Goal: Task Accomplishment & Management: Complete application form

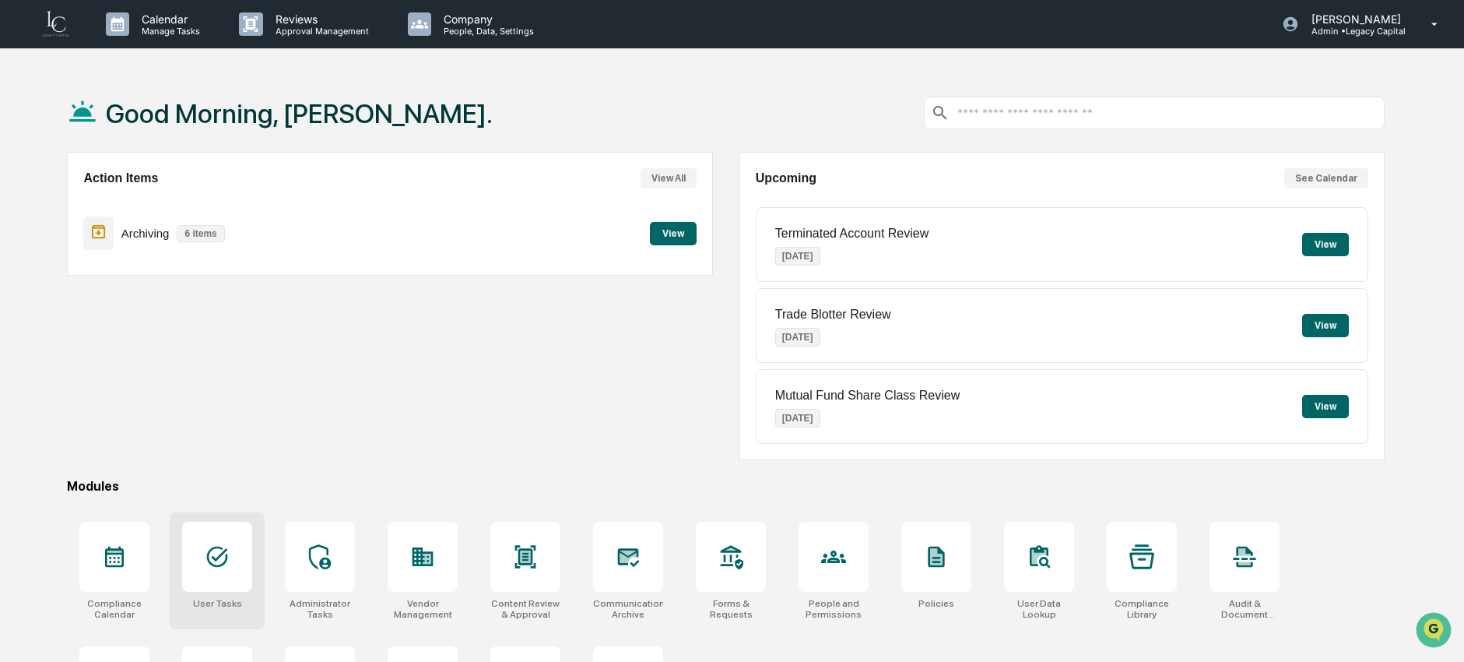
click at [223, 575] on div at bounding box center [217, 557] width 70 height 70
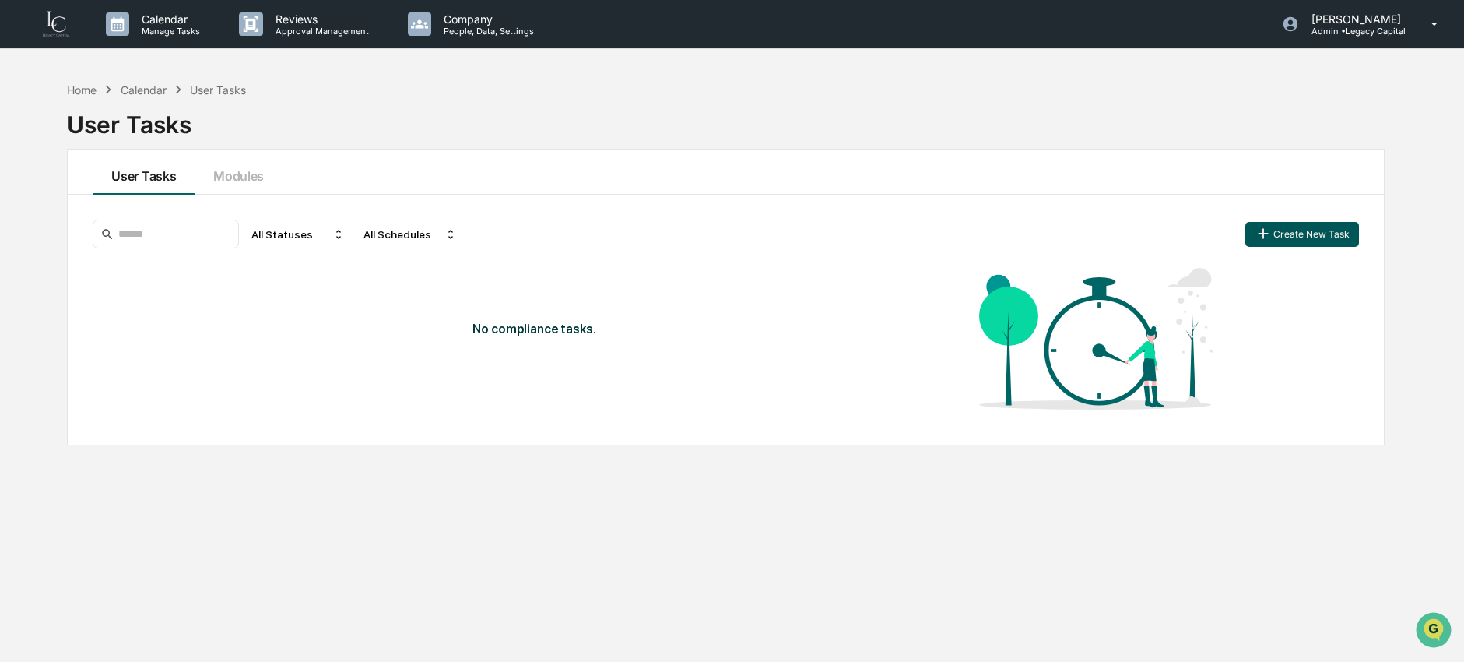
click at [1309, 242] on button "Create New Task" at bounding box center [1302, 234] width 114 height 25
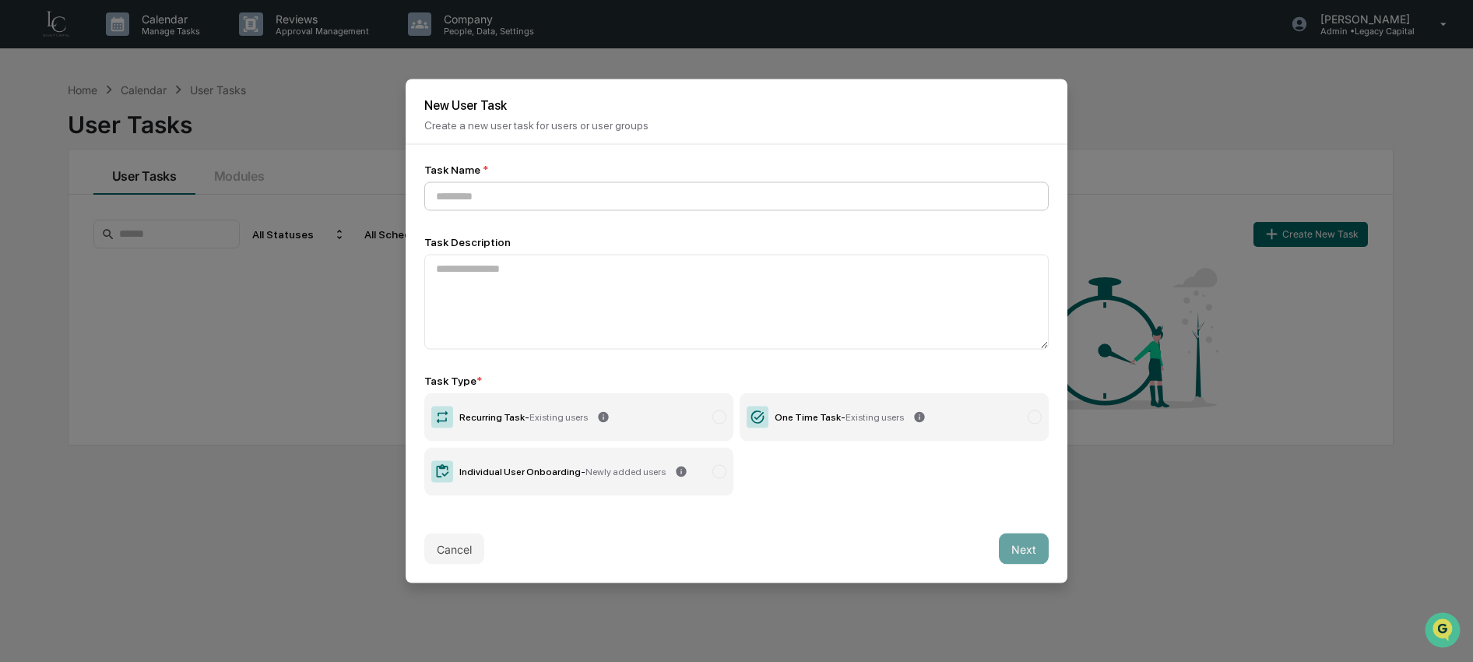
click at [636, 186] on input at bounding box center [736, 196] width 624 height 29
type input "**********"
click at [834, 428] on label "One Time Task - Existing users" at bounding box center [893, 417] width 309 height 48
click at [1032, 558] on button "Next" at bounding box center [1024, 548] width 50 height 31
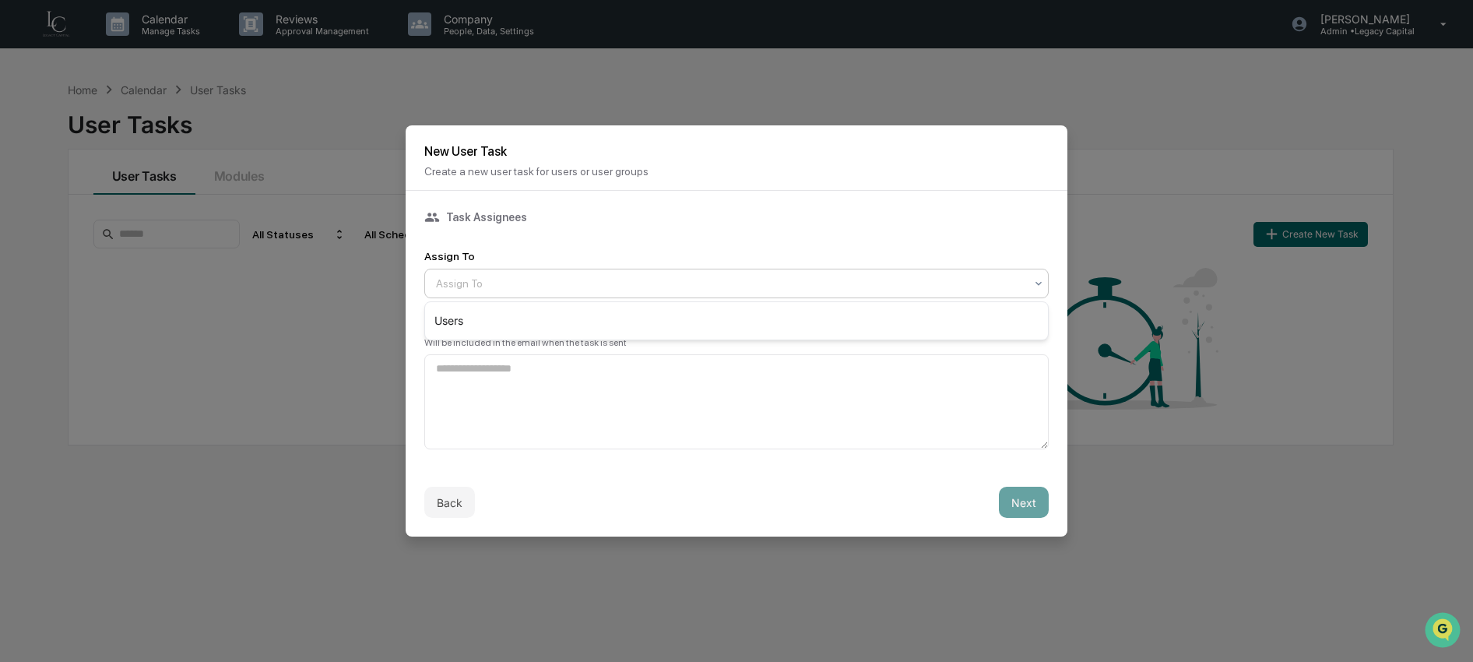
click at [684, 290] on div at bounding box center [730, 284] width 588 height 16
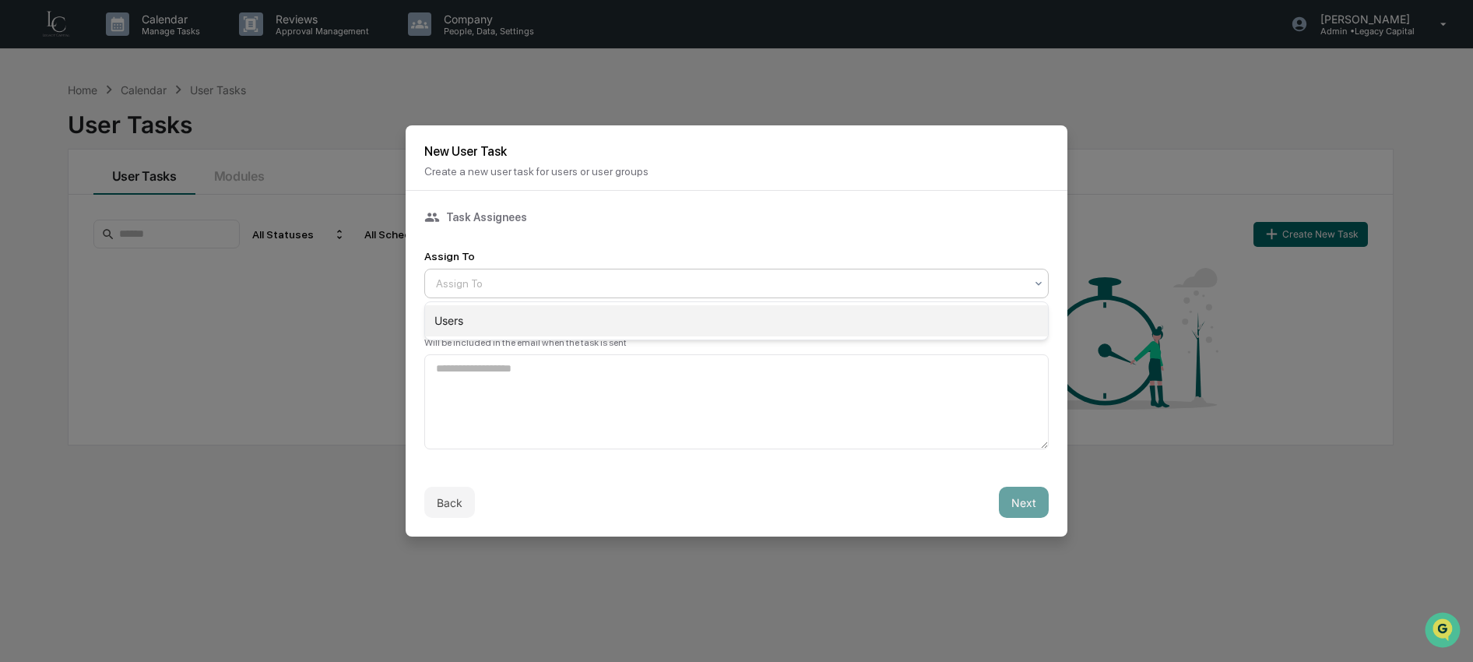
click at [683, 328] on div "Users" at bounding box center [736, 320] width 623 height 31
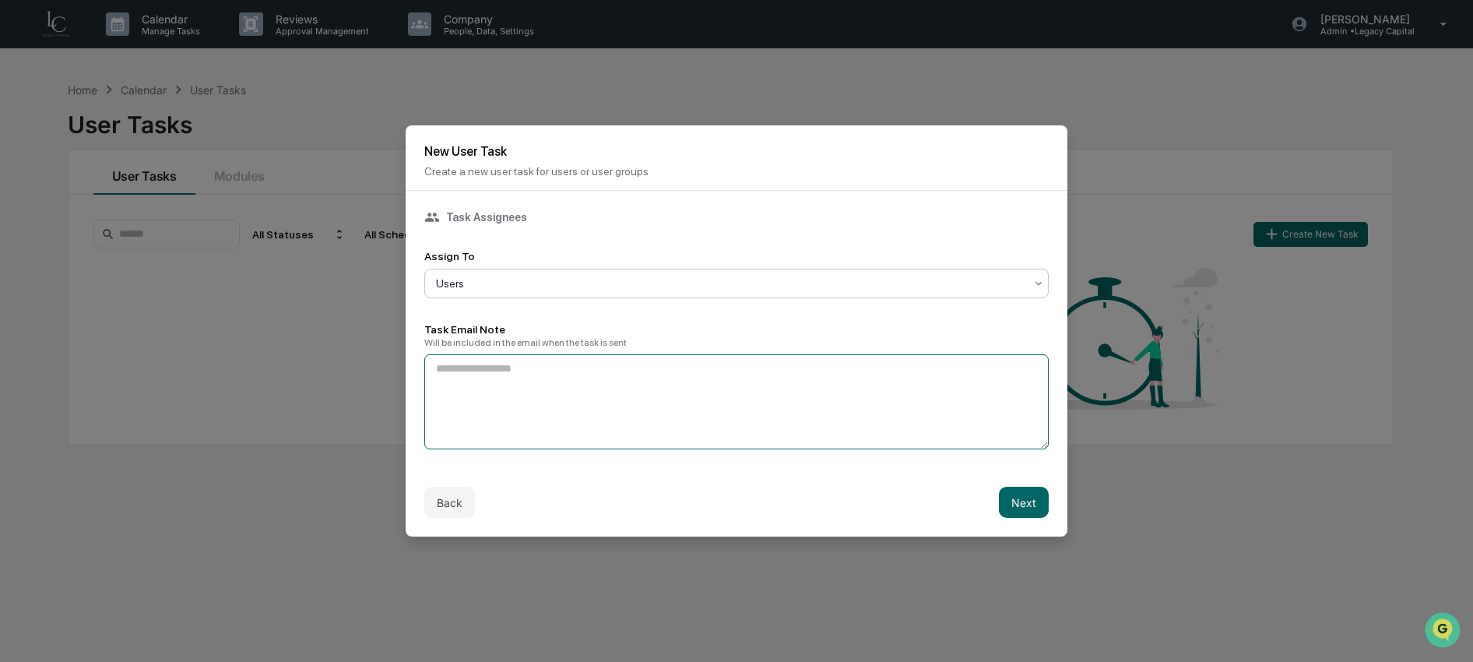
click at [683, 404] on textarea at bounding box center [736, 401] width 624 height 95
type textarea "**********"
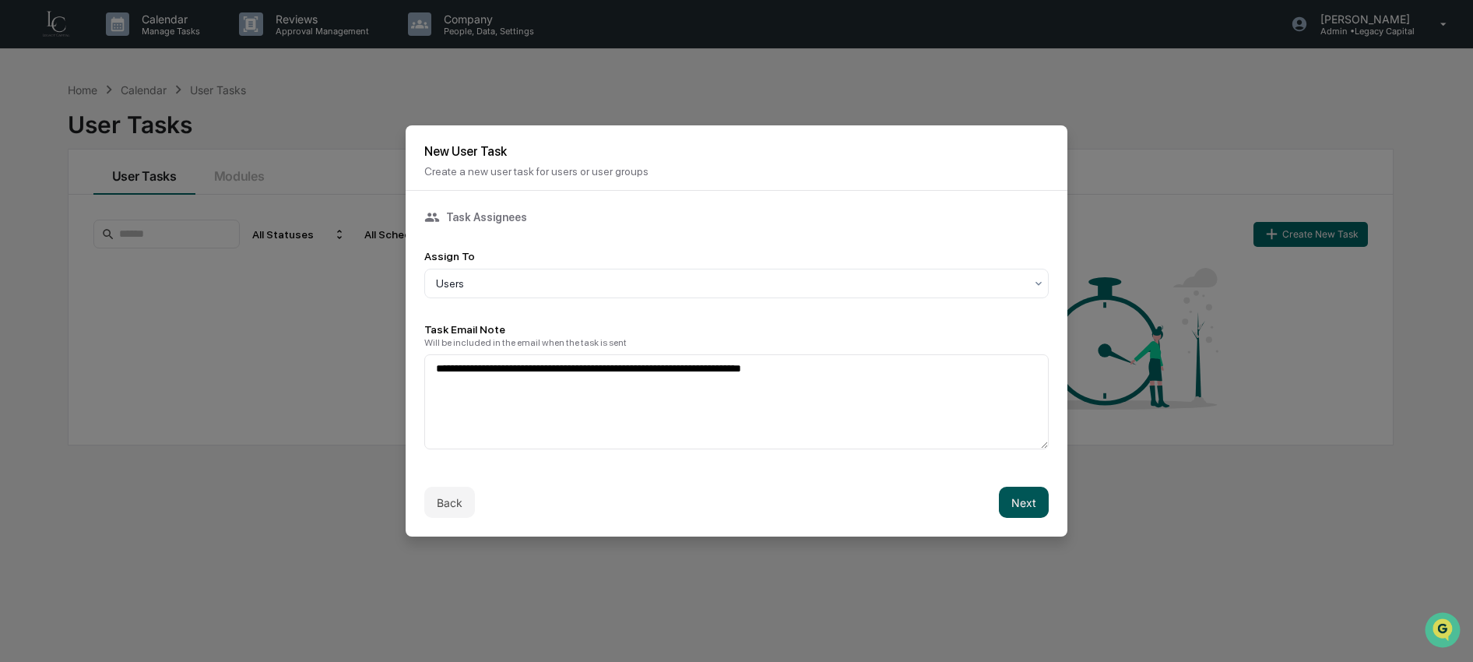
click at [1031, 507] on button "Next" at bounding box center [1024, 501] width 50 height 31
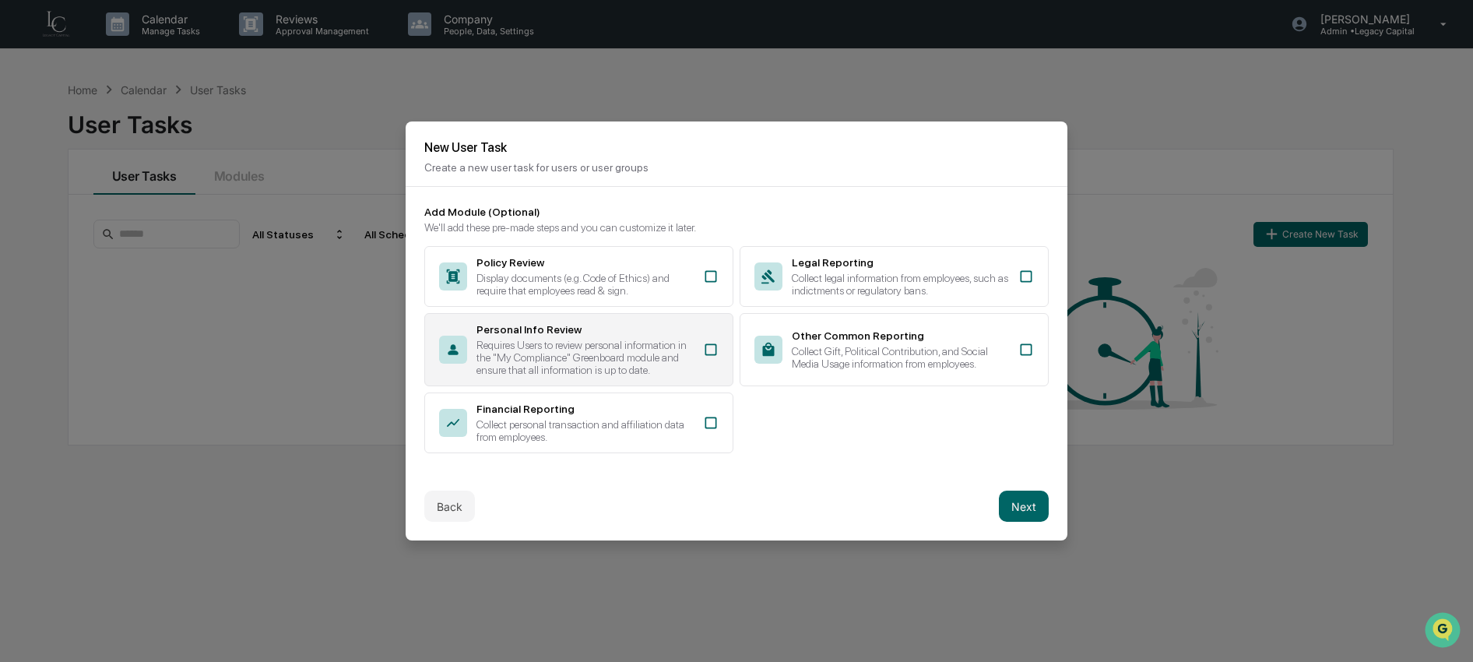
click at [672, 357] on div "Requires Users to review personal information in the "My Compliance" Greenboard…" at bounding box center [584, 357] width 217 height 37
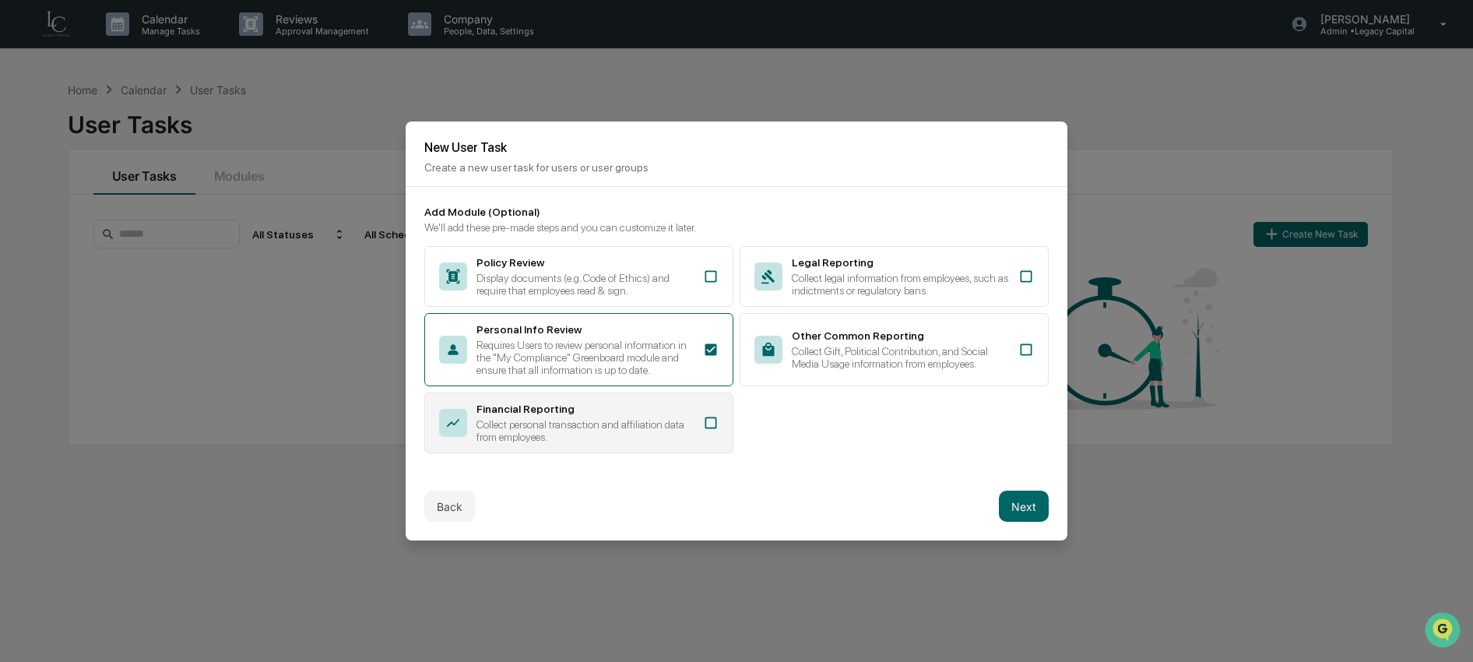
click at [670, 434] on div "Collect personal transaction and affiliation data from employees." at bounding box center [584, 430] width 217 height 25
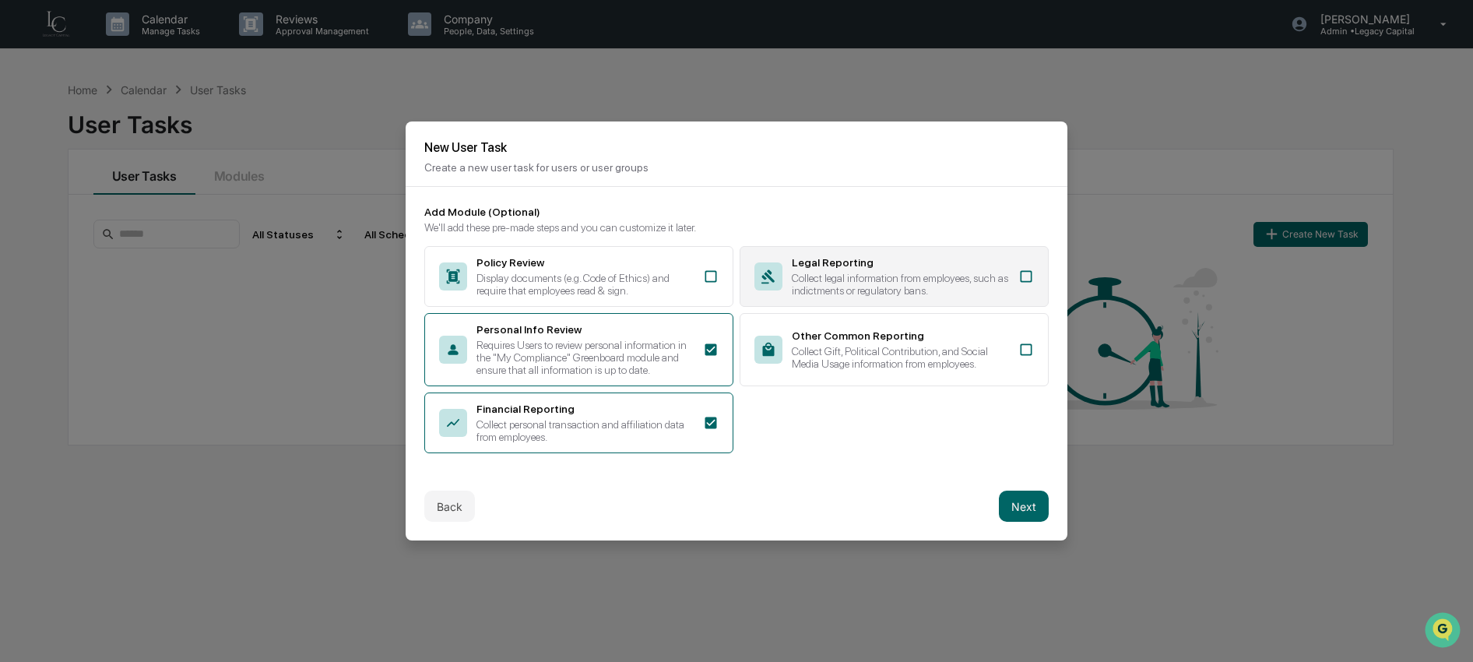
click at [873, 283] on div "Collect legal information from employees, such as indictments or regulatory ban…" at bounding box center [900, 284] width 217 height 25
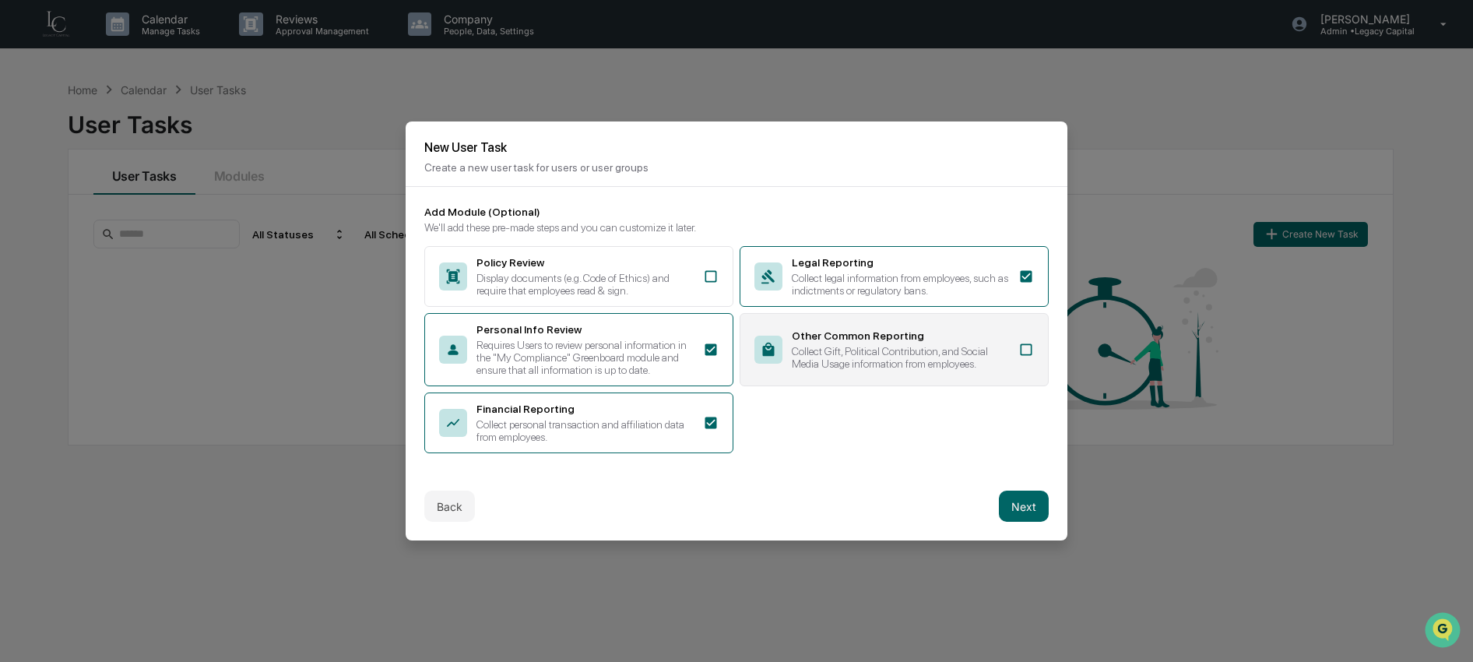
click at [869, 352] on div "Collect Gift, Political Contribution, and Social Media Usage information from e…" at bounding box center [900, 357] width 217 height 25
click at [1039, 522] on button "Next" at bounding box center [1024, 505] width 50 height 31
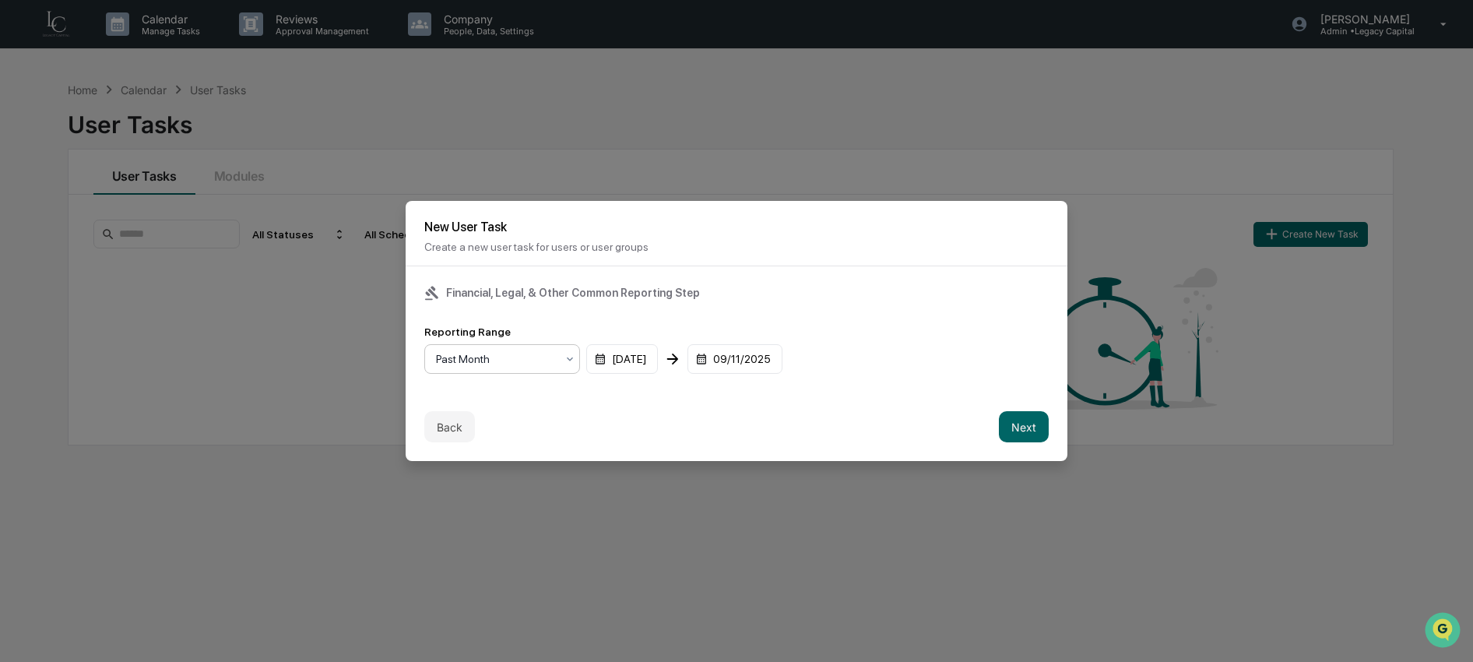
click at [563, 364] on div "Past Month" at bounding box center [495, 359] width 135 height 22
click at [550, 401] on div "Past Month" at bounding box center [502, 396] width 154 height 31
click at [1010, 427] on button "Next" at bounding box center [1024, 426] width 50 height 31
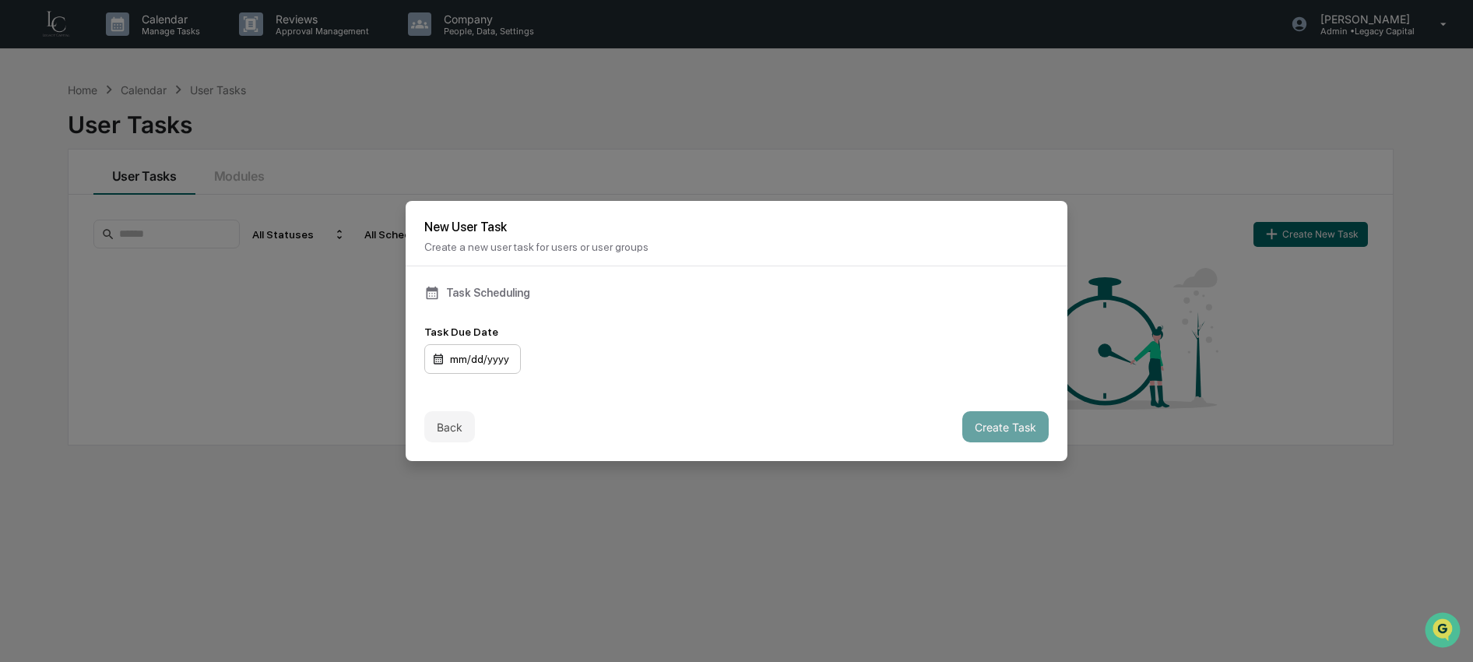
click at [488, 359] on div "mm/dd/yyyy" at bounding box center [472, 359] width 97 height 30
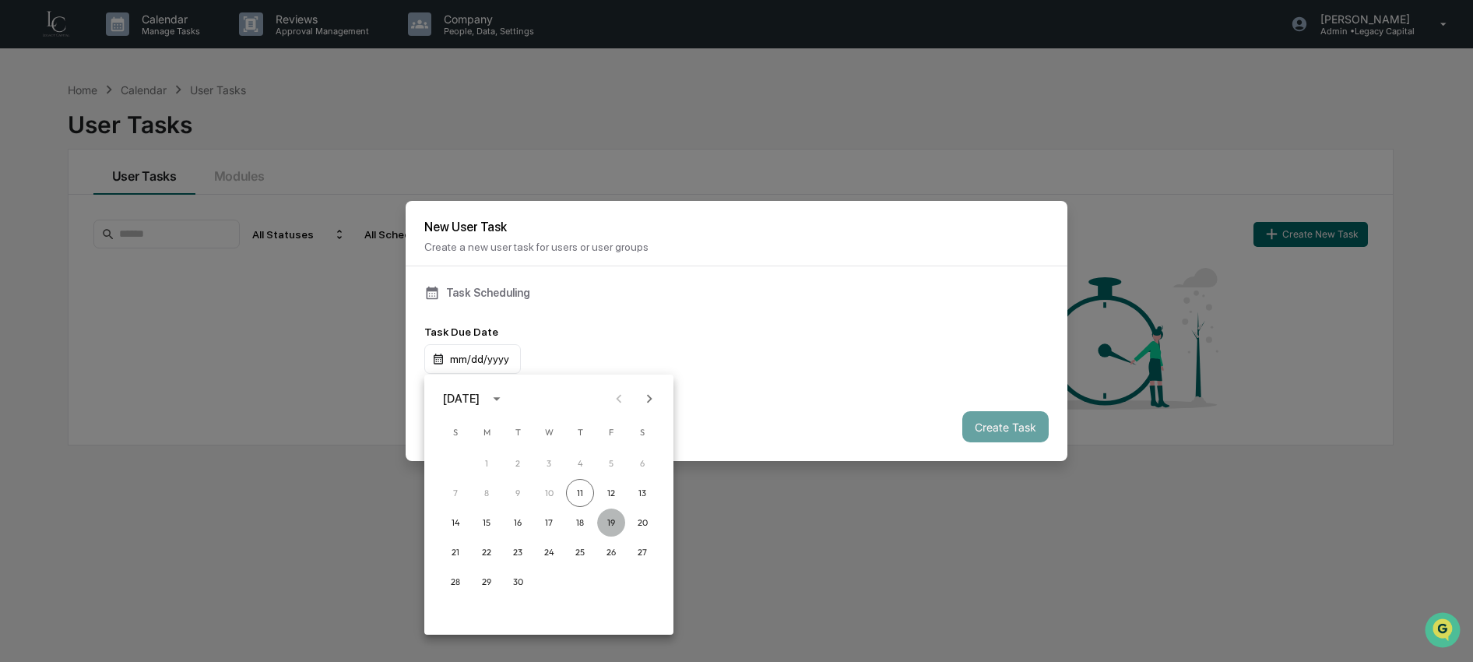
click at [608, 517] on button "19" at bounding box center [611, 522] width 28 height 28
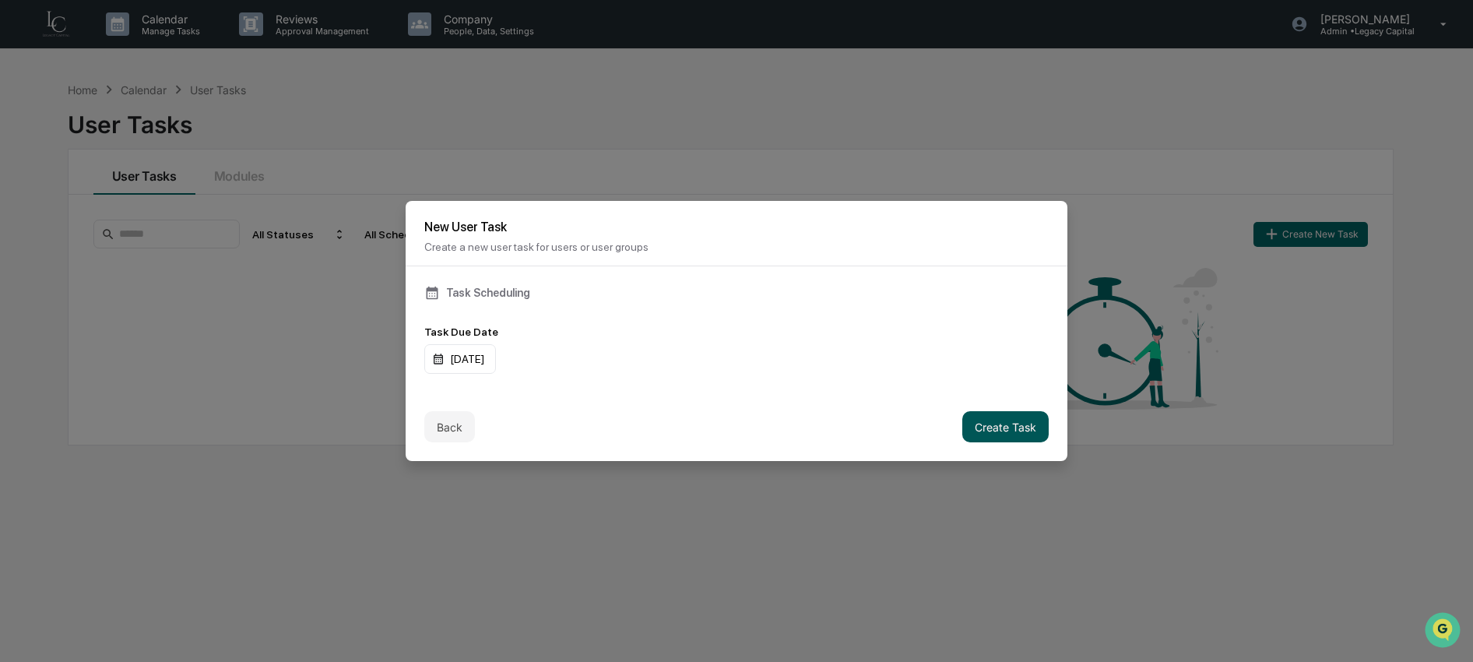
click at [1015, 427] on button "Create Task" at bounding box center [1005, 426] width 86 height 31
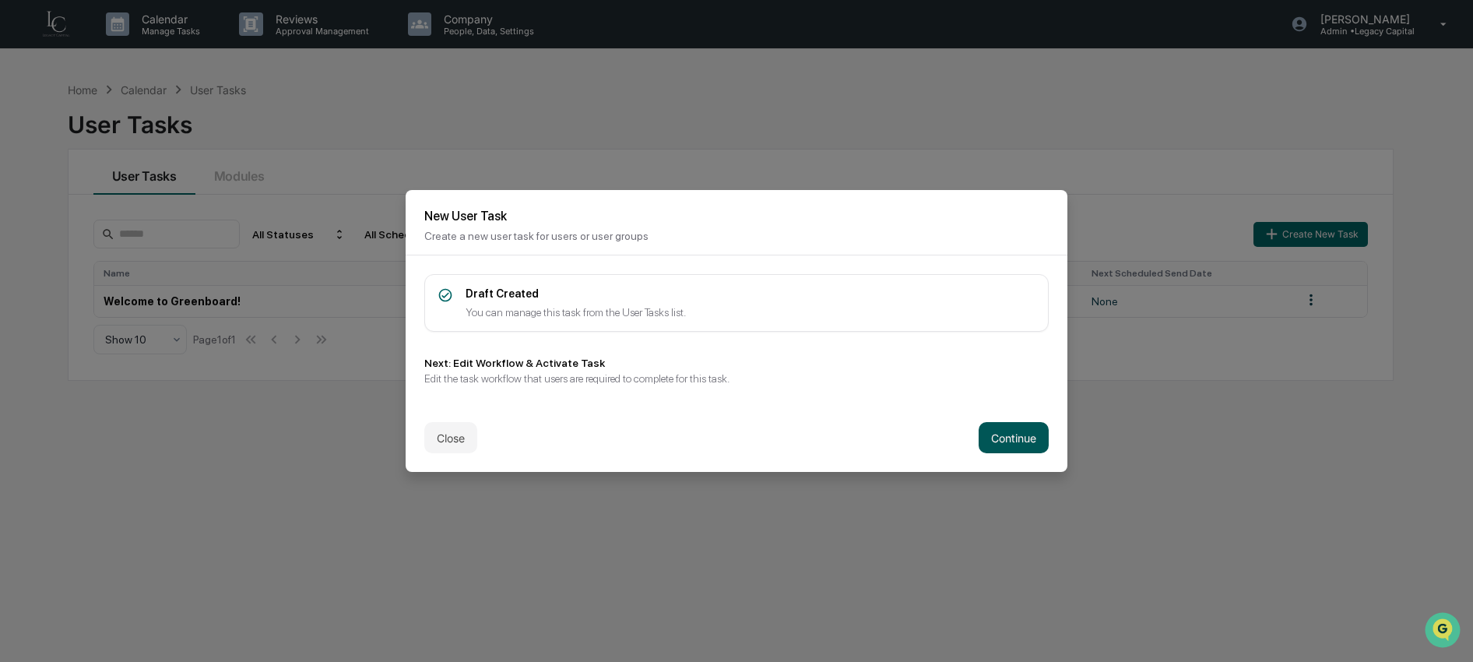
click at [989, 431] on button "Continue" at bounding box center [1013, 437] width 70 height 31
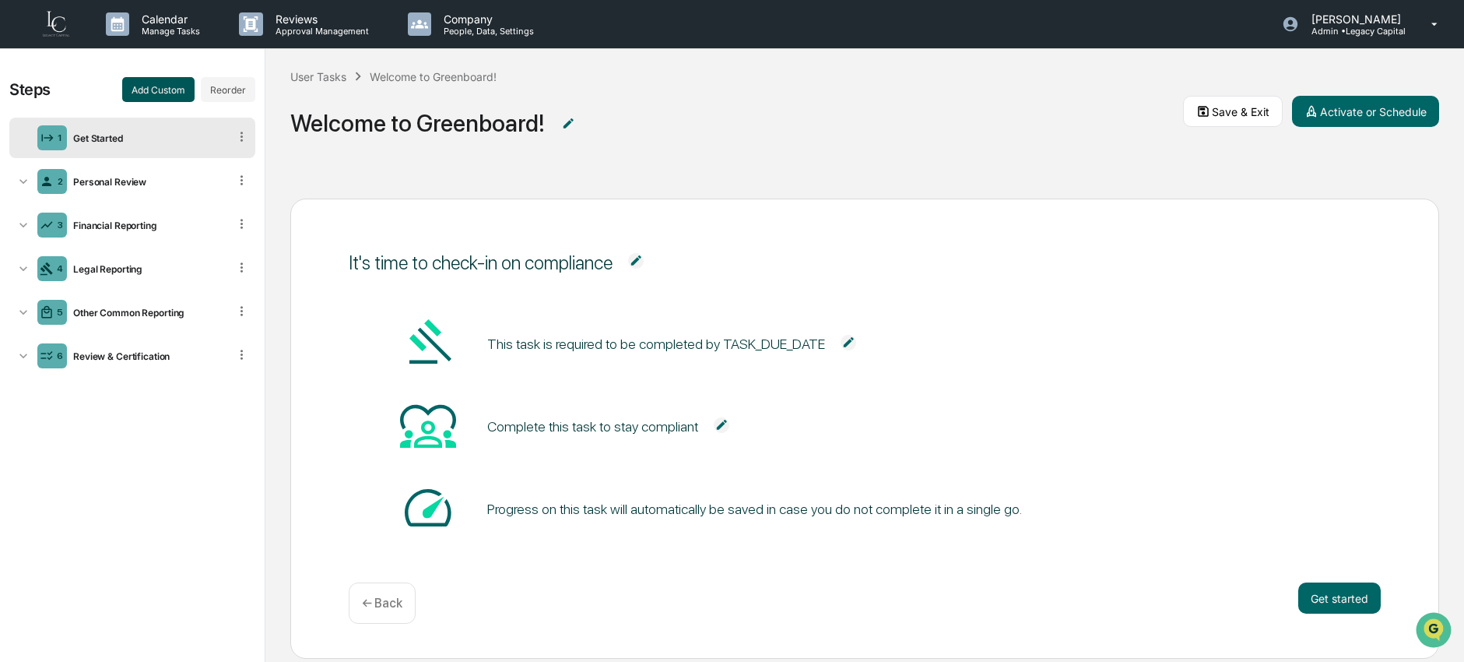
click at [182, 91] on button "Add Custom" at bounding box center [158, 89] width 72 height 25
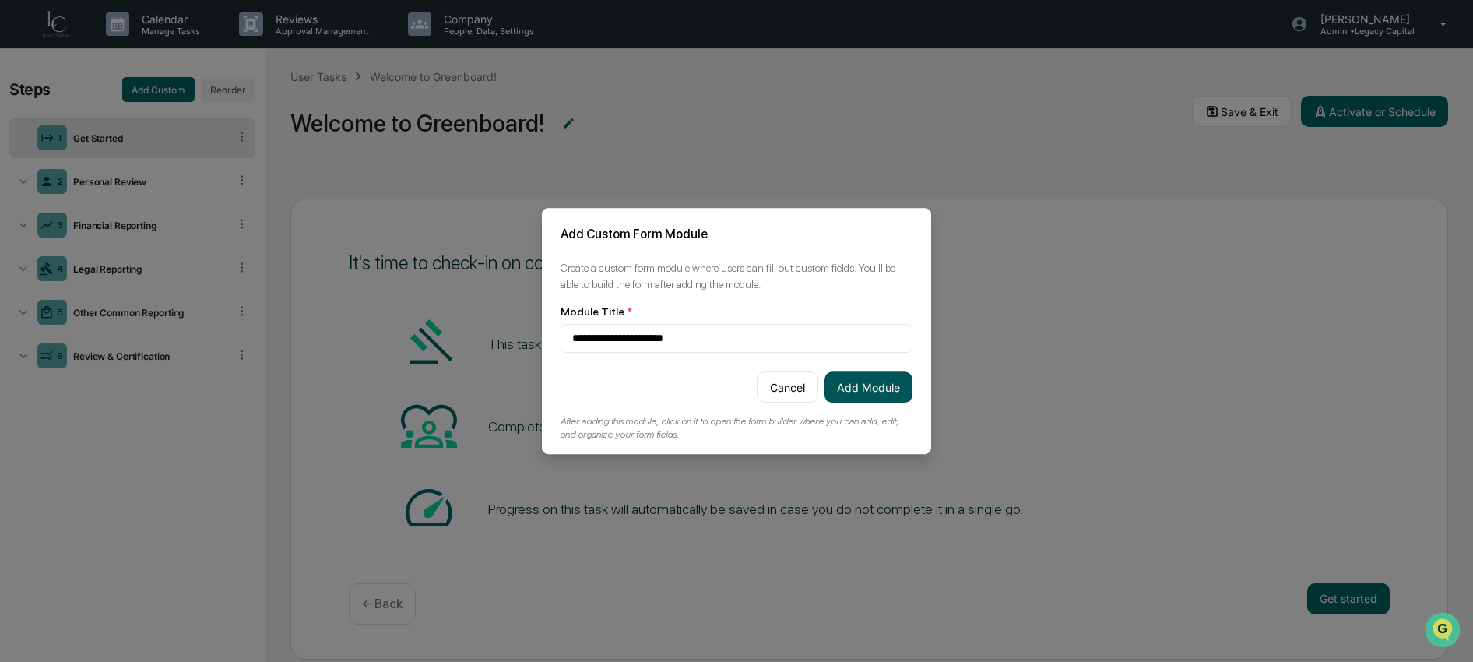
type input "**********"
click at [894, 395] on button "Add Module" at bounding box center [868, 386] width 88 height 31
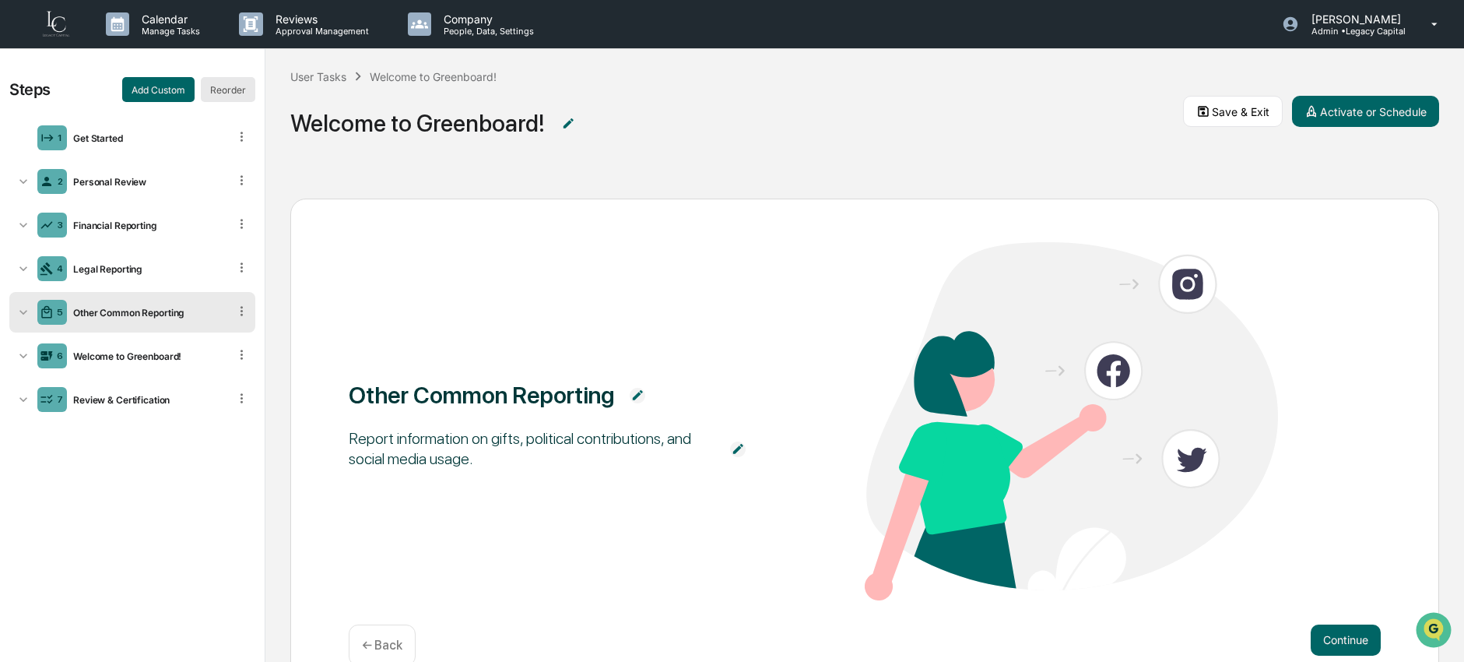
click at [224, 90] on button "Reorder" at bounding box center [228, 89] width 54 height 25
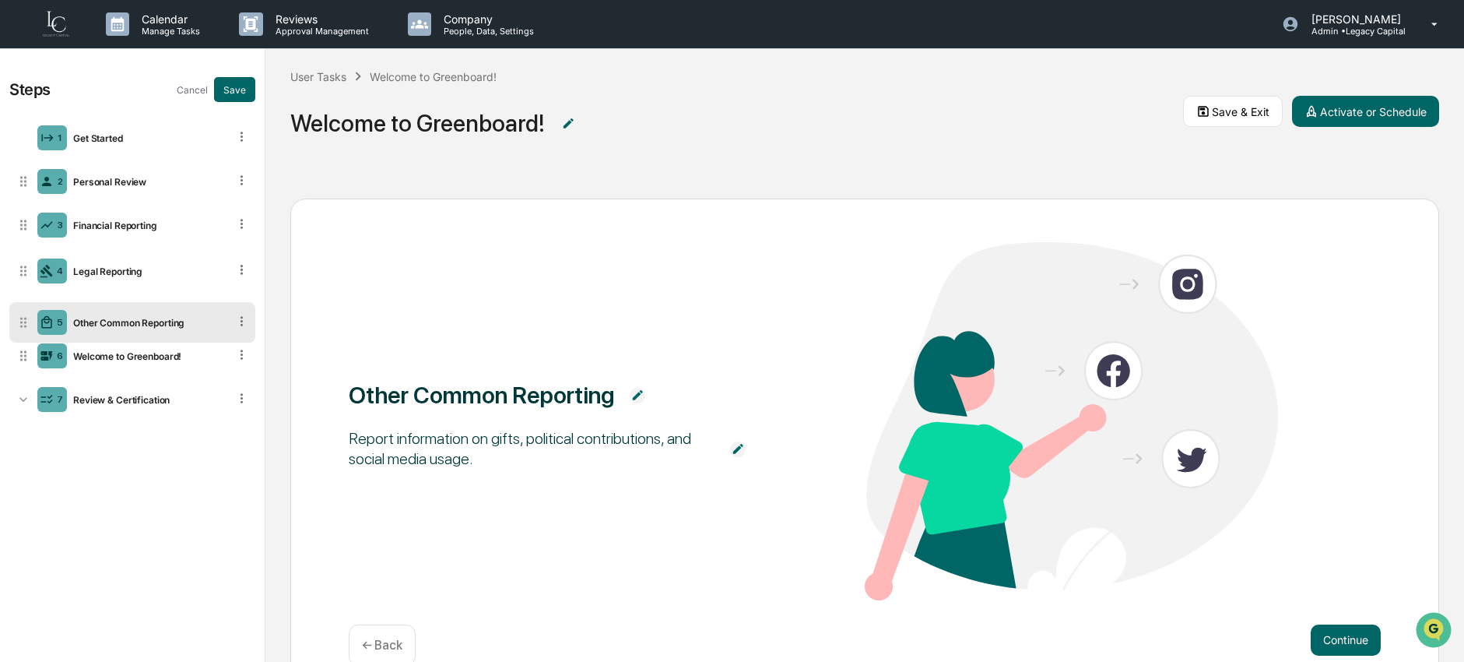
drag, startPoint x: 18, startPoint y: 312, endPoint x: 6, endPoint y: 322, distance: 15.5
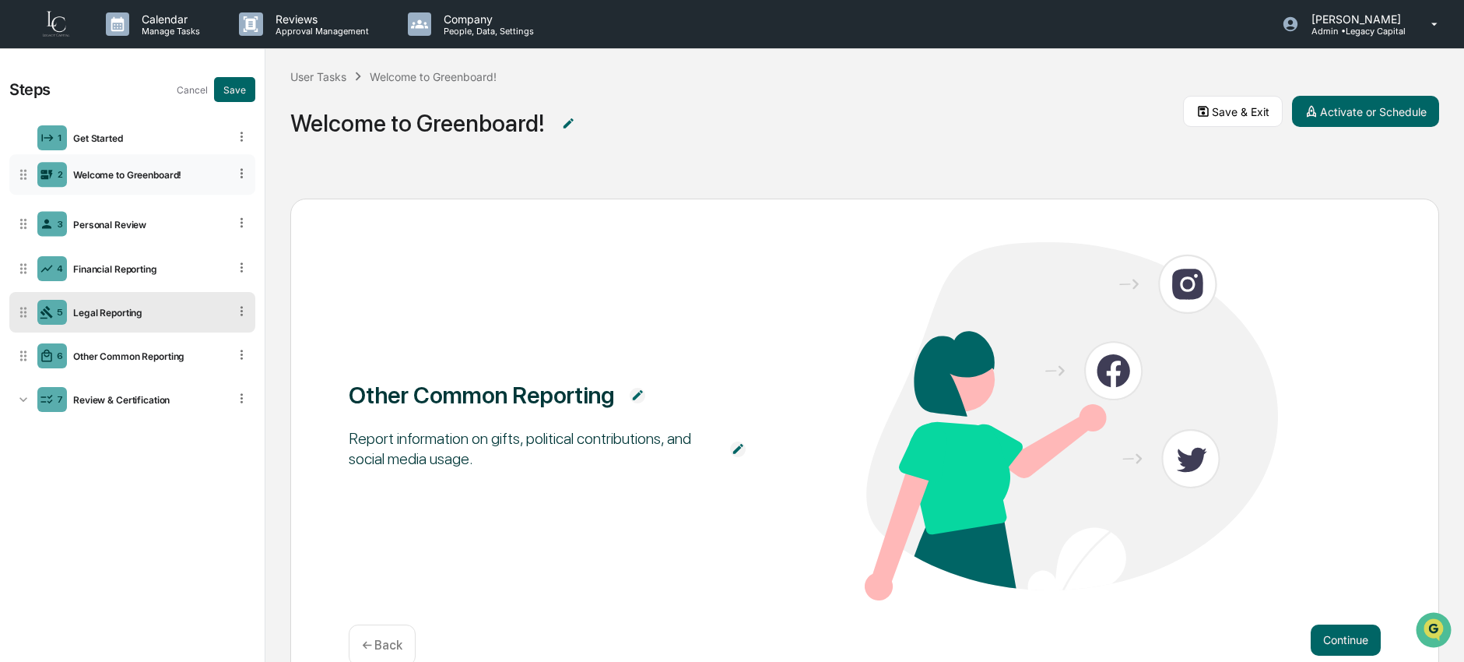
drag, startPoint x: 23, startPoint y: 356, endPoint x: 25, endPoint y: 174, distance: 181.4
click at [25, 174] on icon at bounding box center [24, 175] width 16 height 16
click at [244, 90] on button "Save" at bounding box center [234, 89] width 41 height 25
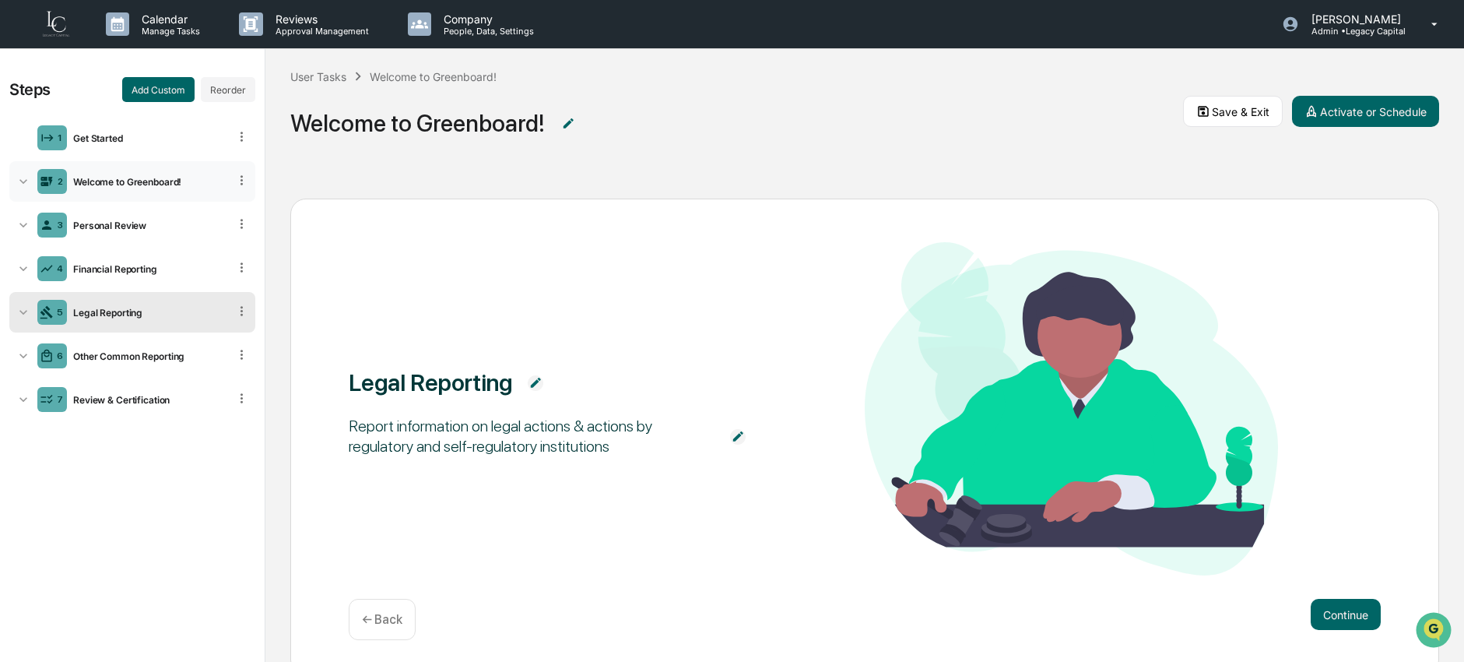
click at [139, 181] on div "Welcome to Greenboard!" at bounding box center [147, 182] width 161 height 12
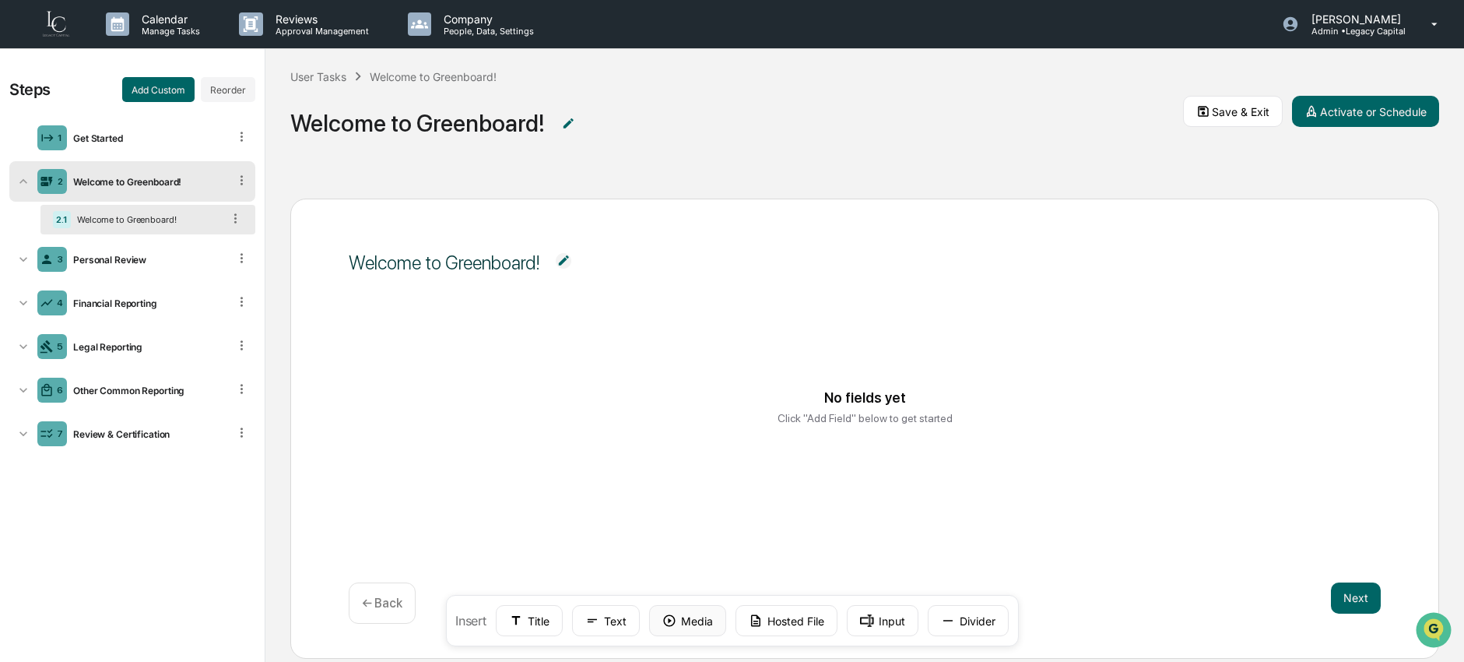
click at [699, 624] on button "Media" at bounding box center [687, 620] width 77 height 31
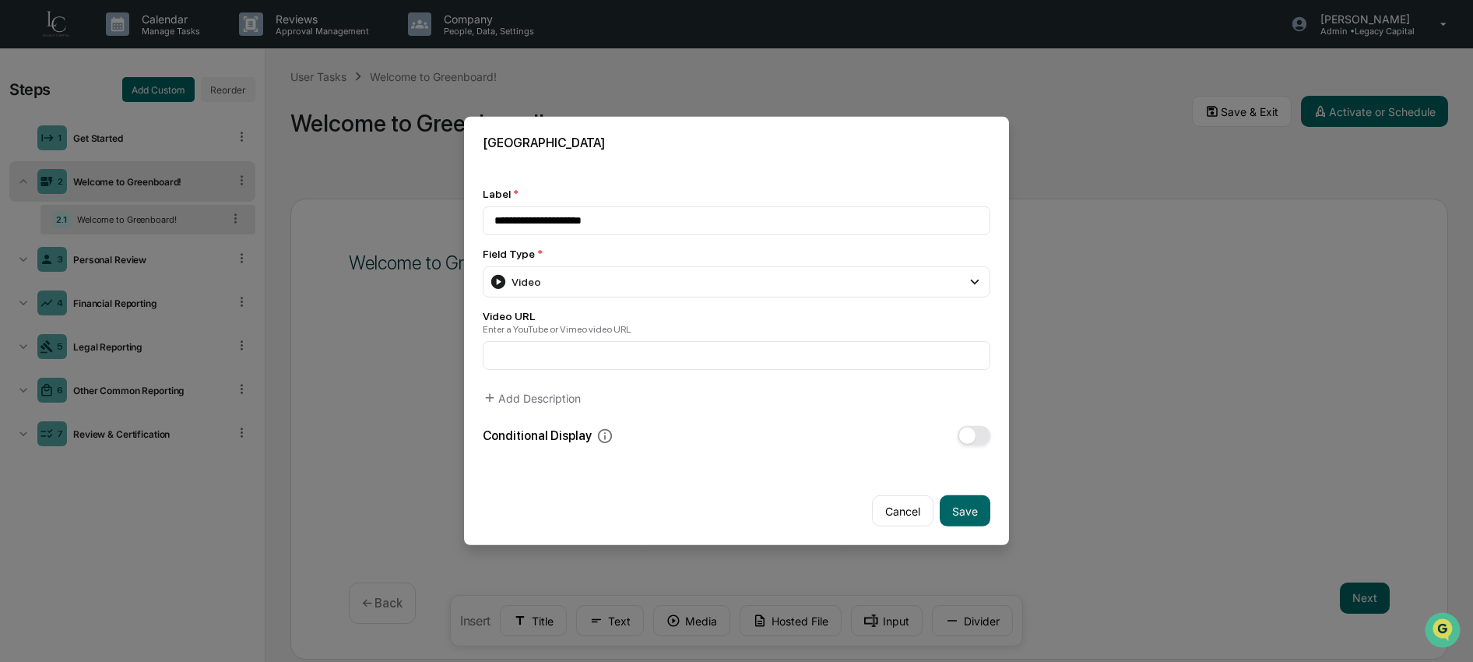
type input "**********"
paste input "**********"
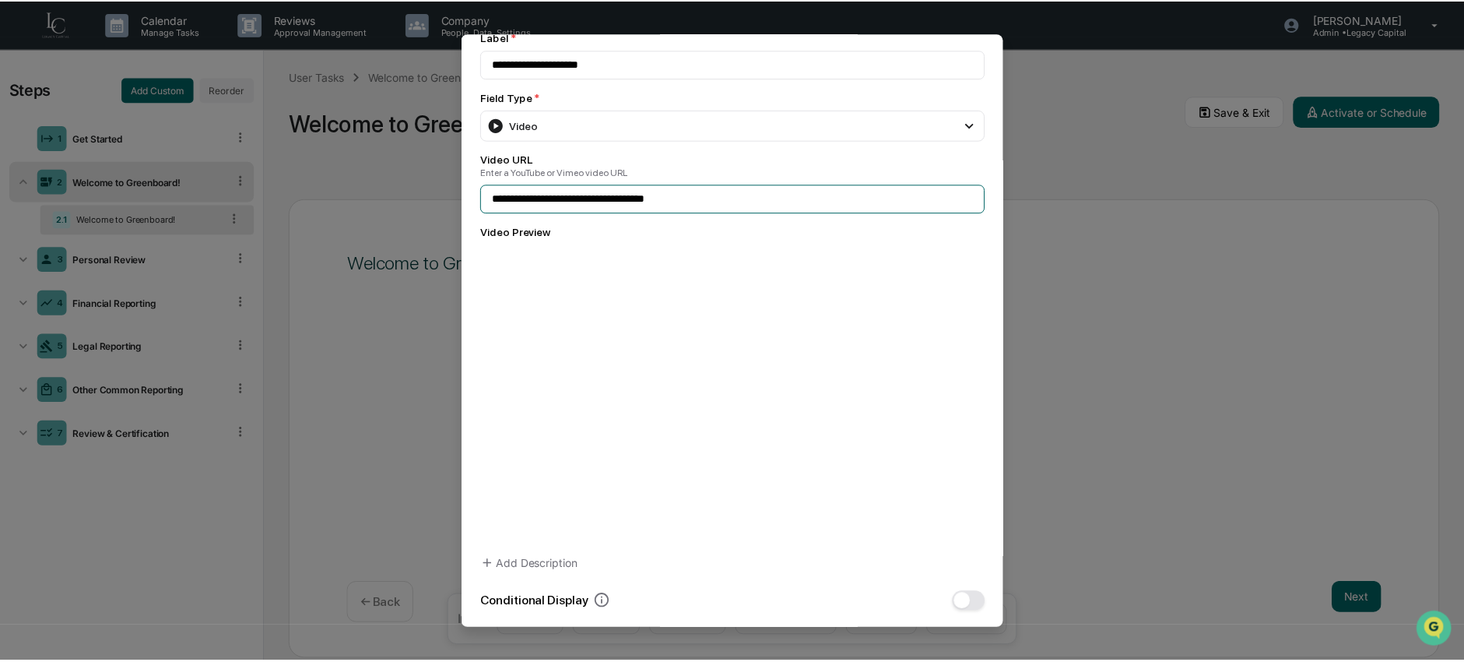
scroll to position [156, 0]
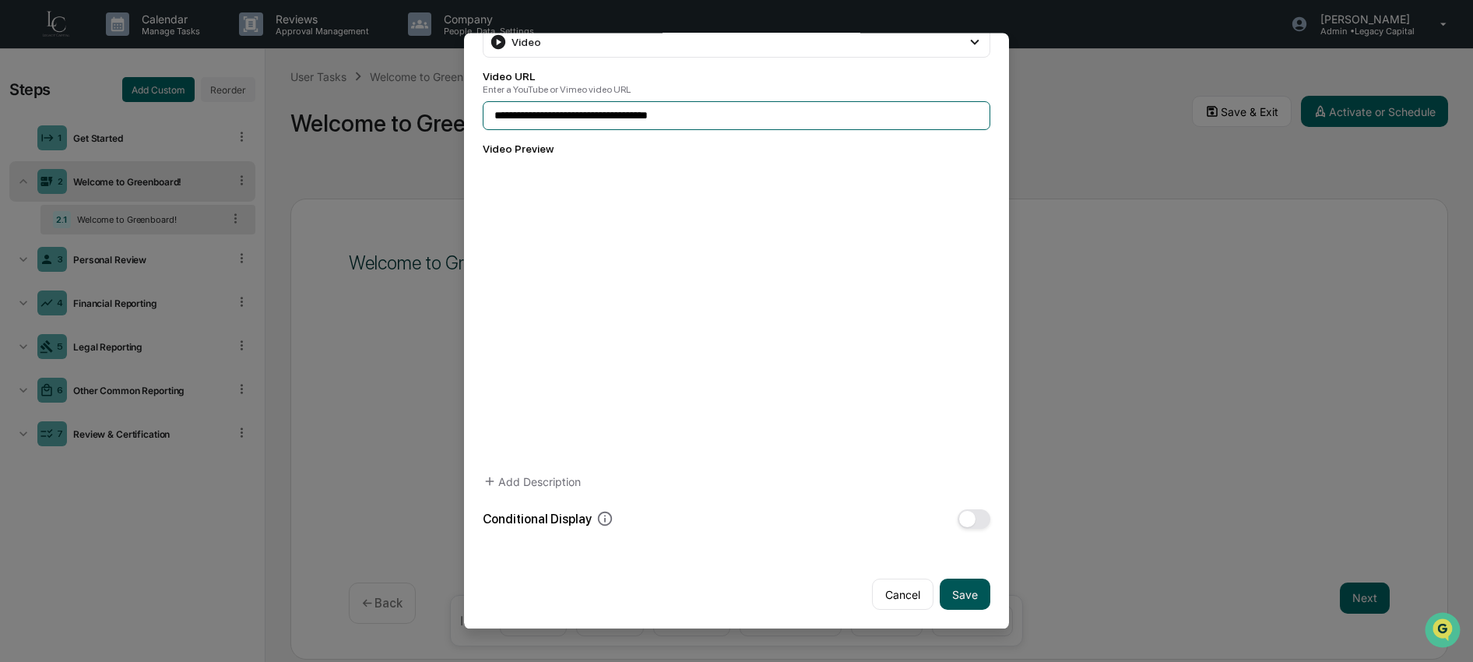
type input "**********"
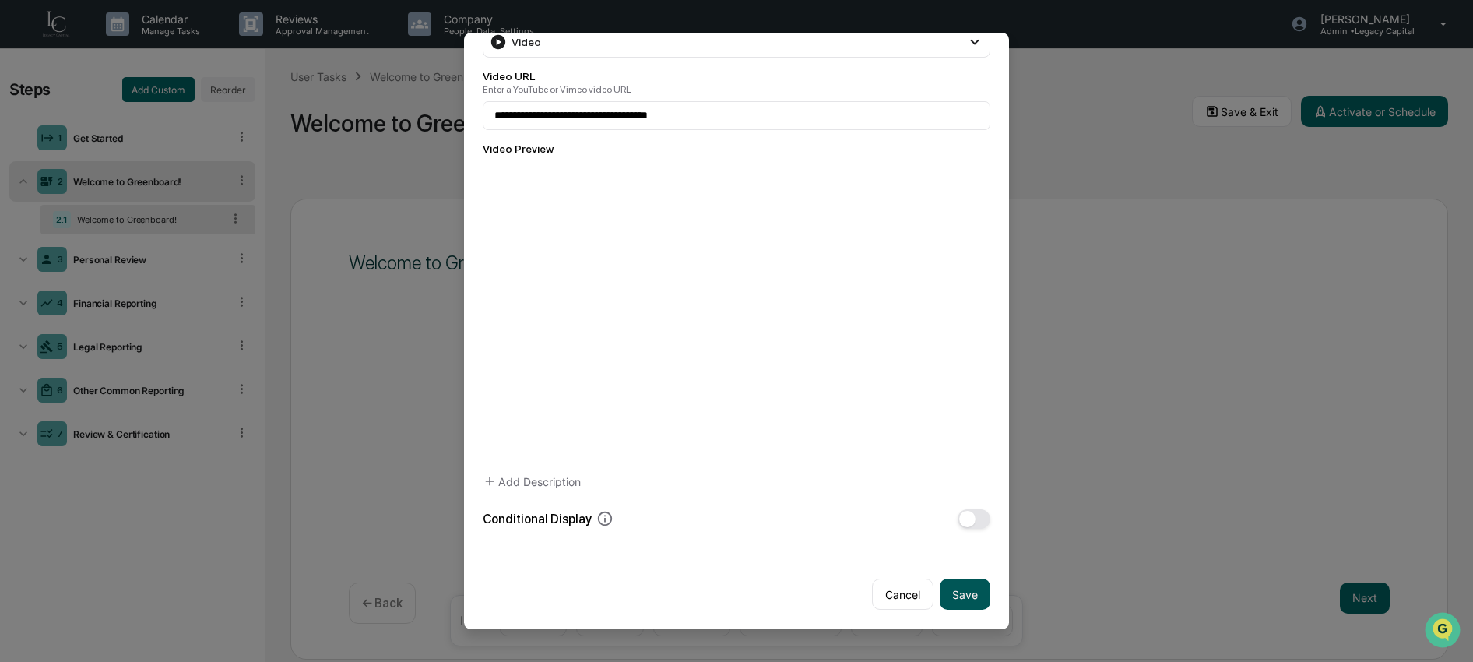
click at [957, 589] on button "Save" at bounding box center [965, 594] width 51 height 31
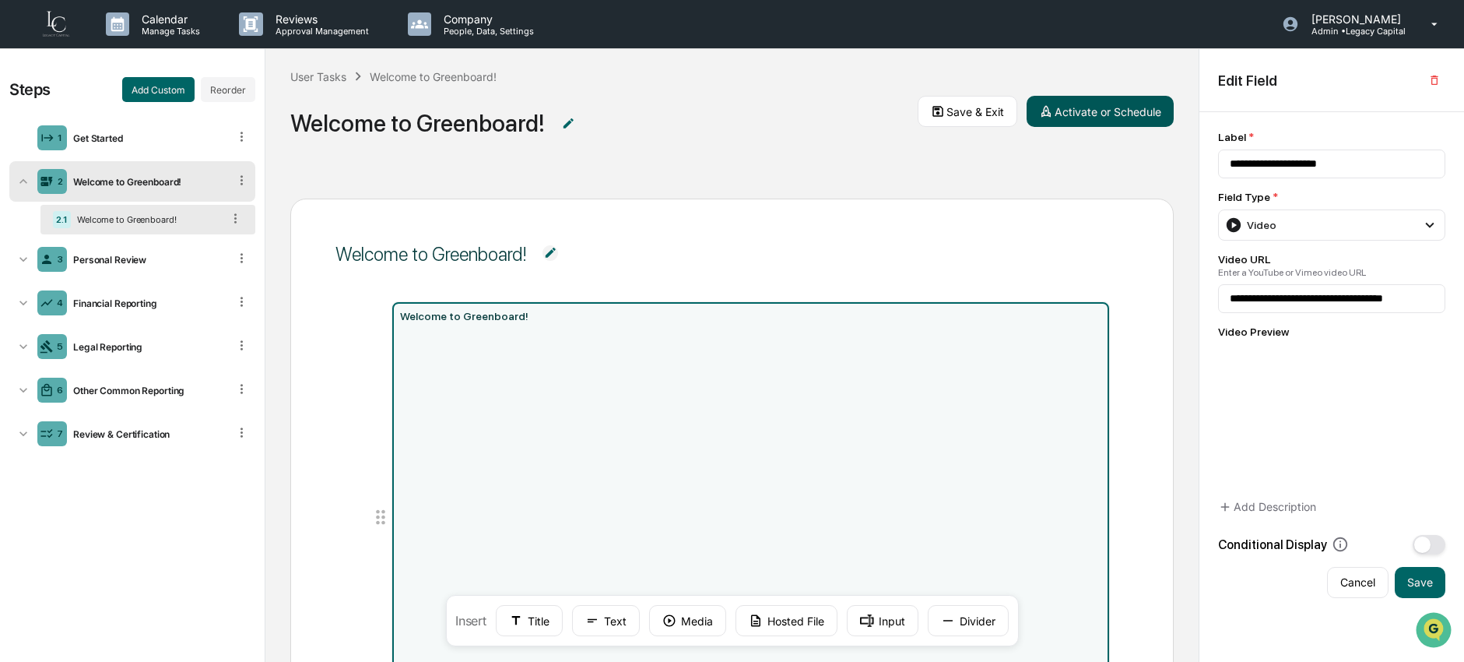
click at [1070, 123] on button "Activate or Schedule" at bounding box center [1100, 111] width 147 height 31
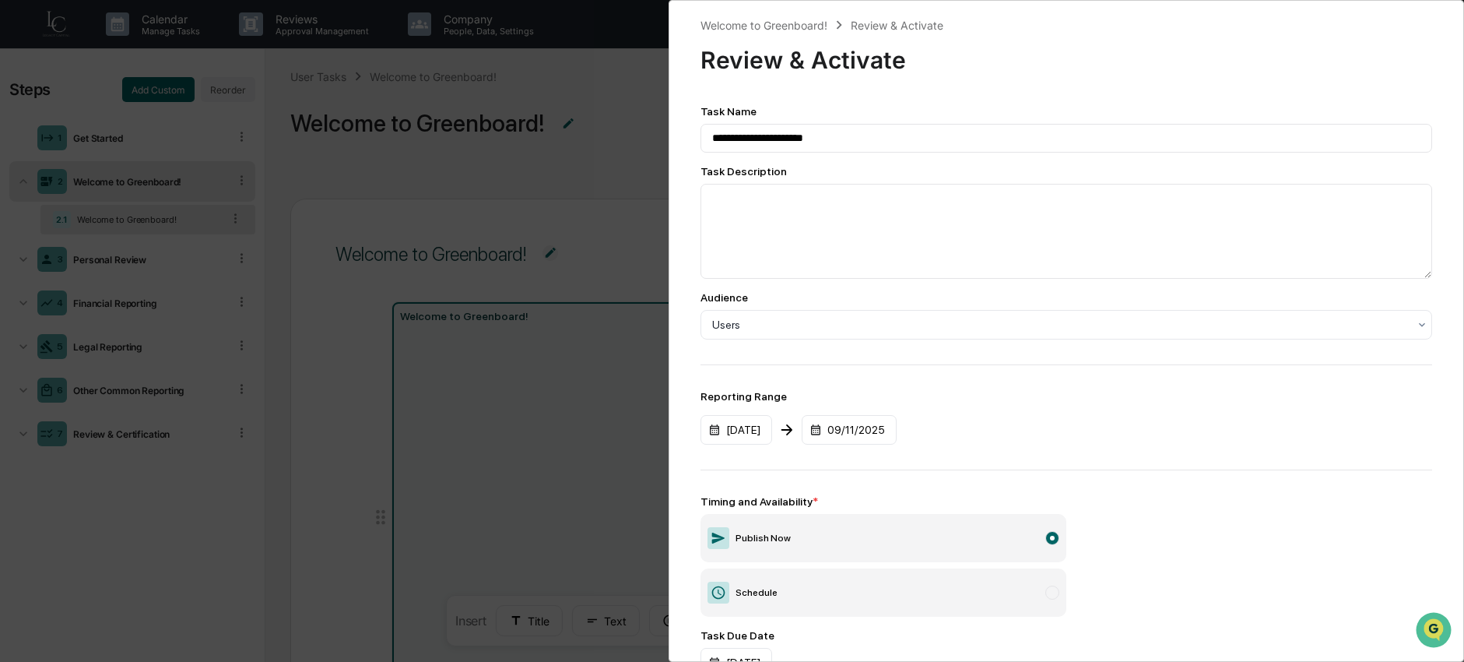
scroll to position [111, 0]
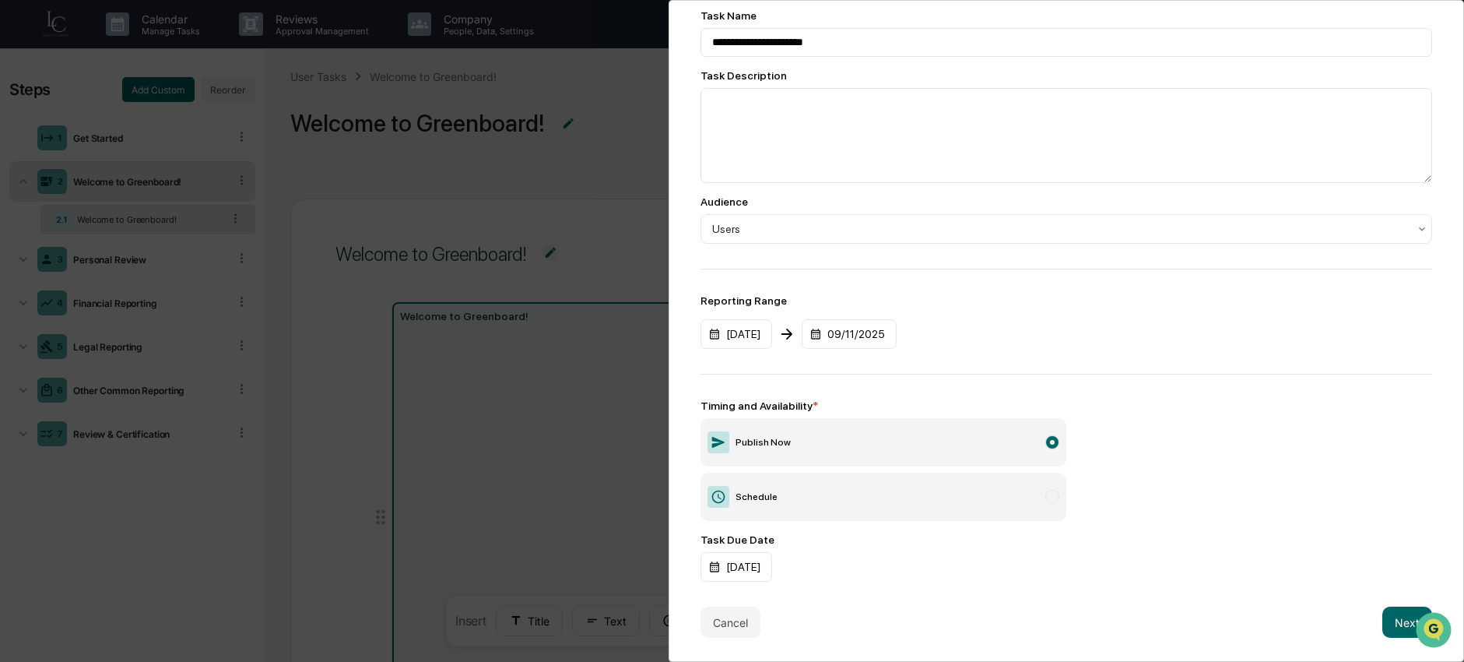
click at [1394, 606] on button "Next" at bounding box center [1407, 621] width 50 height 31
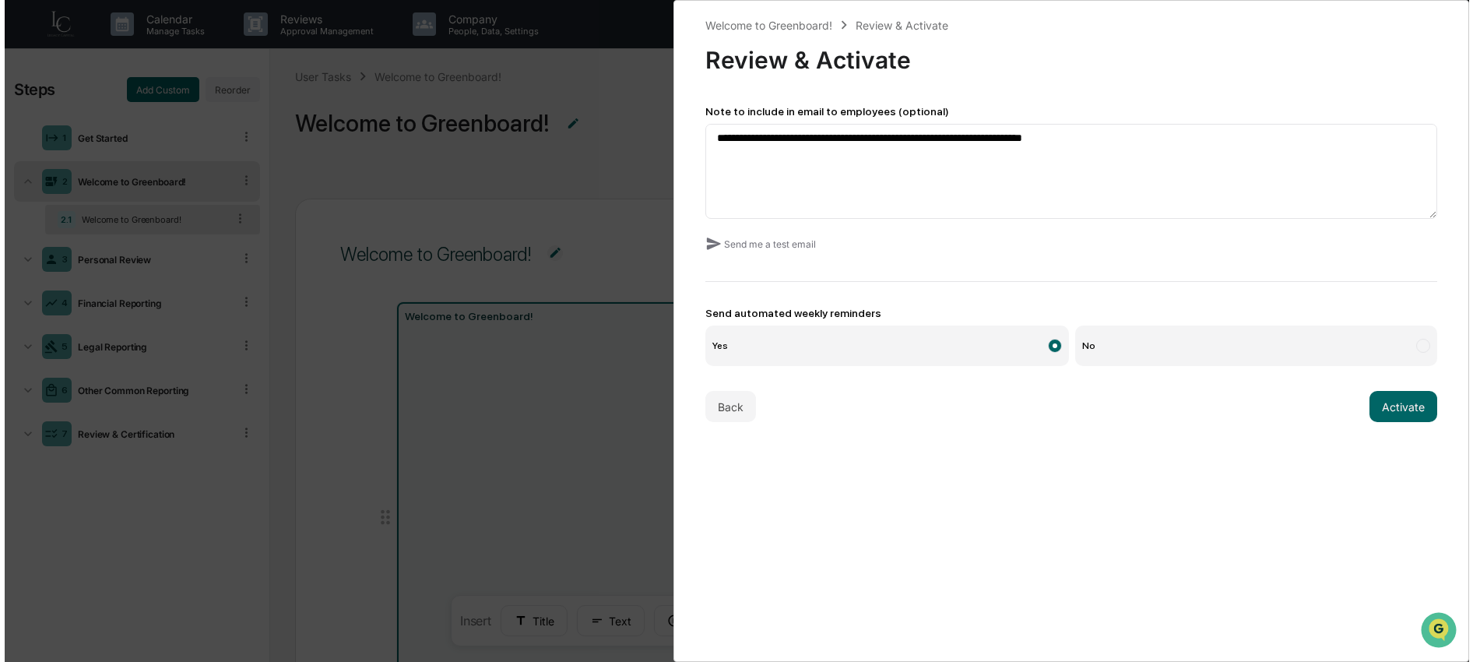
scroll to position [0, 0]
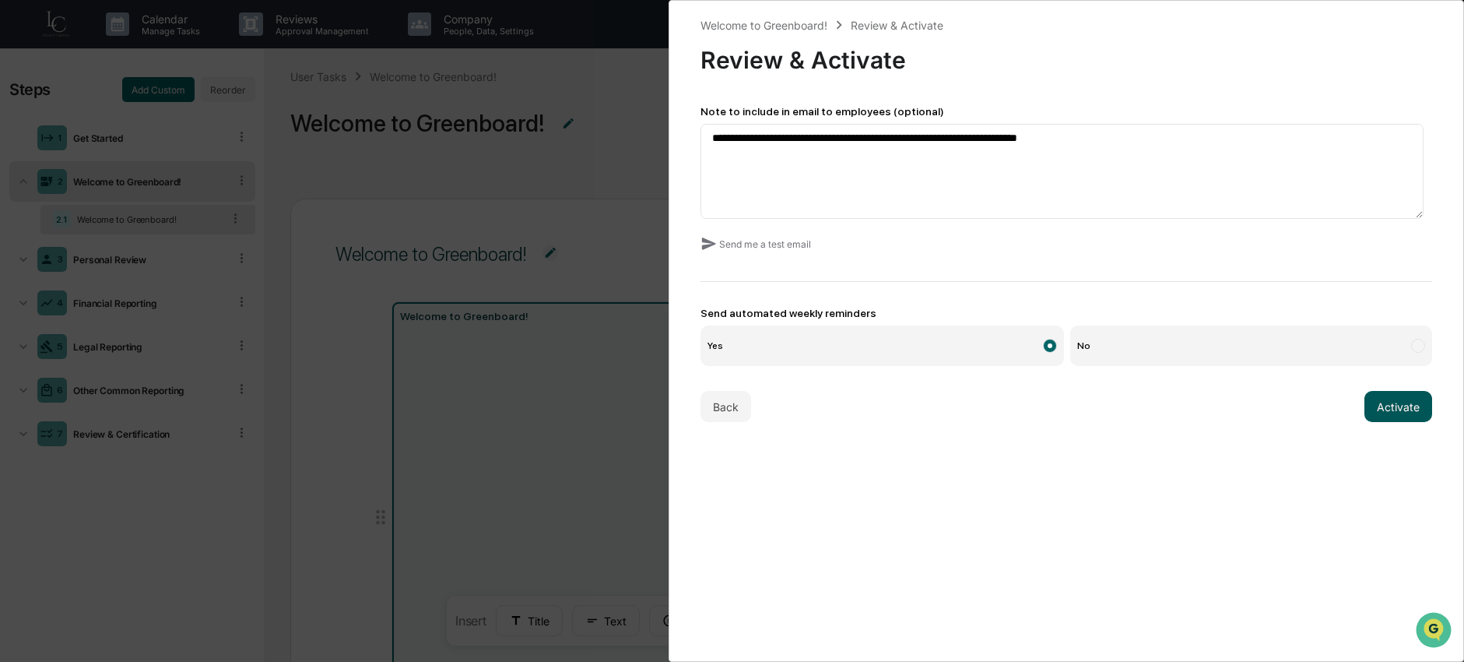
click at [1382, 413] on button "Activate" at bounding box center [1399, 406] width 68 height 31
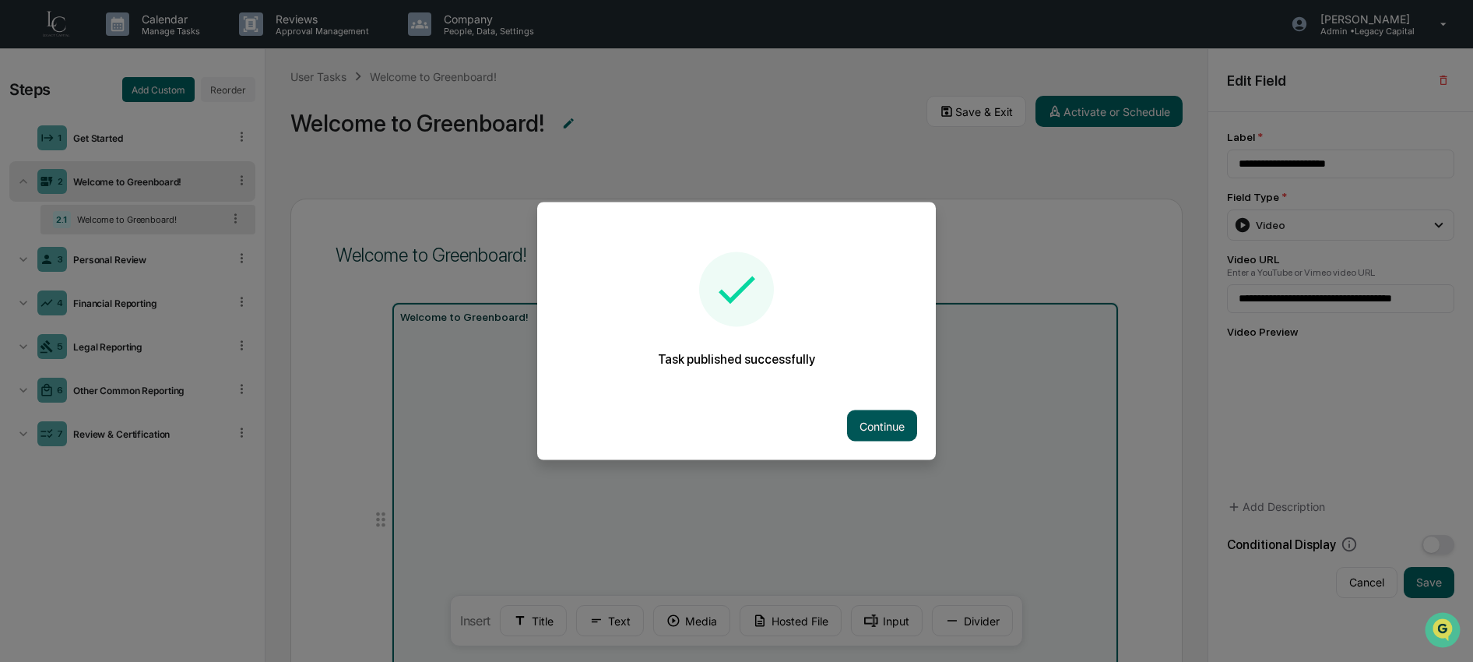
click at [884, 422] on button "Continue" at bounding box center [882, 425] width 70 height 31
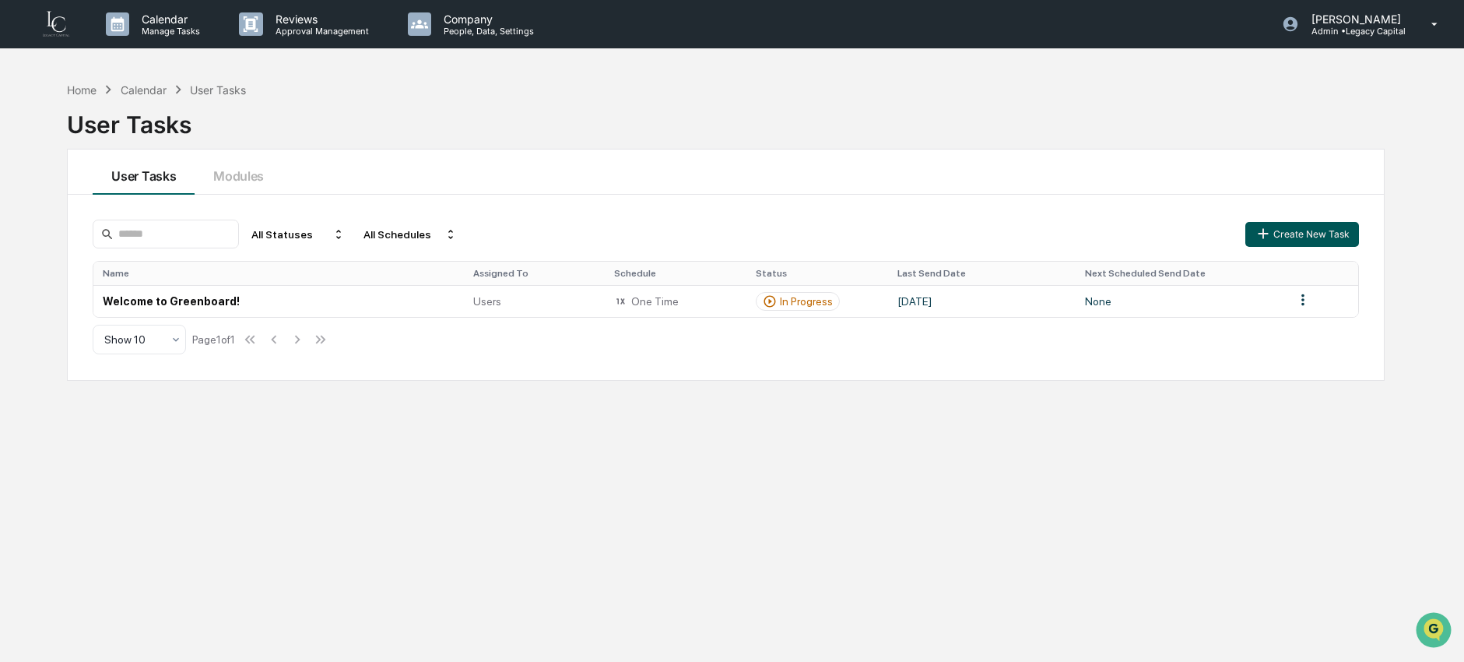
click at [1340, 238] on button "Create New Task" at bounding box center [1302, 234] width 114 height 25
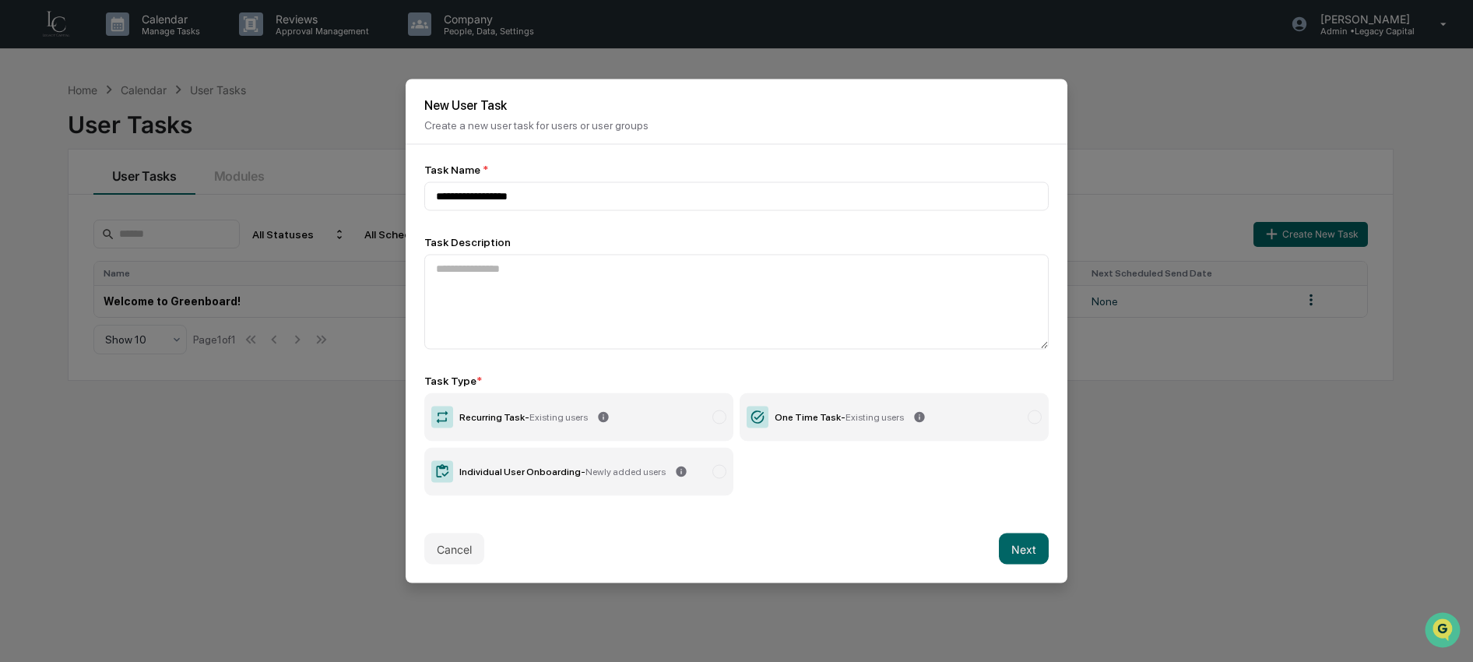
type input "**********"
click at [607, 427] on label "Recurring Task - Existing users" at bounding box center [578, 417] width 309 height 48
click at [1019, 544] on button "Next" at bounding box center [1024, 548] width 50 height 31
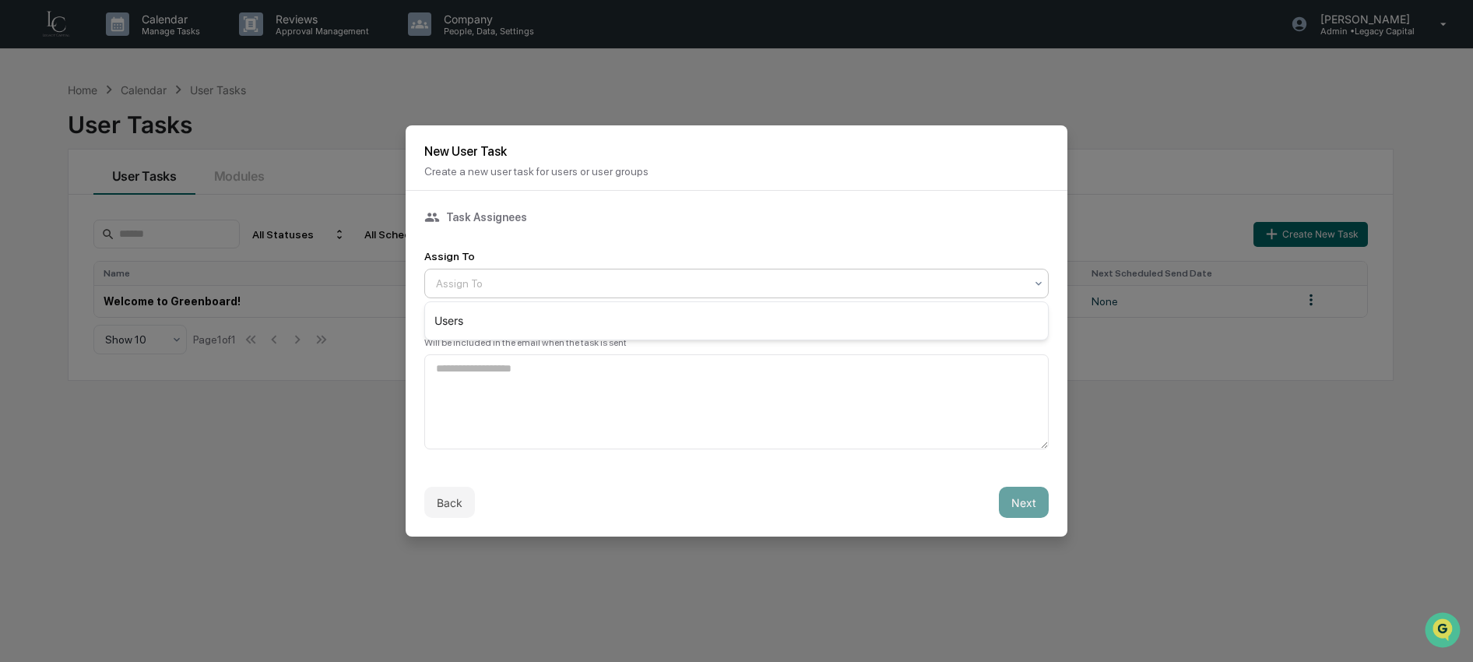
click at [676, 269] on div "Assign To" at bounding box center [736, 284] width 624 height 30
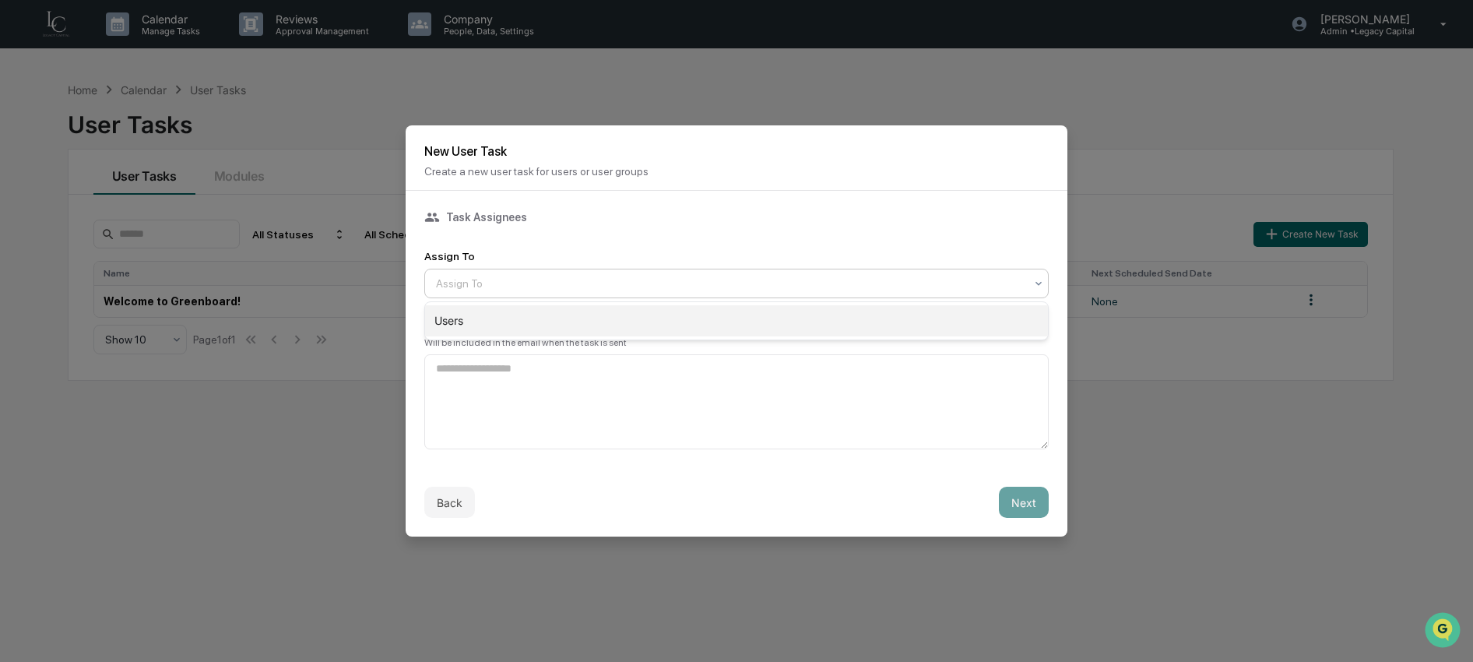
click at [668, 317] on div "Users" at bounding box center [736, 320] width 623 height 31
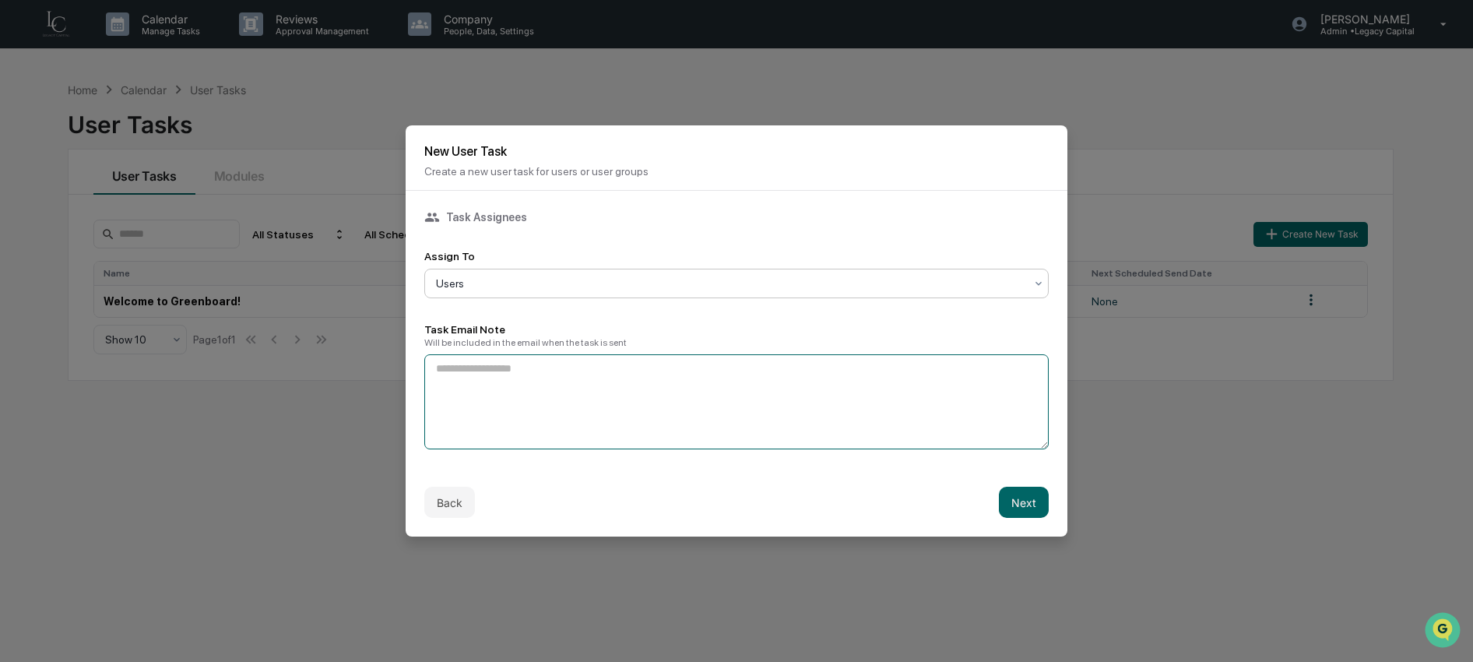
click at [649, 399] on textarea at bounding box center [736, 401] width 624 height 95
type textarea "**********"
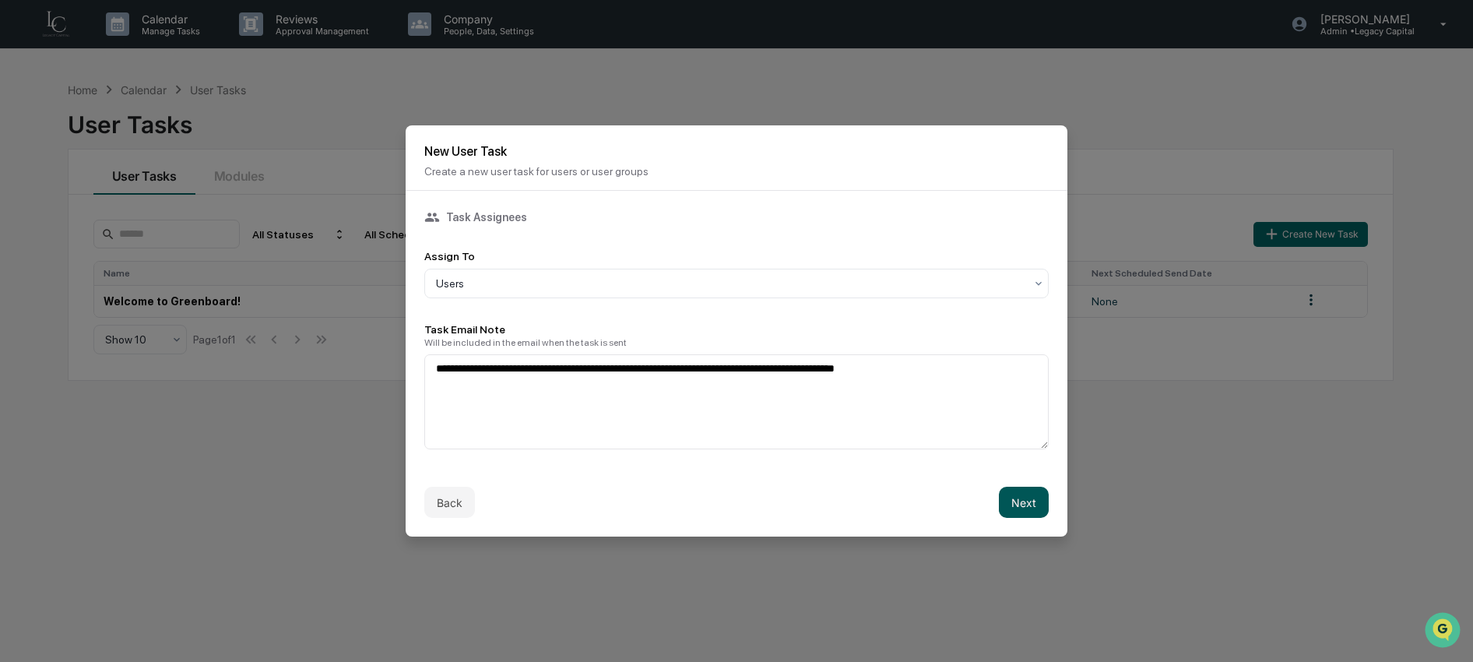
click at [1036, 501] on button "Next" at bounding box center [1024, 501] width 50 height 31
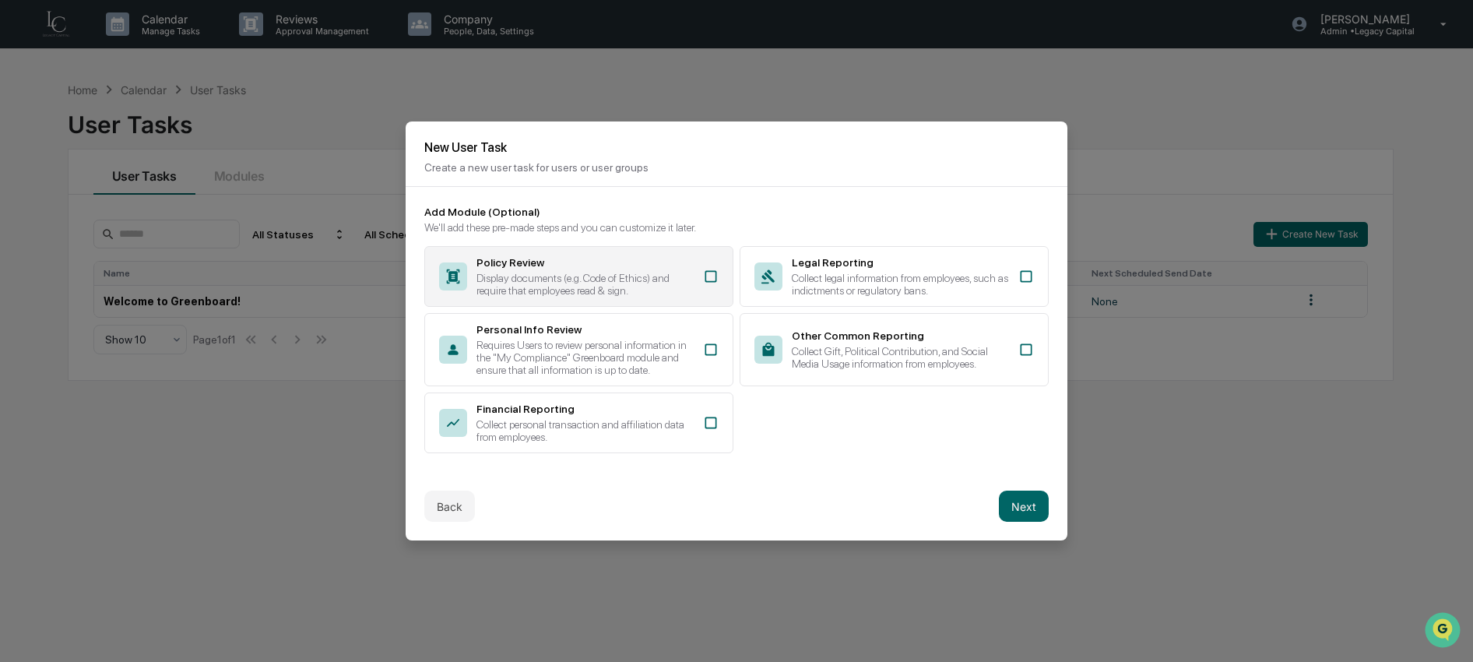
click at [680, 272] on div "Display documents (e.g. Code of Ethics) and require that employees read & sign." at bounding box center [584, 284] width 217 height 25
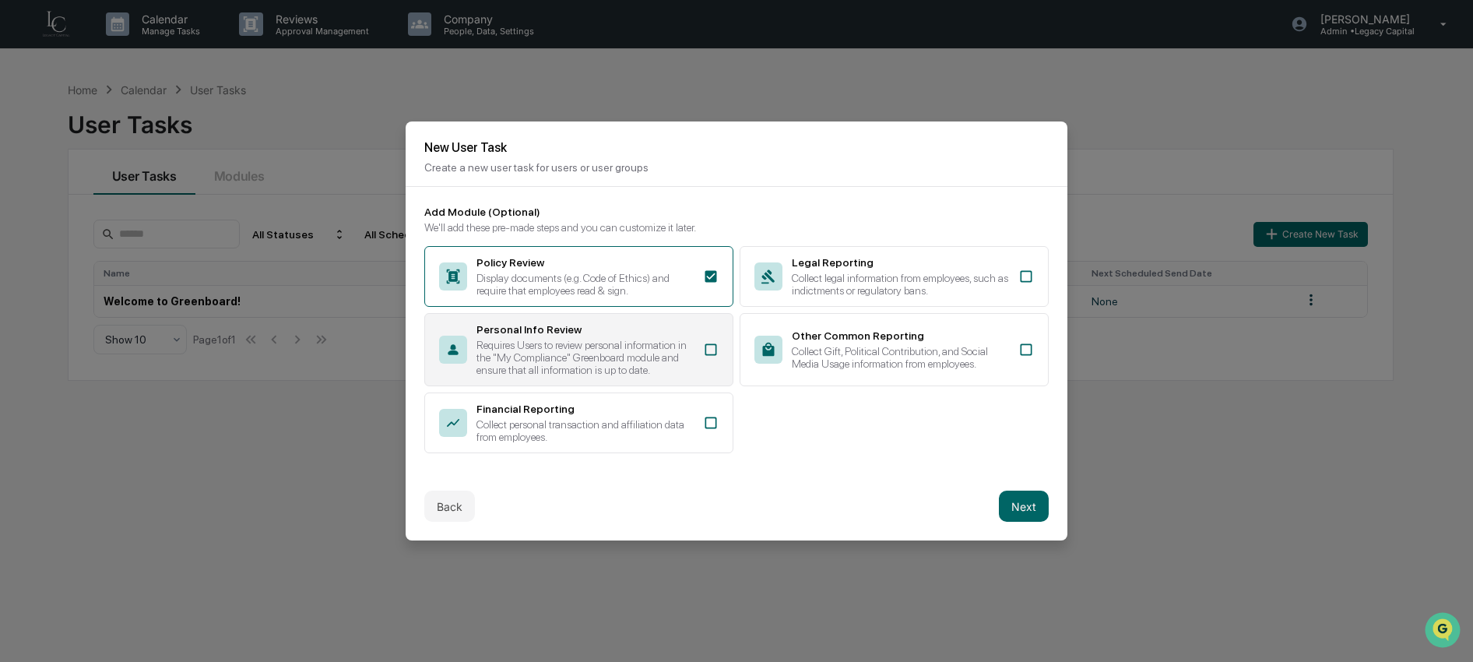
click at [675, 339] on div "Requires Users to review personal information in the "My Compliance" Greenboard…" at bounding box center [584, 357] width 217 height 37
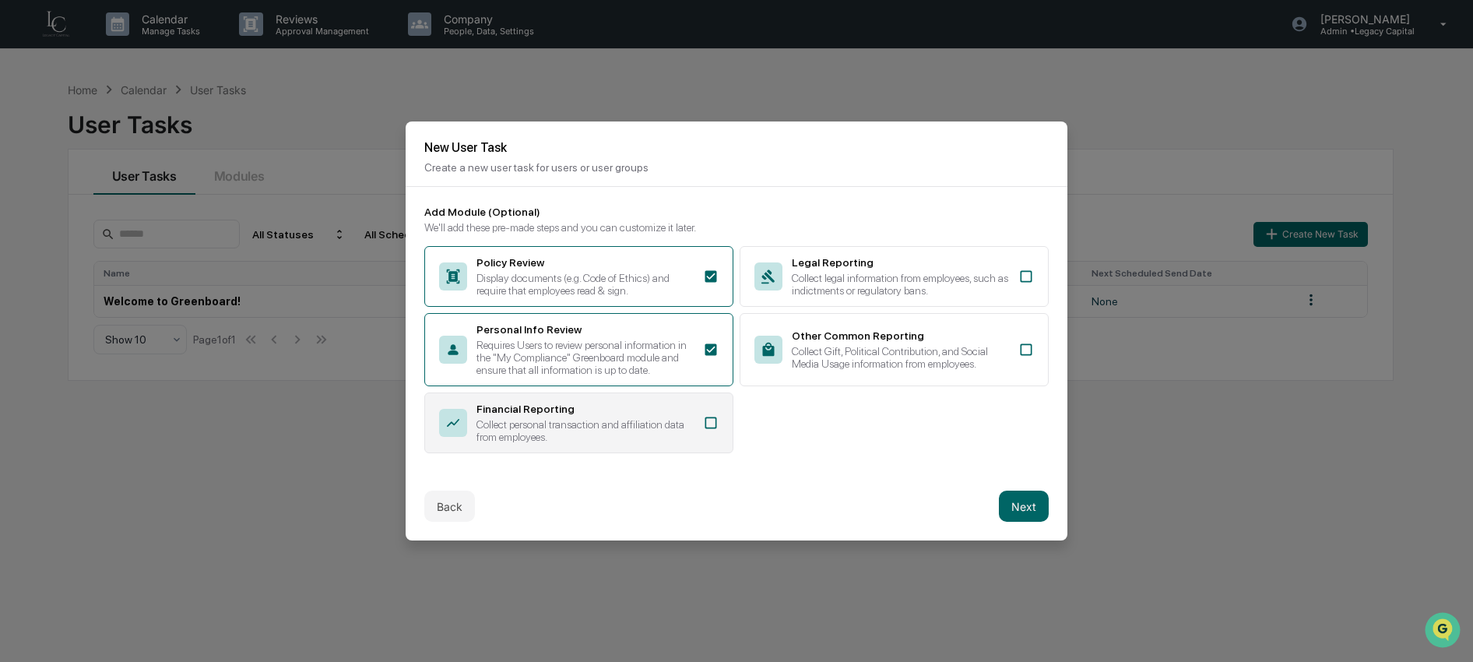
click at [677, 415] on div "Financial Reporting" at bounding box center [584, 408] width 217 height 12
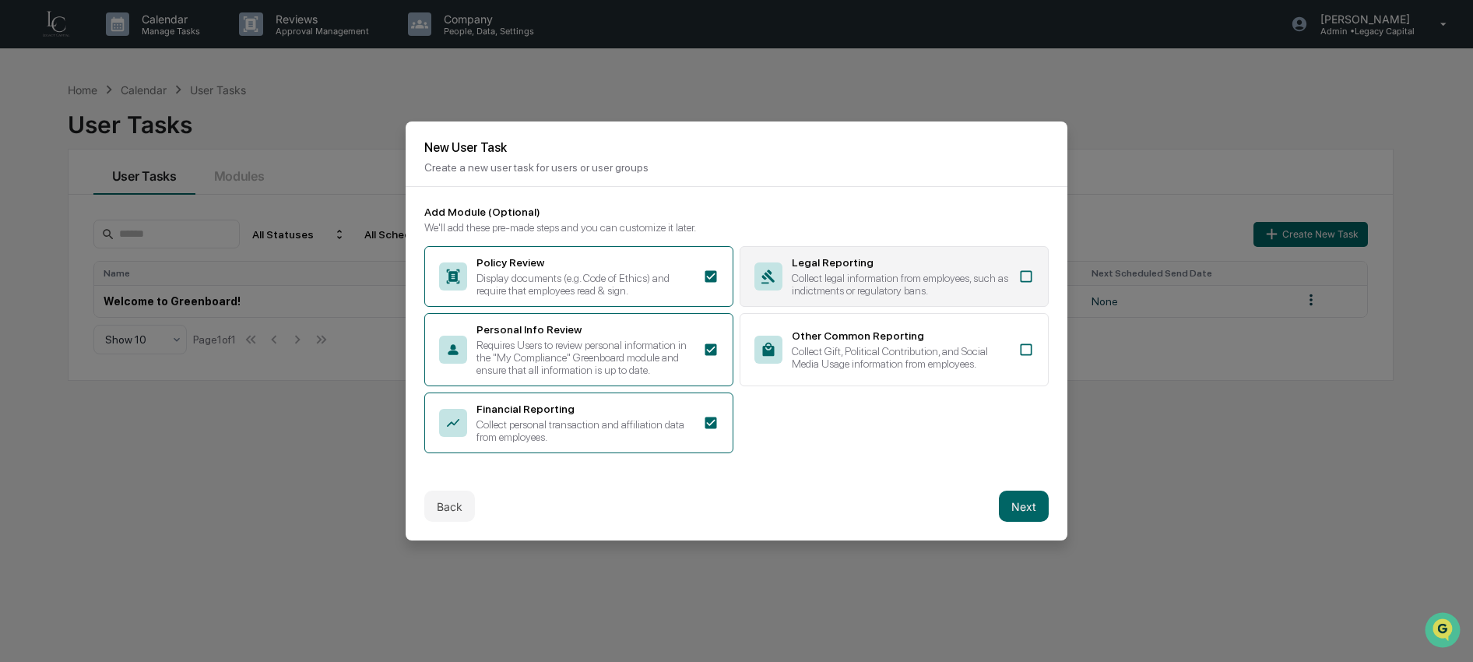
click at [917, 262] on div "Legal Reporting Collect legal information from employees, such as indictments o…" at bounding box center [900, 276] width 217 height 40
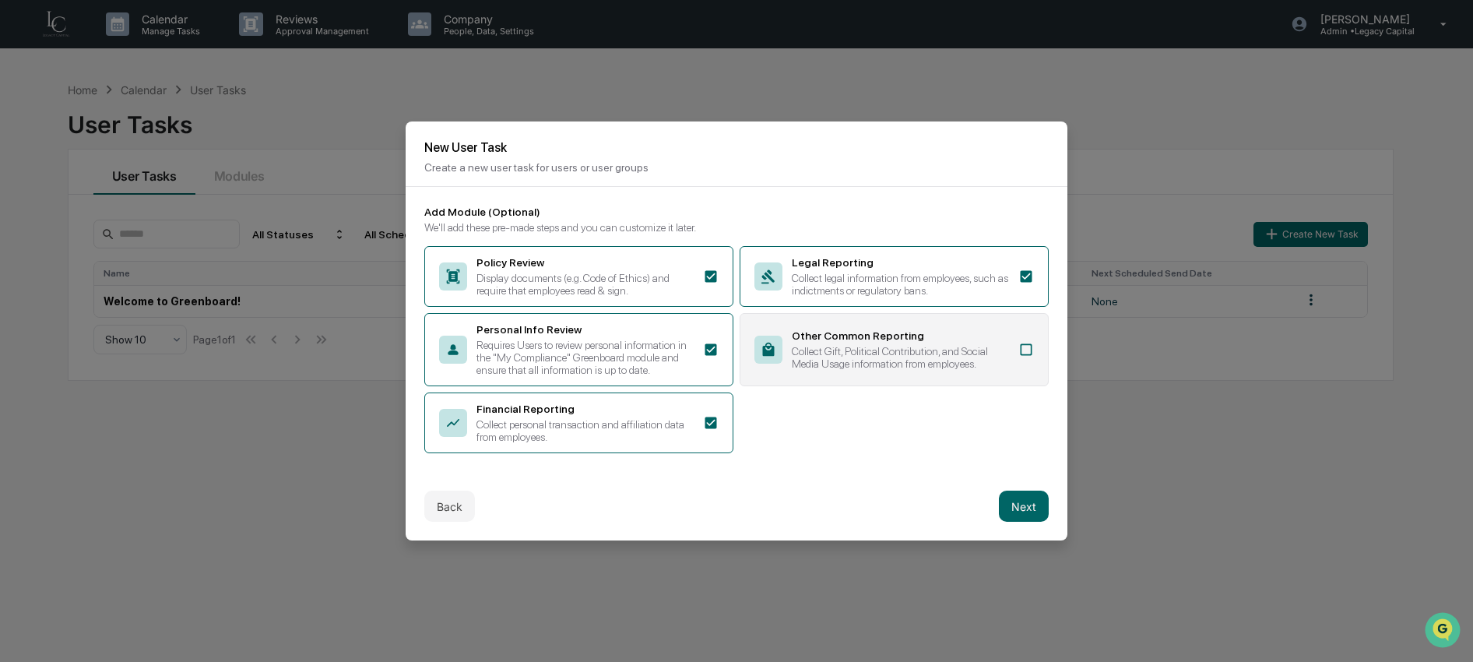
click at [909, 330] on div "Other Common Reporting" at bounding box center [900, 335] width 217 height 12
click at [1021, 521] on button "Next" at bounding box center [1024, 505] width 50 height 31
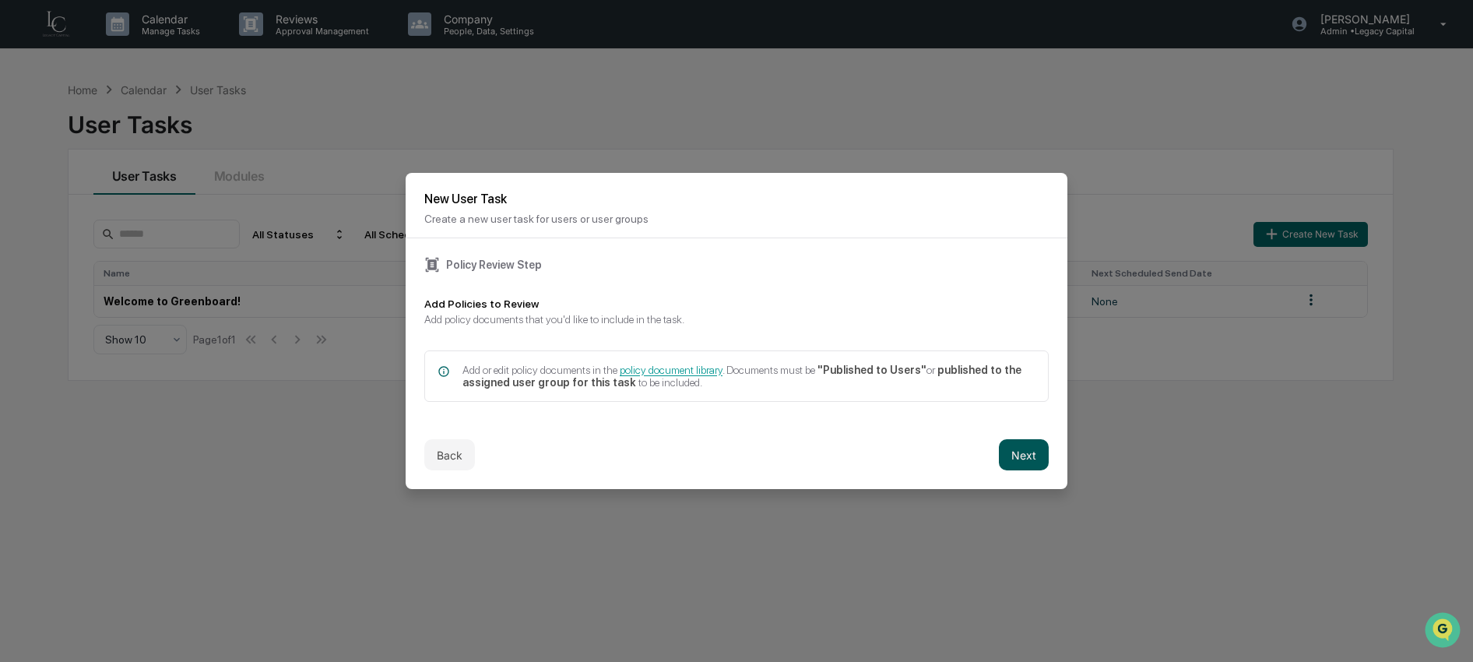
click at [1017, 465] on button "Next" at bounding box center [1024, 454] width 50 height 31
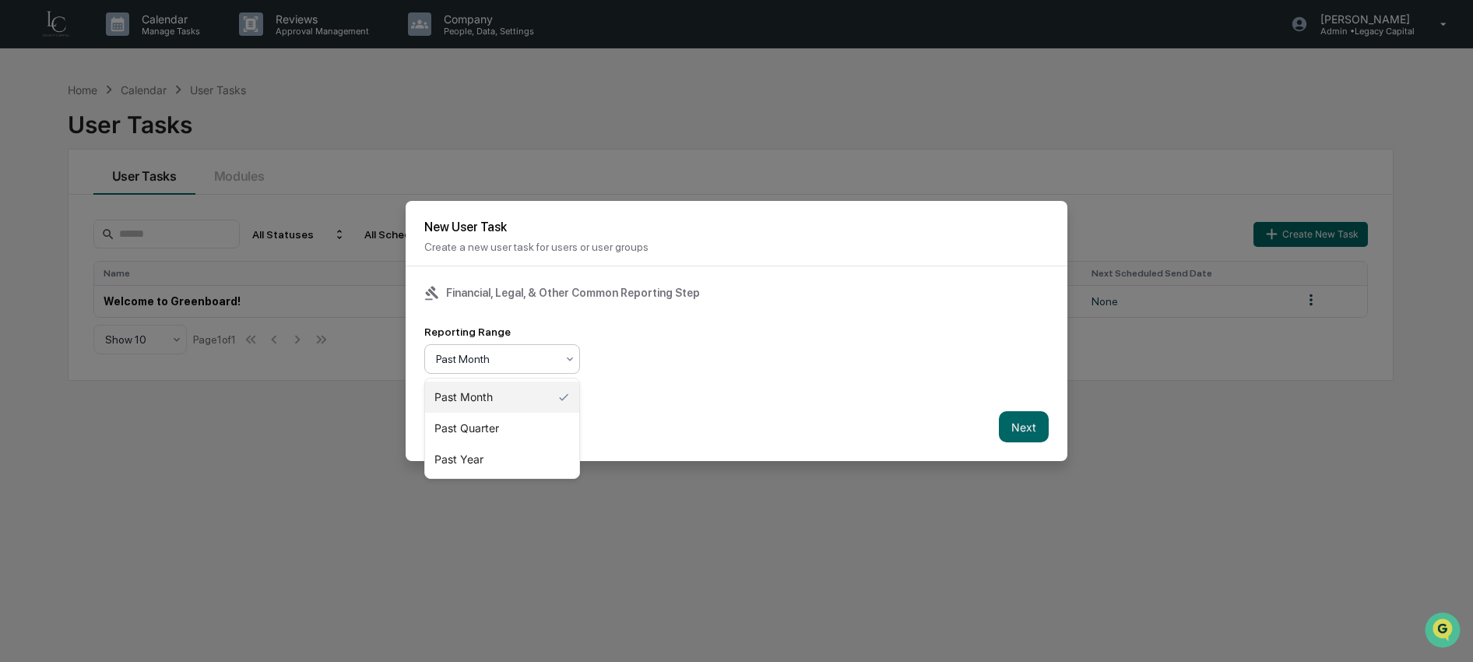
click at [547, 359] on div at bounding box center [496, 359] width 120 height 16
click at [527, 454] on div "Past Year" at bounding box center [502, 459] width 154 height 31
click at [1056, 423] on div "Back Next" at bounding box center [737, 426] width 662 height 68
click at [1028, 427] on button "Next" at bounding box center [1024, 426] width 50 height 31
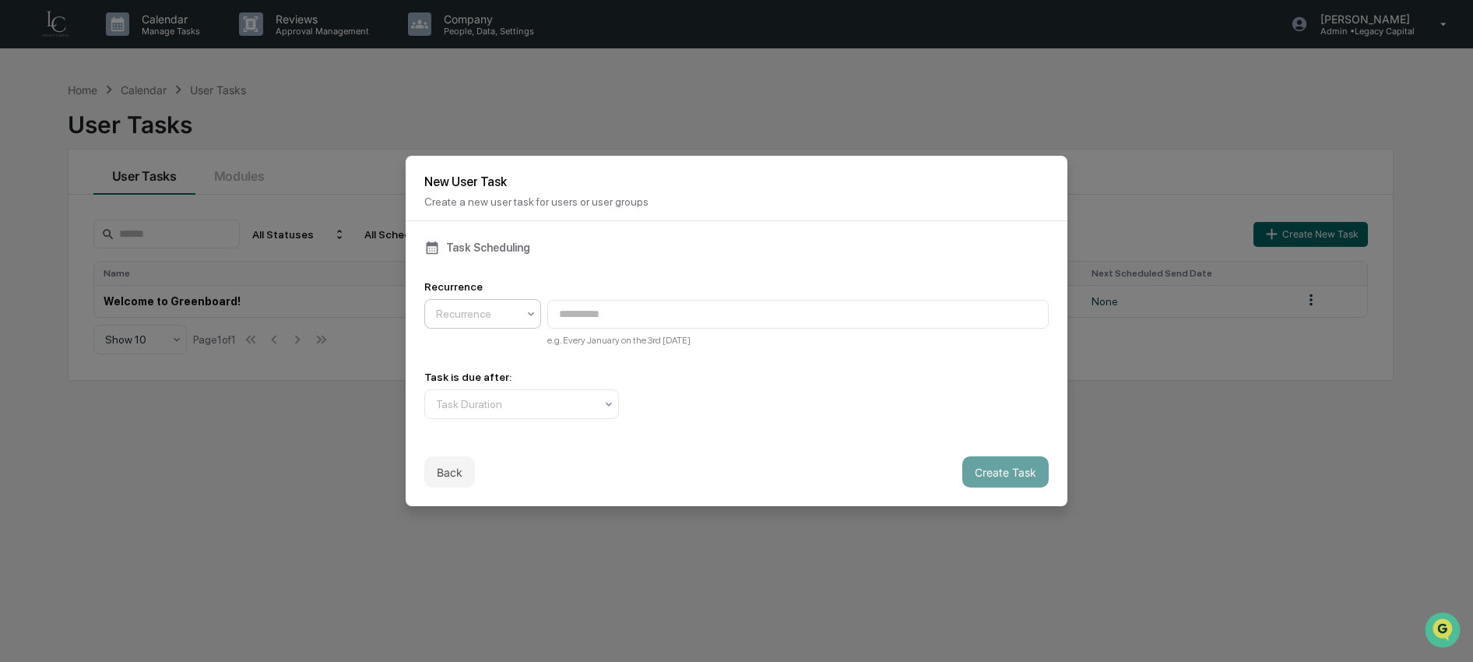
click at [536, 311] on icon at bounding box center [531, 313] width 12 height 12
click at [505, 410] on div "Annually" at bounding box center [482, 413] width 115 height 31
type input "**********"
click at [581, 399] on div at bounding box center [515, 404] width 159 height 16
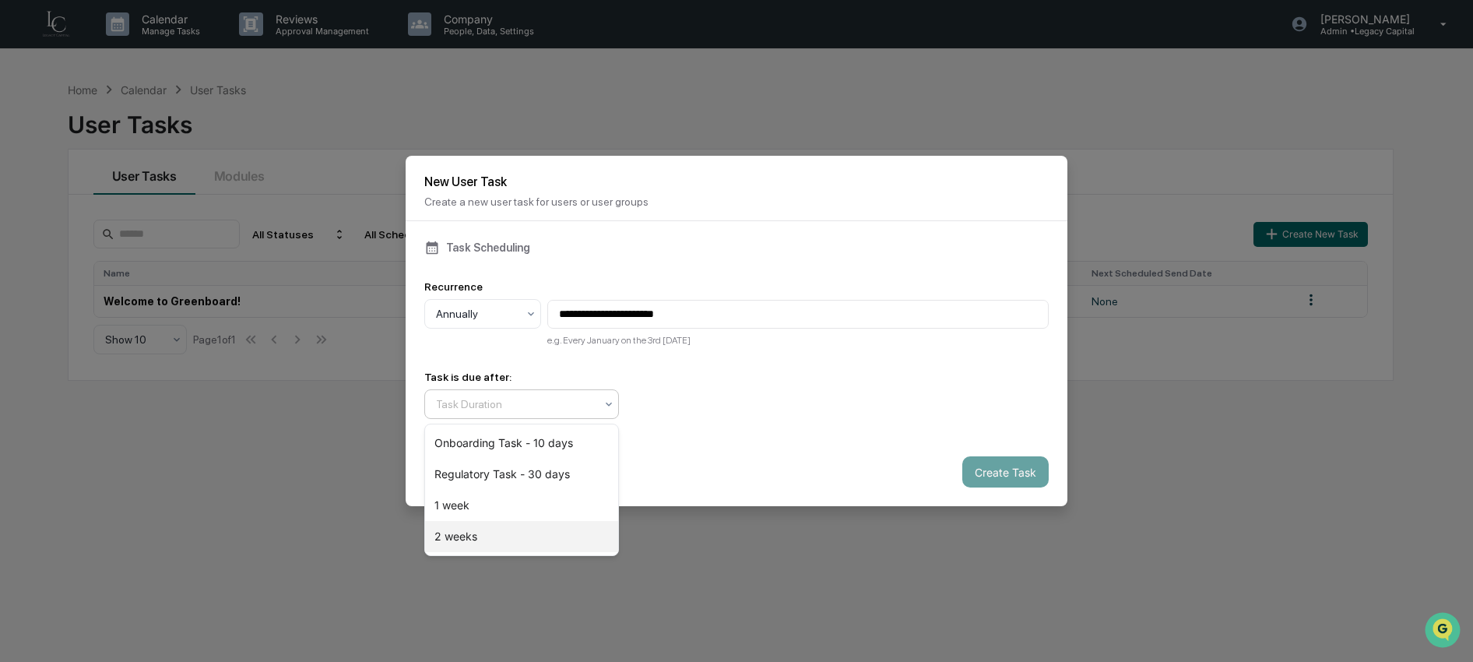
click at [547, 542] on div "2 weeks" at bounding box center [521, 536] width 193 height 31
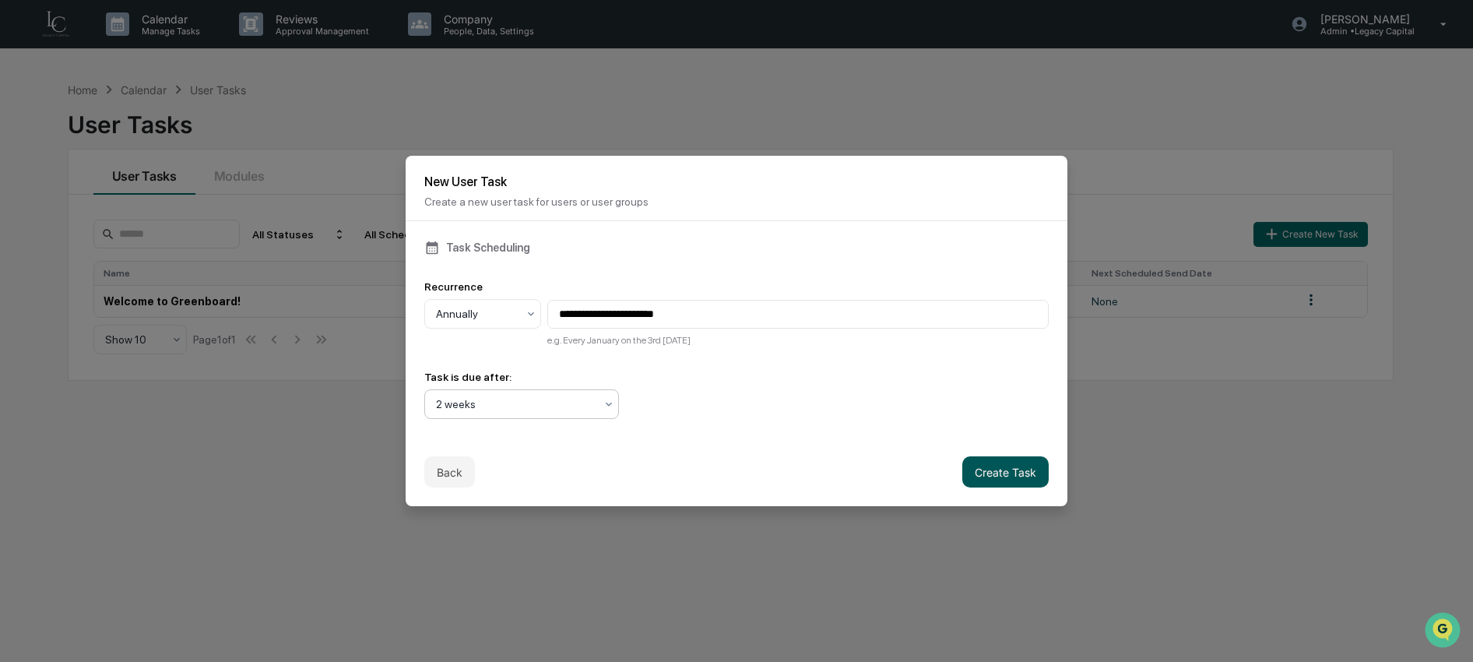
click at [1010, 483] on button "Create Task" at bounding box center [1005, 471] width 86 height 31
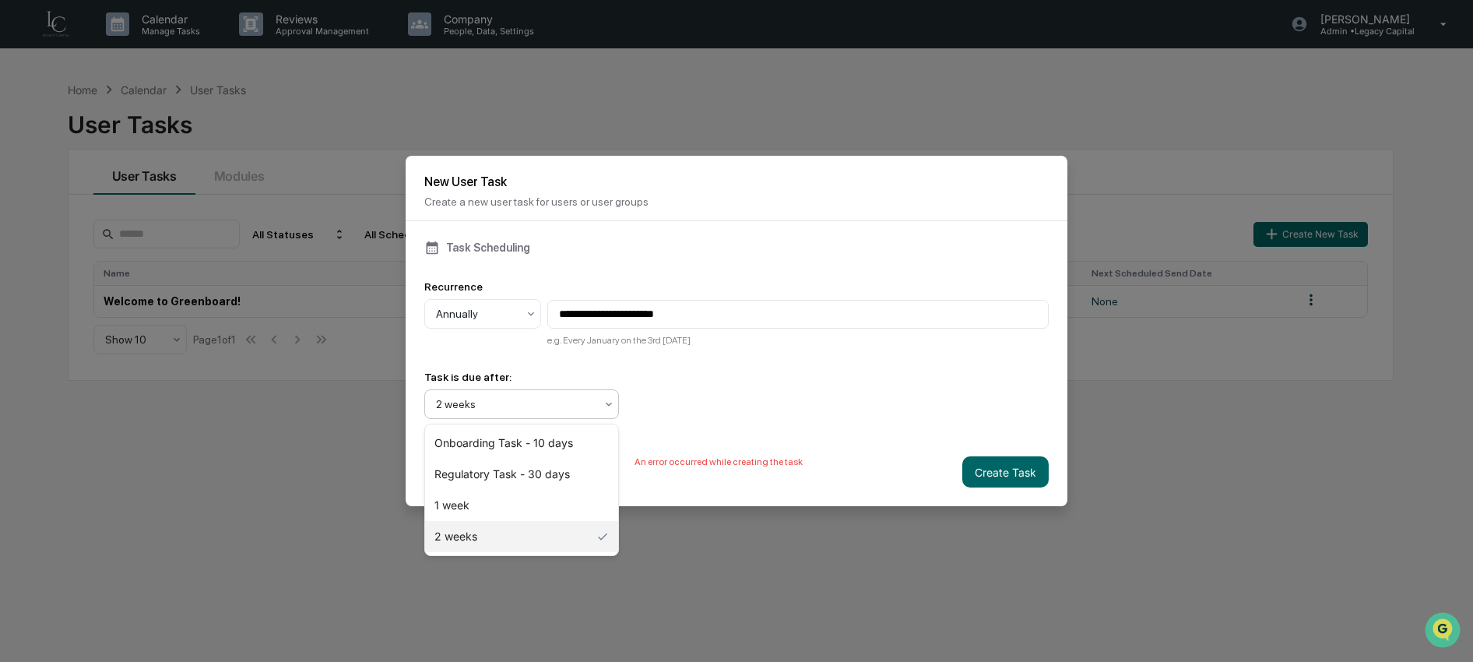
click at [543, 402] on div at bounding box center [515, 404] width 159 height 16
click at [521, 508] on div "1 week" at bounding box center [521, 505] width 193 height 31
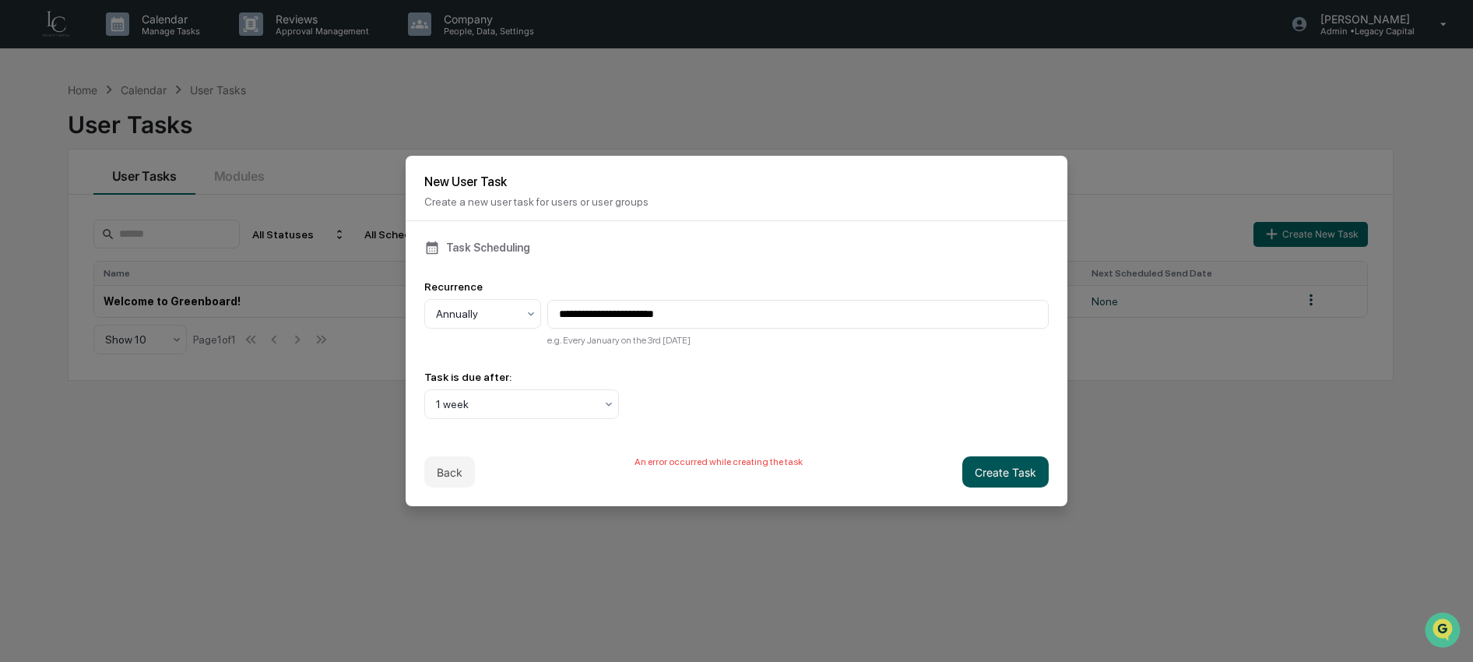
click at [1010, 479] on button "Create Task" at bounding box center [1005, 471] width 86 height 31
click at [441, 479] on button "Back" at bounding box center [449, 471] width 51 height 31
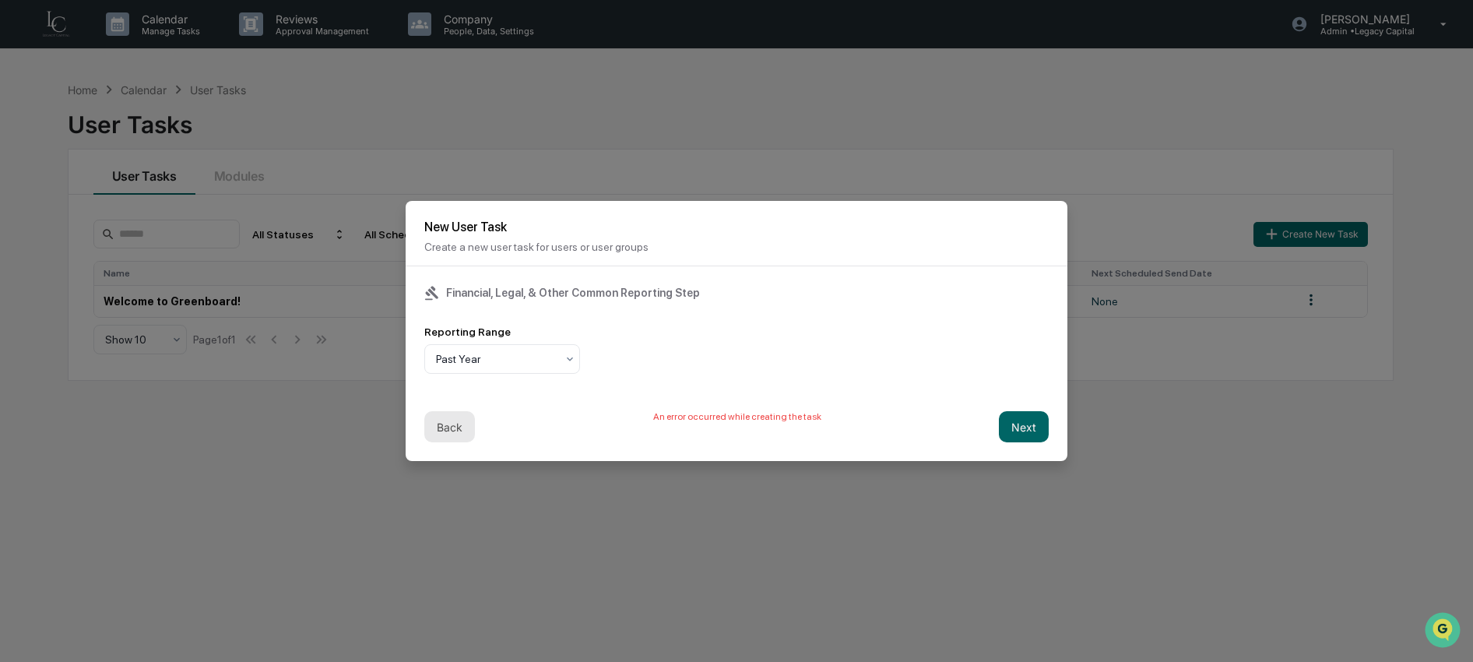
click at [457, 434] on button "Back" at bounding box center [449, 426] width 51 height 31
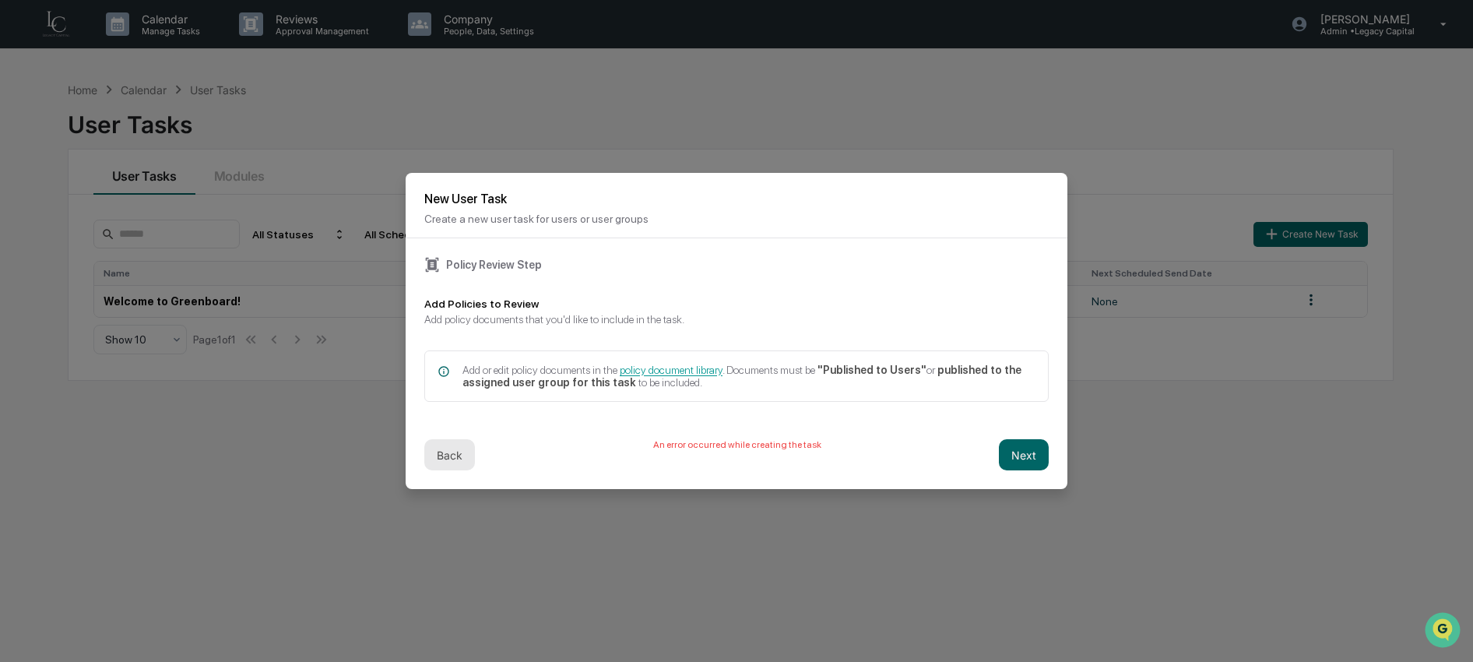
click at [448, 461] on button "Back" at bounding box center [449, 454] width 51 height 31
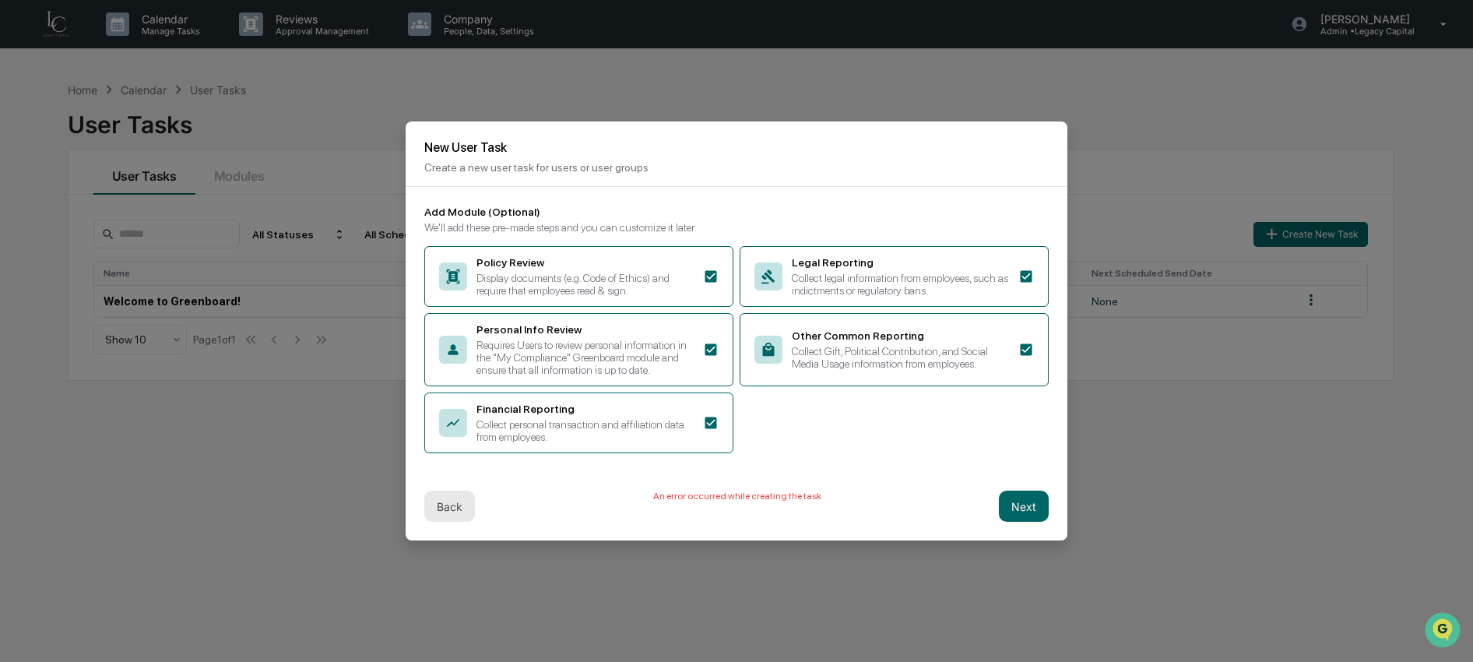
click at [474, 497] on div "Back An error occurred while creating the task Next" at bounding box center [737, 506] width 662 height 68
click at [461, 514] on button "Back" at bounding box center [449, 505] width 51 height 31
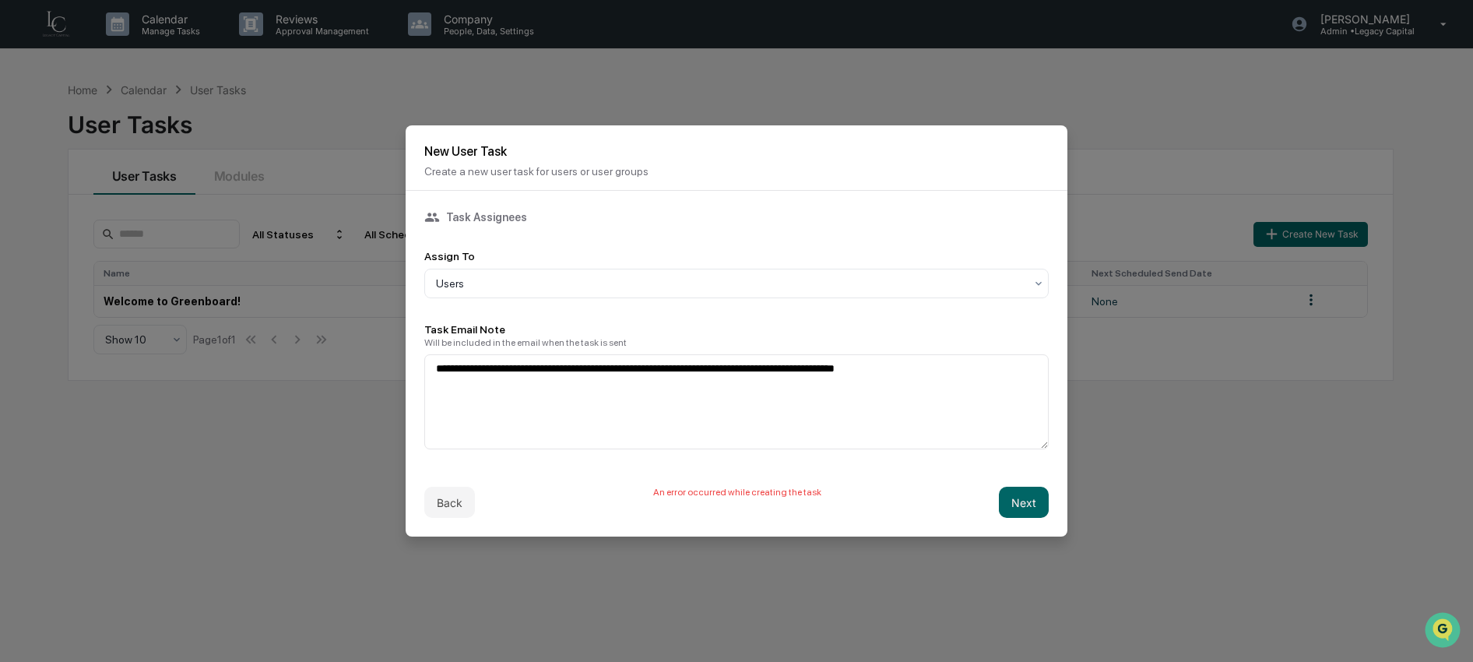
click at [451, 503] on button "Back" at bounding box center [449, 501] width 51 height 31
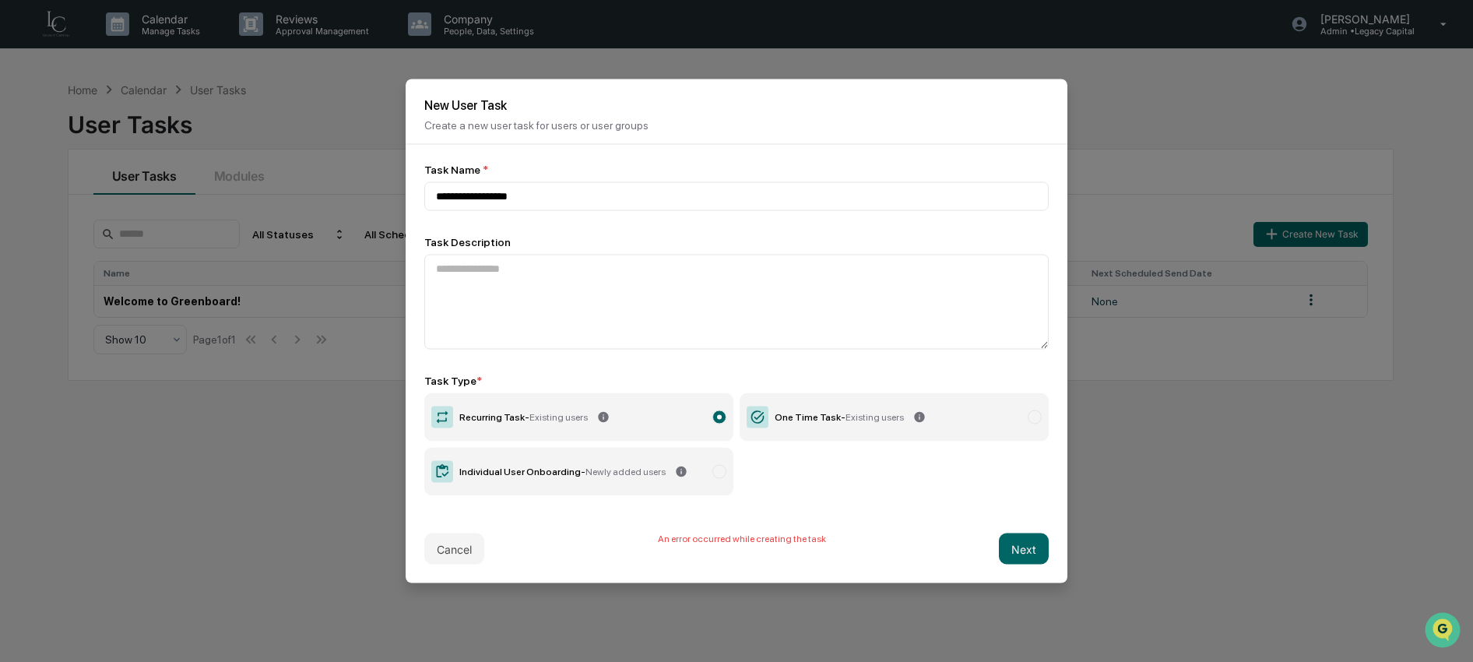
click at [459, 541] on button "Cancel" at bounding box center [454, 548] width 60 height 31
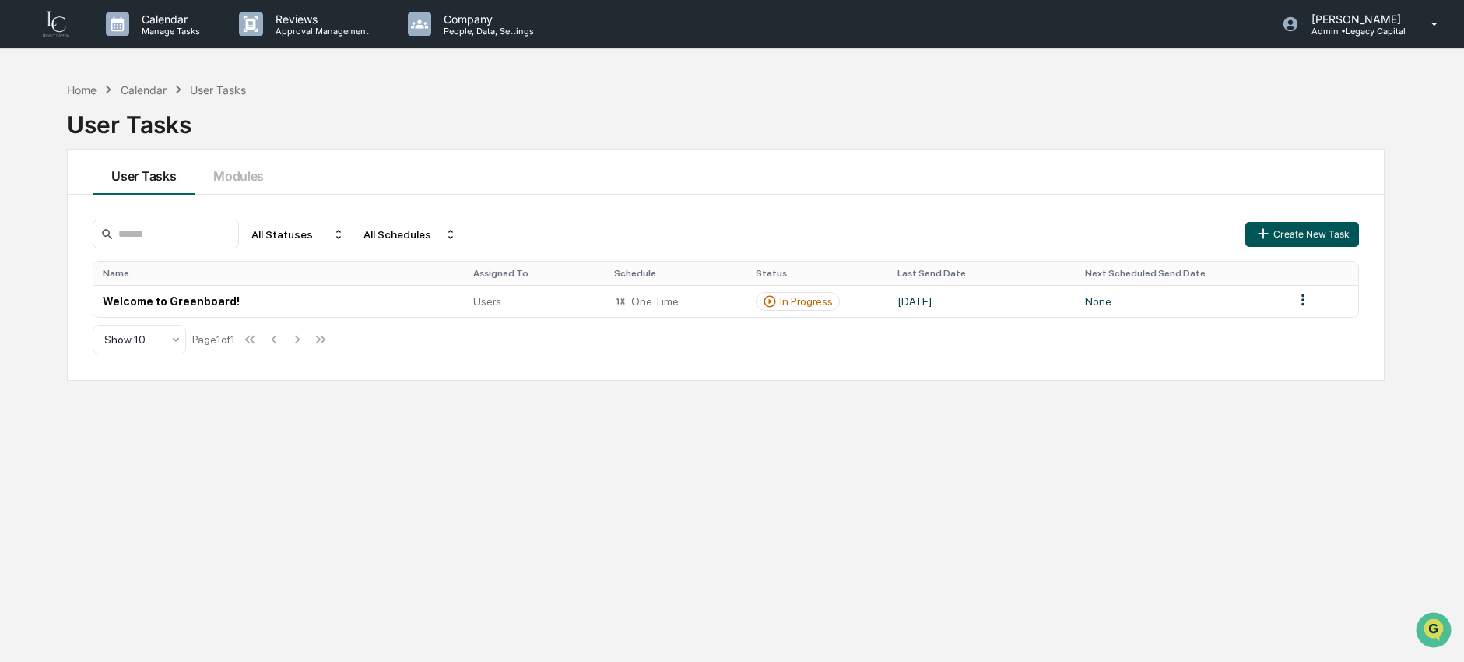
click at [1278, 234] on button "Create New Task" at bounding box center [1302, 234] width 114 height 25
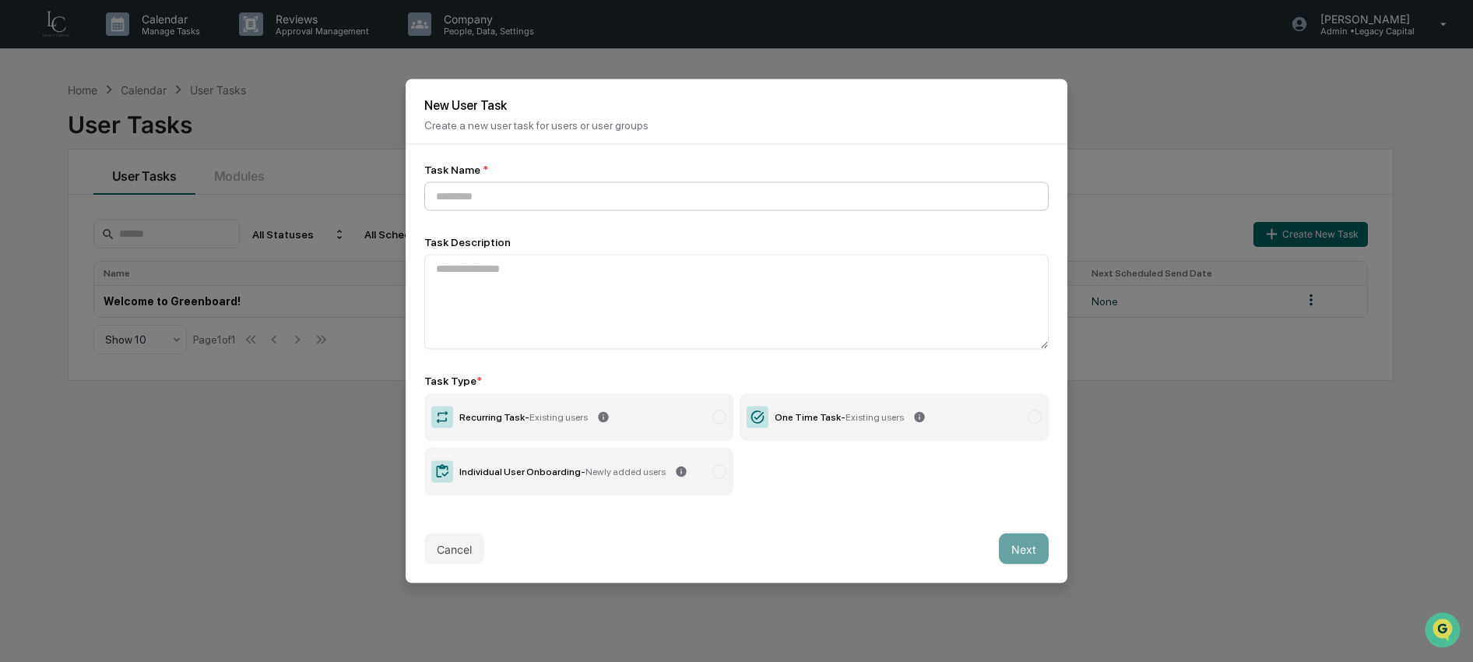
click at [663, 199] on input at bounding box center [736, 196] width 624 height 29
type input "**********"
click at [678, 426] on label "Recurring Task - Existing users" at bounding box center [578, 417] width 309 height 48
click at [1008, 548] on button "Next" at bounding box center [1024, 548] width 50 height 31
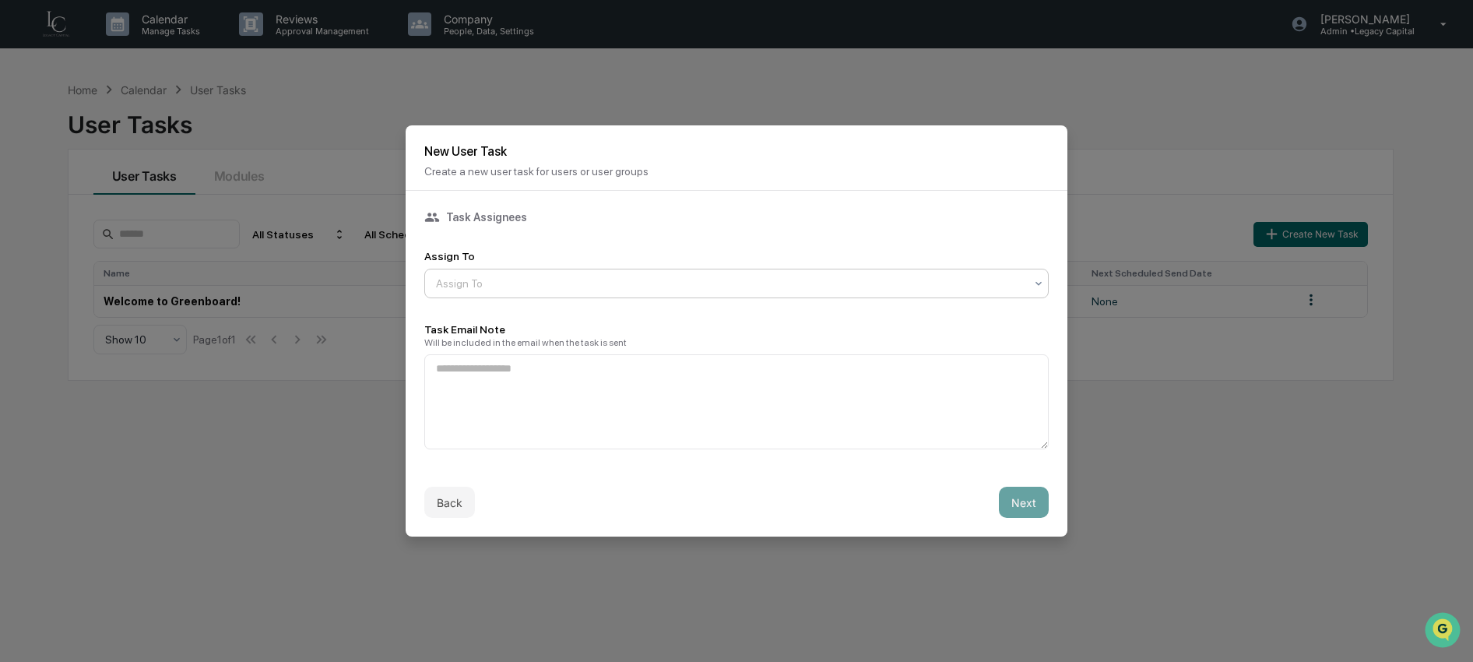
click at [578, 289] on div at bounding box center [730, 284] width 588 height 16
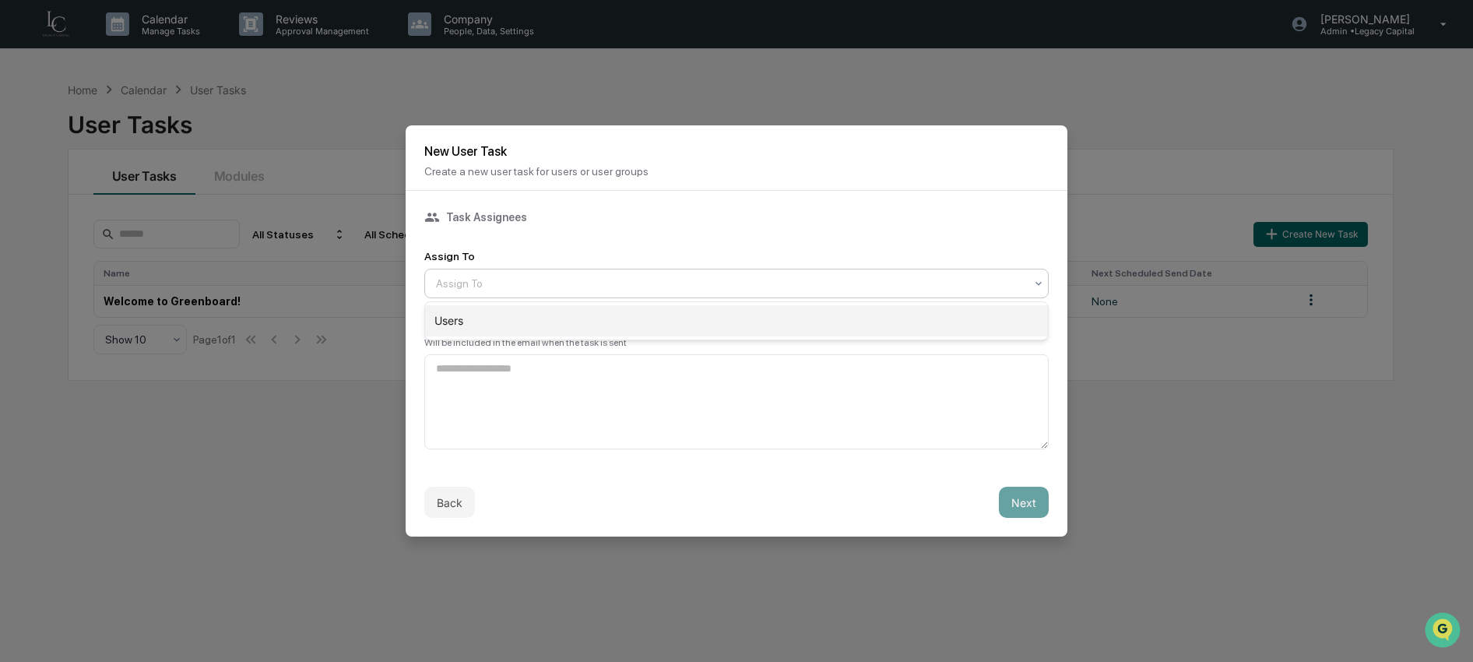
click at [577, 325] on div "Users" at bounding box center [736, 320] width 623 height 31
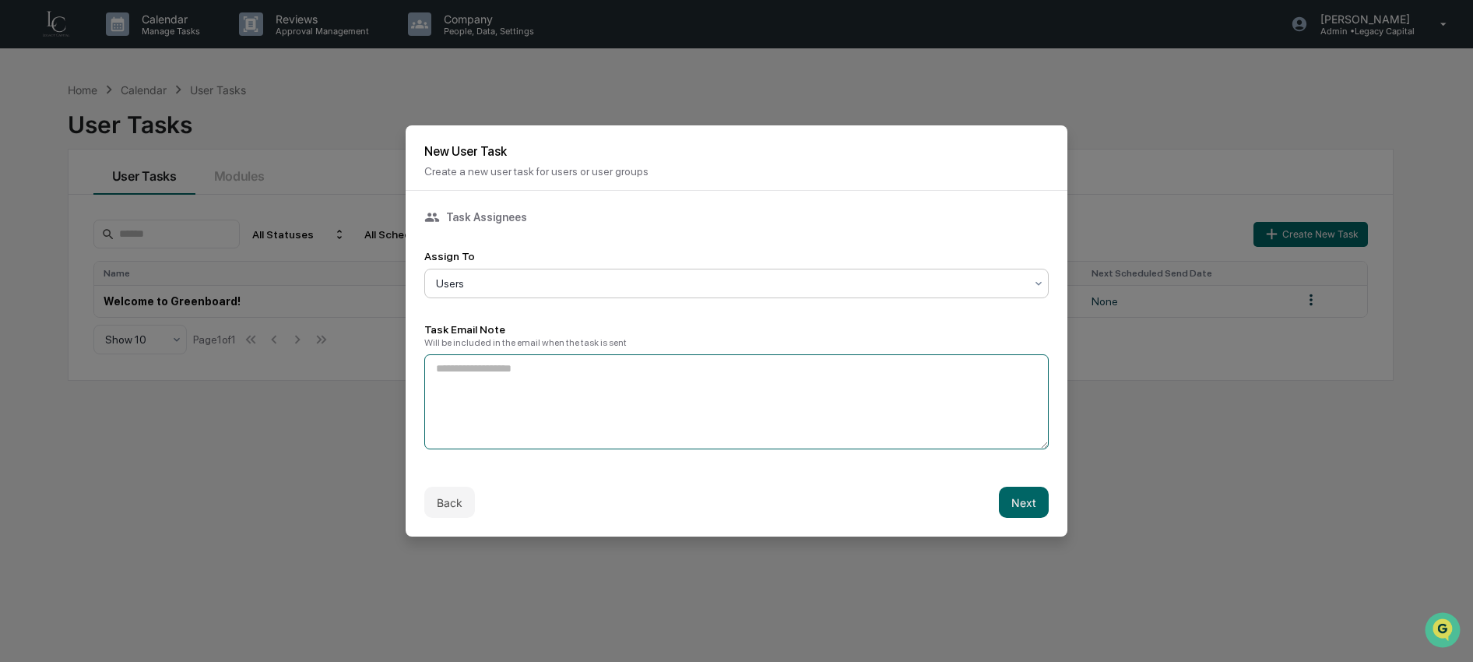
click at [573, 361] on textarea at bounding box center [736, 401] width 624 height 95
type textarea "**********"
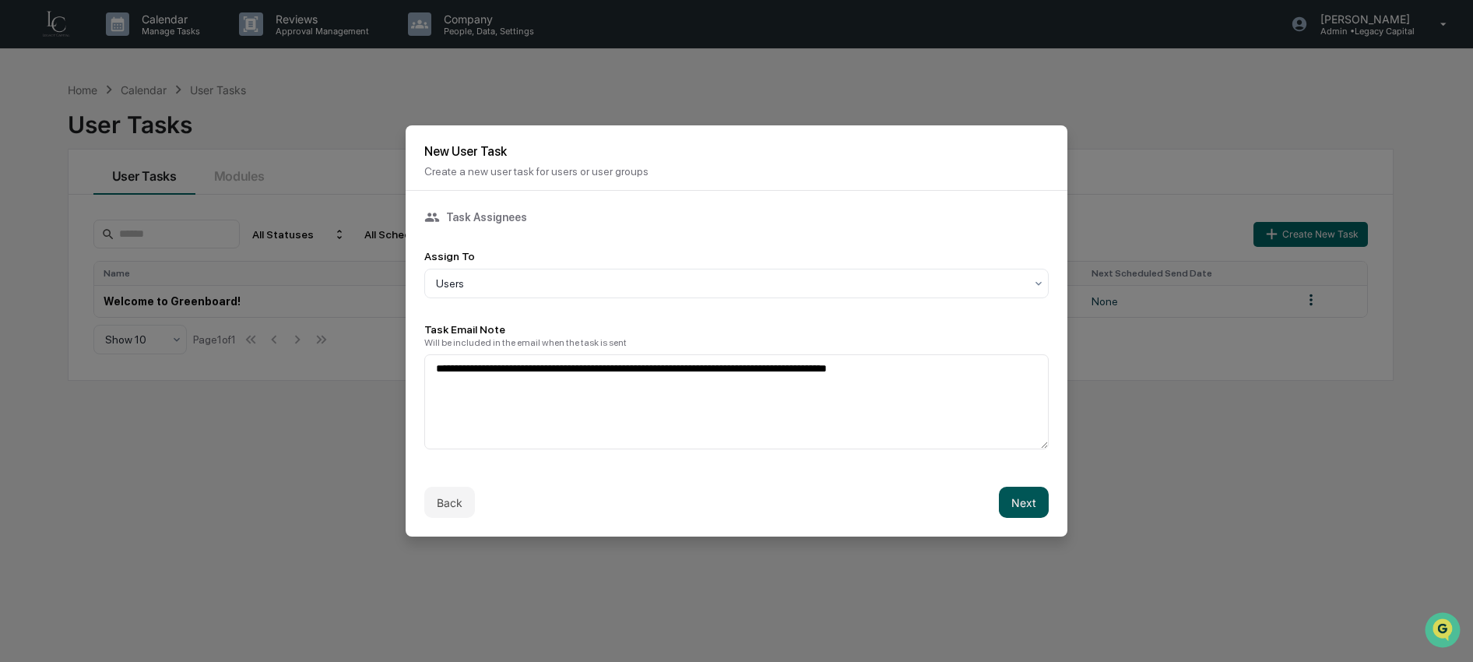
click at [1037, 508] on button "Next" at bounding box center [1024, 501] width 50 height 31
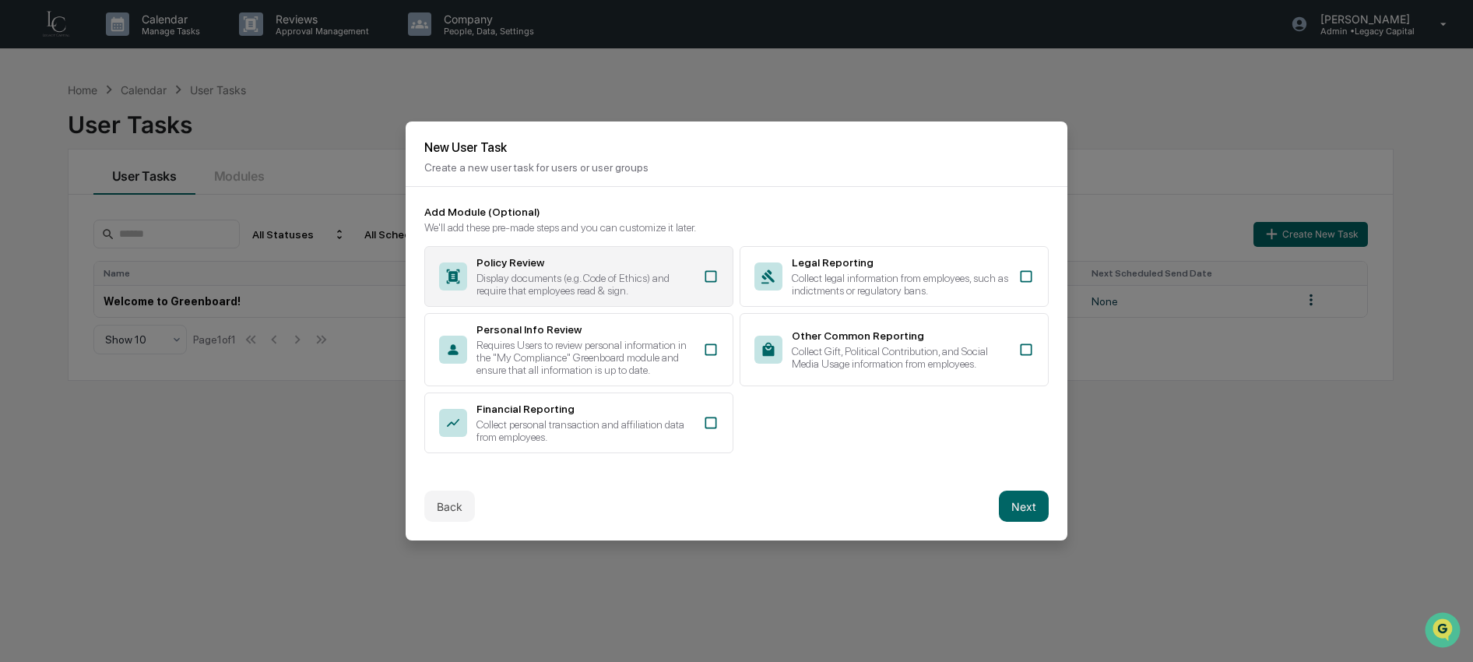
click at [596, 272] on div "Display documents (e.g. Code of Ethics) and require that employees read & sign." at bounding box center [584, 284] width 217 height 25
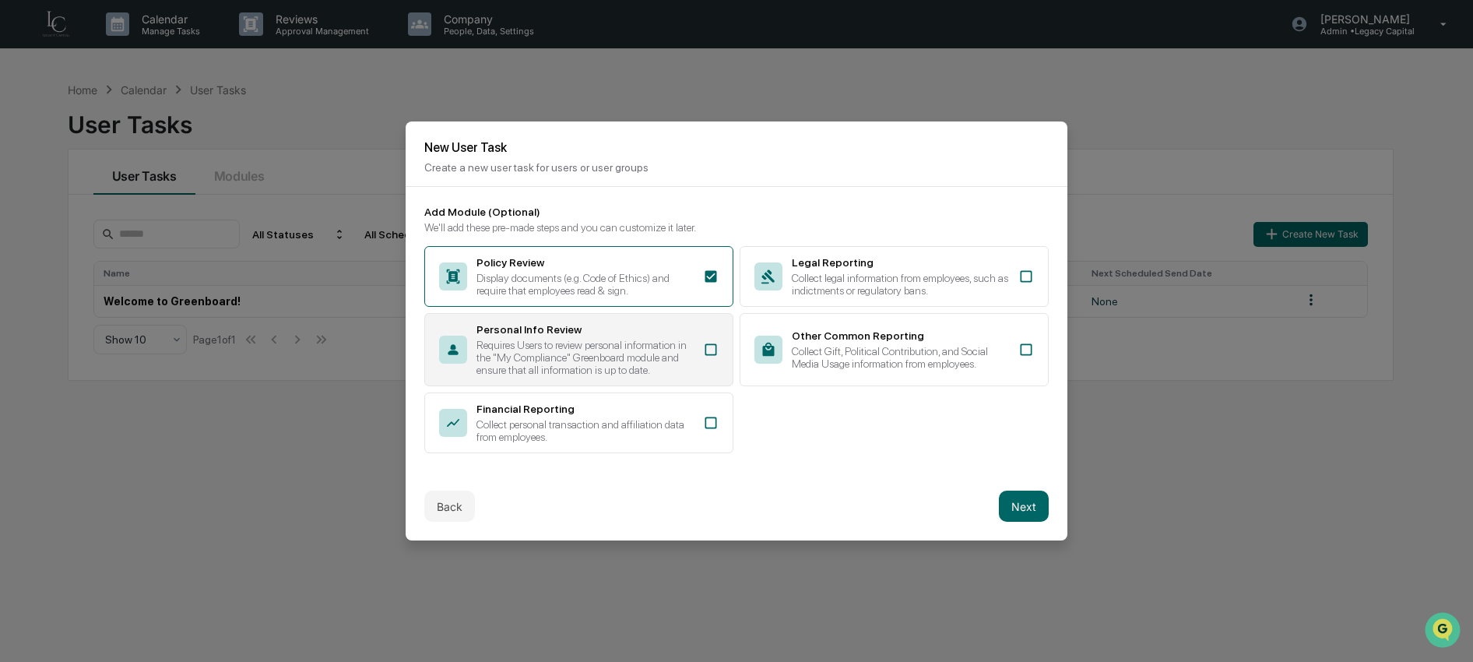
click at [596, 364] on div "Requires Users to review personal information in the "My Compliance" Greenboard…" at bounding box center [584, 357] width 217 height 37
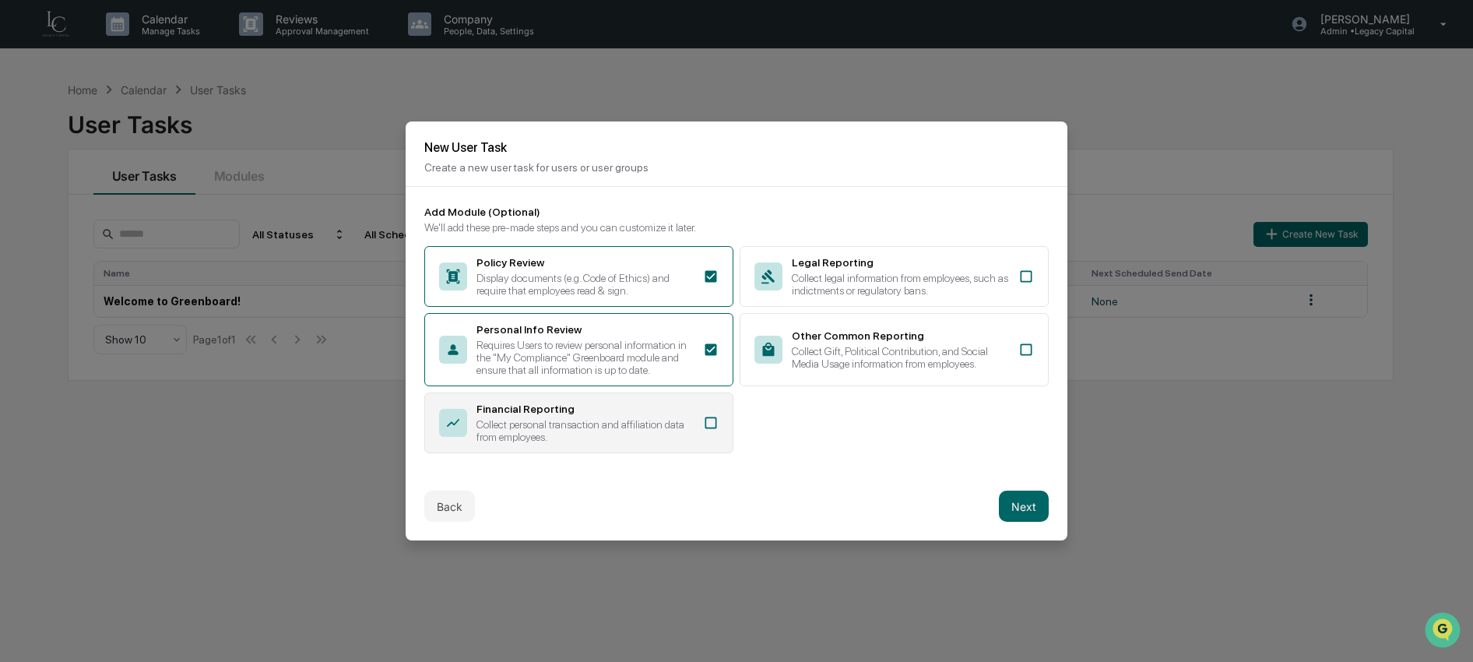
click at [602, 415] on div "Financial Reporting" at bounding box center [584, 408] width 217 height 12
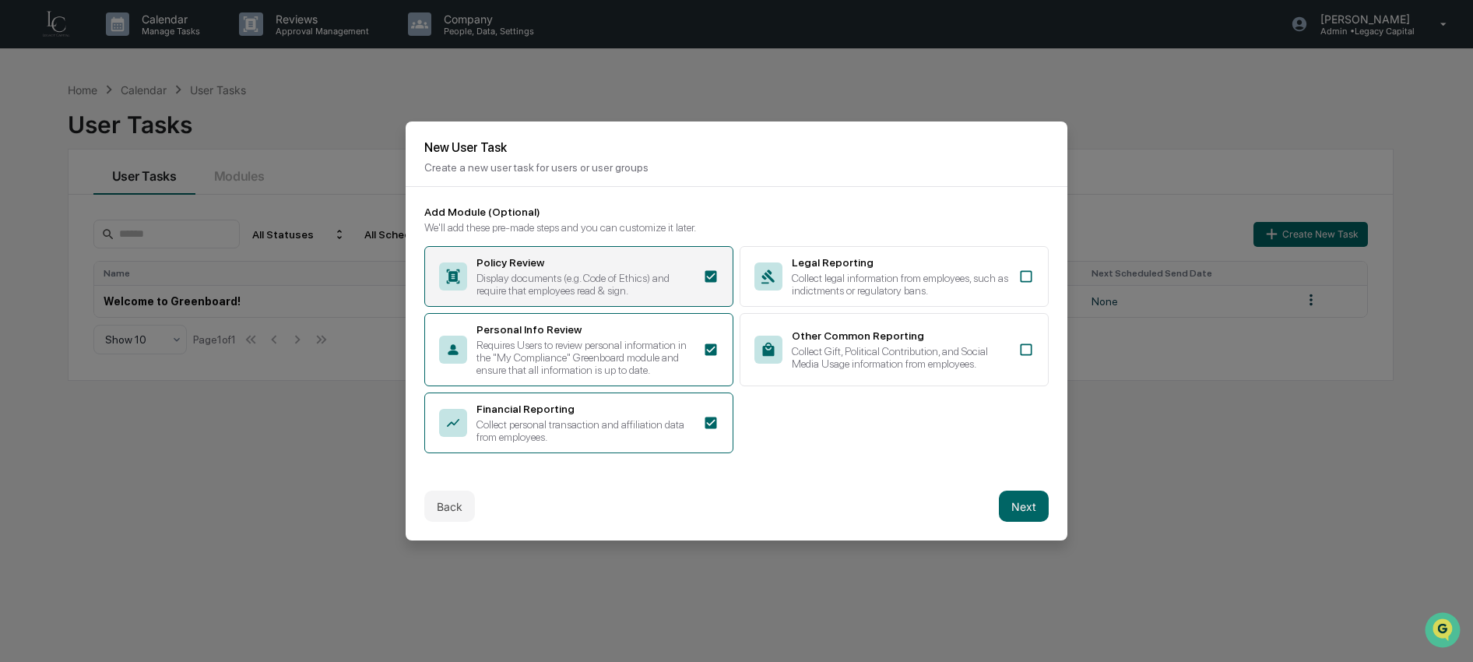
click at [602, 285] on div "Display documents (e.g. Code of Ethics) and require that employees read & sign." at bounding box center [584, 284] width 217 height 25
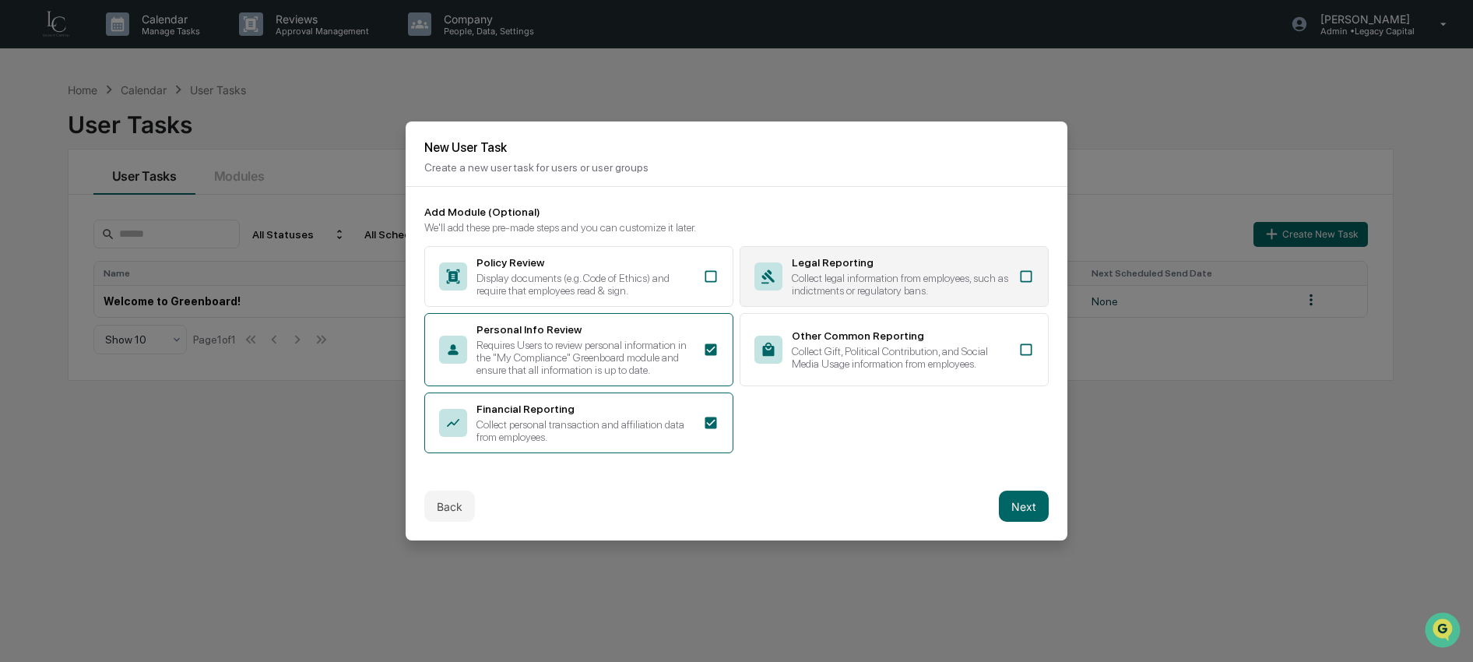
click at [827, 272] on div "Collect legal information from employees, such as indictments or regulatory ban…" at bounding box center [900, 284] width 217 height 25
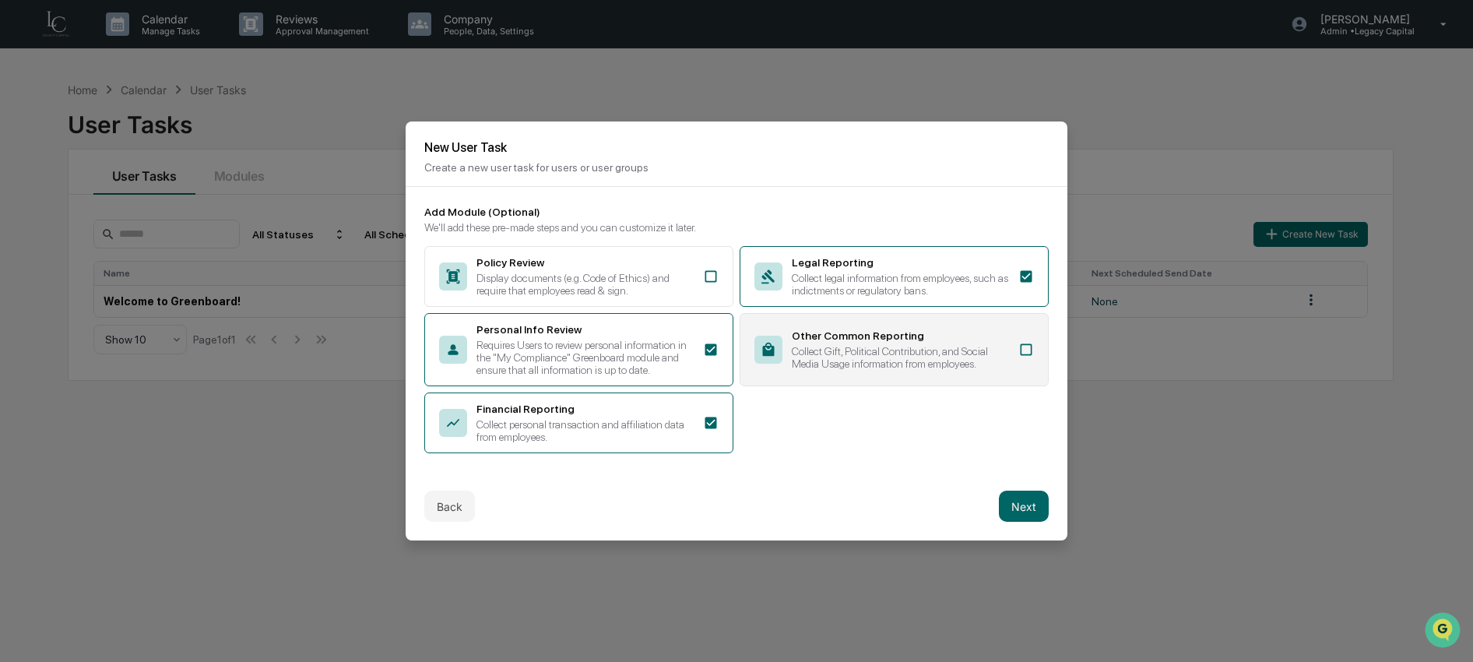
click at [807, 349] on div "Collect Gift, Political Contribution, and Social Media Usage information from e…" at bounding box center [900, 357] width 217 height 25
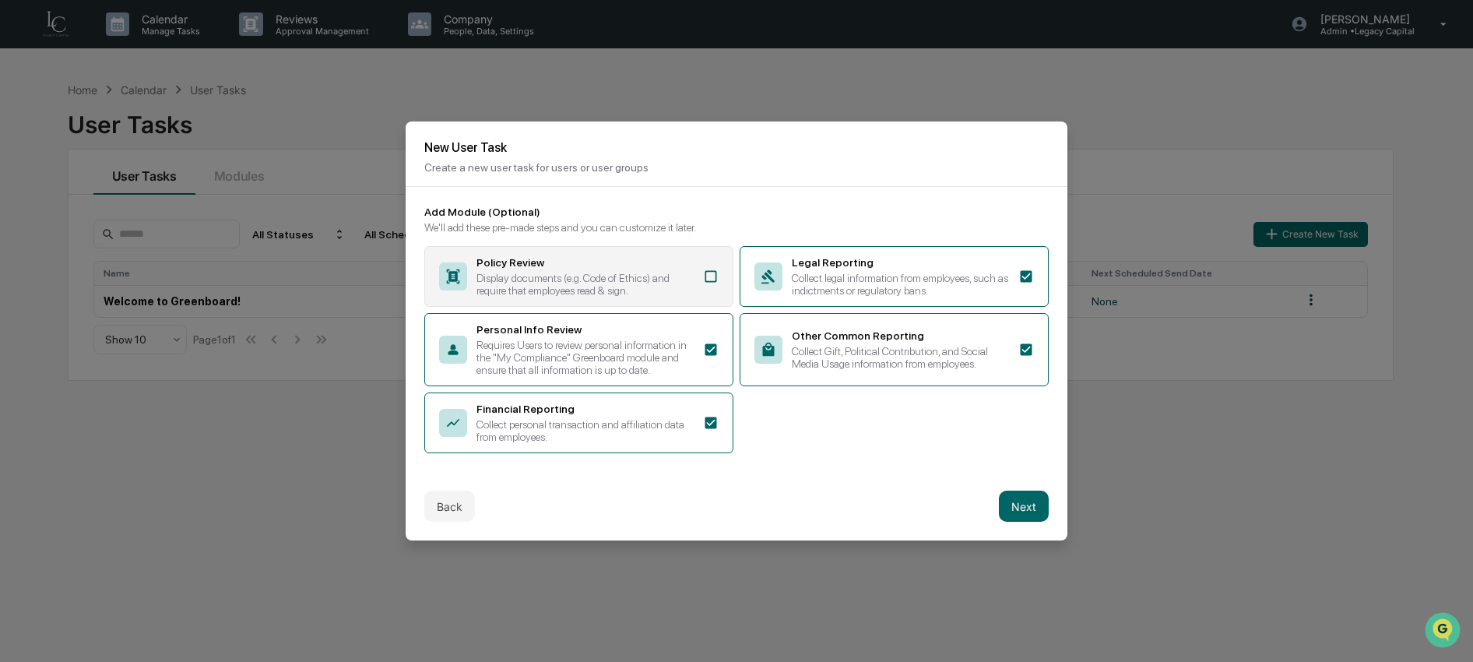
click at [603, 283] on div "Display documents (e.g. Code of Ethics) and require that employees read & sign." at bounding box center [584, 284] width 217 height 25
click at [1031, 521] on button "Next" at bounding box center [1024, 505] width 50 height 31
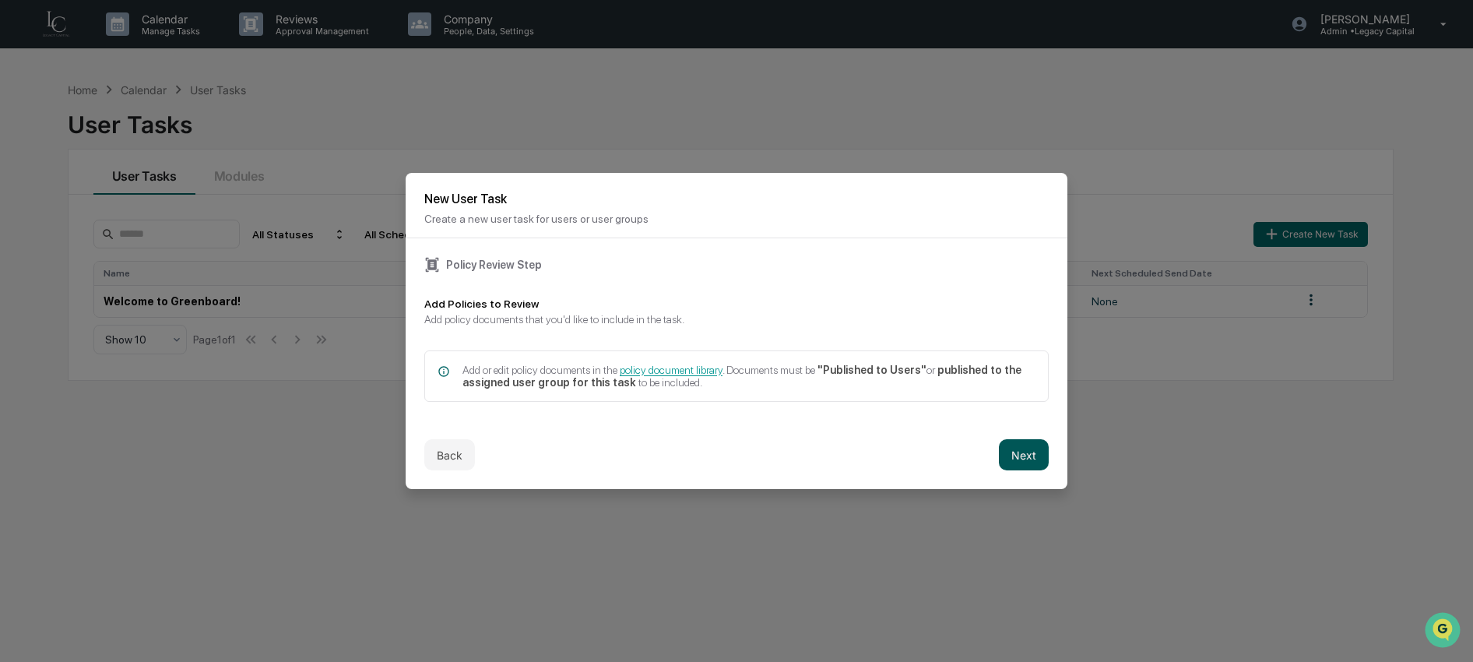
click at [1013, 441] on button "Next" at bounding box center [1024, 454] width 50 height 31
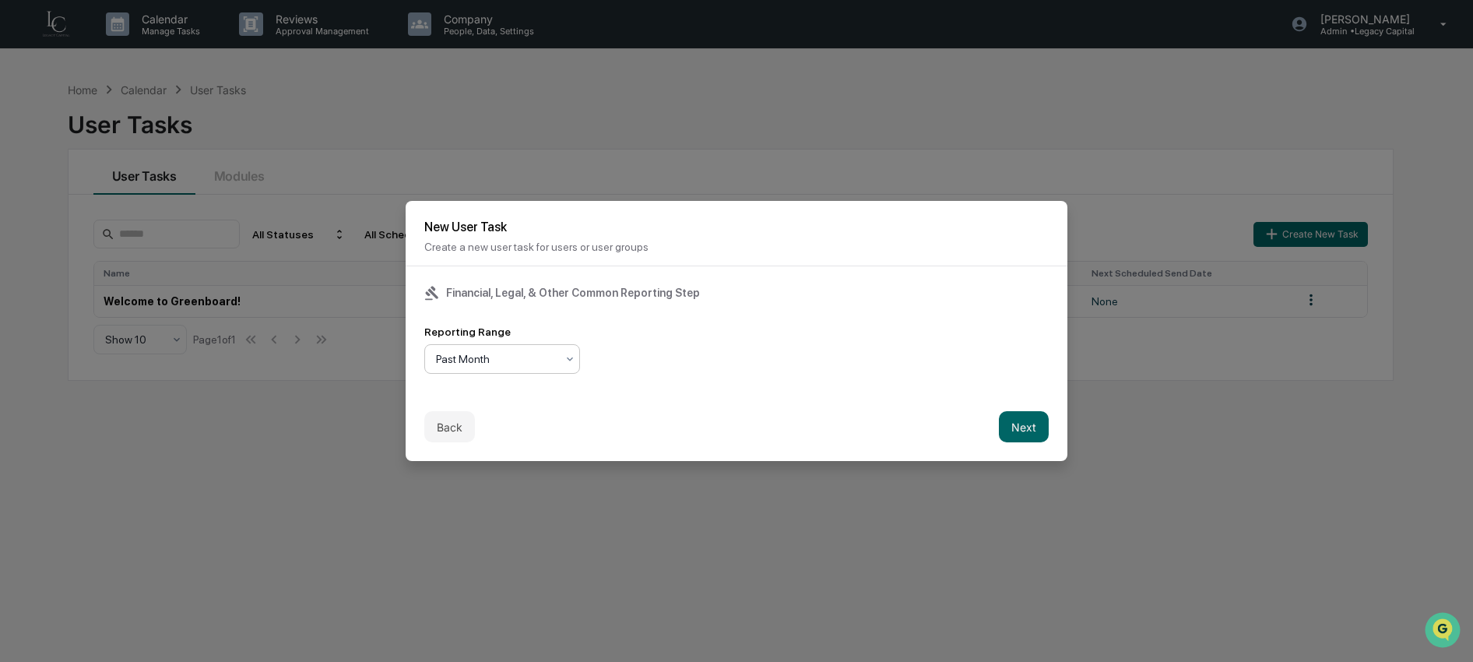
click at [518, 358] on div at bounding box center [496, 359] width 120 height 16
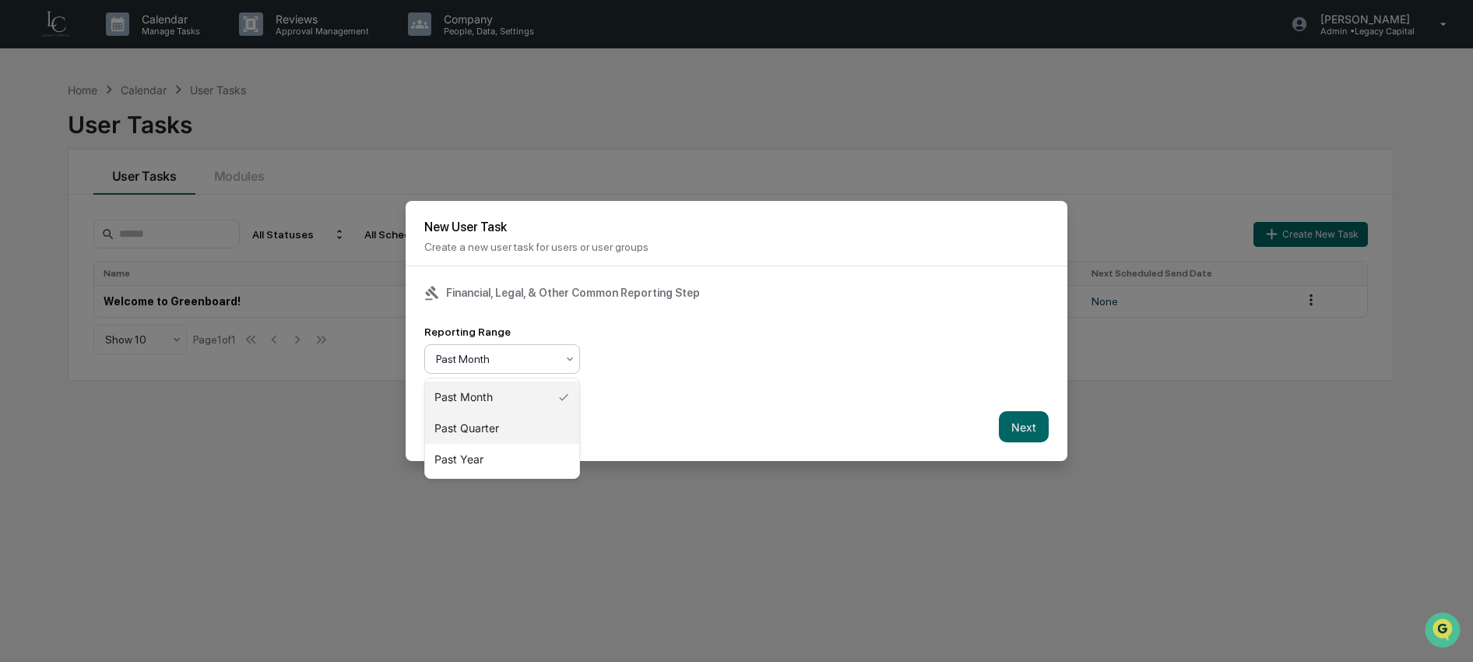
click at [519, 434] on div "Past Quarter" at bounding box center [502, 428] width 154 height 31
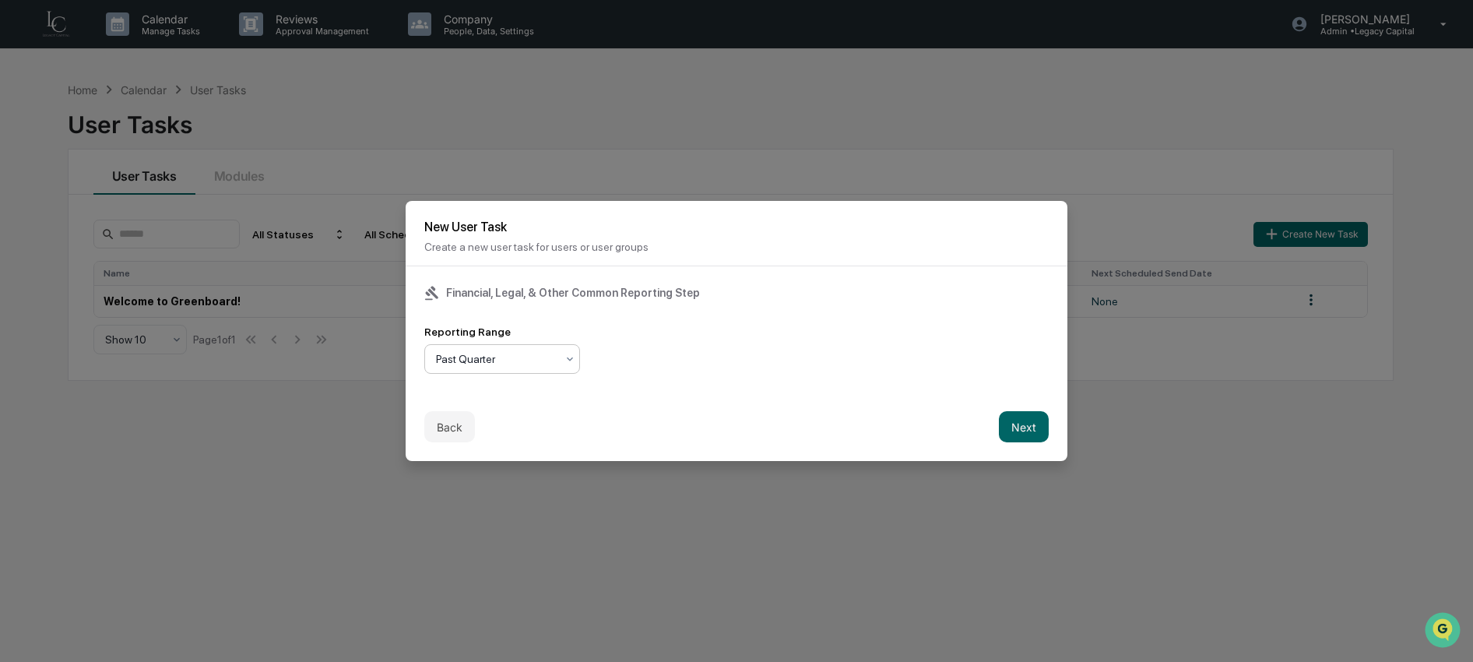
click at [518, 366] on div at bounding box center [496, 359] width 120 height 16
click at [507, 458] on div "Past Year" at bounding box center [502, 459] width 154 height 31
click at [1027, 423] on button "Next" at bounding box center [1024, 426] width 50 height 31
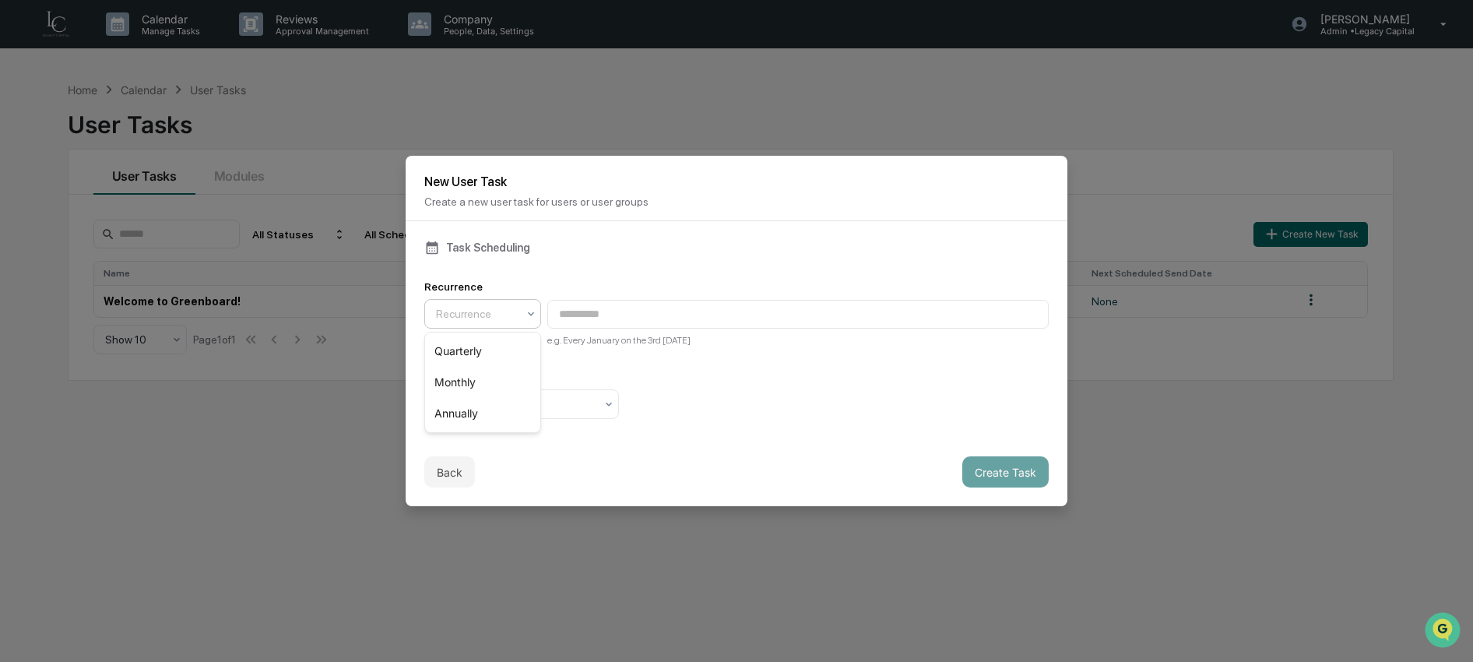
click at [497, 321] on div at bounding box center [476, 314] width 81 height 16
click at [486, 416] on div "Annually" at bounding box center [482, 413] width 115 height 31
type input "**********"
click at [556, 398] on div at bounding box center [515, 404] width 159 height 16
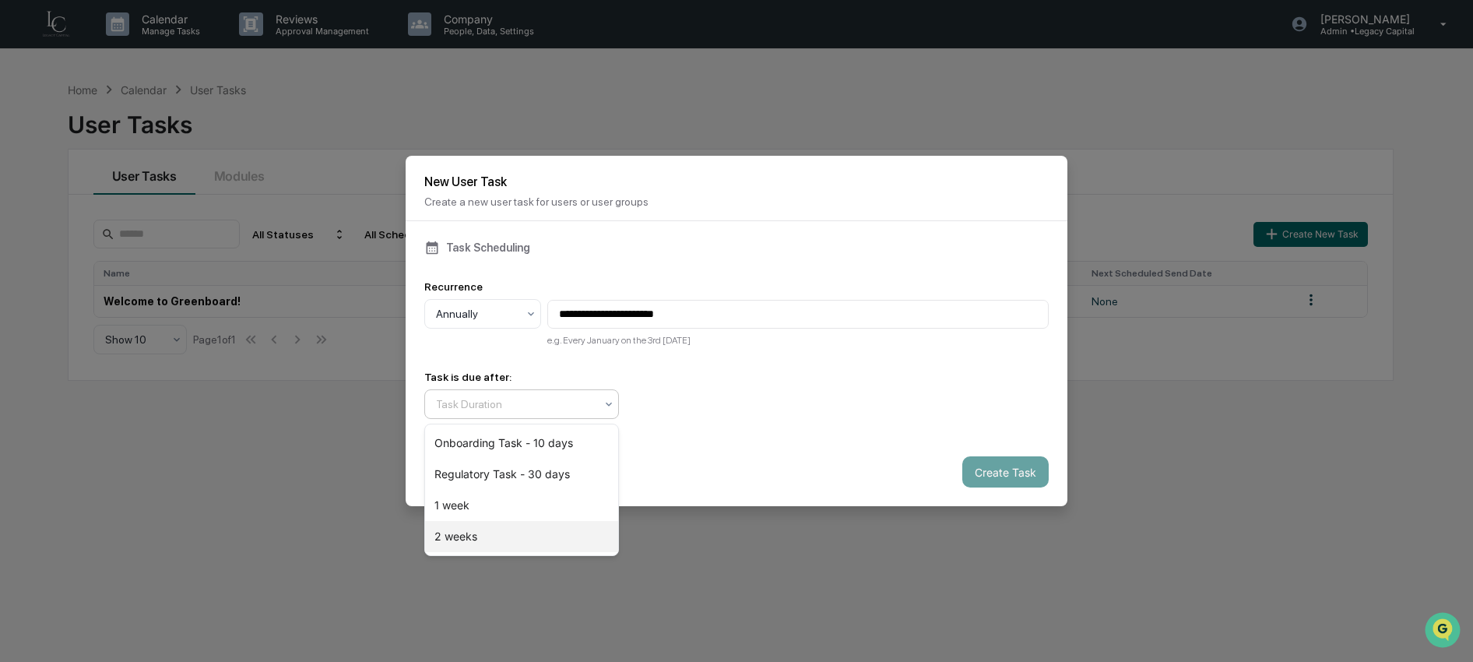
drag, startPoint x: 516, startPoint y: 539, endPoint x: 539, endPoint y: 532, distance: 24.2
click at [516, 538] on div "2 weeks" at bounding box center [521, 536] width 193 height 31
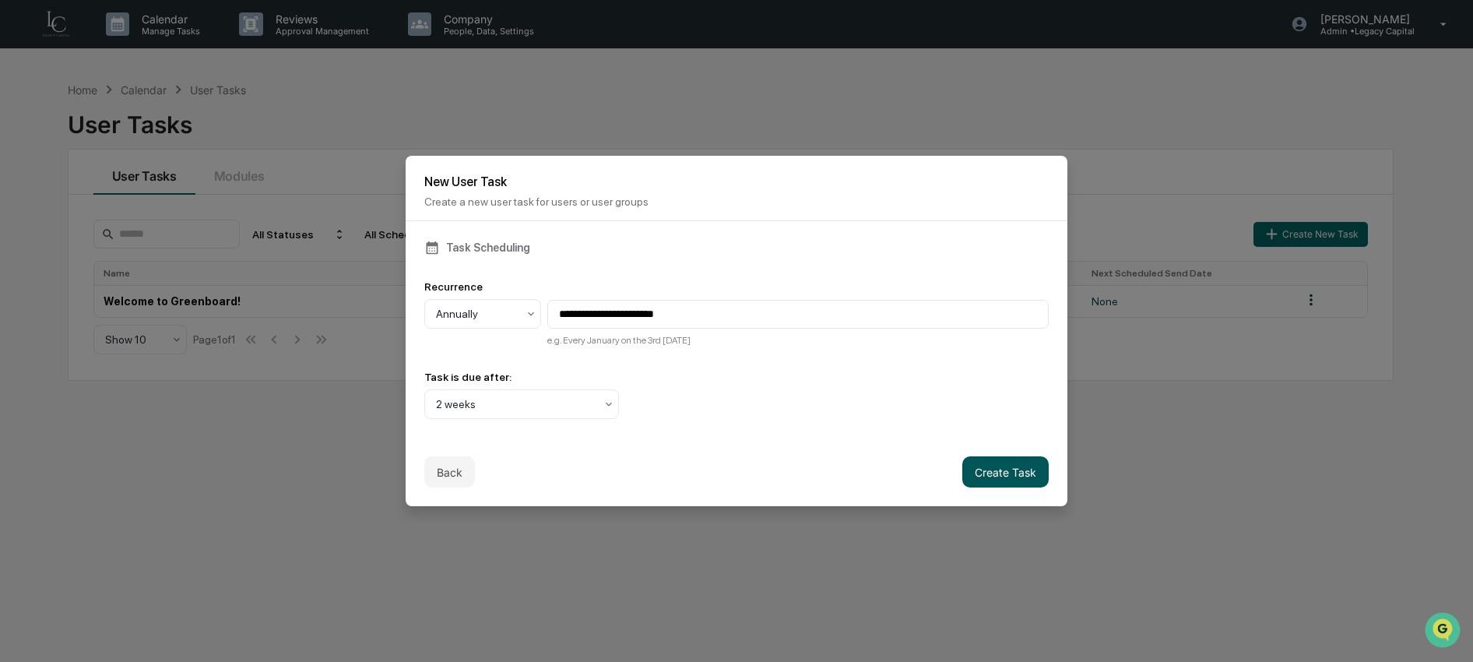
click at [1007, 477] on button "Create Task" at bounding box center [1005, 471] width 86 height 31
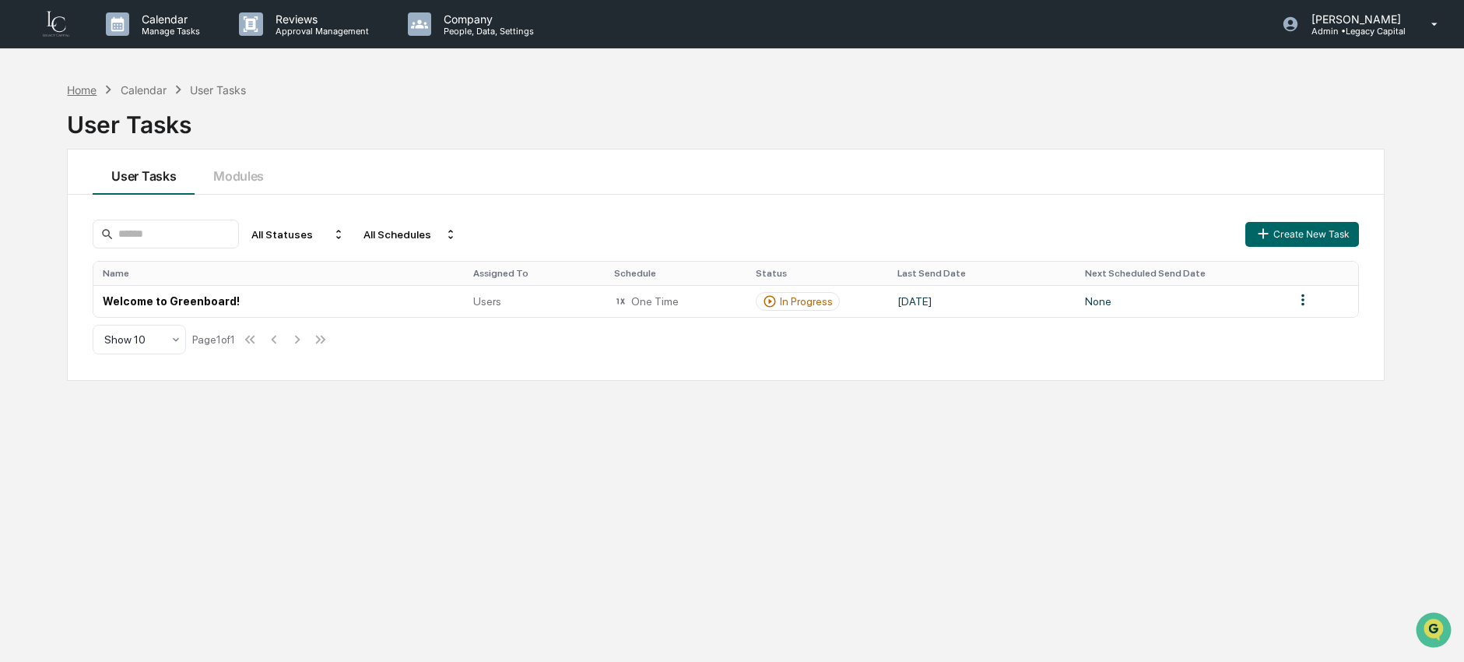
click at [85, 90] on div "Home" at bounding box center [82, 89] width 30 height 13
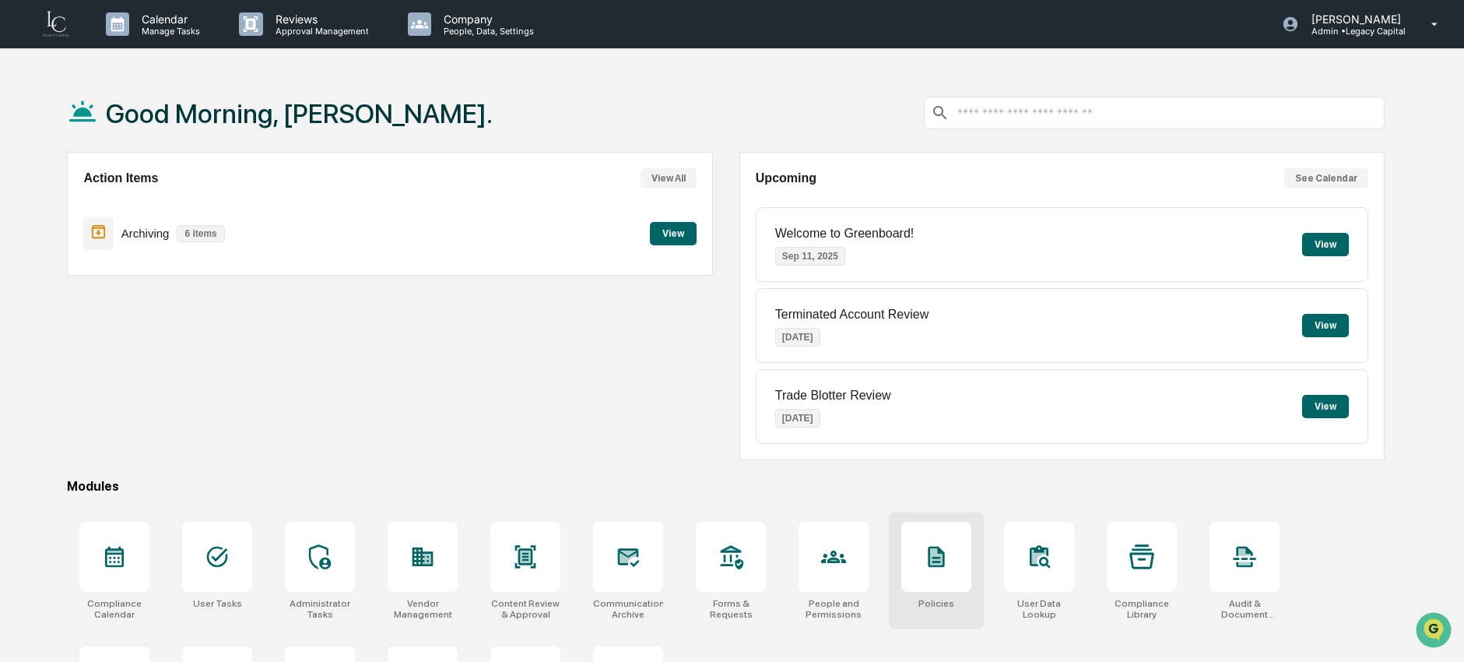
click at [921, 572] on div at bounding box center [936, 557] width 70 height 70
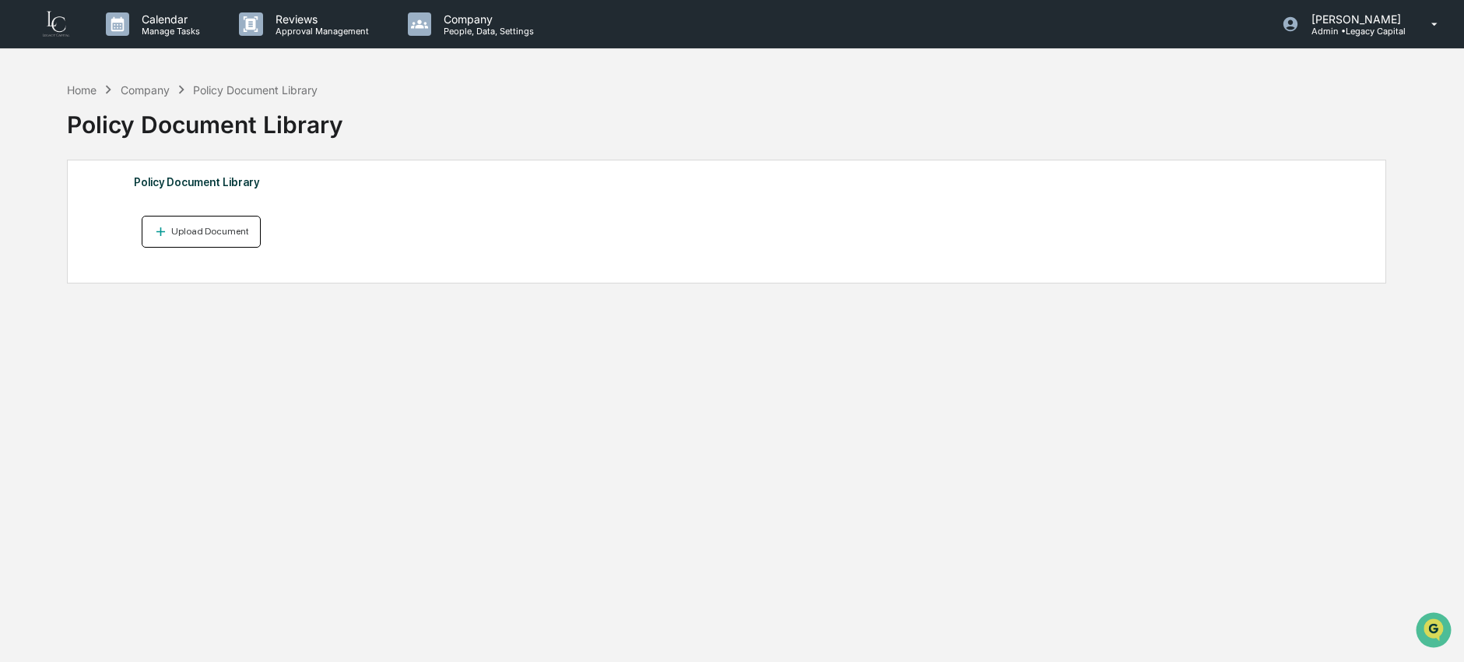
click at [184, 242] on button "Upload Document" at bounding box center [201, 232] width 119 height 32
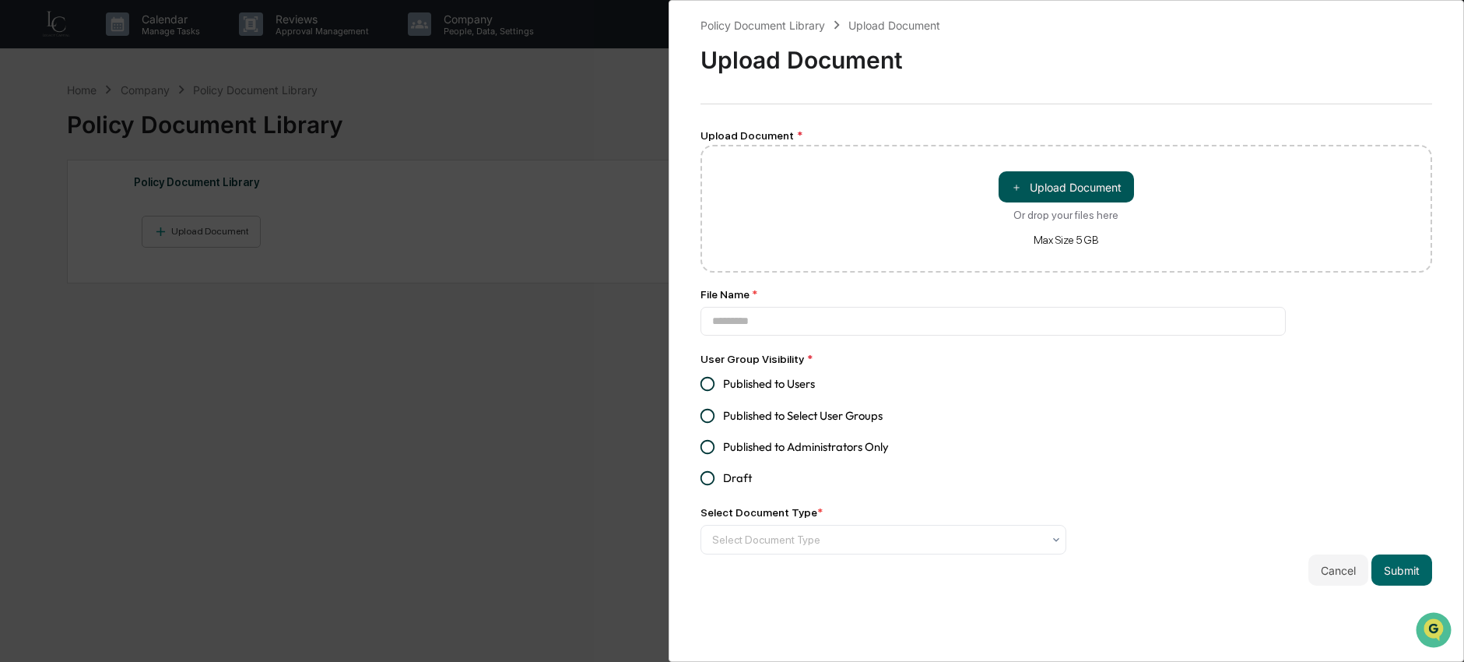
click at [1090, 193] on button "＋ Upload Document" at bounding box center [1066, 186] width 135 height 31
type input "**********"
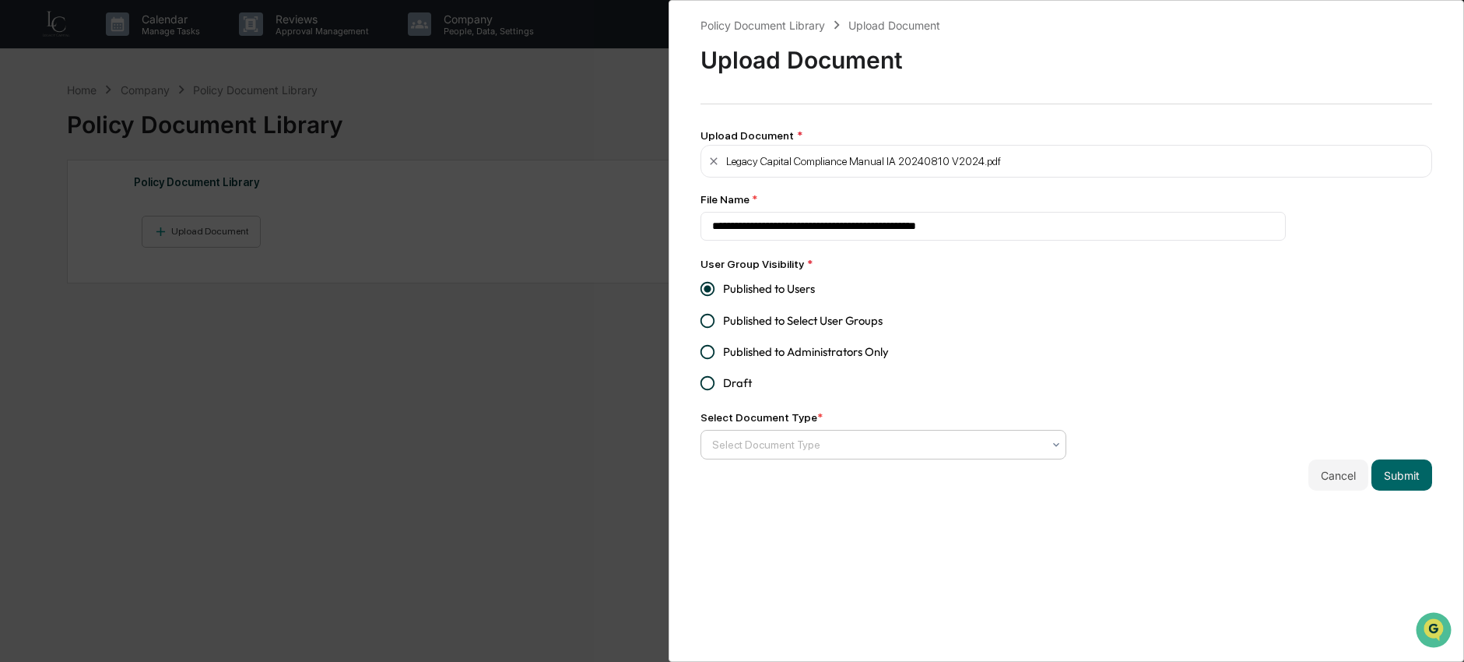
click at [817, 448] on div at bounding box center [877, 445] width 330 height 16
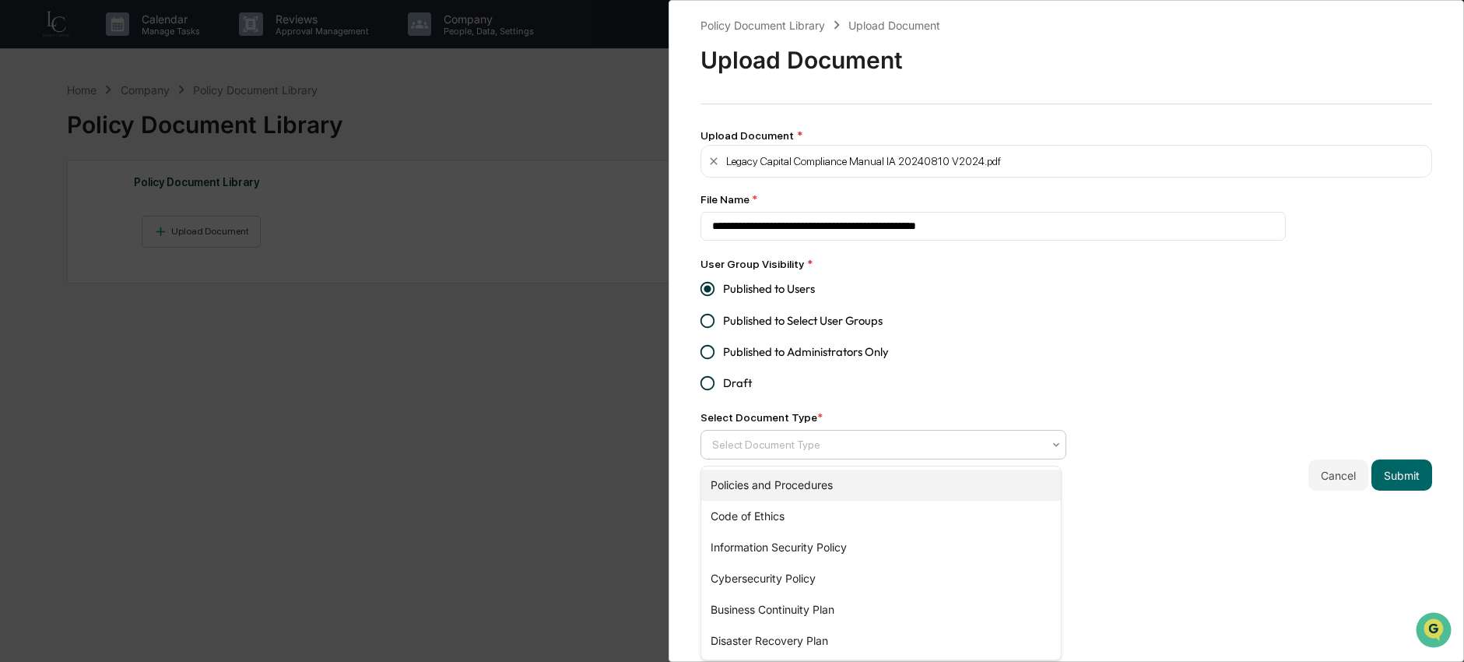
click at [855, 485] on div "Policies and Procedures" at bounding box center [881, 484] width 360 height 31
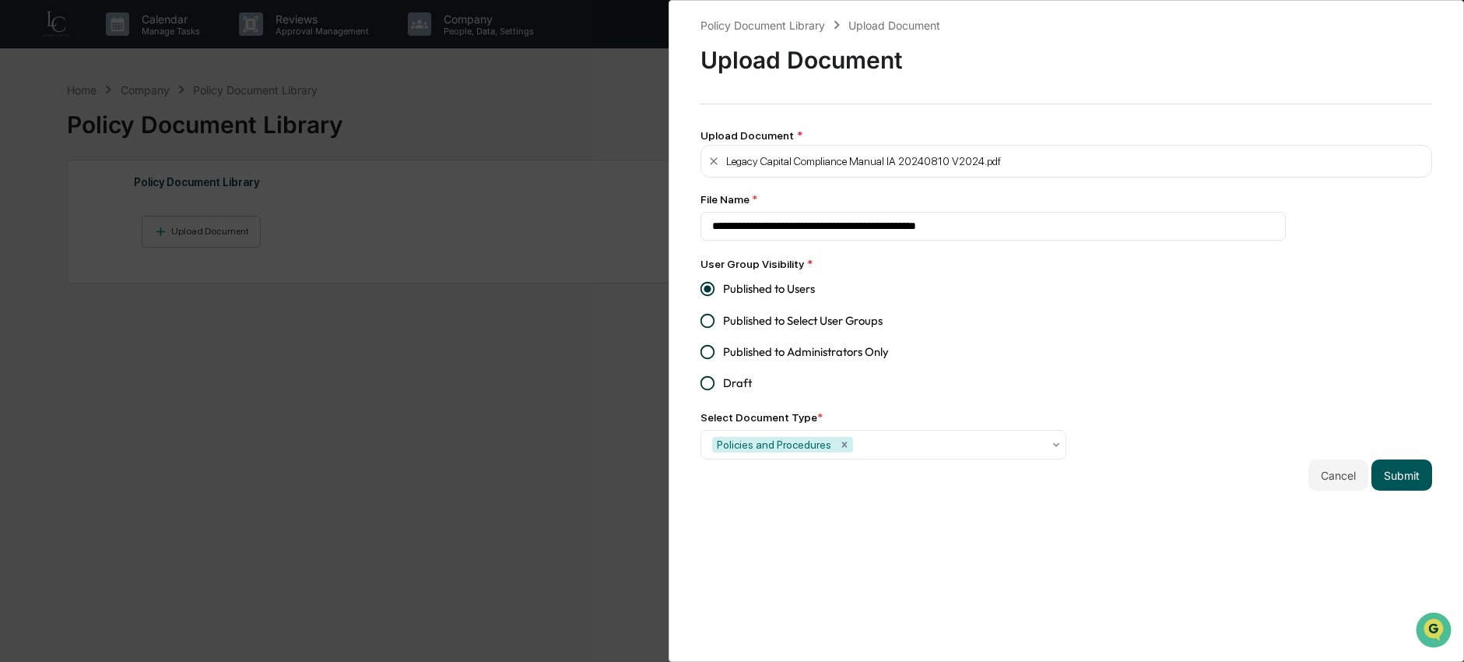
click at [1403, 478] on button "Submit" at bounding box center [1402, 474] width 61 height 31
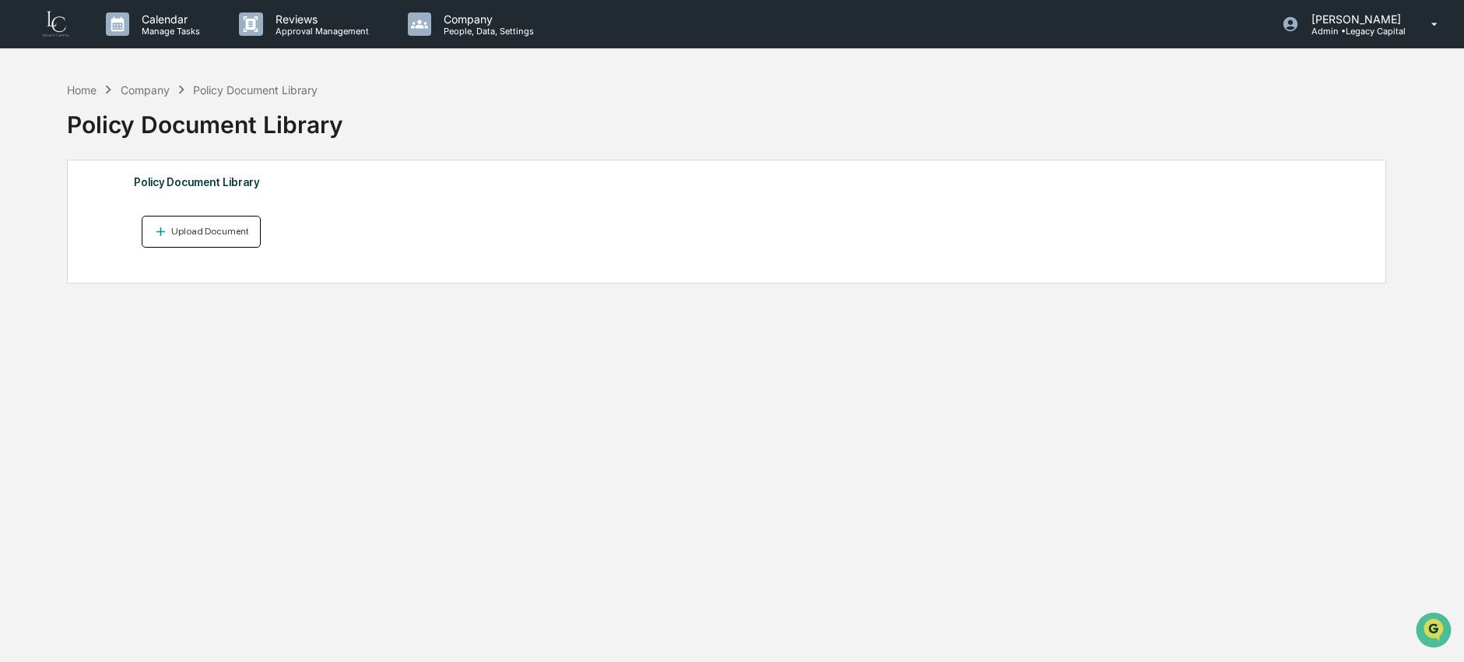
click at [234, 239] on div "Upload Document" at bounding box center [201, 231] width 96 height 15
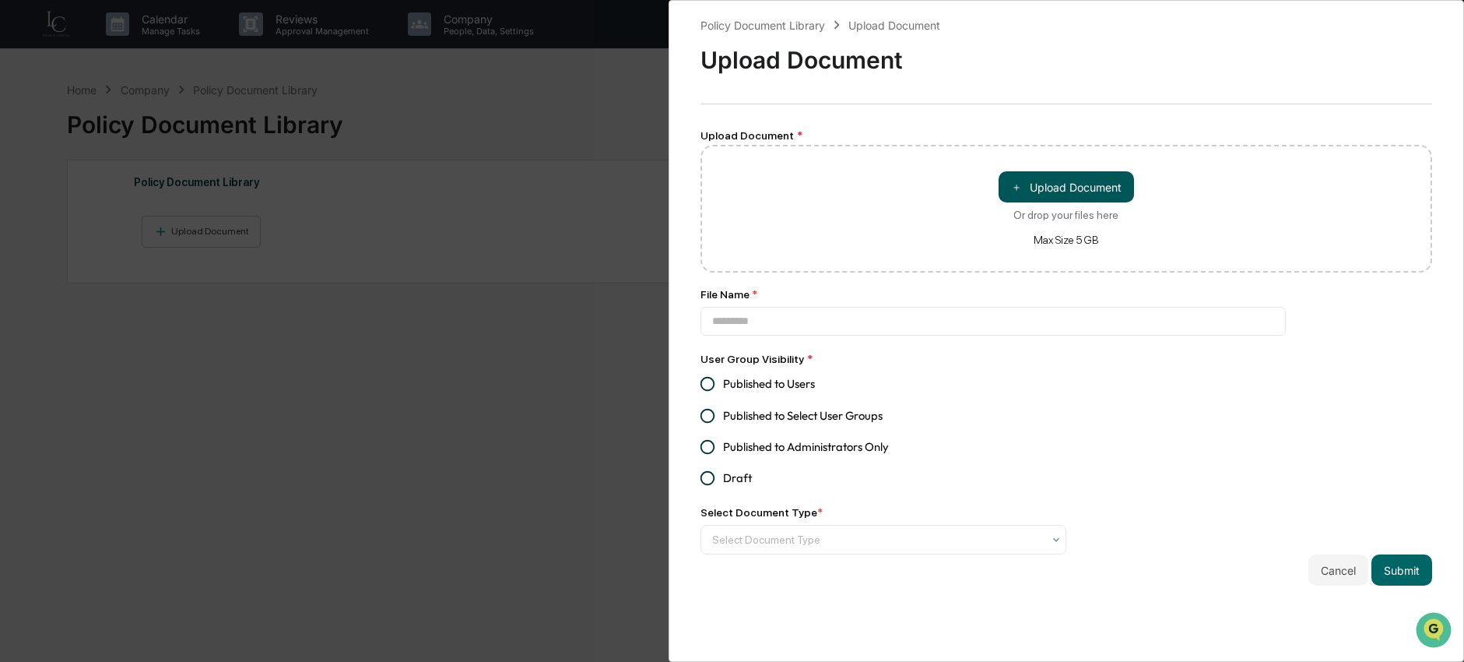
click at [1024, 183] on button "＋ Upload Document" at bounding box center [1066, 186] width 135 height 31
type input "**********"
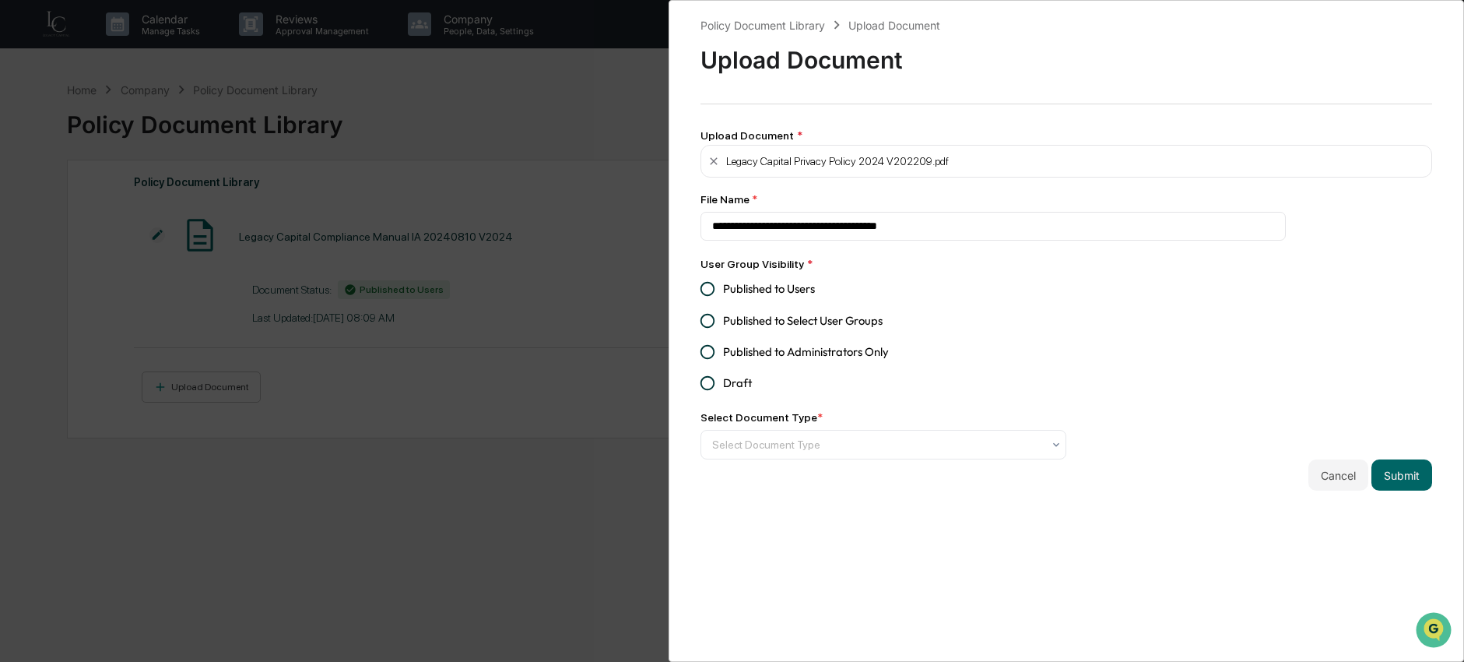
click at [774, 290] on span "Published to Users" at bounding box center [769, 288] width 92 height 17
click at [810, 446] on div at bounding box center [877, 445] width 330 height 16
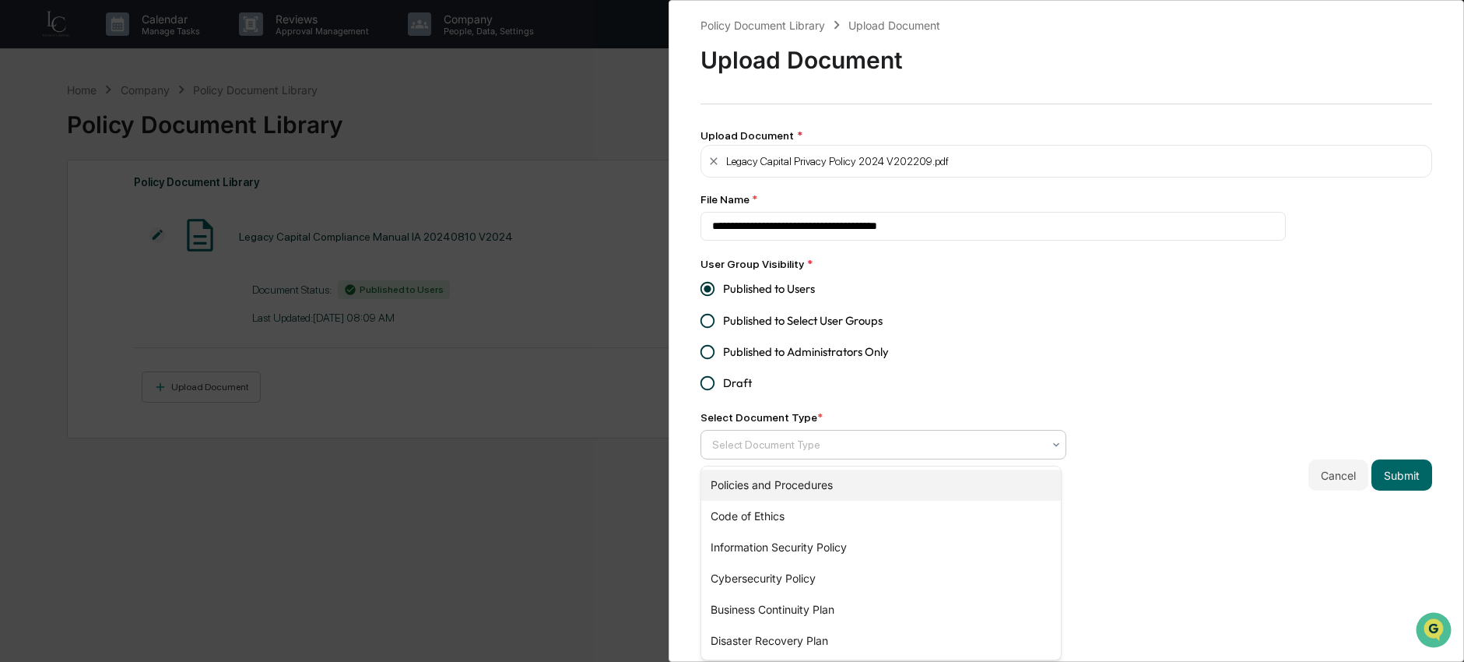
click at [791, 492] on div "Policies and Procedures" at bounding box center [881, 484] width 360 height 31
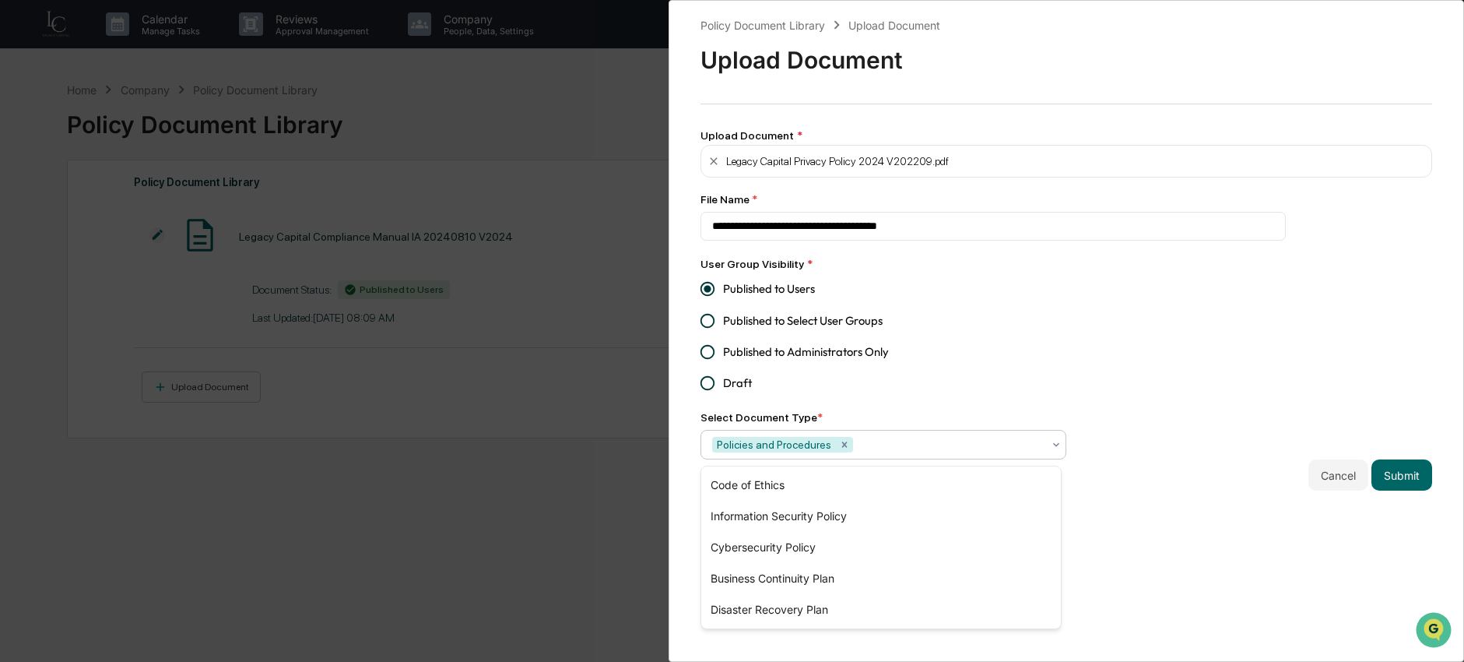
click at [967, 400] on div "User Group Visibility * Published to Users Published to Select User Groups Publ…" at bounding box center [884, 357] width 366 height 203
click at [1392, 482] on button "Submit" at bounding box center [1402, 474] width 61 height 31
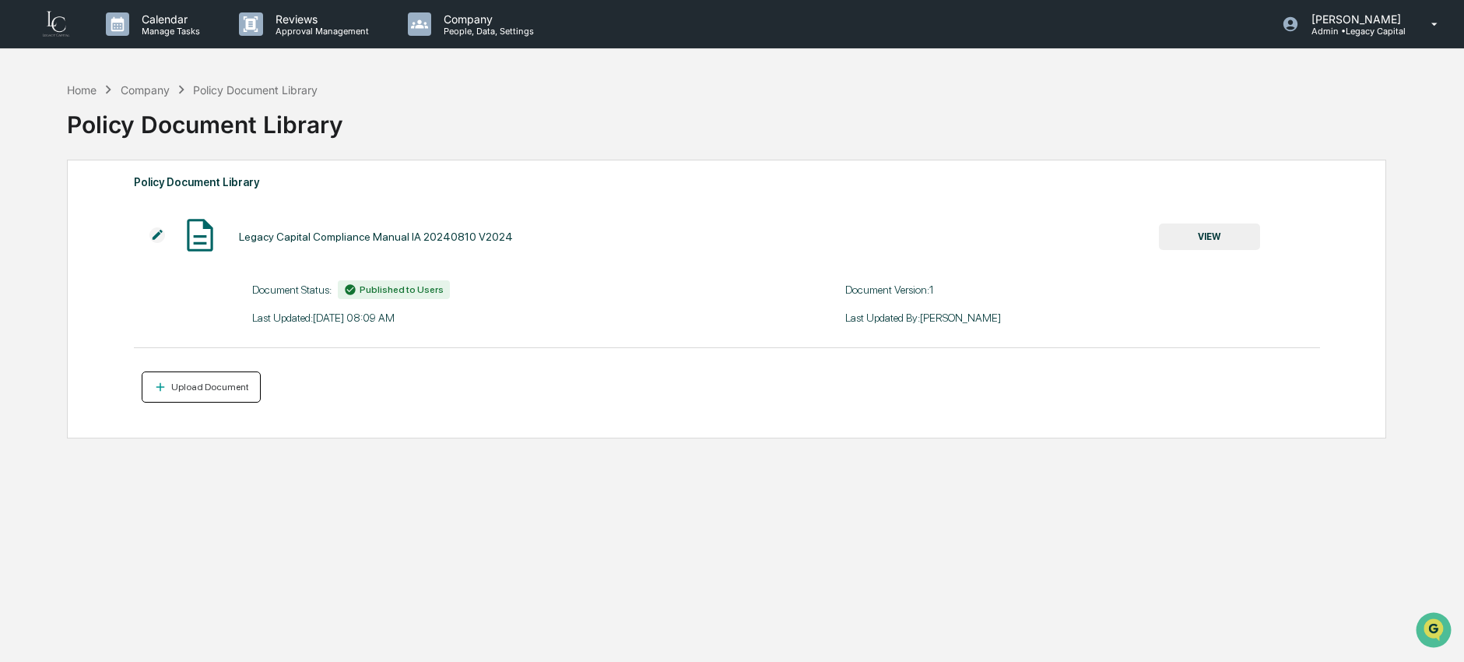
click at [194, 399] on div "Legacy Capital Compliance Manual IA 20240810 V2024 VIEW Document Status: Publis…" at bounding box center [727, 309] width 1186 height 187
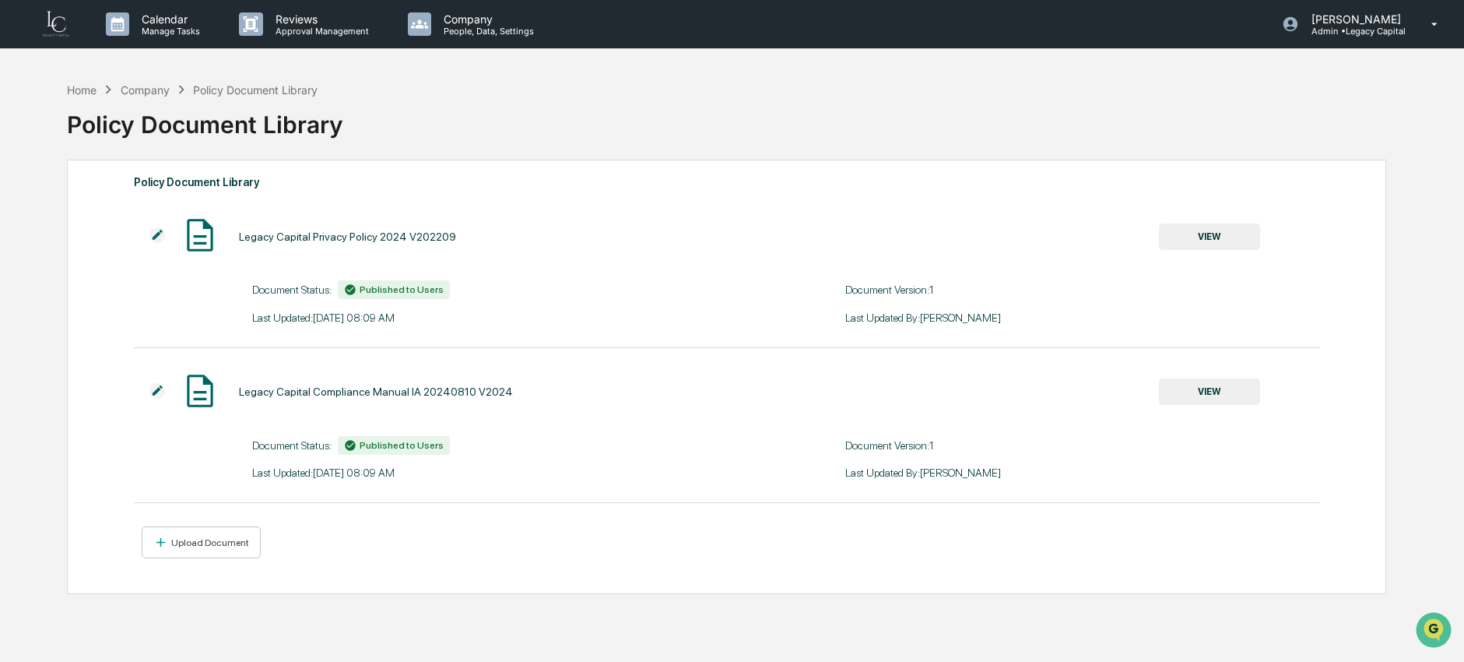
click at [213, 528] on div "Legacy Capital Privacy Policy 2024 V202209 VIEW Document Status: Published to U…" at bounding box center [727, 387] width 1186 height 342
click at [213, 543] on div "Upload Document" at bounding box center [208, 542] width 81 height 11
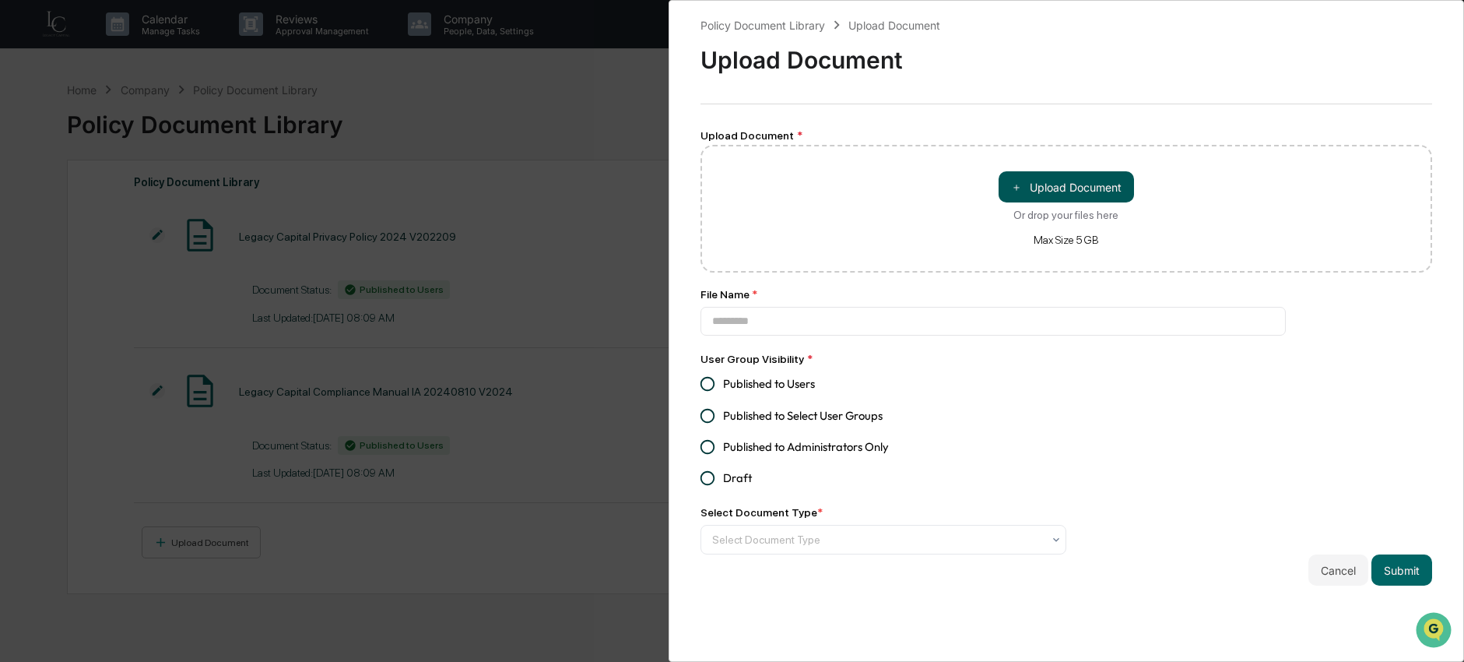
click at [1051, 201] on button "＋ Upload Document" at bounding box center [1066, 186] width 135 height 31
type input "**********"
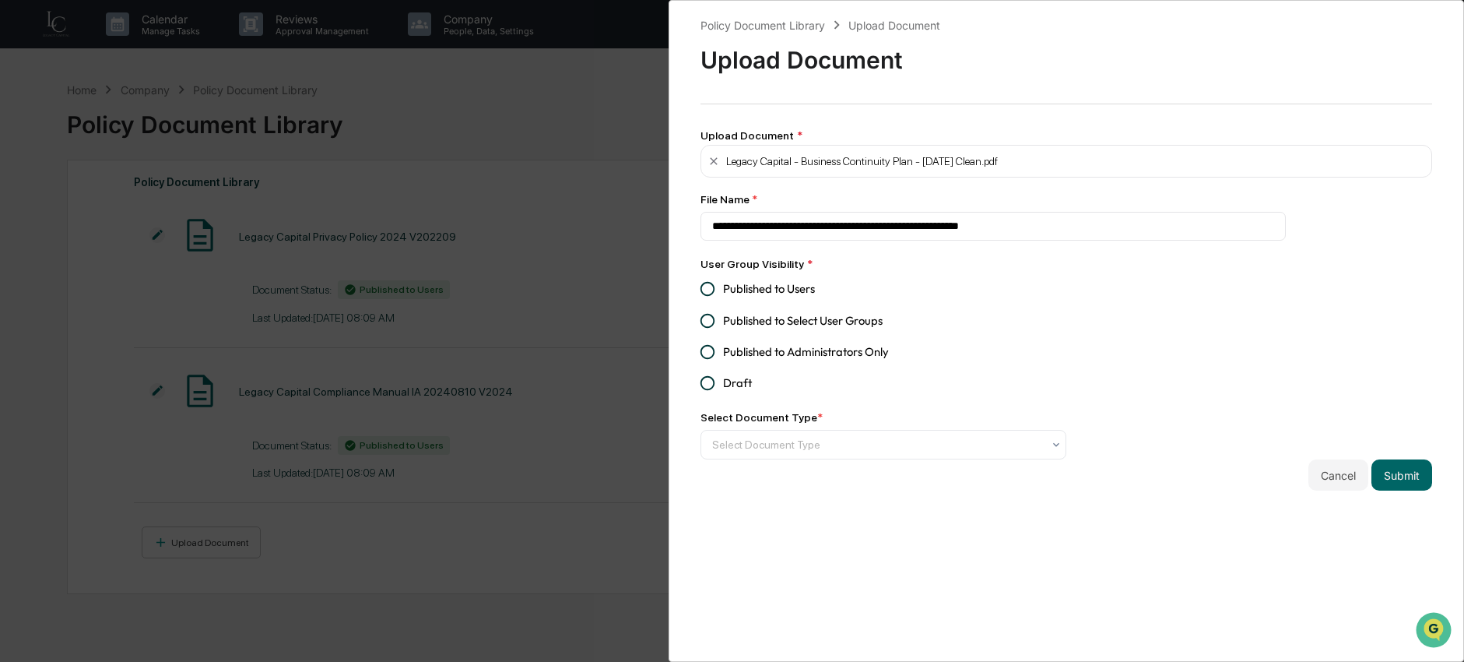
click at [775, 290] on span "Published to Users" at bounding box center [769, 288] width 92 height 17
click at [778, 441] on div at bounding box center [877, 445] width 330 height 16
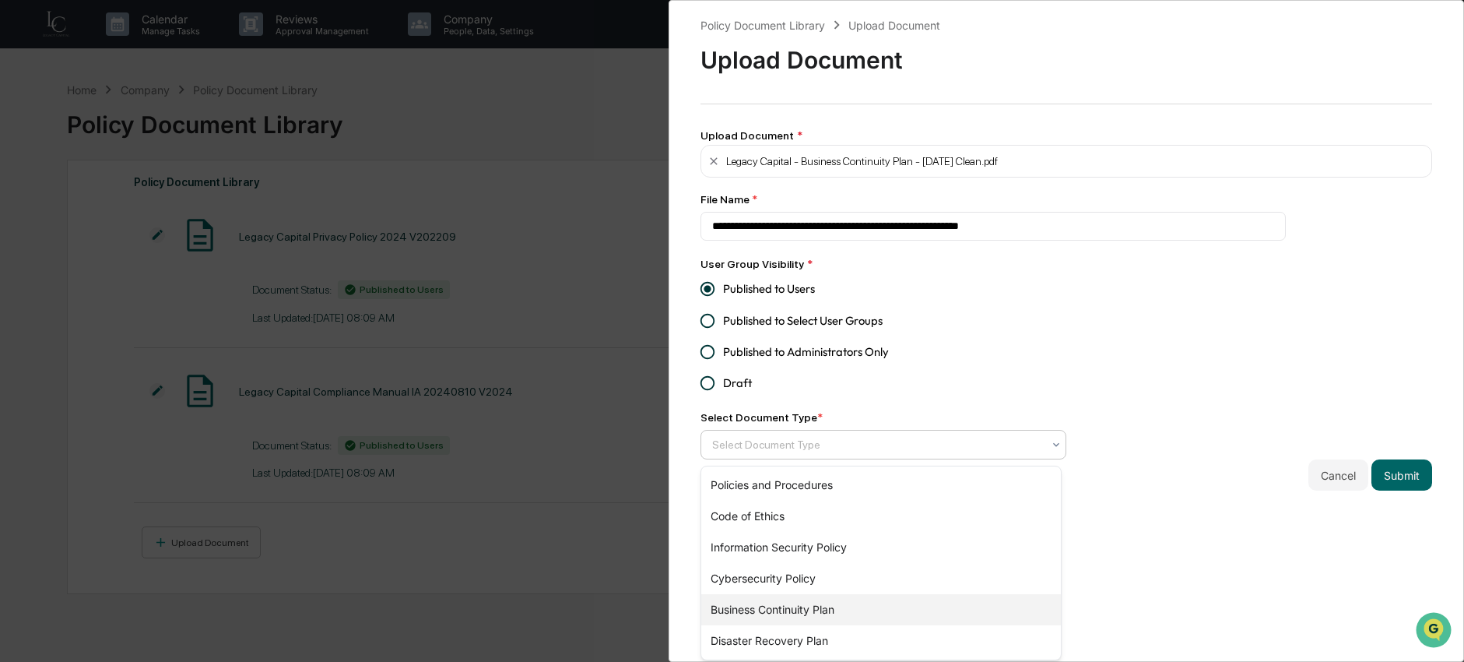
click at [781, 606] on div "Business Continuity Plan" at bounding box center [881, 609] width 360 height 31
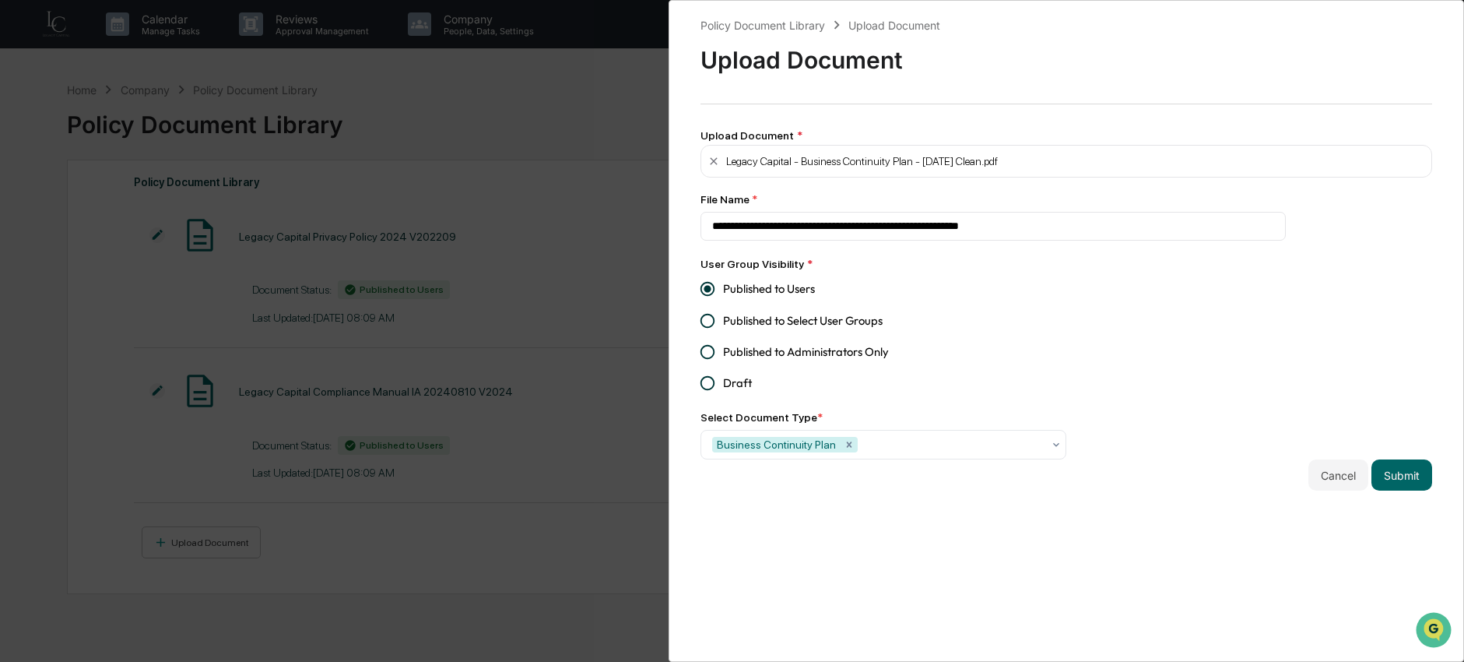
click at [1385, 479] on button "Submit" at bounding box center [1402, 474] width 61 height 31
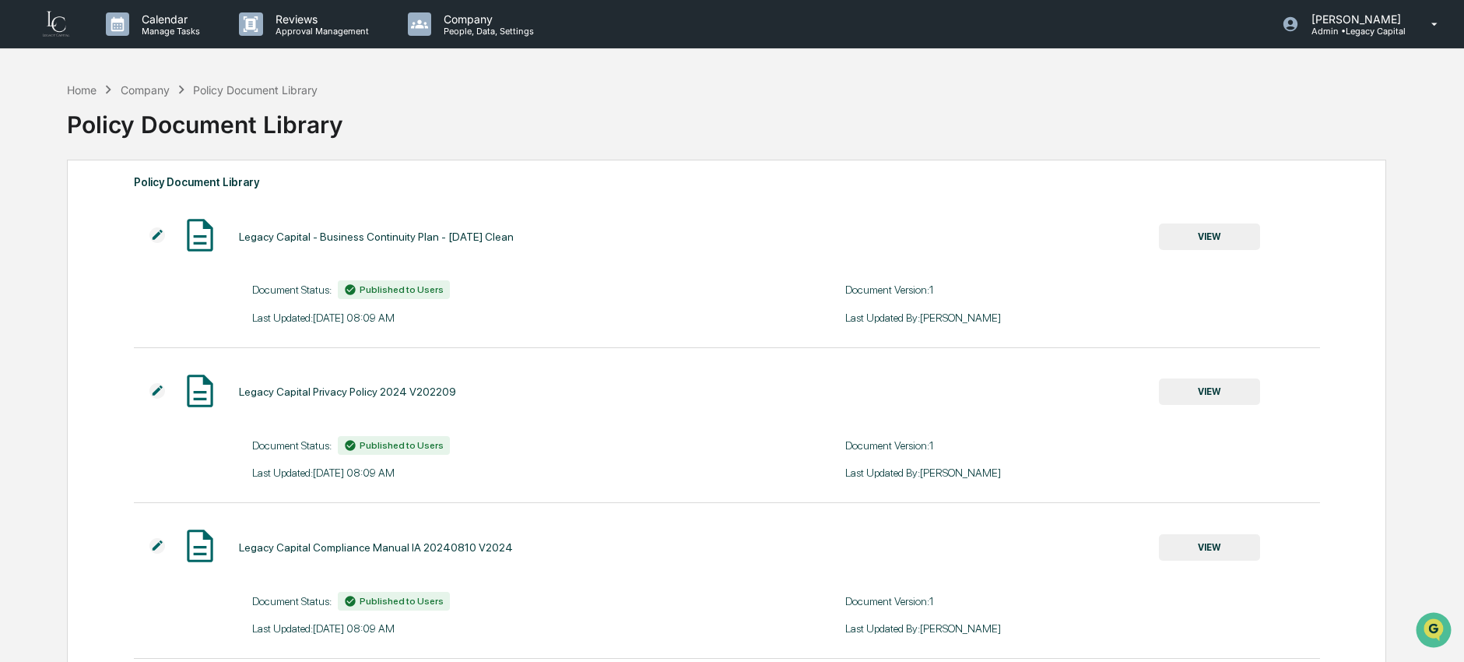
scroll to position [99, 0]
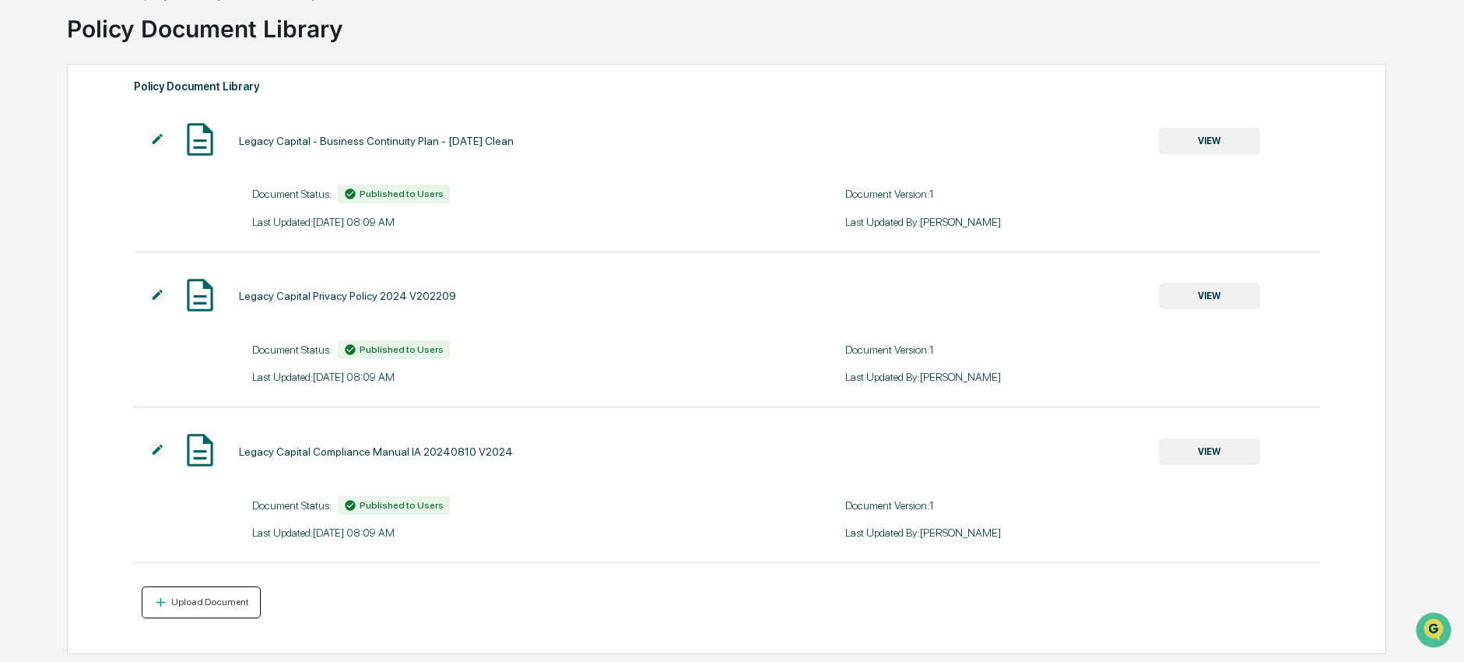
click at [205, 603] on div "Upload Document" at bounding box center [208, 601] width 81 height 11
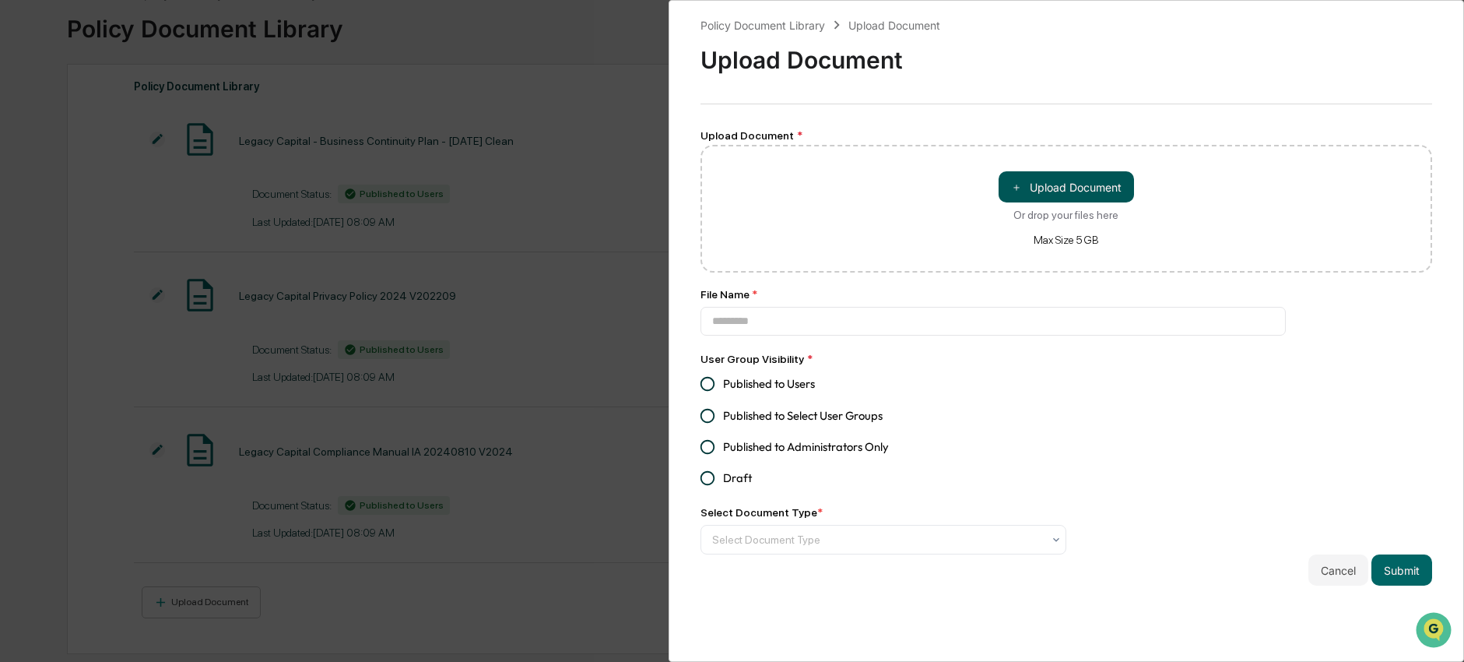
click at [1093, 184] on button "＋ Upload Document" at bounding box center [1066, 186] width 135 height 31
type input "**********"
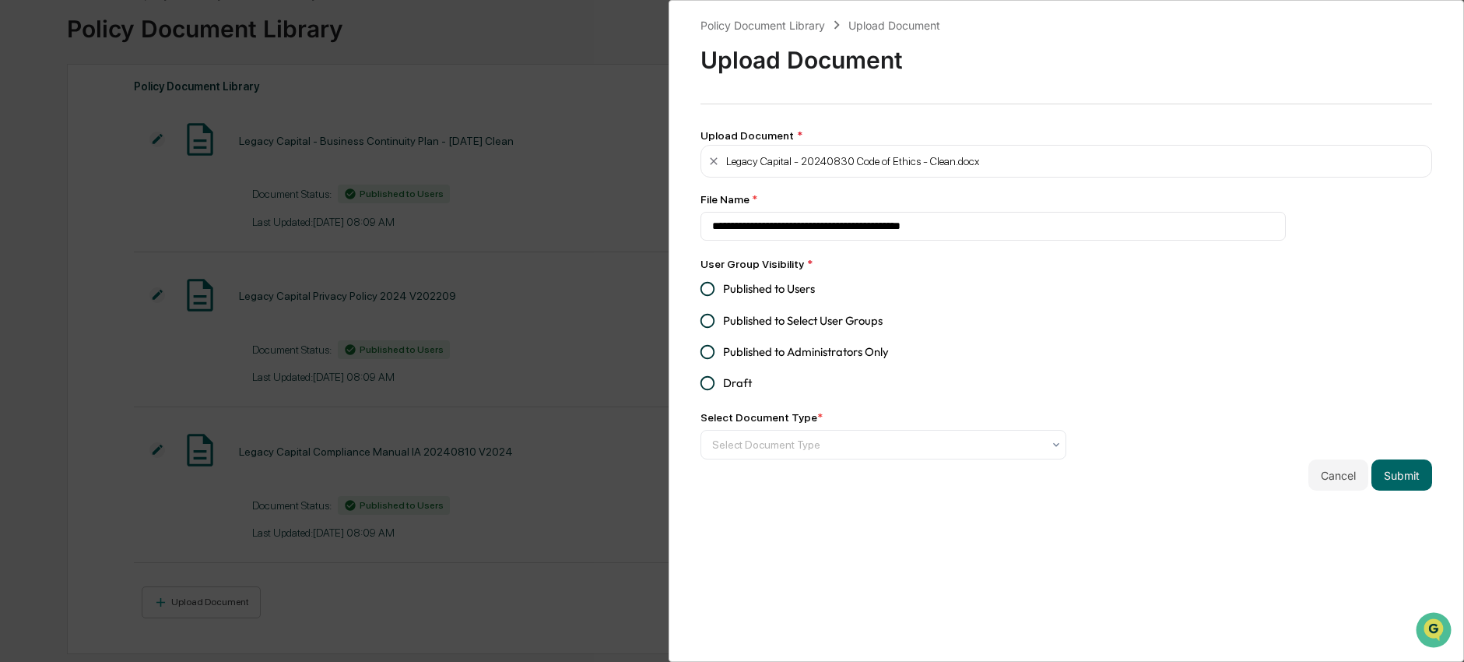
click at [798, 292] on span "Published to Users" at bounding box center [769, 288] width 92 height 17
click at [806, 448] on div at bounding box center [877, 445] width 330 height 16
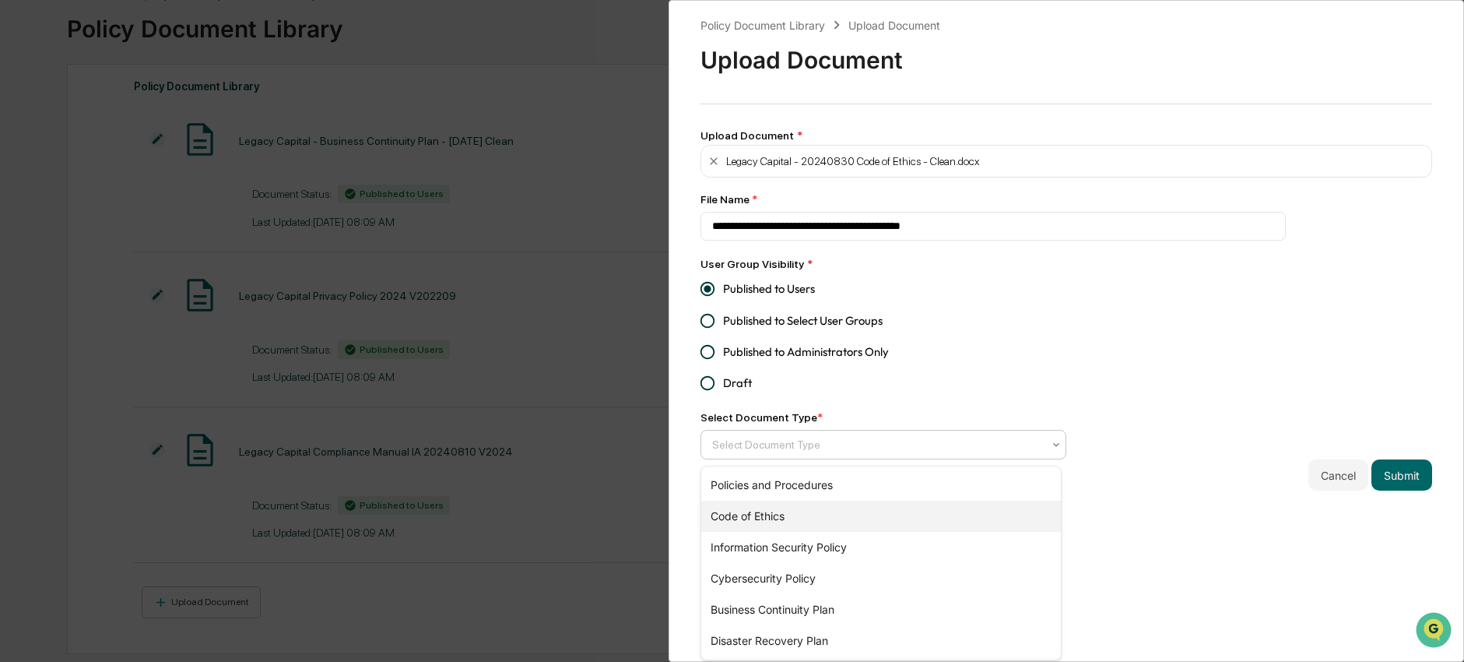
click at [808, 518] on div "Code of Ethics" at bounding box center [881, 516] width 360 height 31
click at [1400, 476] on button "Submit" at bounding box center [1402, 474] width 61 height 31
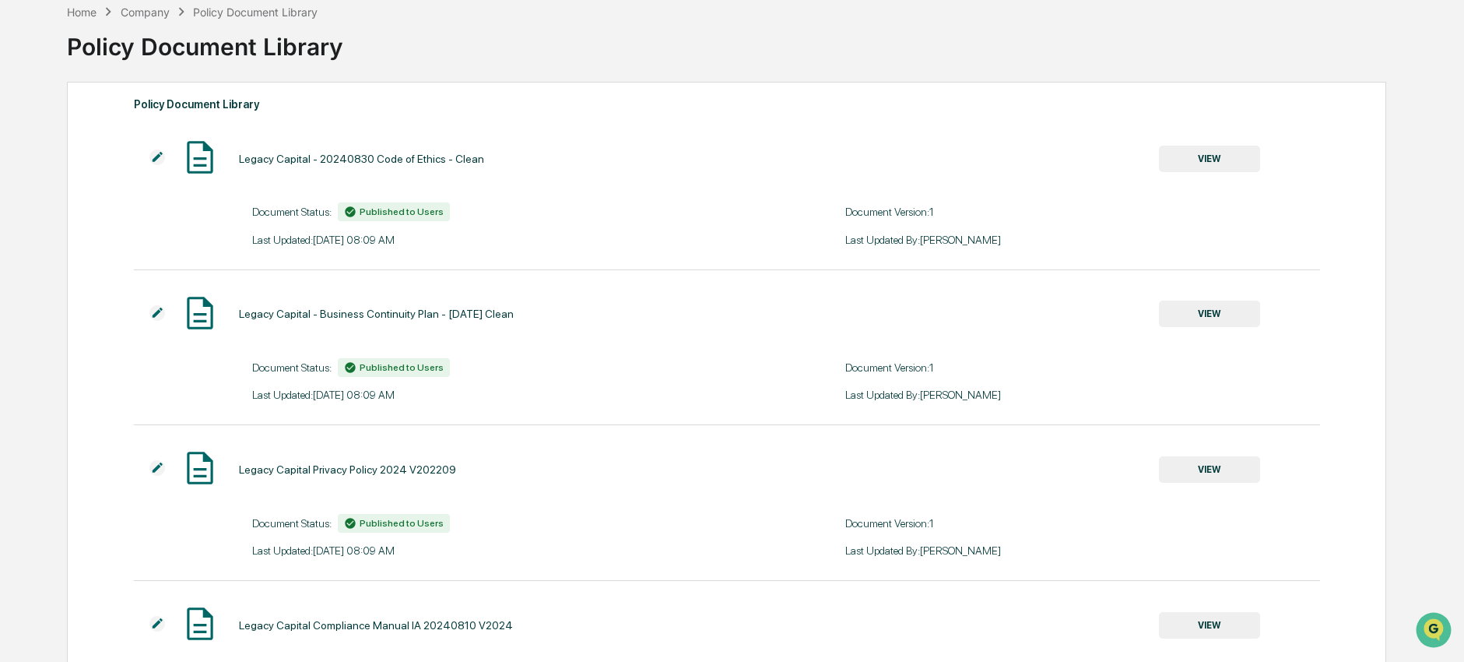
scroll to position [0, 0]
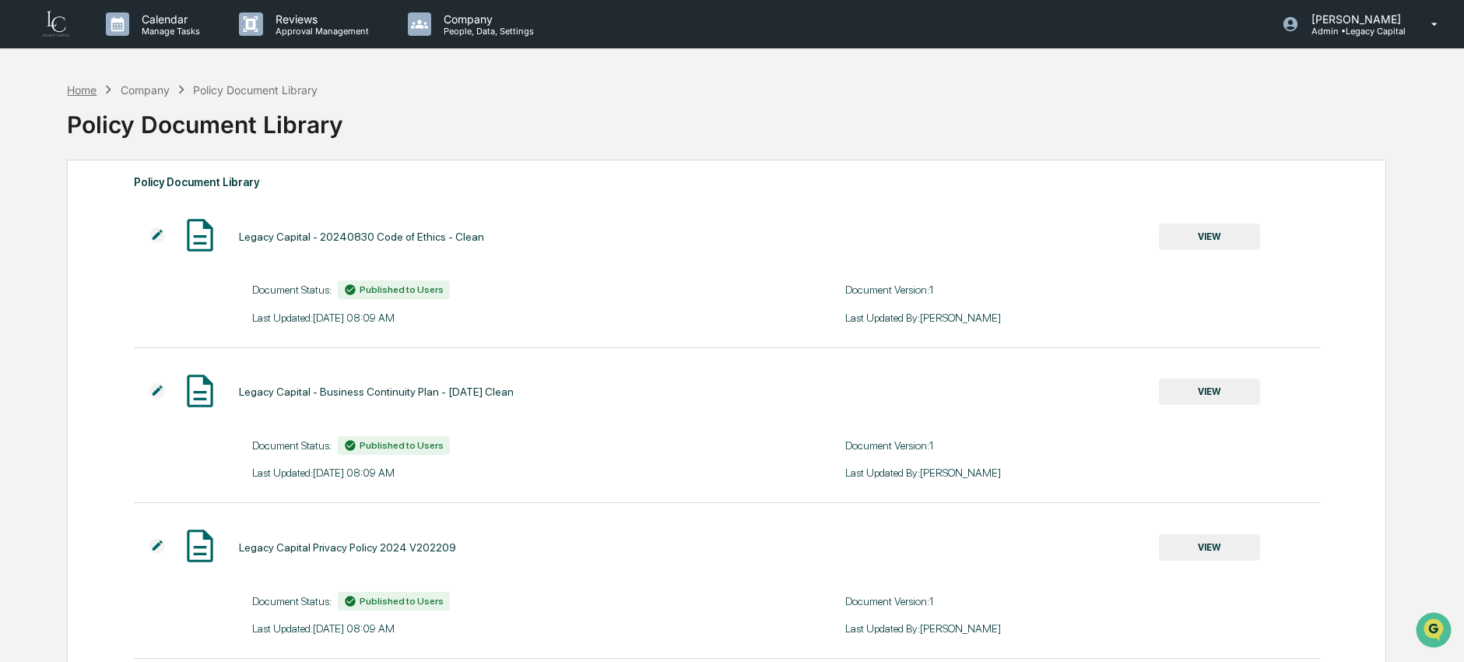
click at [92, 90] on div "Home" at bounding box center [82, 89] width 30 height 13
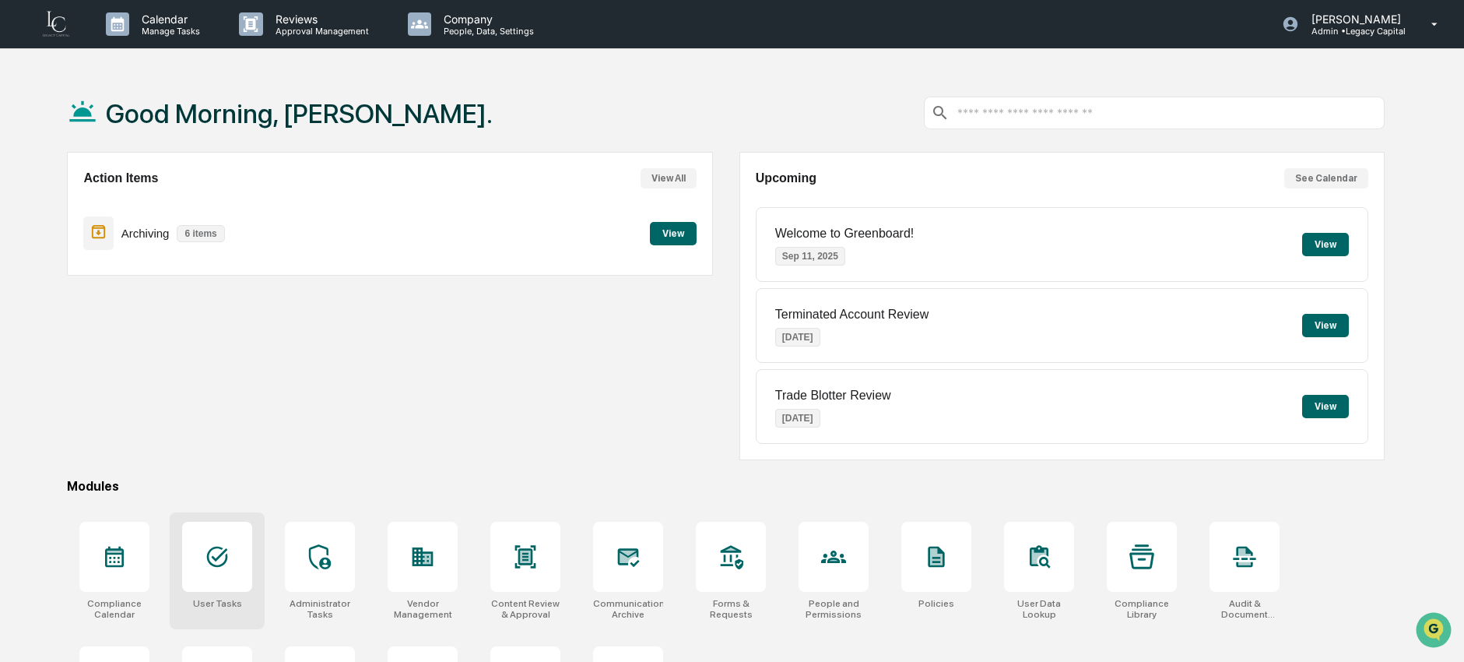
click at [248, 568] on div at bounding box center [217, 557] width 70 height 70
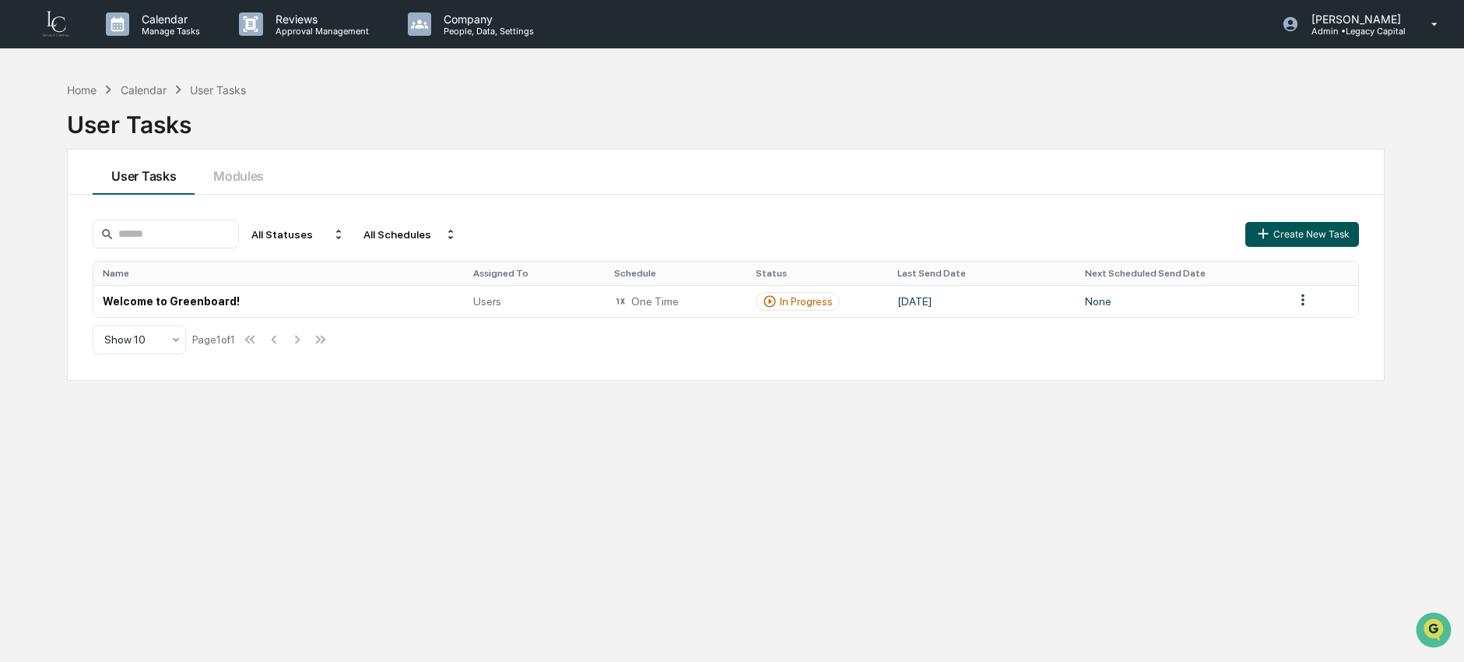
click at [1287, 236] on button "Create New Task" at bounding box center [1302, 234] width 114 height 25
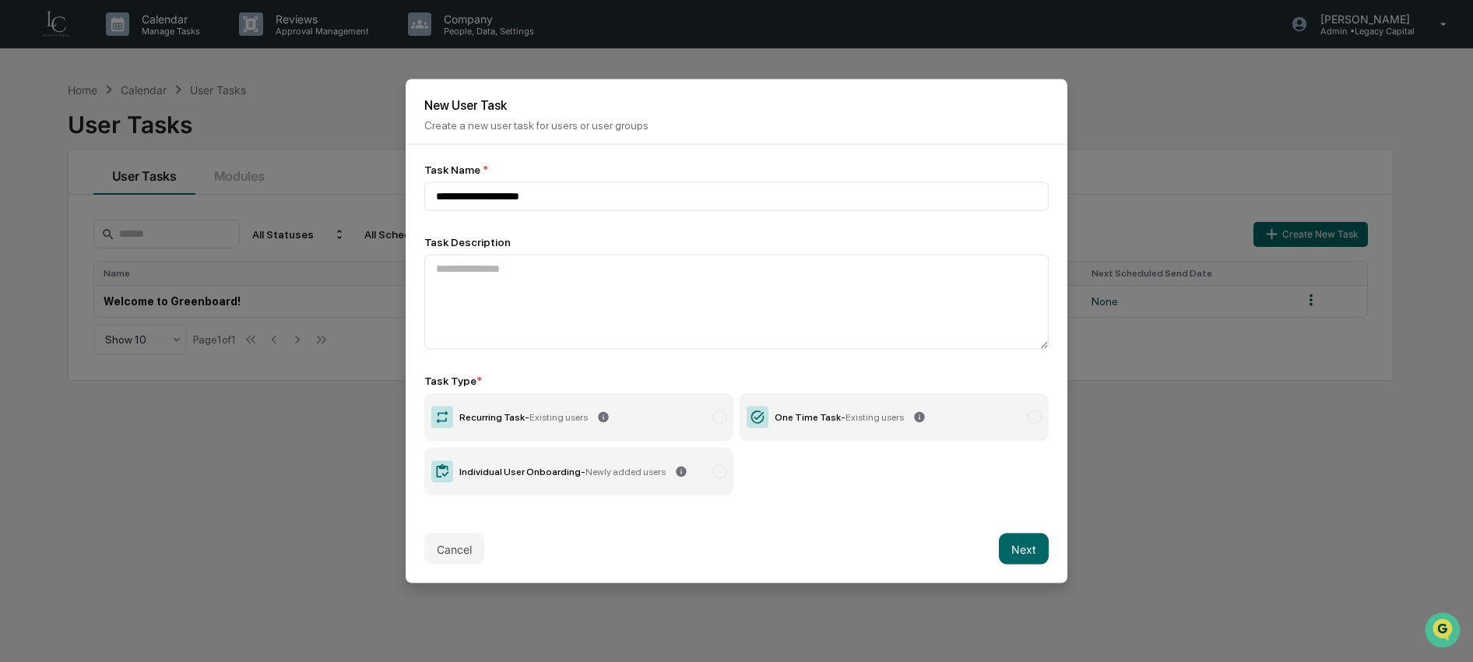
type input "**********"
drag, startPoint x: 576, startPoint y: 430, endPoint x: 609, endPoint y: 448, distance: 37.6
click at [576, 431] on label "Recurring Task - Existing users" at bounding box center [578, 417] width 309 height 48
click at [1002, 549] on button "Next" at bounding box center [1024, 548] width 50 height 31
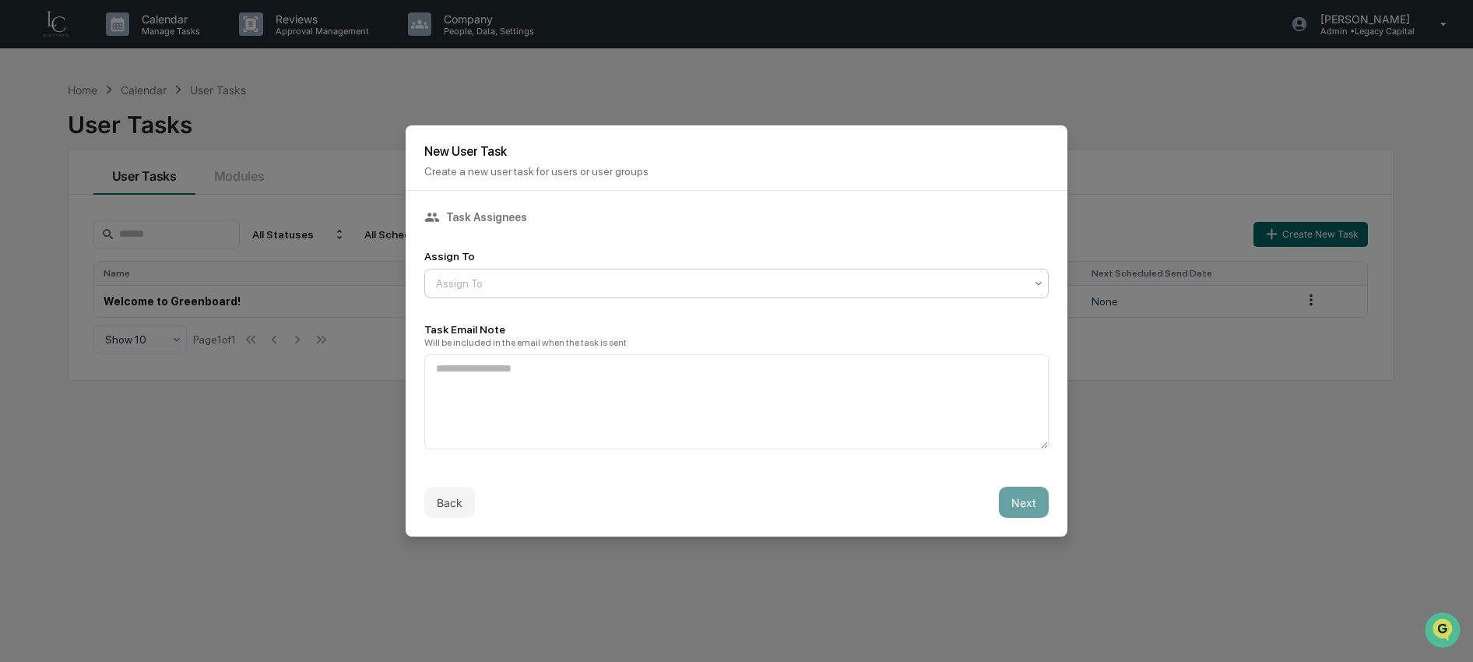
click at [505, 293] on div "Assign To" at bounding box center [730, 283] width 604 height 22
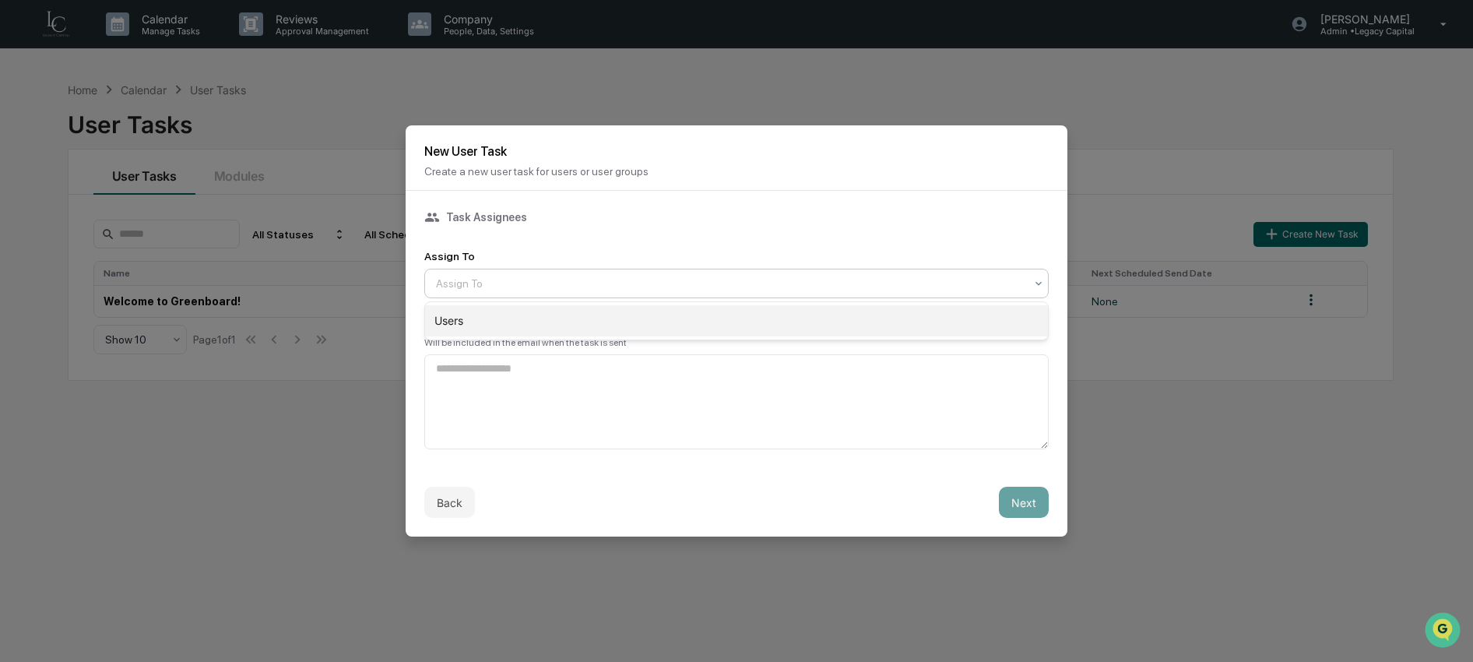
drag, startPoint x: 504, startPoint y: 314, endPoint x: 503, endPoint y: 325, distance: 10.1
click at [504, 315] on div "Users" at bounding box center [736, 320] width 623 height 31
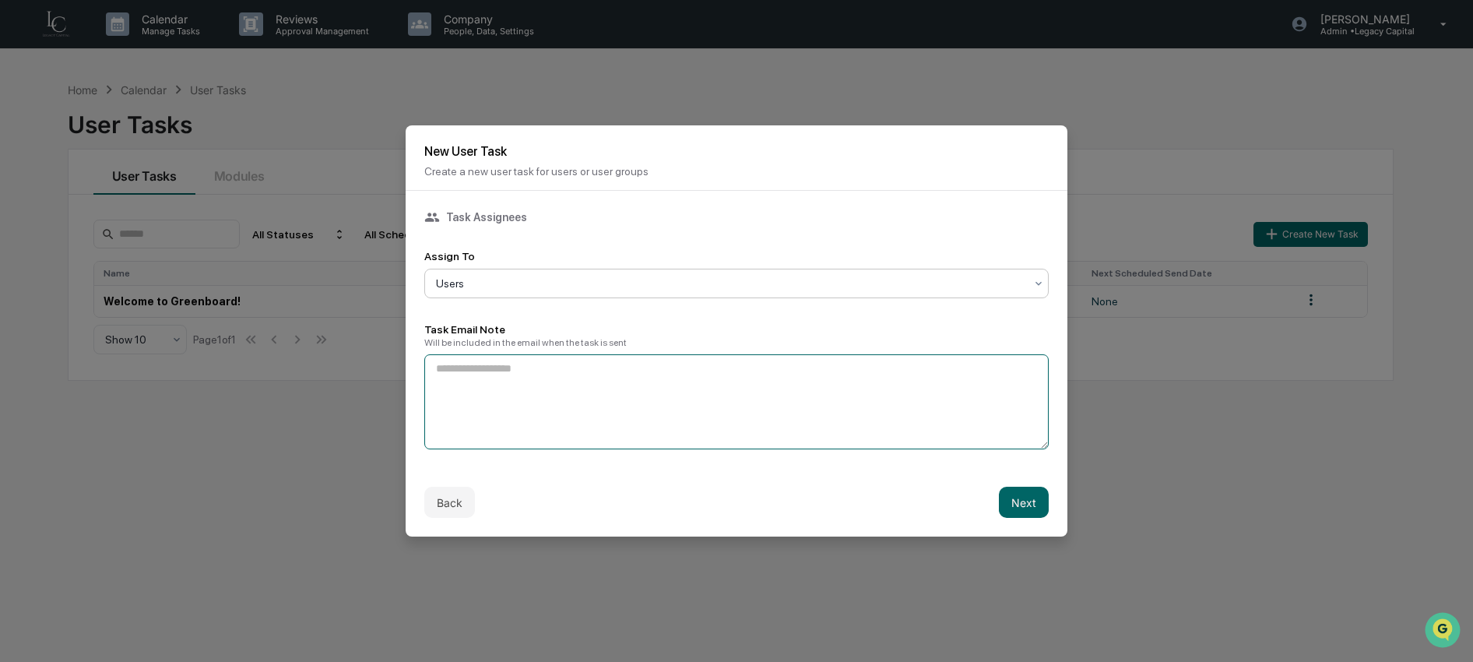
click at [499, 370] on textarea at bounding box center [736, 401] width 624 height 95
type textarea "**********"
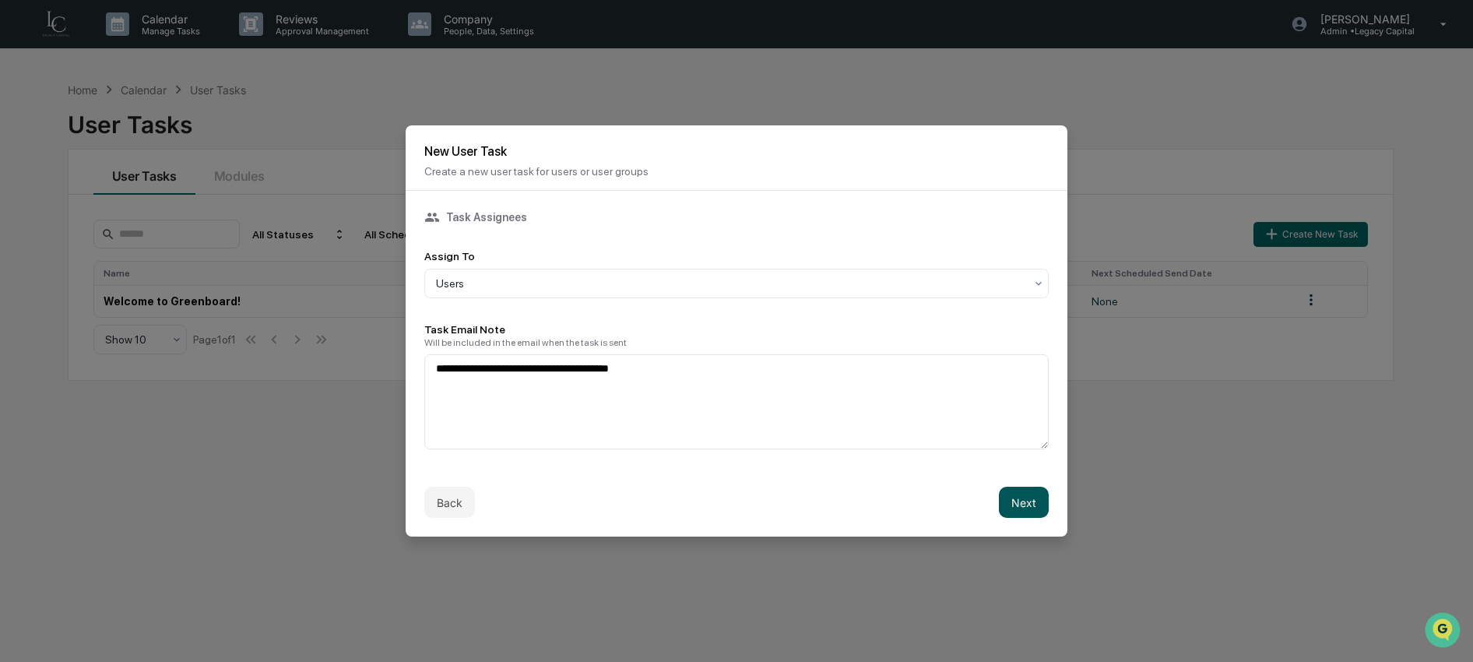
click at [1030, 508] on button "Next" at bounding box center [1024, 501] width 50 height 31
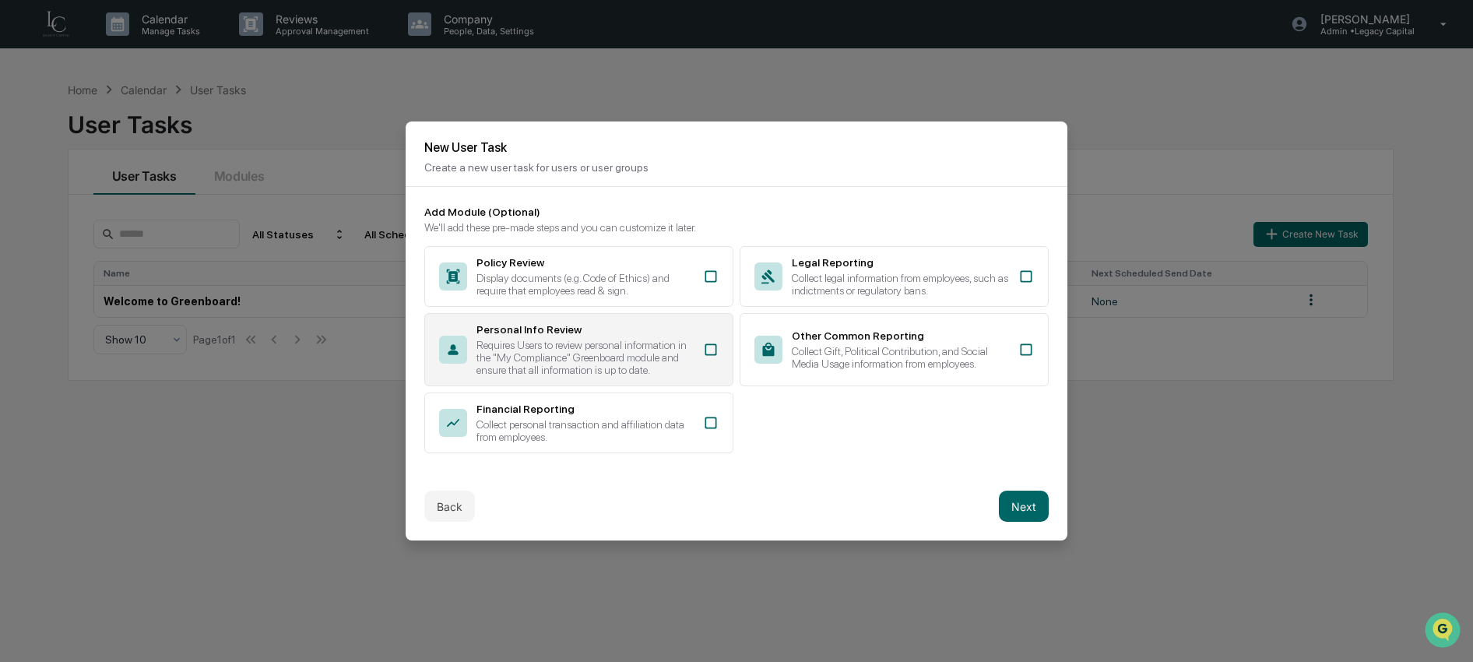
click at [670, 327] on div "Personal Info Review" at bounding box center [584, 329] width 217 height 12
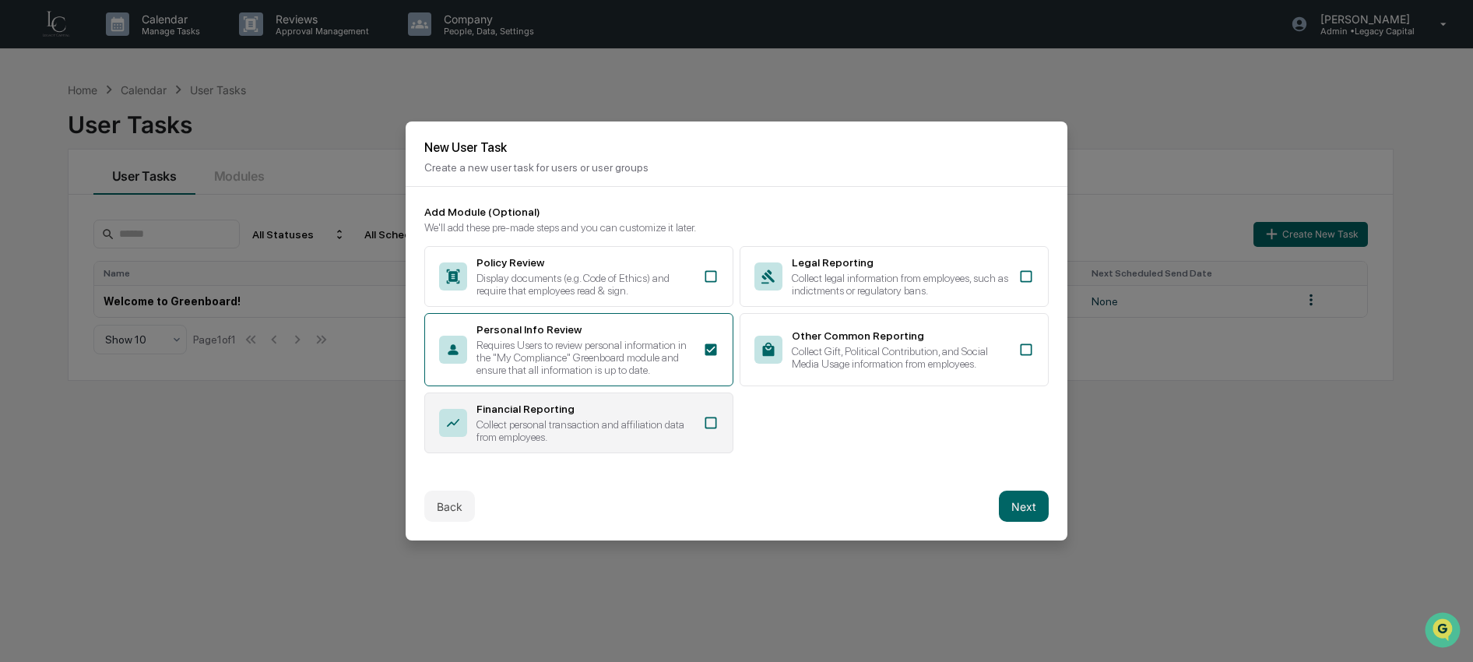
click at [660, 415] on div "Financial Reporting" at bounding box center [584, 408] width 217 height 12
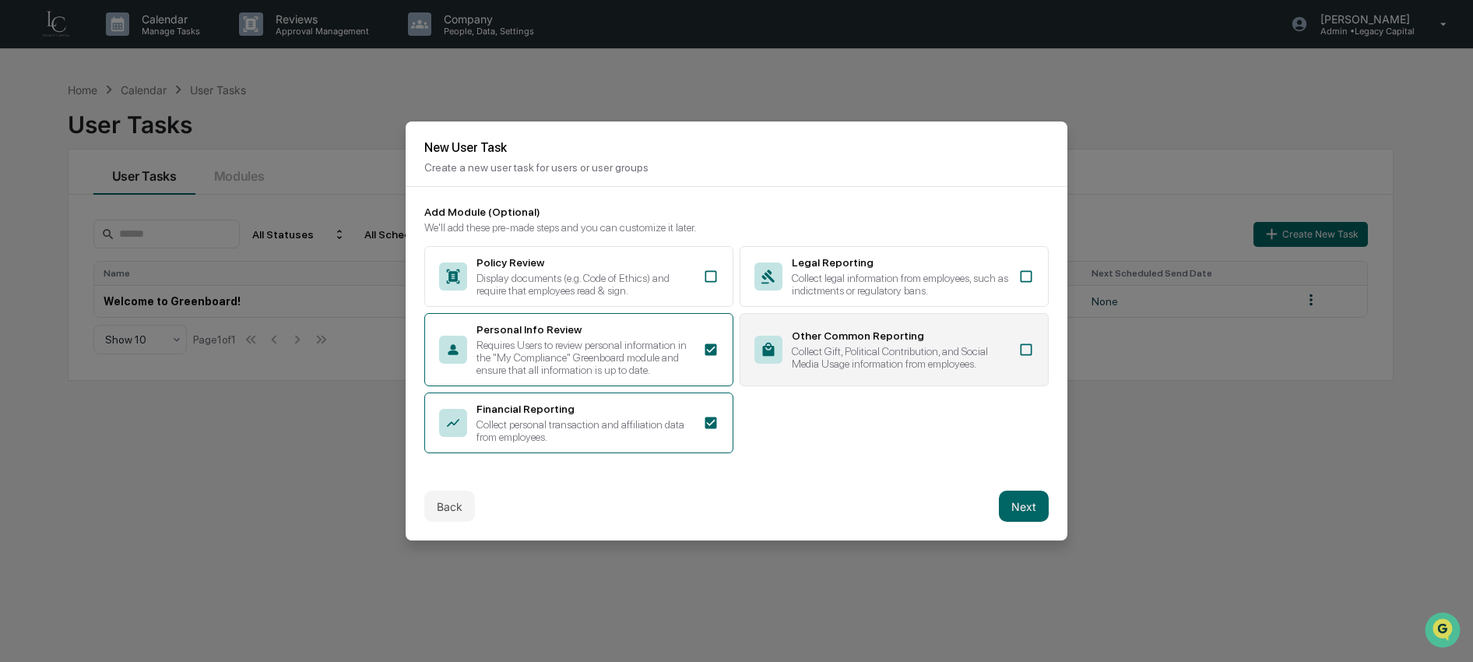
click at [901, 347] on div "Collect Gift, Political Contribution, and Social Media Usage information from e…" at bounding box center [900, 357] width 217 height 25
click at [1031, 519] on button "Next" at bounding box center [1024, 505] width 50 height 31
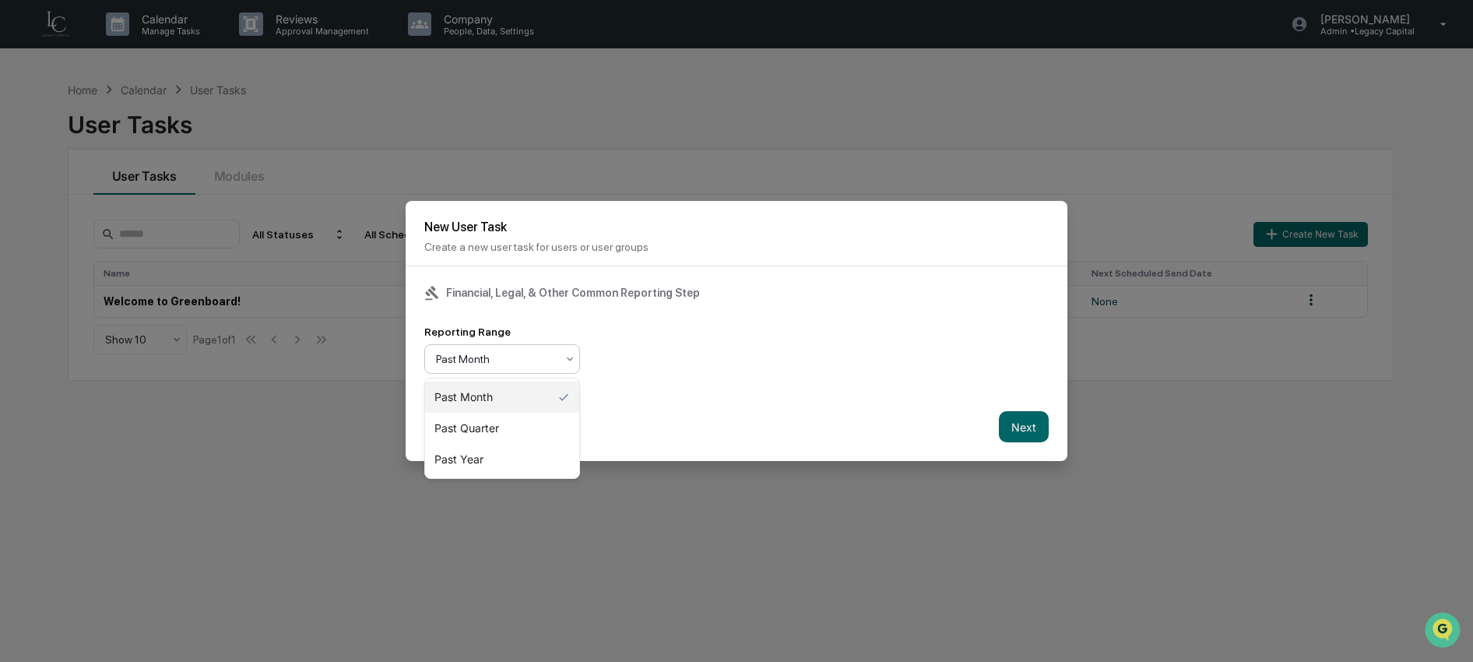
click at [554, 366] on div at bounding box center [496, 359] width 120 height 16
click at [534, 431] on div "Past Quarter" at bounding box center [502, 428] width 154 height 31
click at [1026, 427] on button "Next" at bounding box center [1024, 426] width 50 height 31
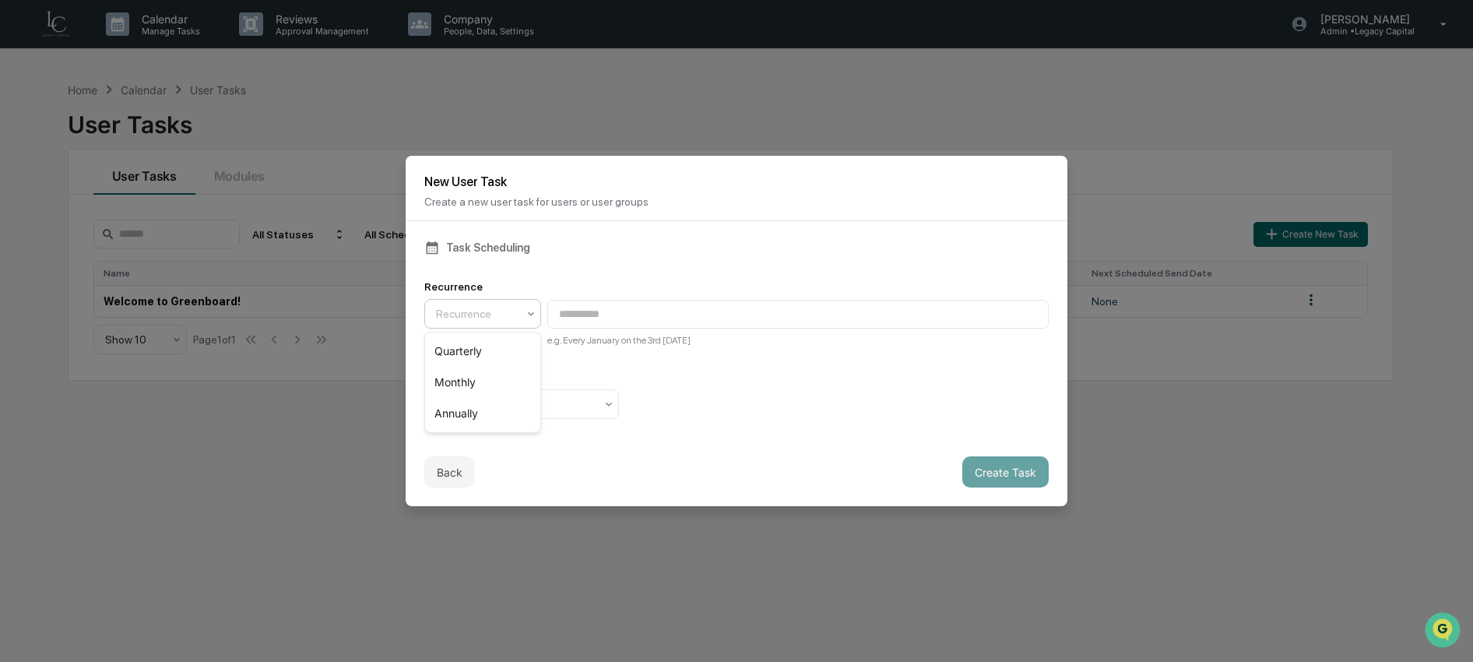
click at [476, 320] on div at bounding box center [476, 314] width 81 height 16
click at [484, 346] on div "Quarterly" at bounding box center [482, 350] width 115 height 31
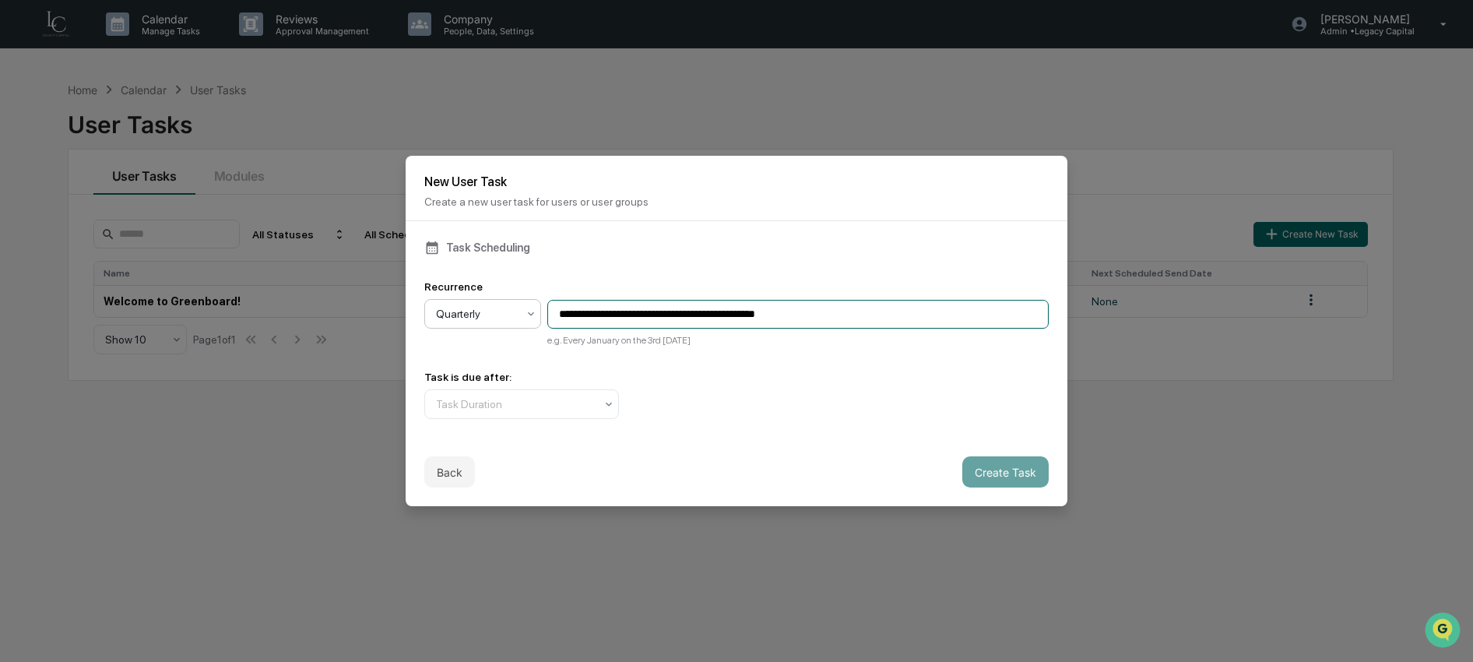
click at [623, 314] on input "**********" at bounding box center [797, 314] width 501 height 29
type input "**********"
click at [569, 415] on div "Task Duration" at bounding box center [515, 404] width 174 height 22
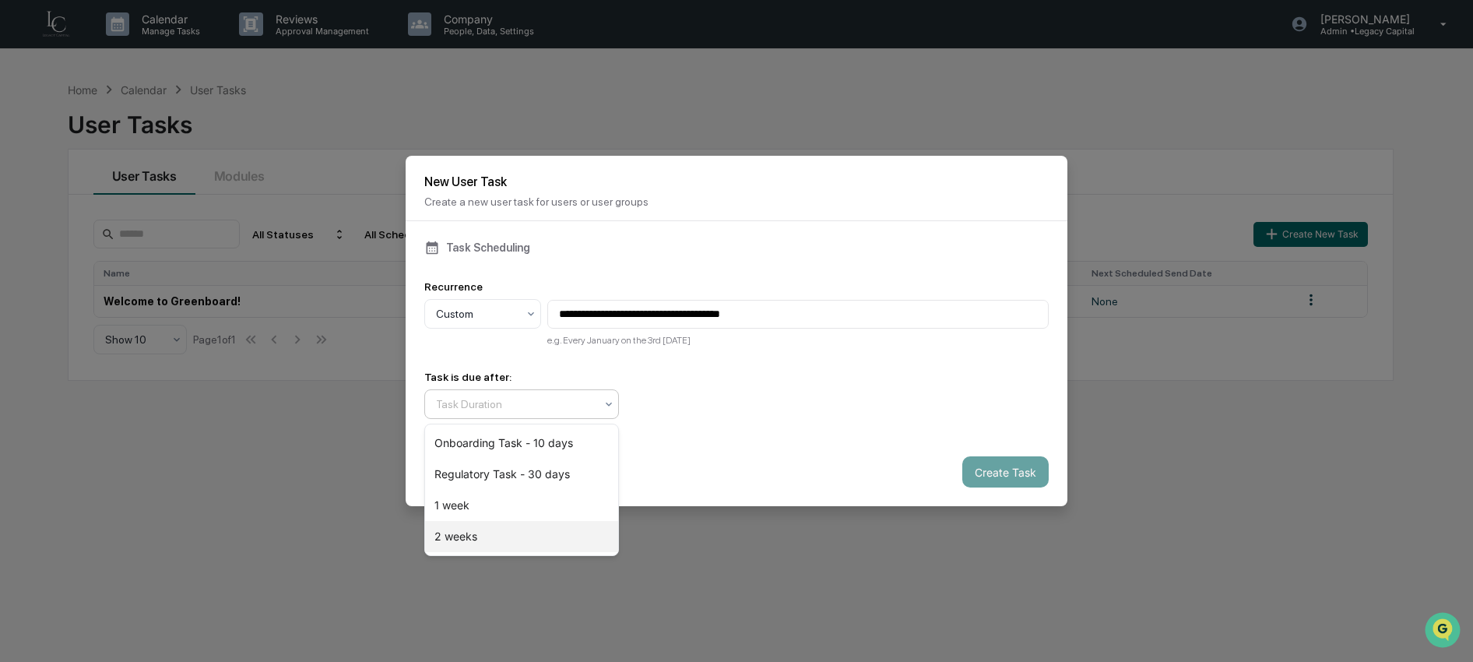
click at [550, 546] on div "2 weeks" at bounding box center [521, 536] width 193 height 31
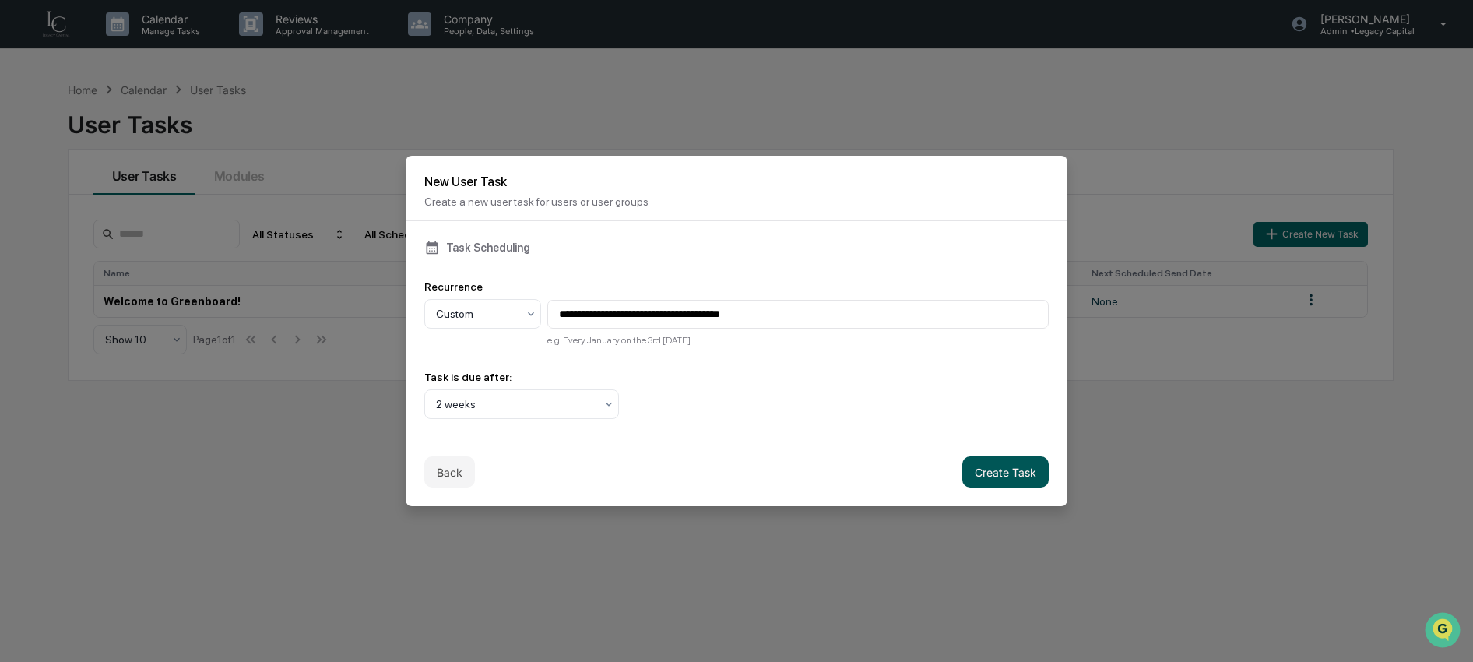
click at [1020, 478] on button "Create Task" at bounding box center [1005, 471] width 86 height 31
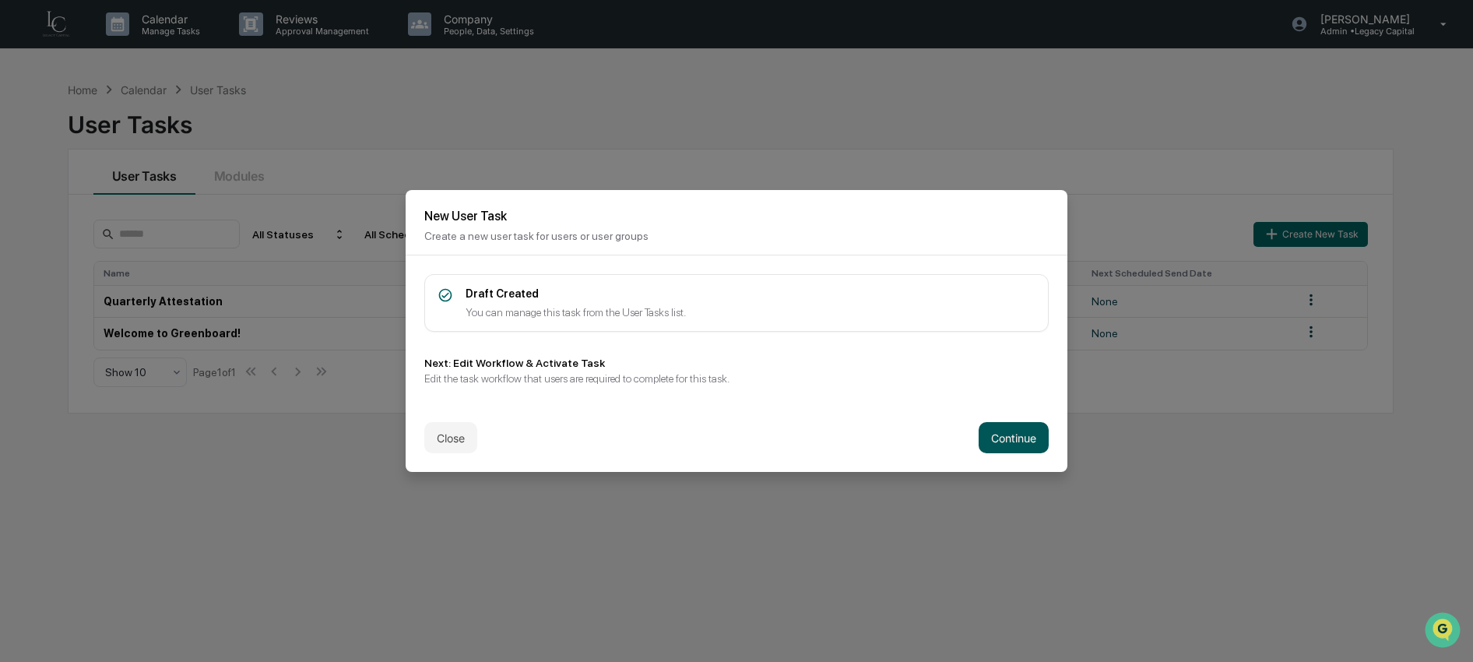
click at [1002, 441] on button "Continue" at bounding box center [1013, 437] width 70 height 31
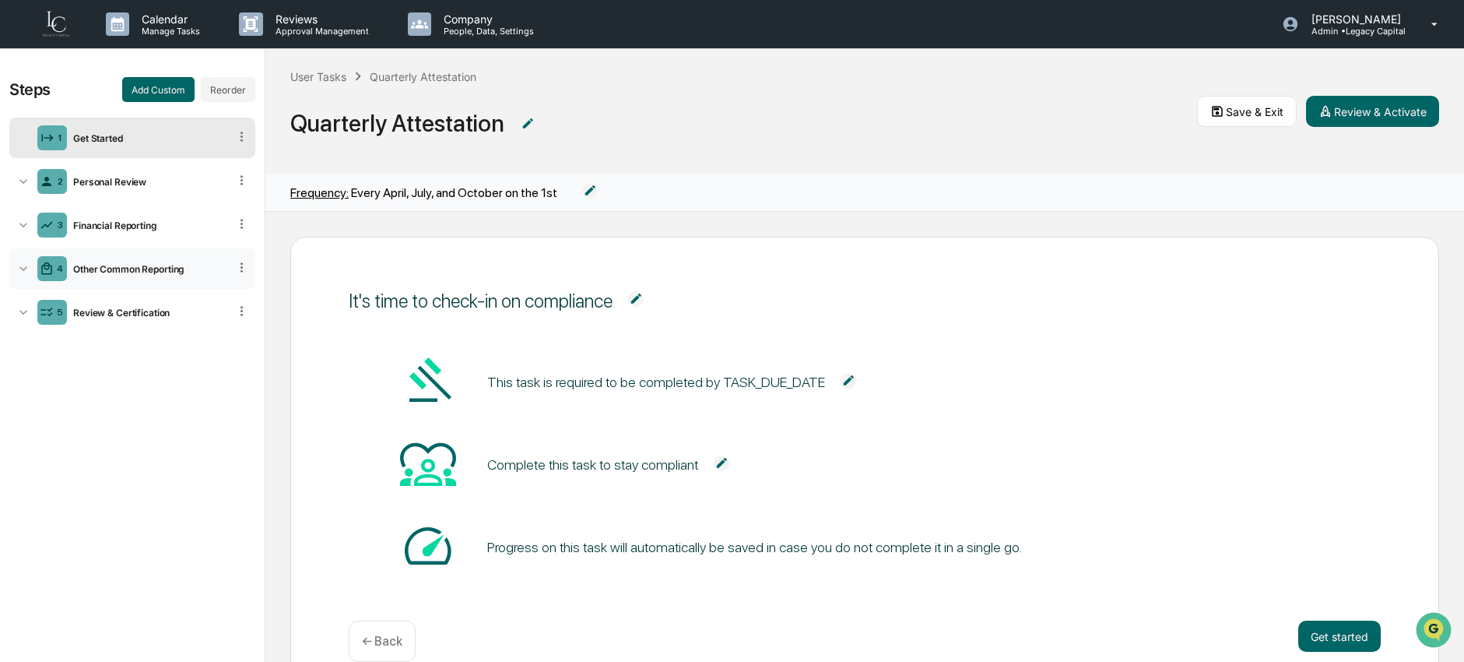
click at [128, 269] on div "Other Common Reporting" at bounding box center [147, 269] width 161 height 12
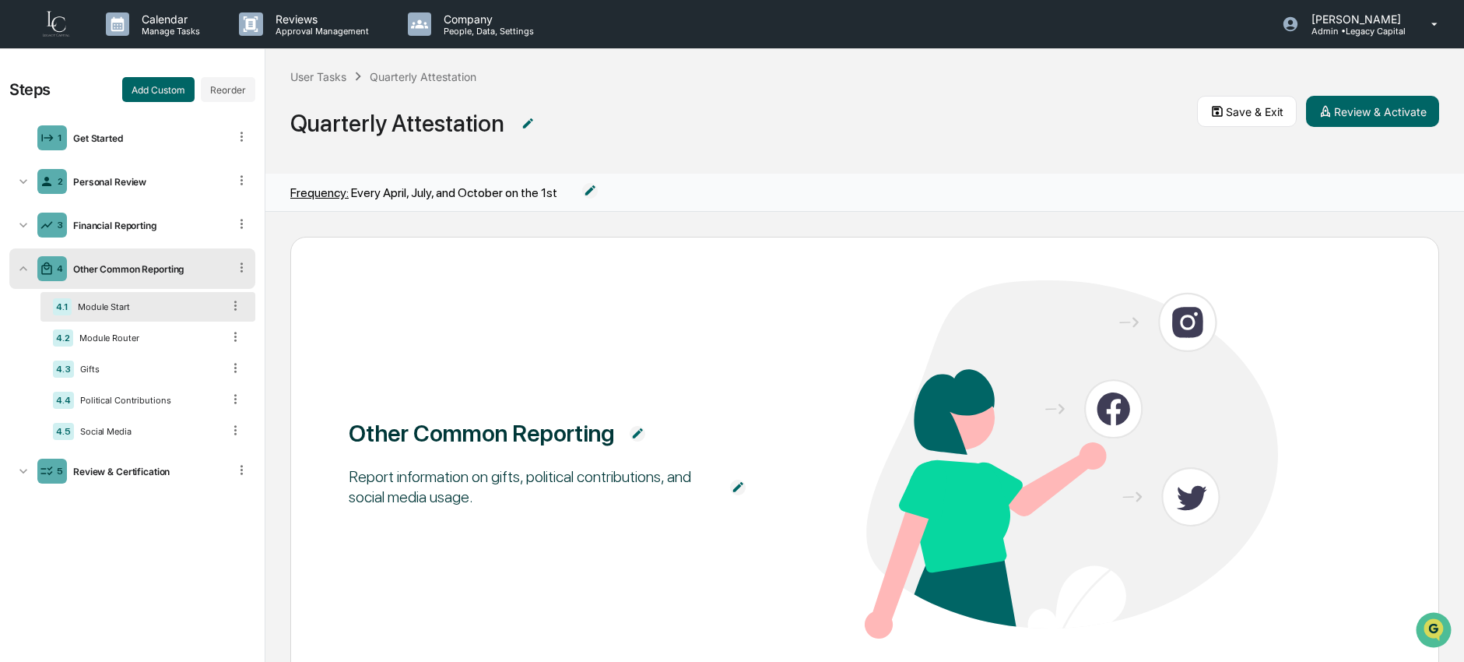
click at [245, 269] on icon at bounding box center [241, 267] width 15 height 15
click at [244, 270] on icon at bounding box center [241, 267] width 15 height 15
click at [325, 86] on div "Quarterly Attestation" at bounding box center [743, 117] width 907 height 64
click at [325, 72] on div "User Tasks" at bounding box center [318, 76] width 56 height 13
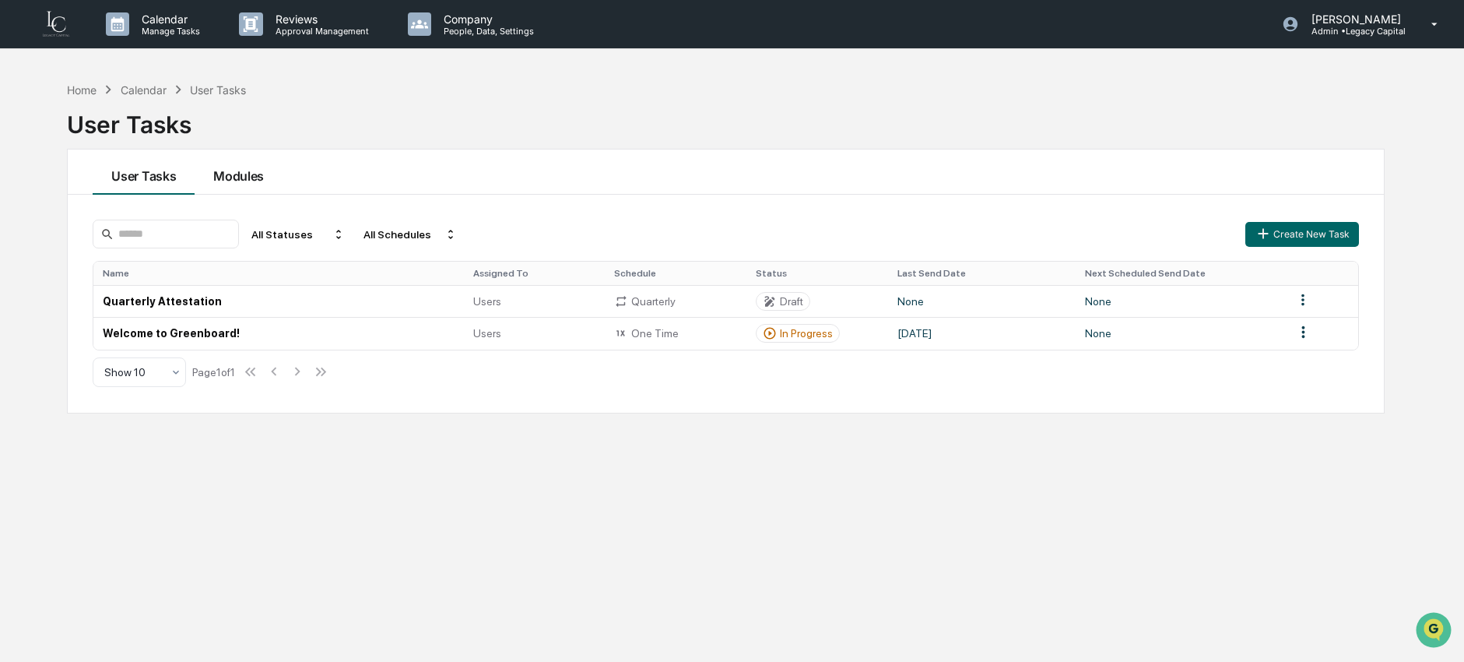
click at [222, 177] on button "Modules" at bounding box center [239, 171] width 88 height 45
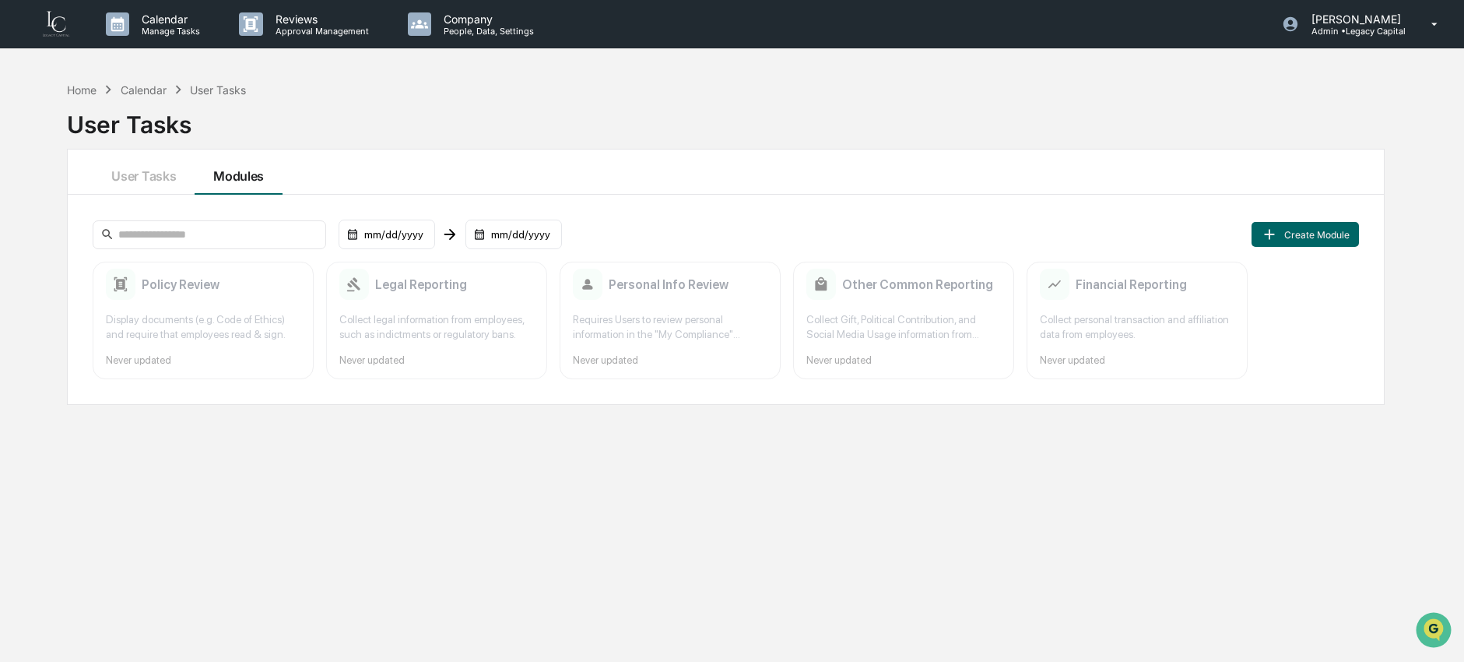
click at [429, 321] on div "Collect legal information from employees, such as indictments or regulatory ban…" at bounding box center [436, 327] width 195 height 30
click at [702, 311] on div "Personal Info Review Requires Users to review personal information in the "My C…" at bounding box center [670, 321] width 221 height 118
drag, startPoint x: 791, startPoint y: 319, endPoint x: 835, endPoint y: 320, distance: 44.4
click at [799, 321] on div "Policy Review Display documents (e.g. Code of Ethics) and require that employee…" at bounding box center [726, 321] width 1266 height 118
click at [918, 316] on div "Collect Gift, Political Contribution, and Social Media Usage information from e…" at bounding box center [903, 327] width 195 height 30
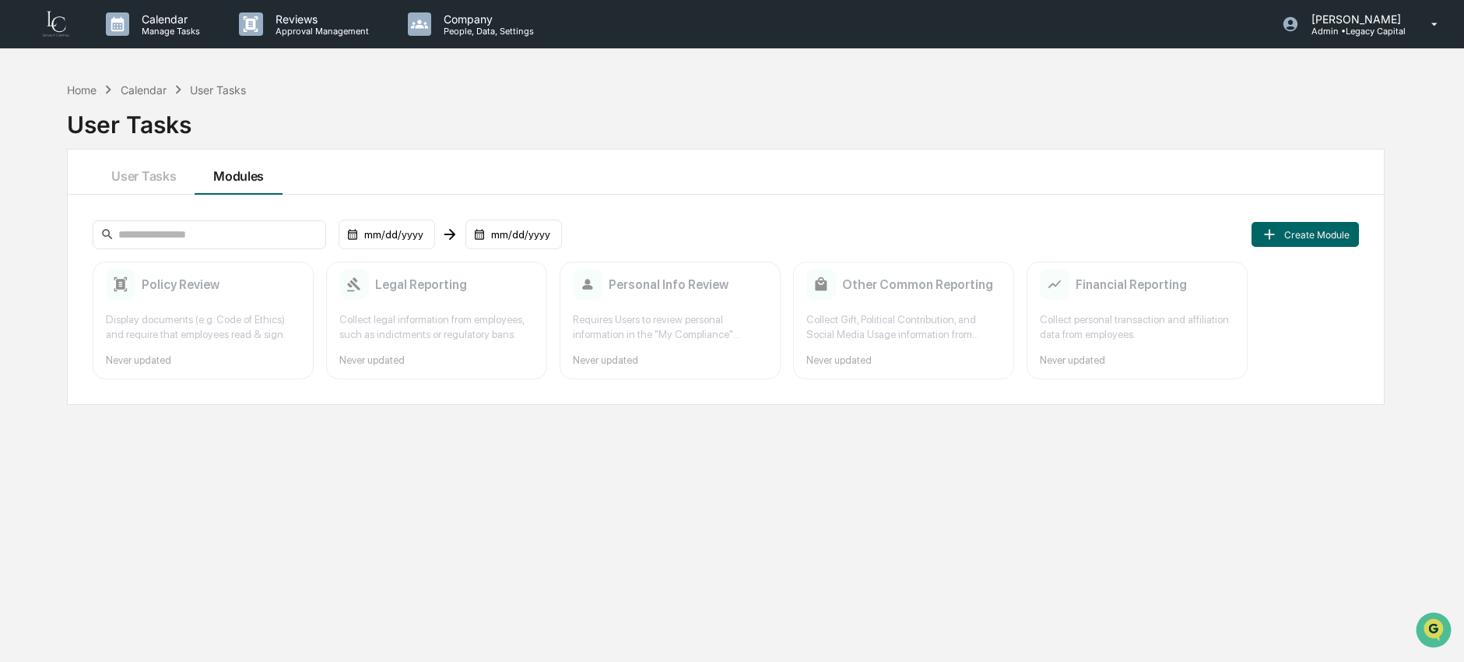
click at [1013, 301] on div "Other Common Reporting Collect Gift, Political Contribution, and Social Media U…" at bounding box center [903, 321] width 221 height 118
drag, startPoint x: 1010, startPoint y: 298, endPoint x: 816, endPoint y: 310, distance: 194.9
click at [1010, 298] on div "Other Common Reporting Collect Gift, Political Contribution, and Social Media U…" at bounding box center [903, 321] width 221 height 118
click at [796, 312] on div "Other Common Reporting Collect Gift, Political Contribution, and Social Media U…" at bounding box center [903, 321] width 221 height 118
click at [578, 311] on div "Personal Info Review Requires Users to review personal information in the "My C…" at bounding box center [670, 321] width 221 height 118
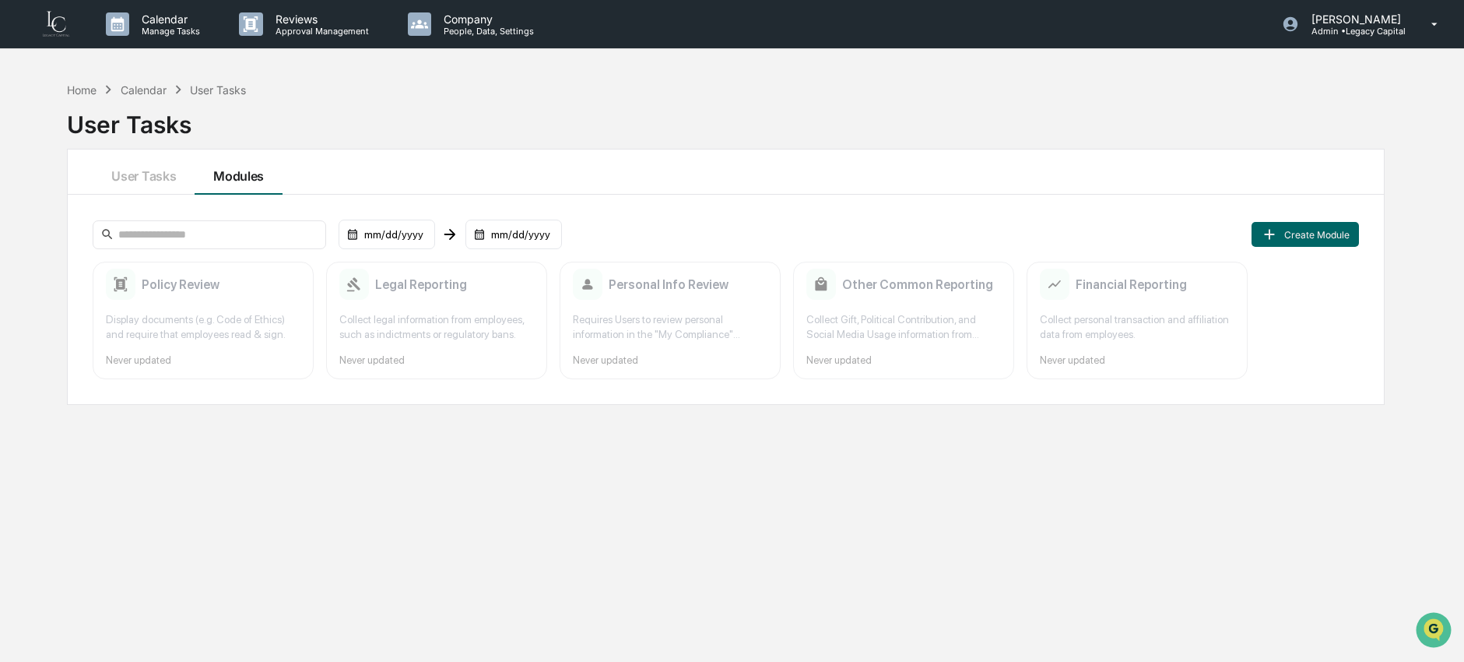
click at [912, 313] on div "Collect Gift, Political Contribution, and Social Media Usage information from e…" at bounding box center [903, 327] width 195 height 30
click at [154, 171] on button "User Tasks" at bounding box center [144, 171] width 102 height 45
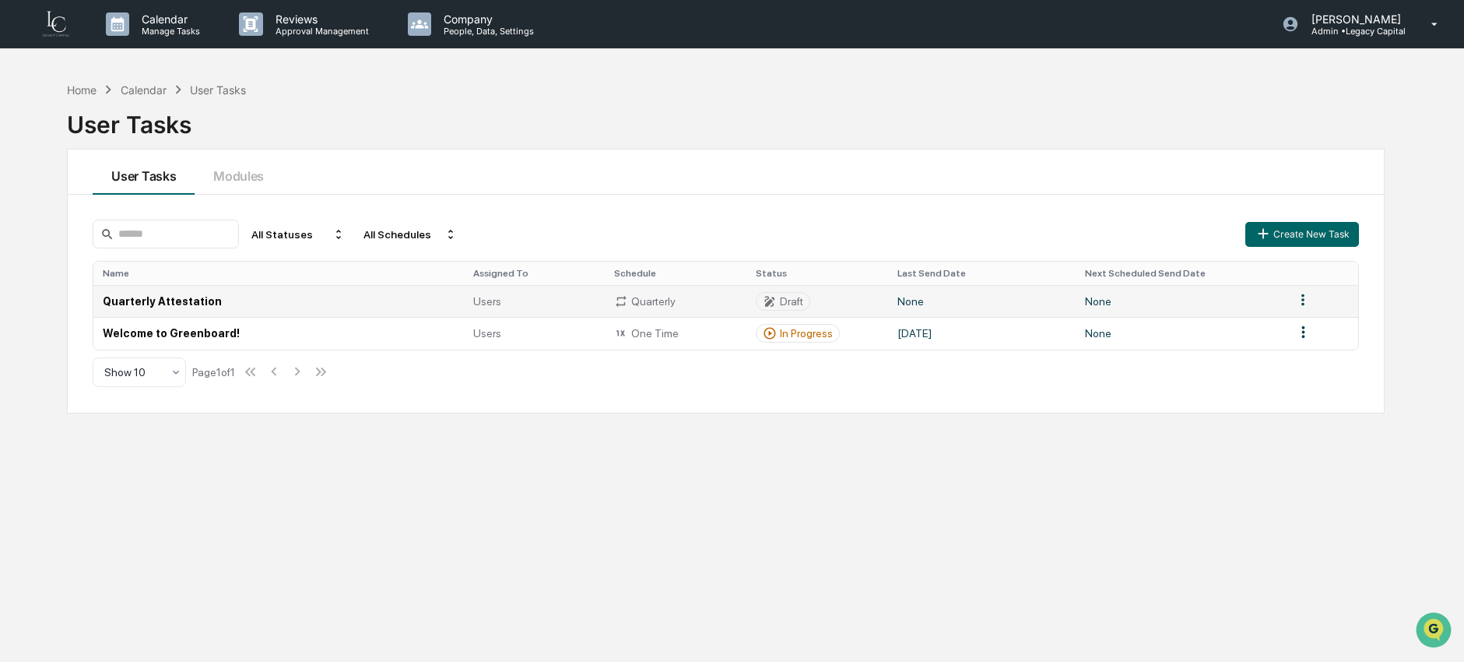
click at [1205, 302] on td "None" at bounding box center [1181, 301] width 210 height 32
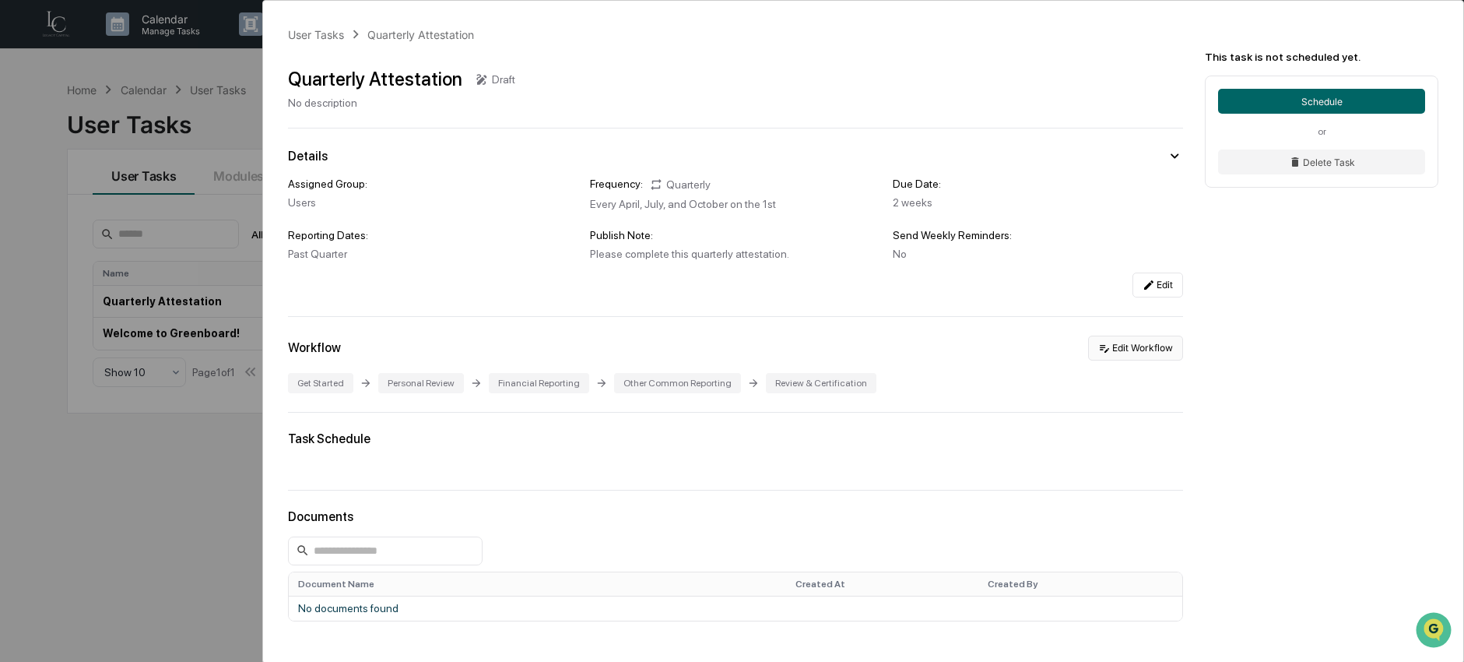
click at [1115, 353] on button "Edit Workflow" at bounding box center [1135, 347] width 95 height 25
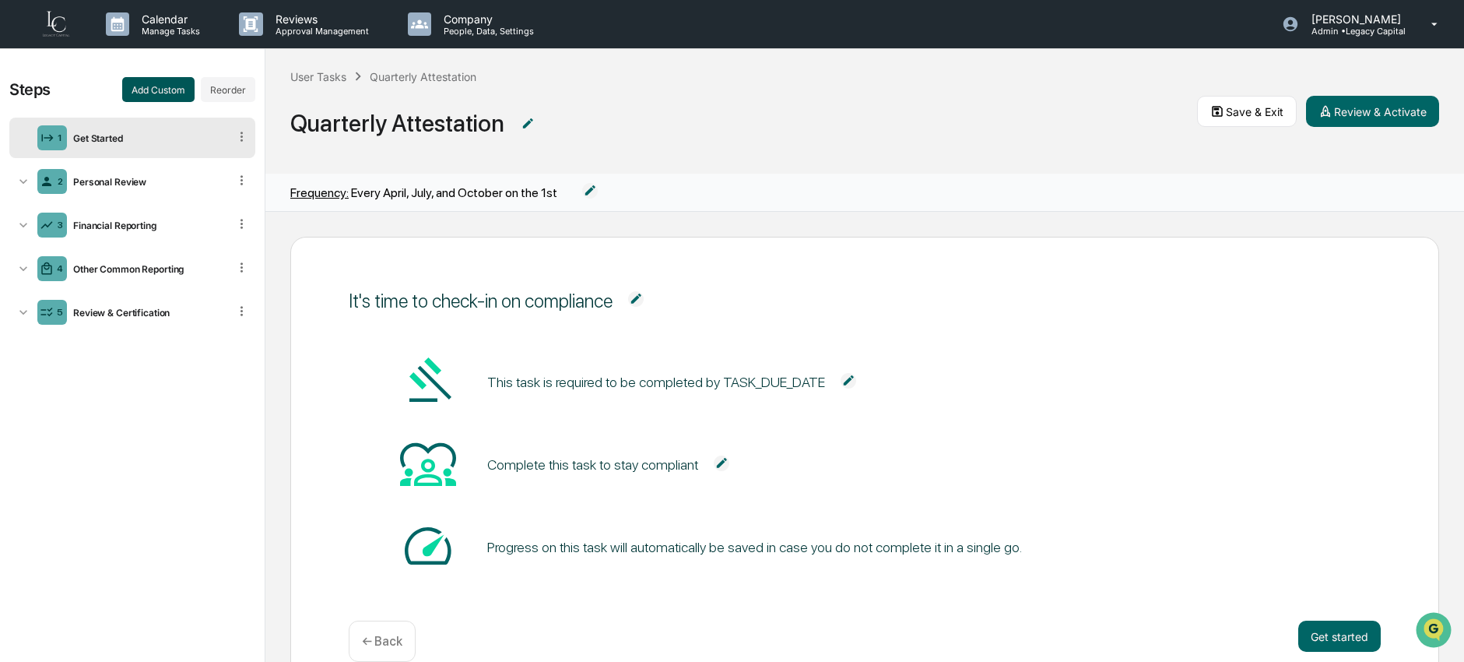
click at [161, 89] on button "Add Custom" at bounding box center [158, 89] width 72 height 25
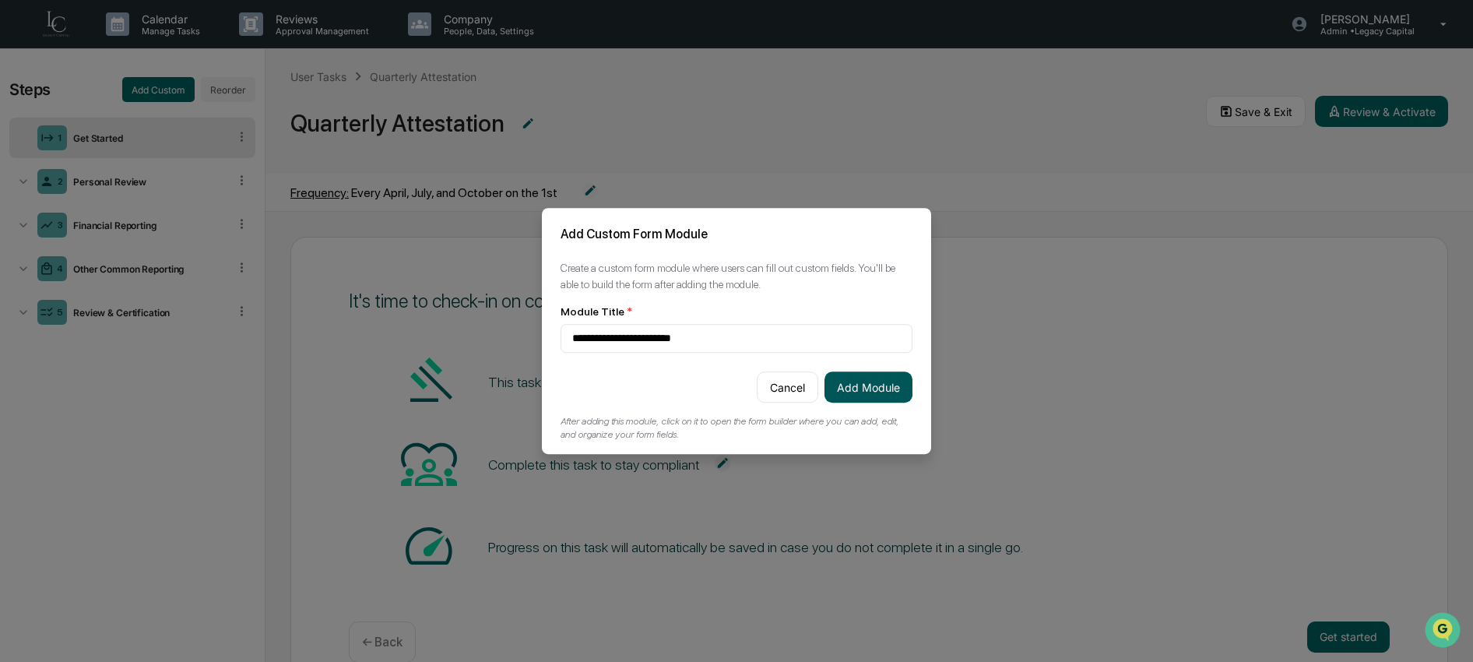
type input "**********"
click at [866, 395] on button "Add Module" at bounding box center [868, 386] width 88 height 31
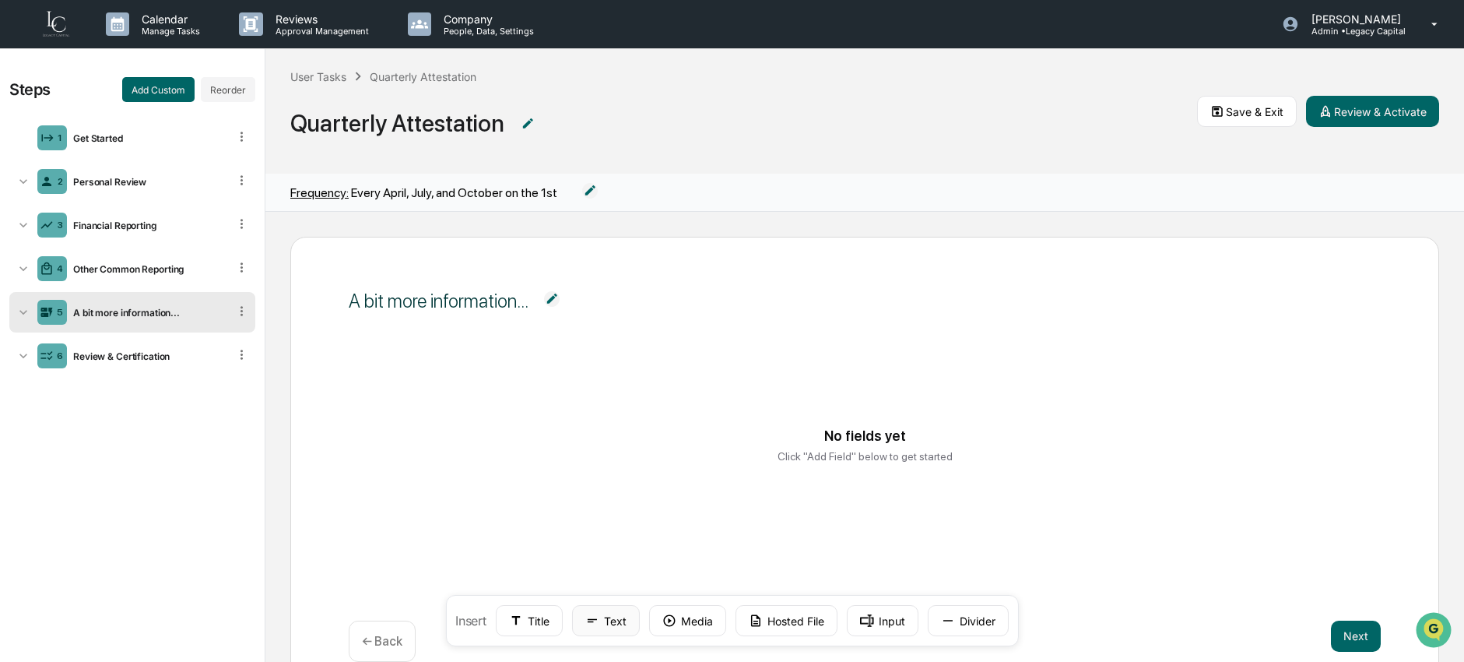
click at [599, 630] on button "Text" at bounding box center [606, 620] width 68 height 31
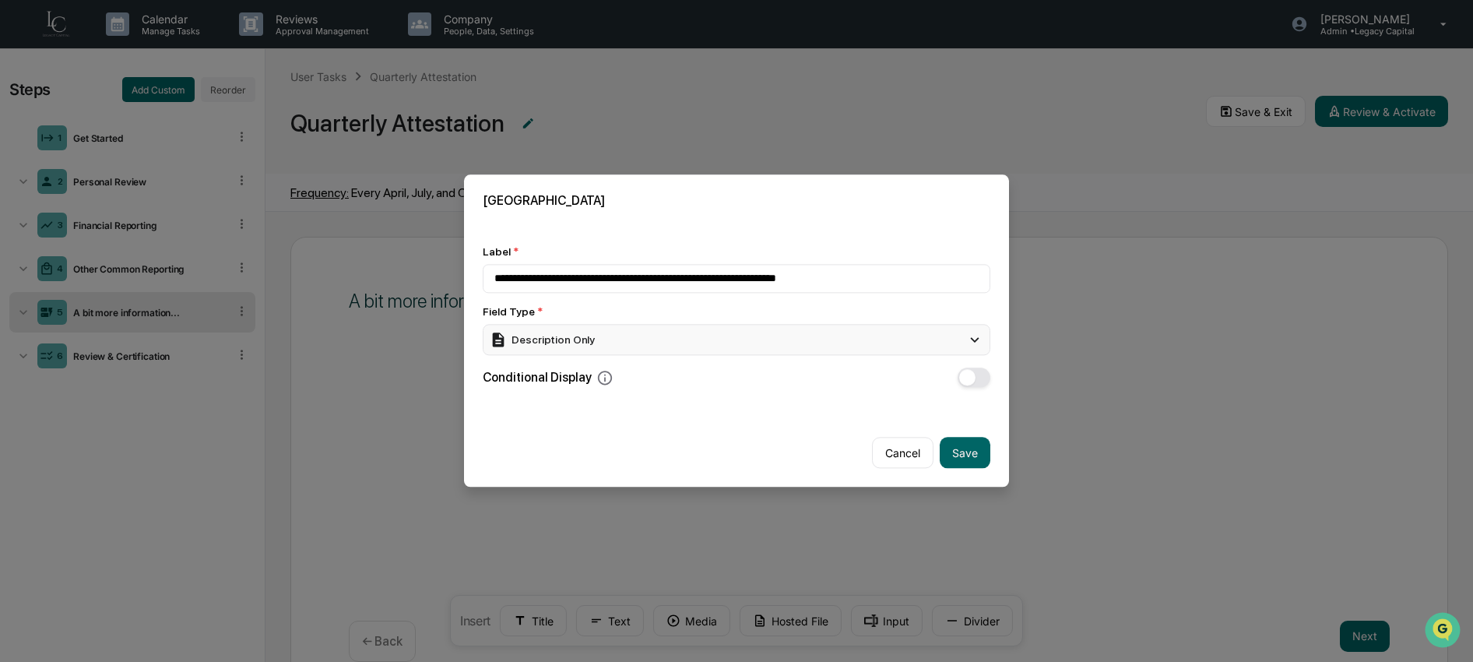
type input "**********"
click at [630, 347] on div "Description Only" at bounding box center [737, 339] width 508 height 31
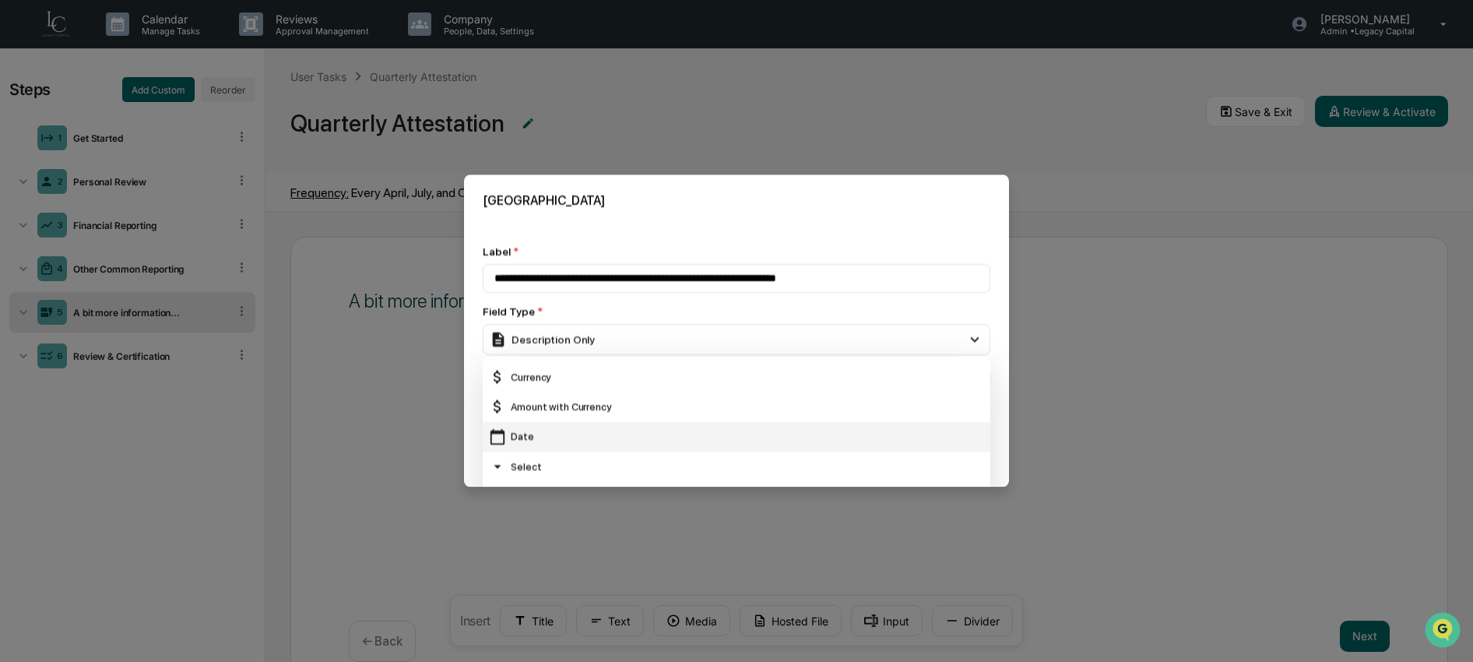
scroll to position [92, 0]
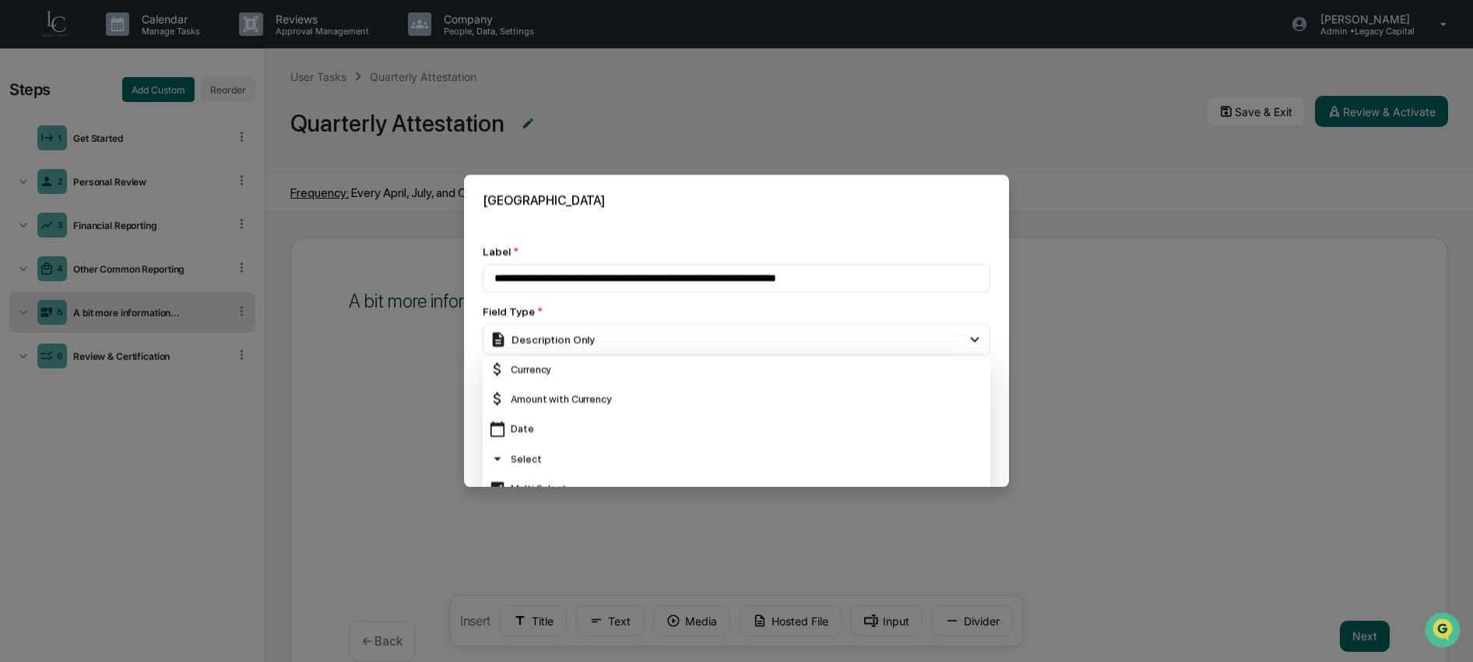
click at [630, 465] on div "Select" at bounding box center [736, 458] width 495 height 17
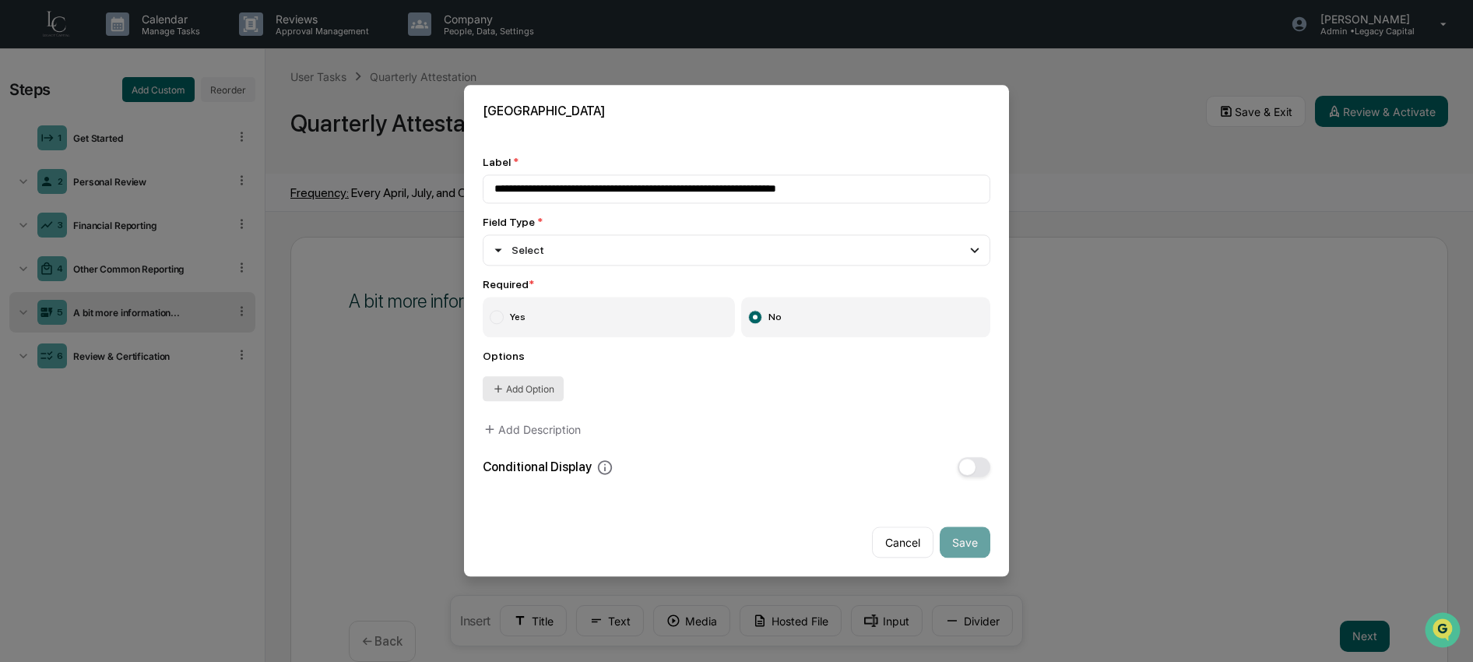
click at [546, 393] on button "Add Option" at bounding box center [523, 389] width 81 height 25
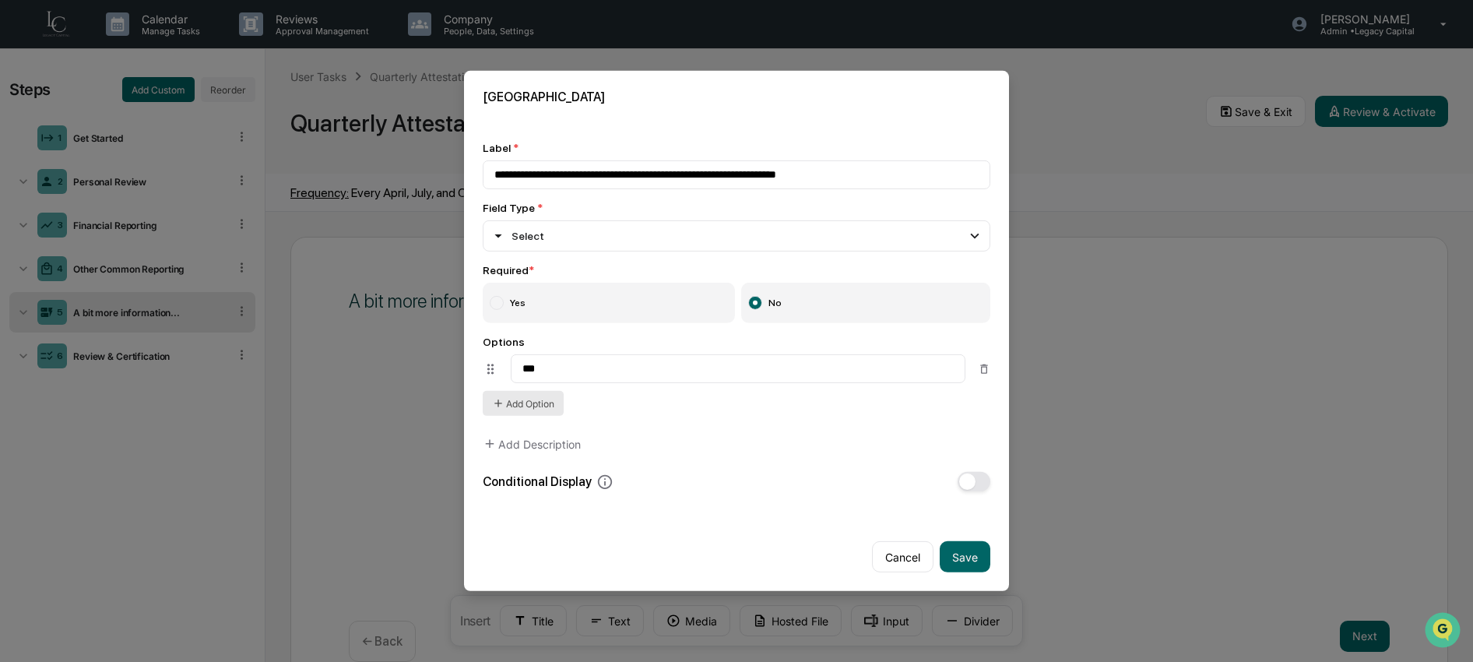
type input "***"
click at [547, 402] on button "Add Option" at bounding box center [523, 403] width 81 height 25
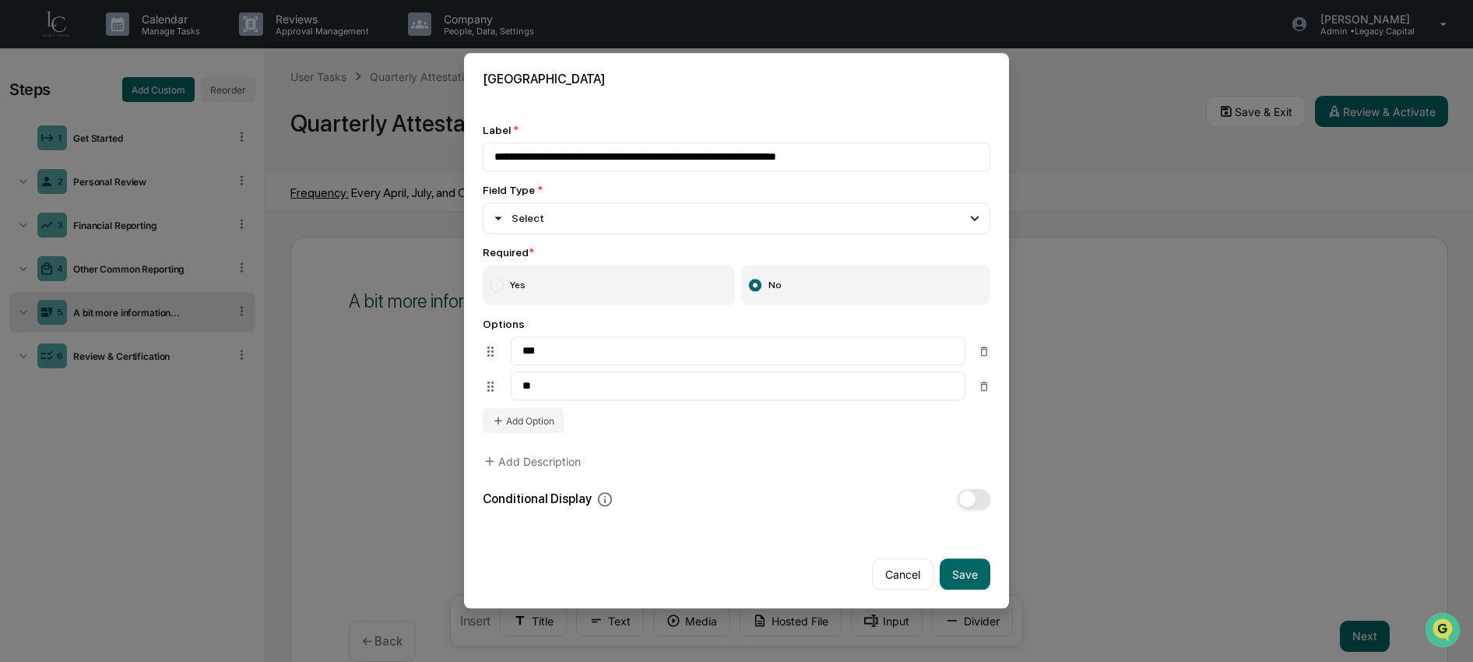
type input "**"
click at [577, 283] on label "Yes" at bounding box center [609, 285] width 252 height 40
click at [963, 579] on button "Save" at bounding box center [965, 574] width 51 height 31
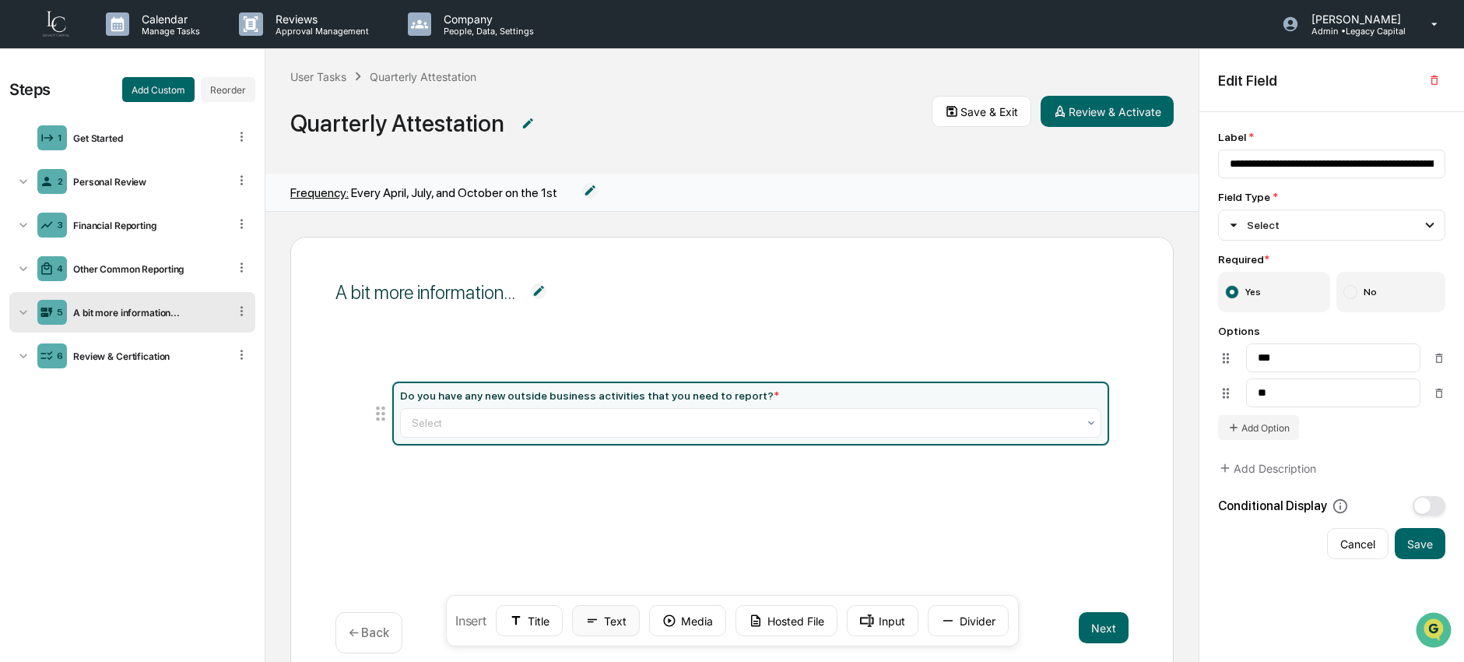
click at [621, 620] on button "Text" at bounding box center [606, 620] width 68 height 31
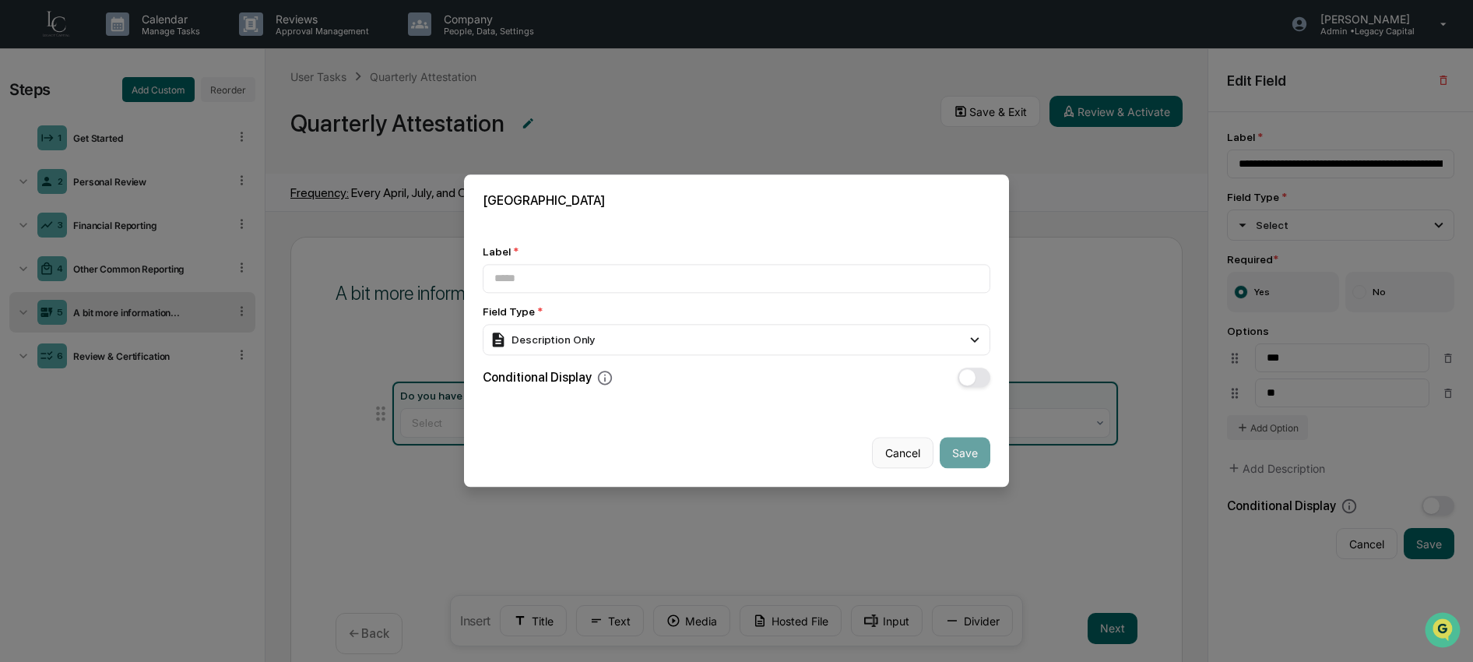
click at [908, 455] on button "Cancel" at bounding box center [902, 452] width 61 height 31
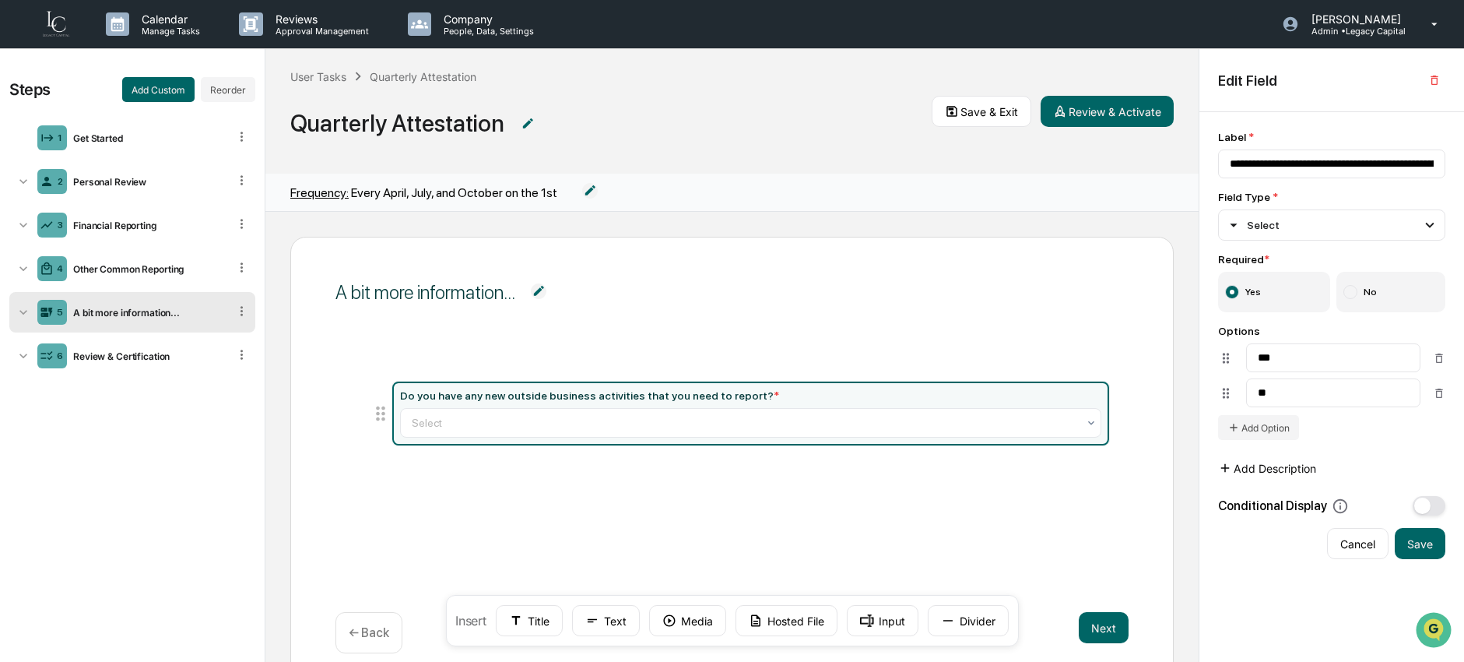
click at [1261, 474] on button "Add Description" at bounding box center [1267, 467] width 98 height 31
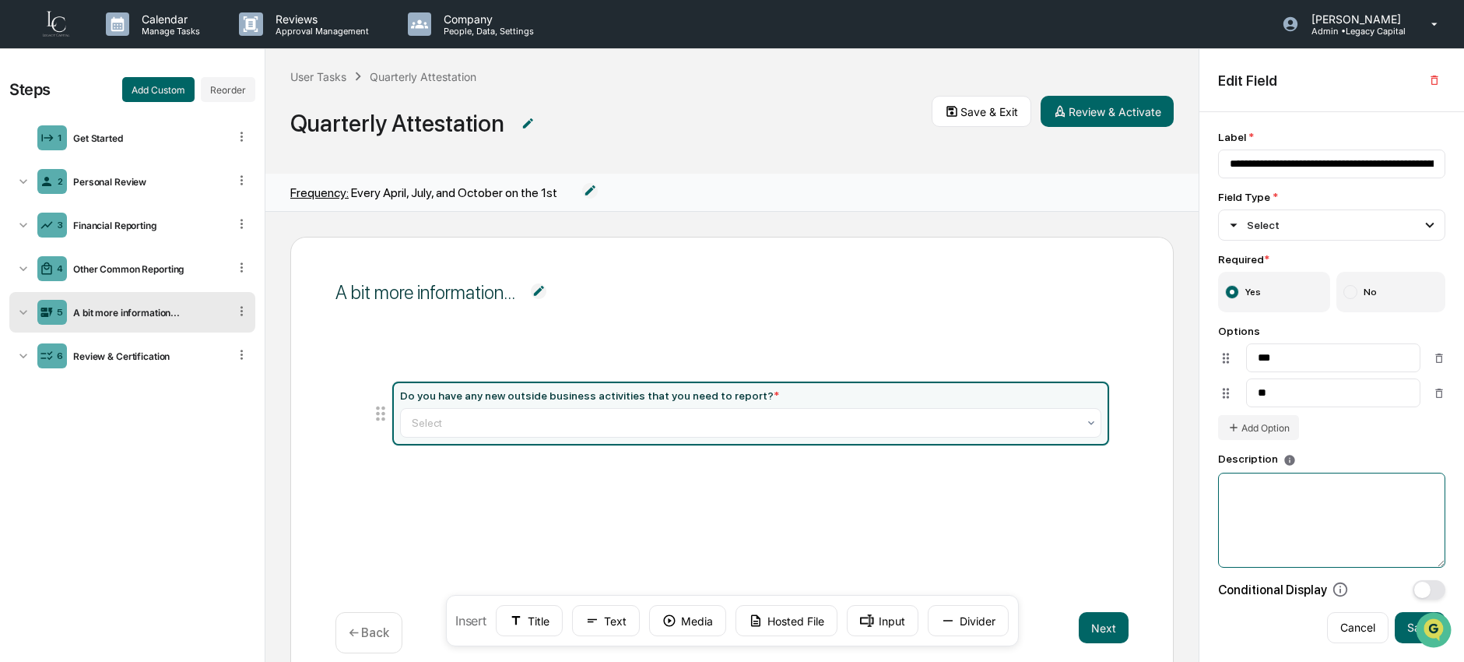
click at [1264, 501] on textarea at bounding box center [1331, 519] width 227 height 95
drag, startPoint x: 1352, startPoint y: 508, endPoint x: 1312, endPoint y: 514, distance: 40.1
click at [1312, 514] on textarea "**********" at bounding box center [1327, 519] width 219 height 95
click at [1312, 511] on textarea "**********" at bounding box center [1327, 519] width 219 height 95
click at [1353, 521] on textarea "**********" at bounding box center [1327, 519] width 219 height 95
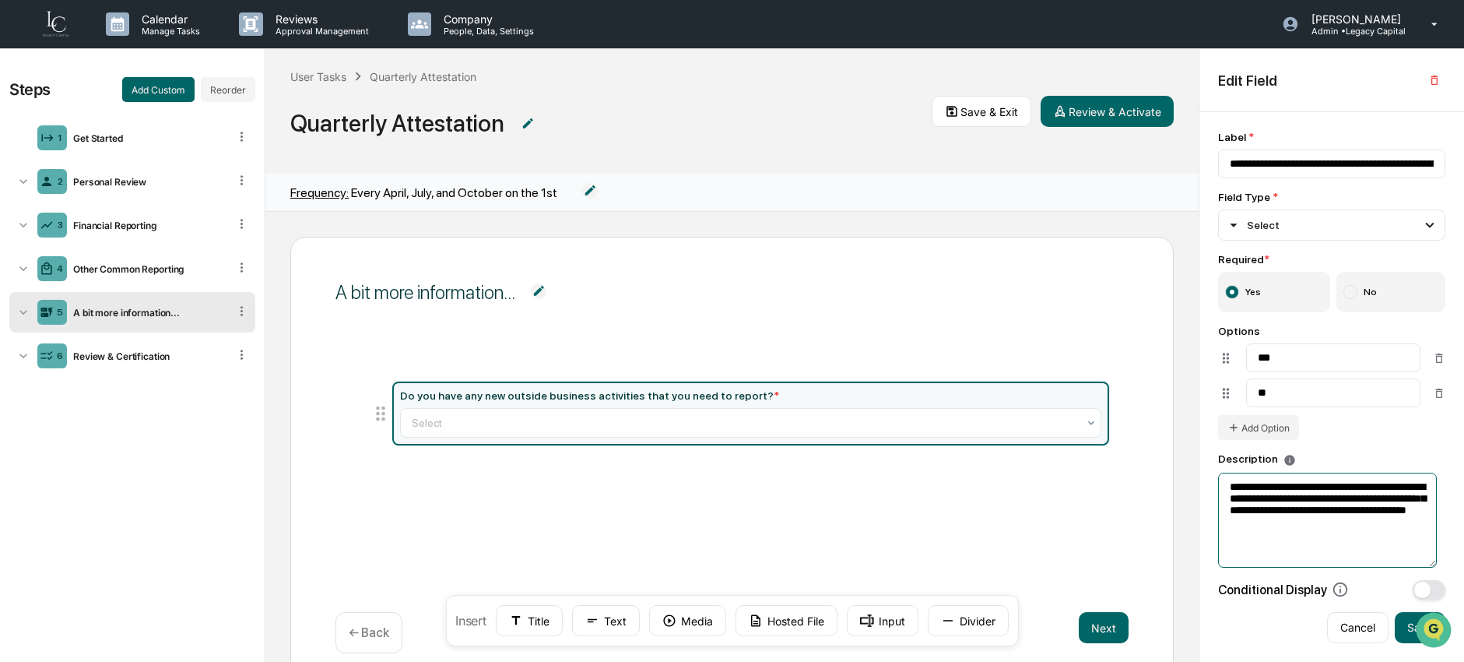
click at [1357, 557] on textarea "**********" at bounding box center [1327, 519] width 219 height 95
click at [1390, 536] on textarea "**********" at bounding box center [1327, 519] width 219 height 95
type textarea "**********"
click at [1400, 638] on button "Save" at bounding box center [1420, 627] width 51 height 31
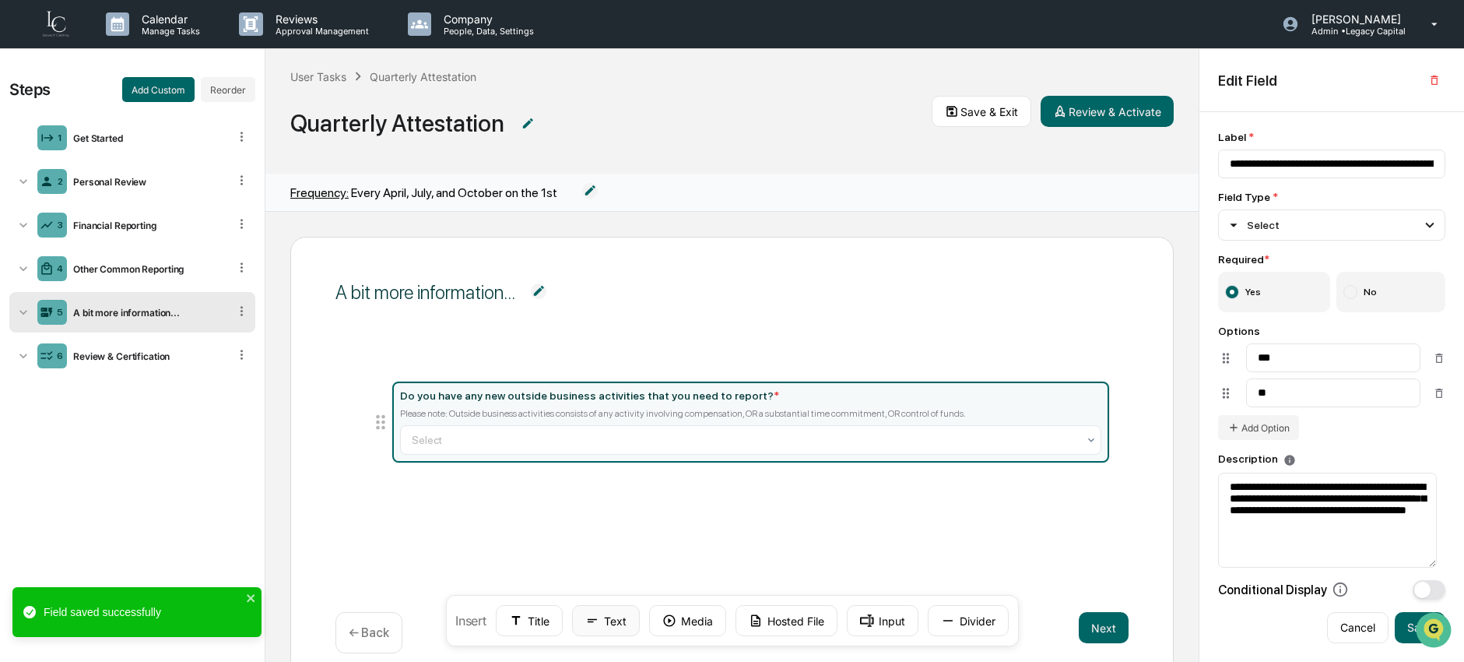
click at [595, 620] on icon at bounding box center [592, 620] width 14 height 14
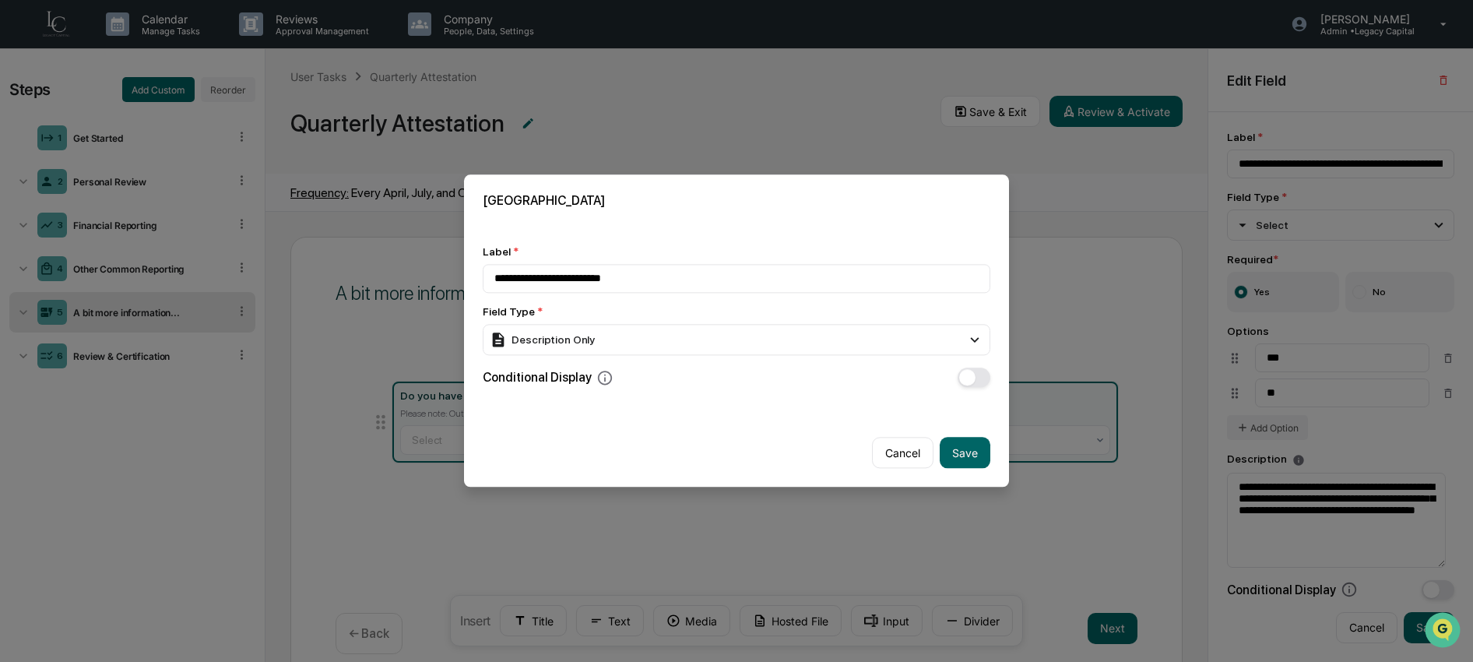
type input "**********"
click at [856, 350] on div "Description Only" at bounding box center [737, 339] width 508 height 31
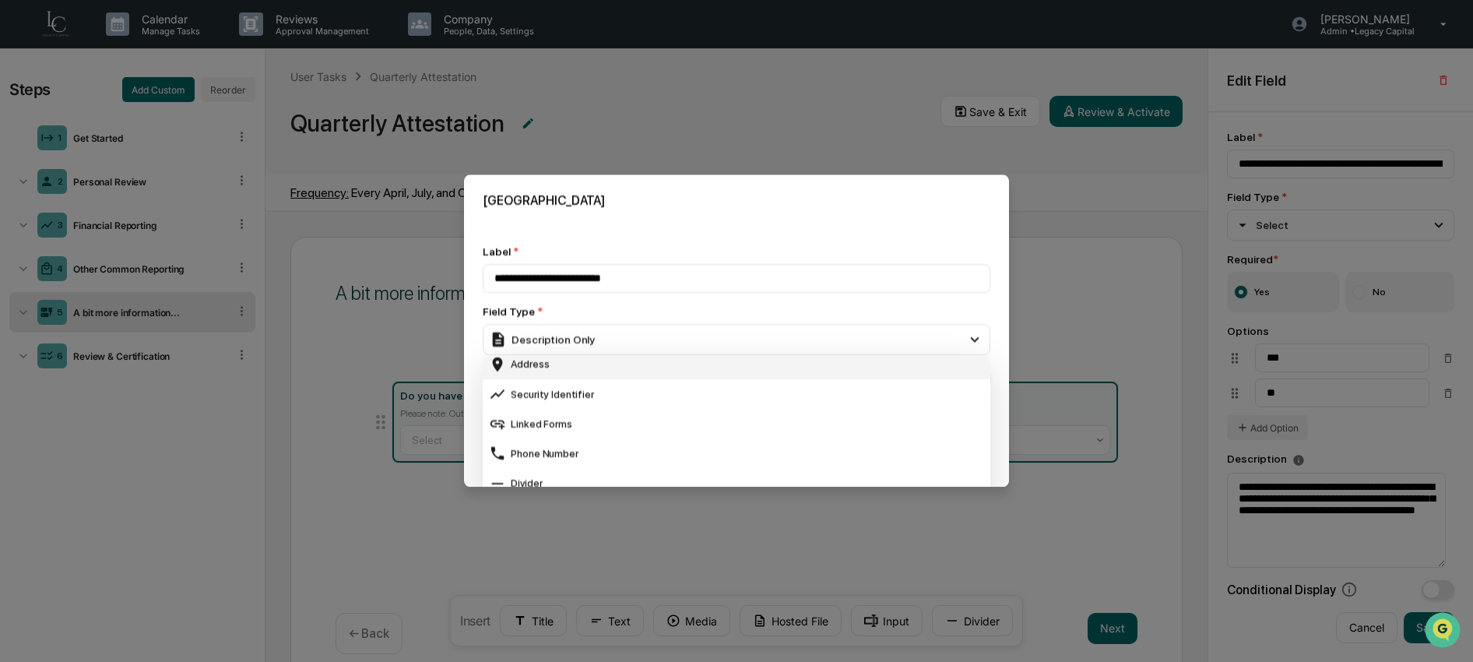
scroll to position [571, 0]
click at [886, 322] on div "Field Type * Description Only Short Text Long Text Number Currency Amount with …" at bounding box center [737, 330] width 508 height 50
click at [819, 418] on div "Linked Forms" at bounding box center [736, 426] width 495 height 17
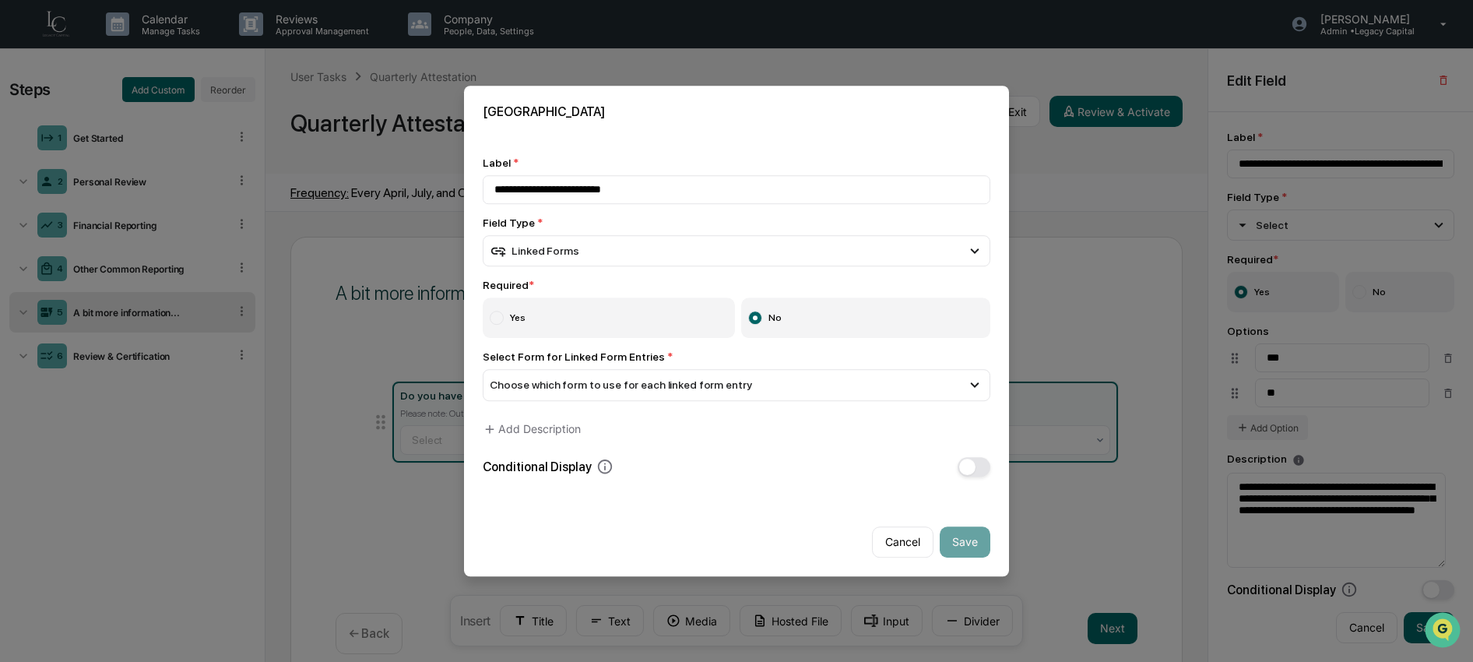
click at [694, 318] on label "Yes" at bounding box center [609, 318] width 252 height 40
click at [705, 389] on span "Choose which form to use for each linked form entry" at bounding box center [621, 385] width 262 height 12
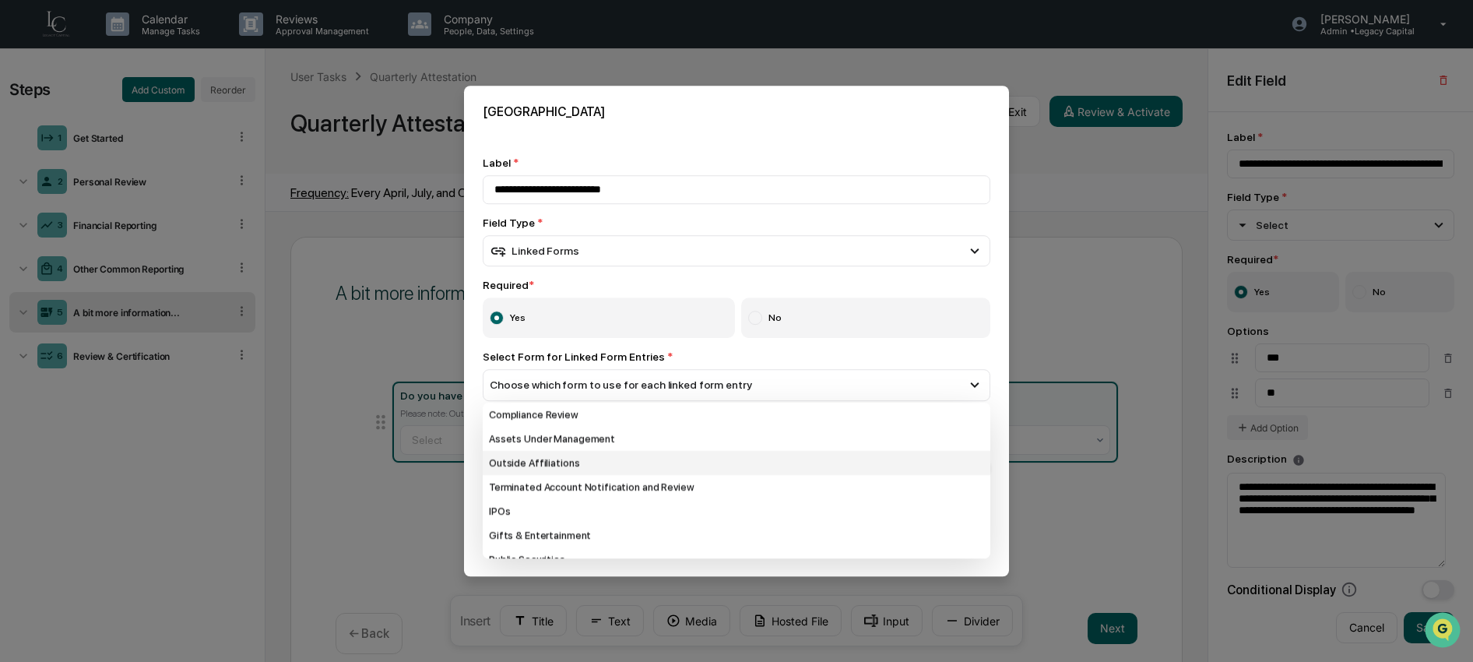
click at [711, 469] on div "Outside Affiliations" at bounding box center [737, 463] width 508 height 24
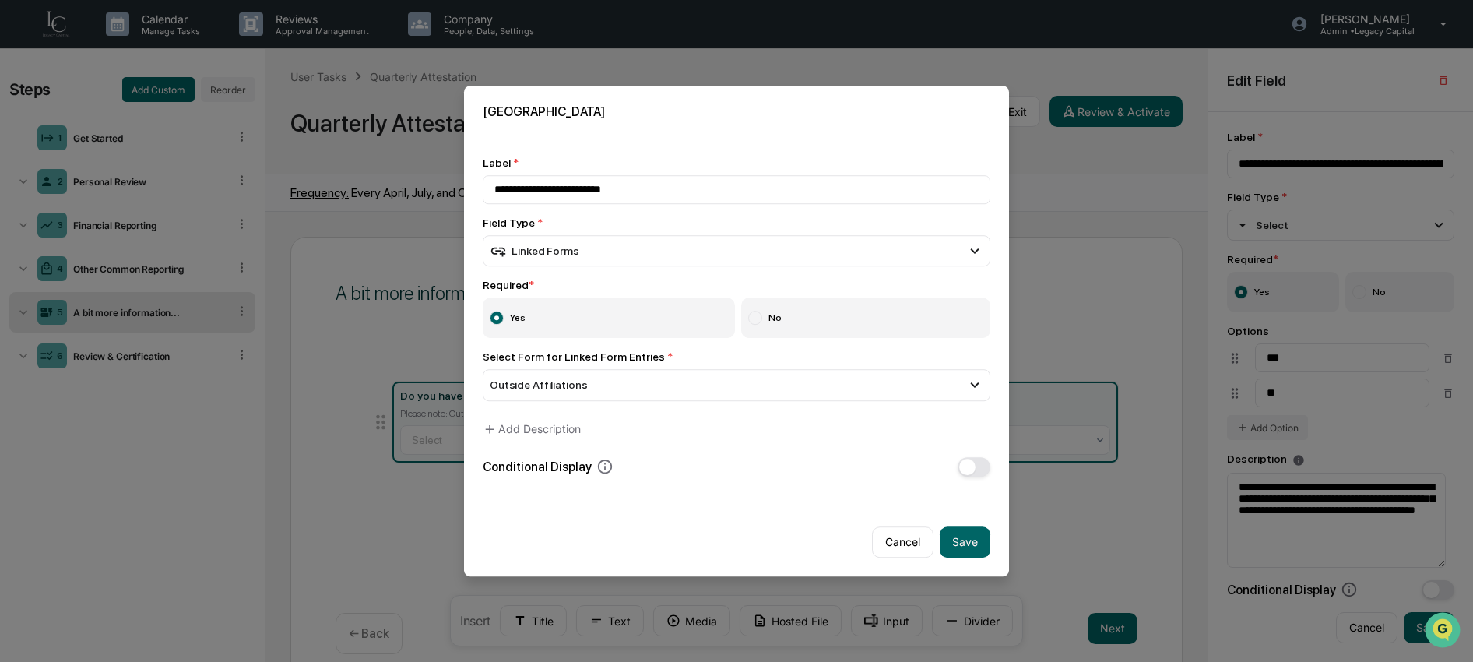
click at [971, 469] on span "button" at bounding box center [967, 466] width 16 height 16
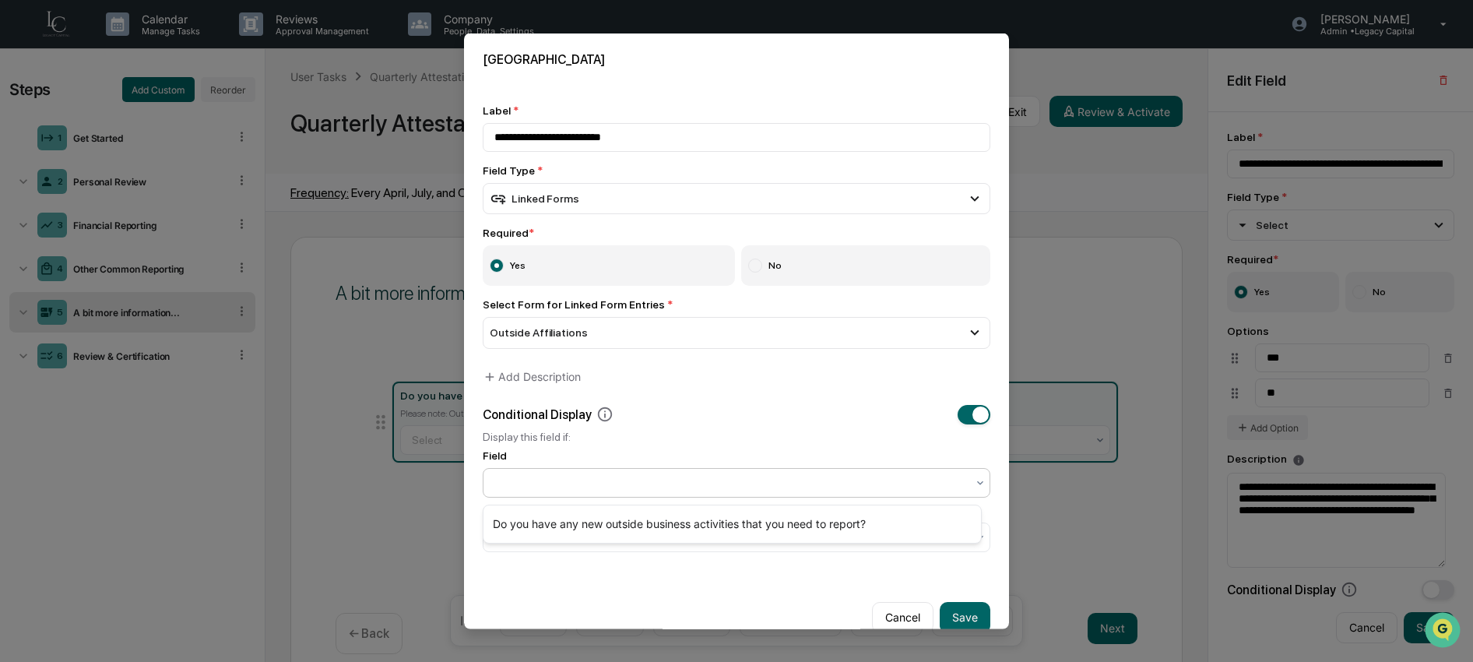
click at [711, 486] on div at bounding box center [730, 482] width 472 height 16
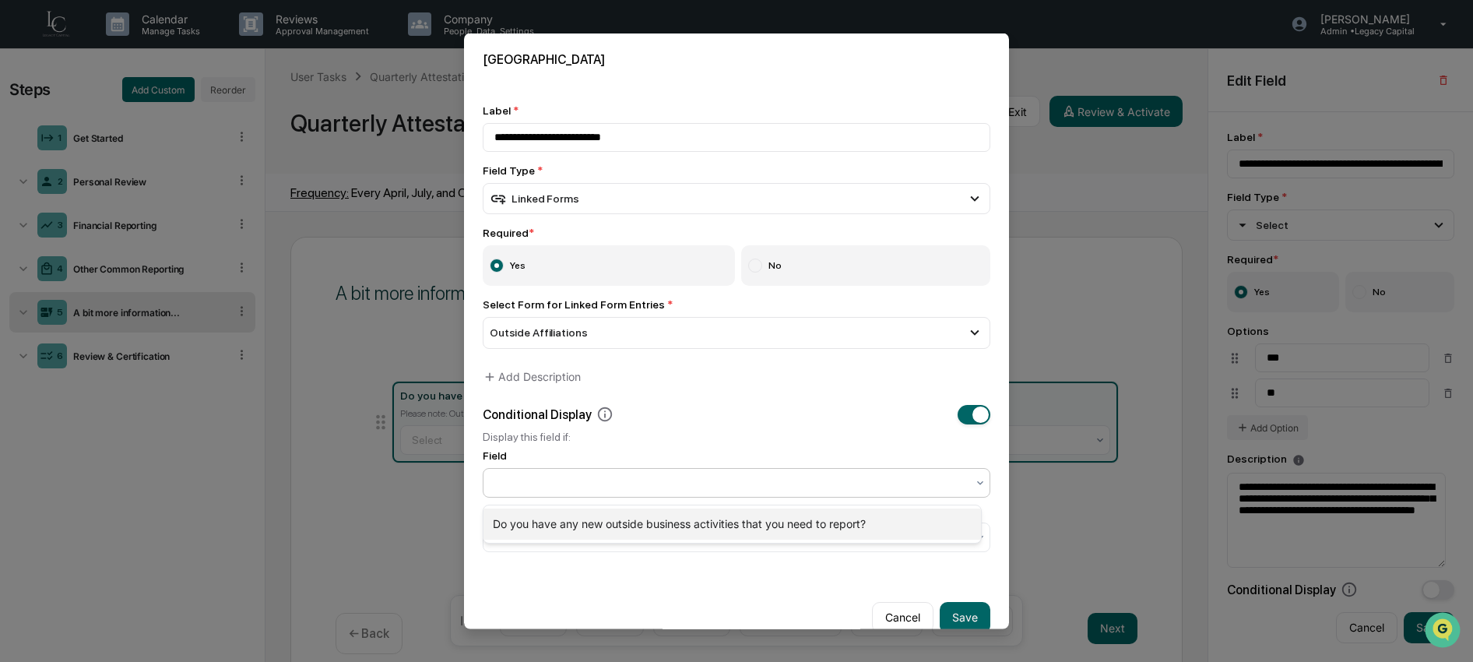
click at [694, 530] on div "Do you have any new outside business activities that you need to report?" at bounding box center [731, 523] width 497 height 31
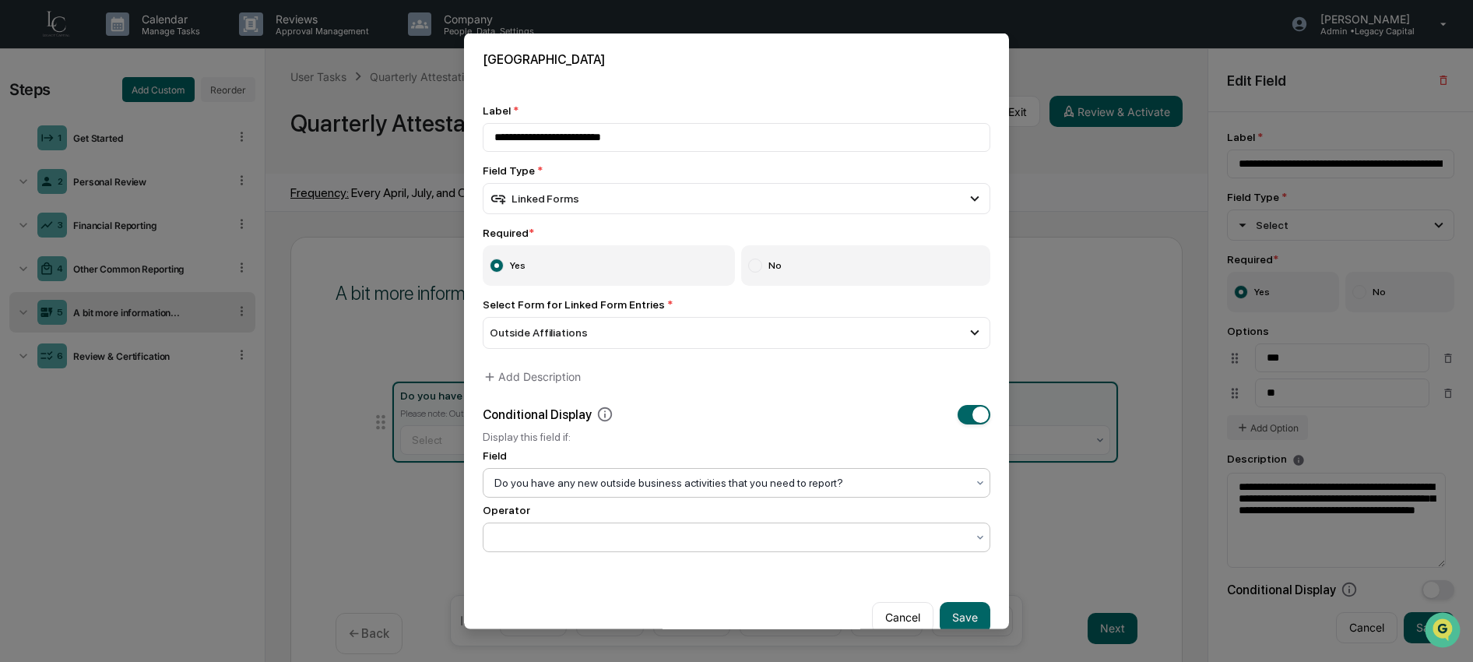
click at [689, 537] on div at bounding box center [730, 537] width 472 height 16
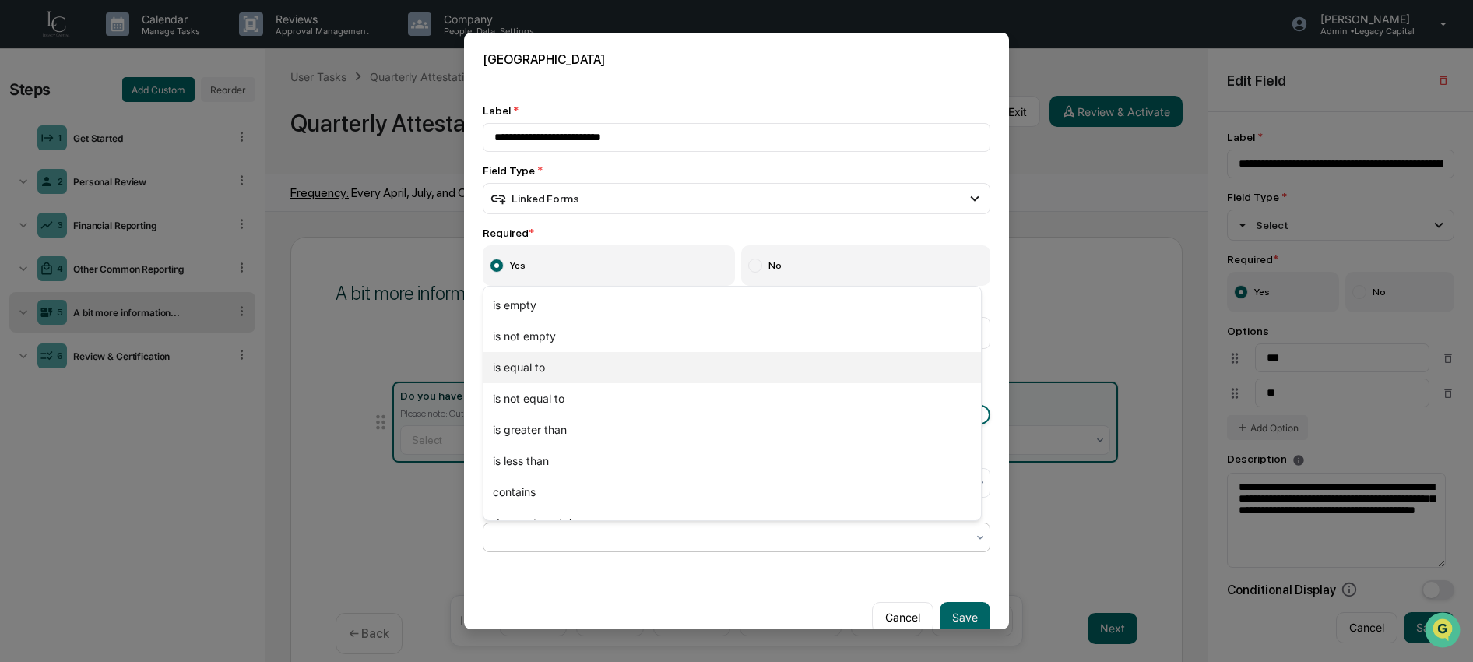
click at [607, 367] on div "is equal to" at bounding box center [731, 367] width 497 height 31
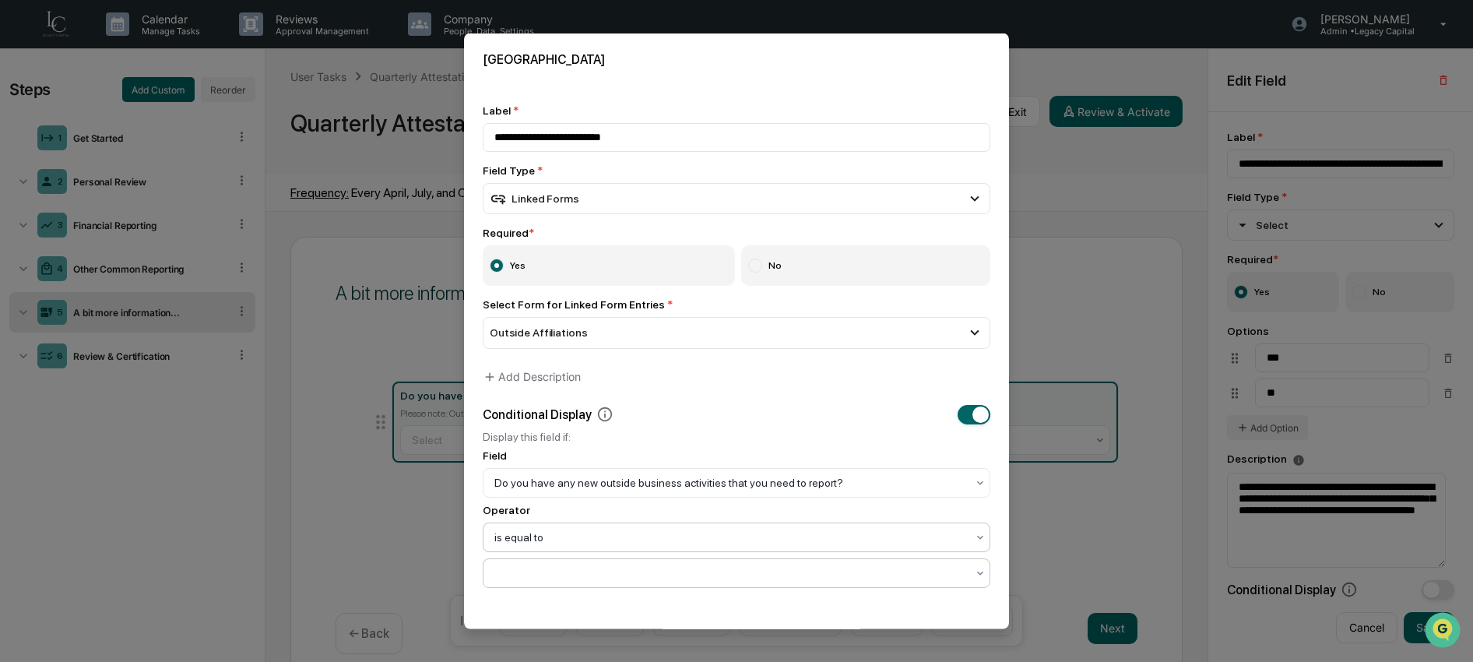
click at [579, 579] on div at bounding box center [730, 572] width 472 height 16
click at [589, 500] on div "Yes" at bounding box center [731, 505] width 497 height 31
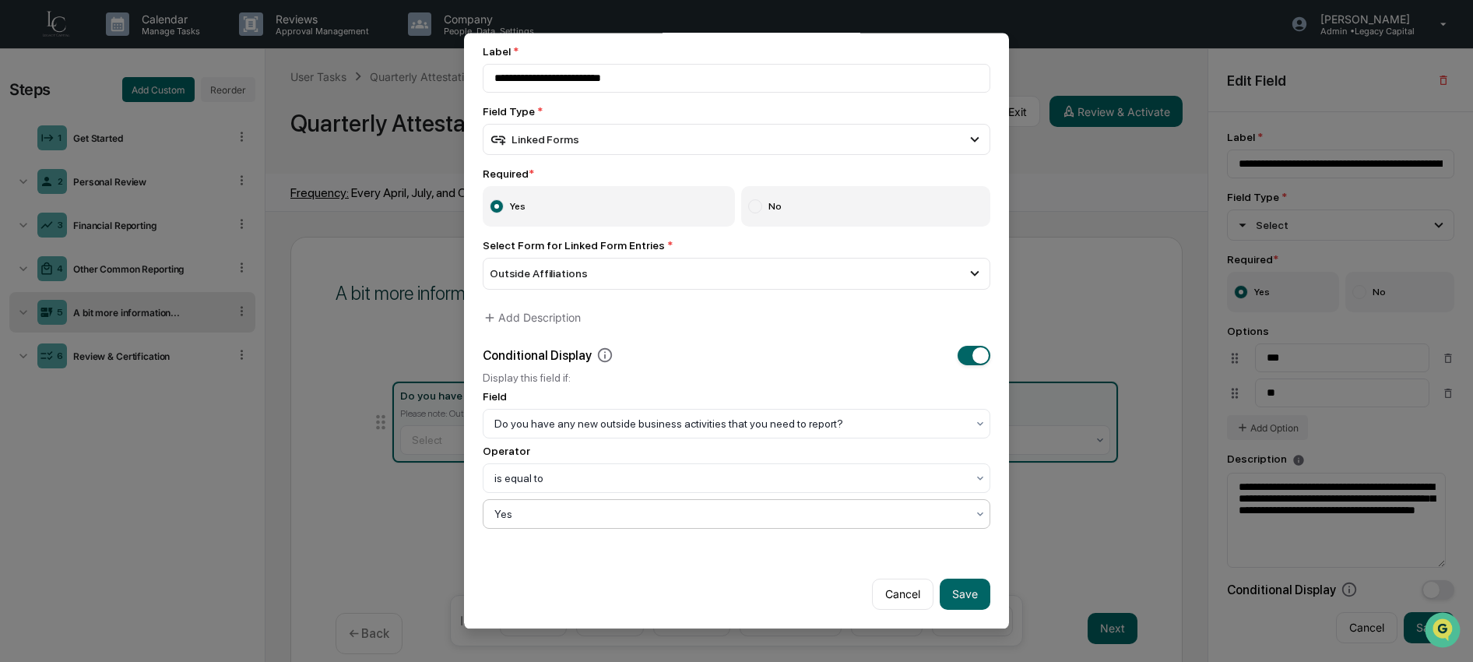
click at [957, 589] on button "Save" at bounding box center [965, 593] width 51 height 31
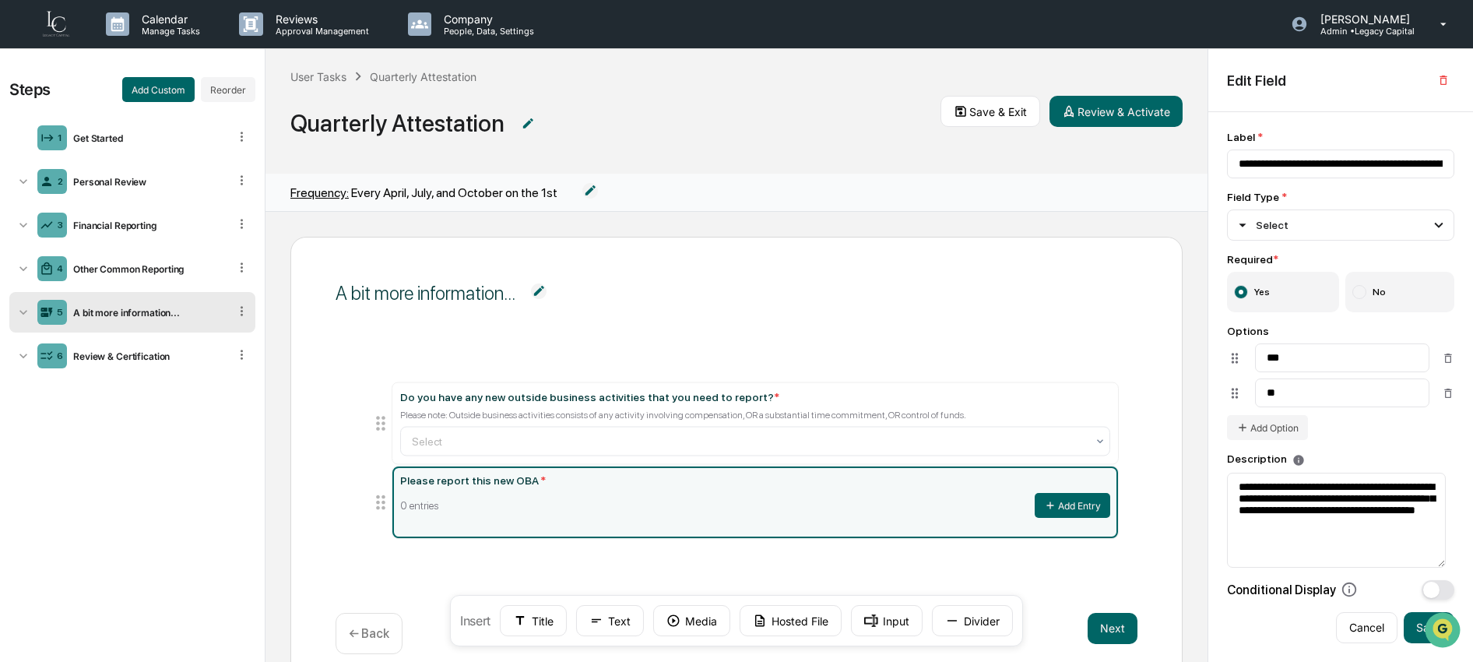
type input "**********"
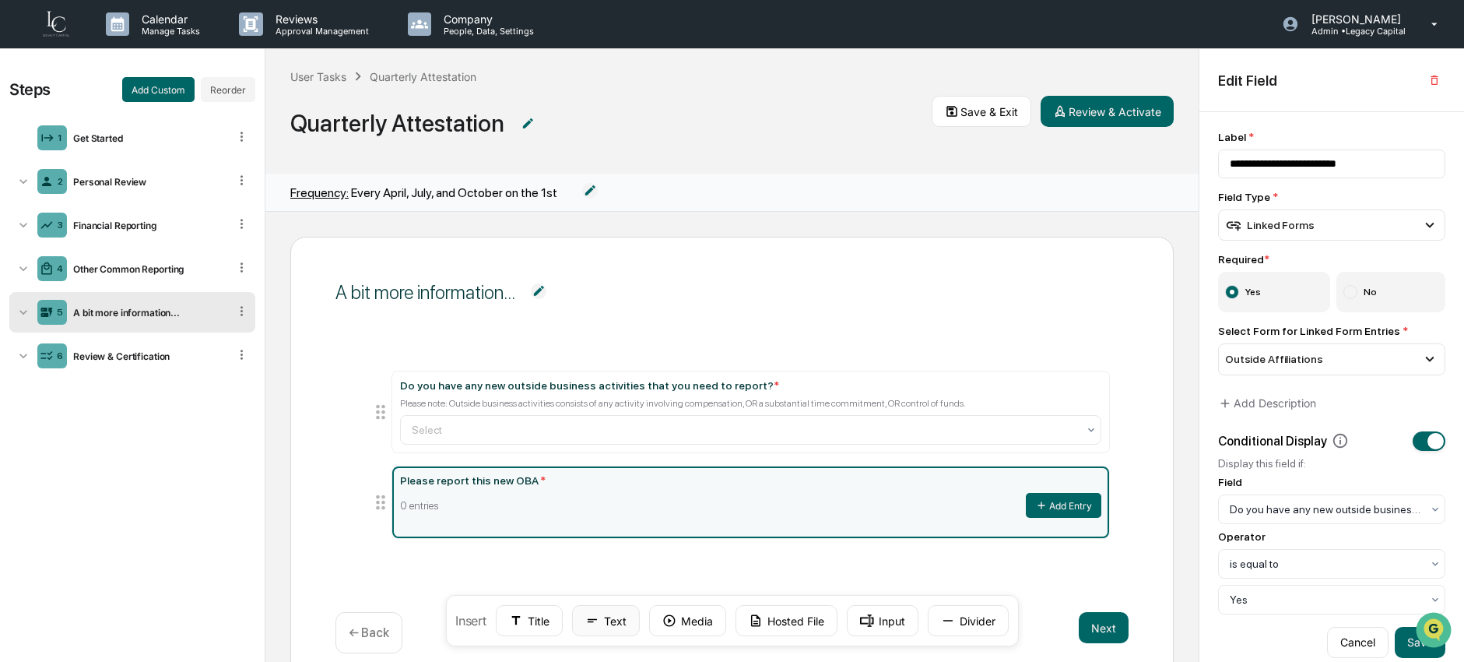
click at [615, 623] on button "Text" at bounding box center [606, 620] width 68 height 31
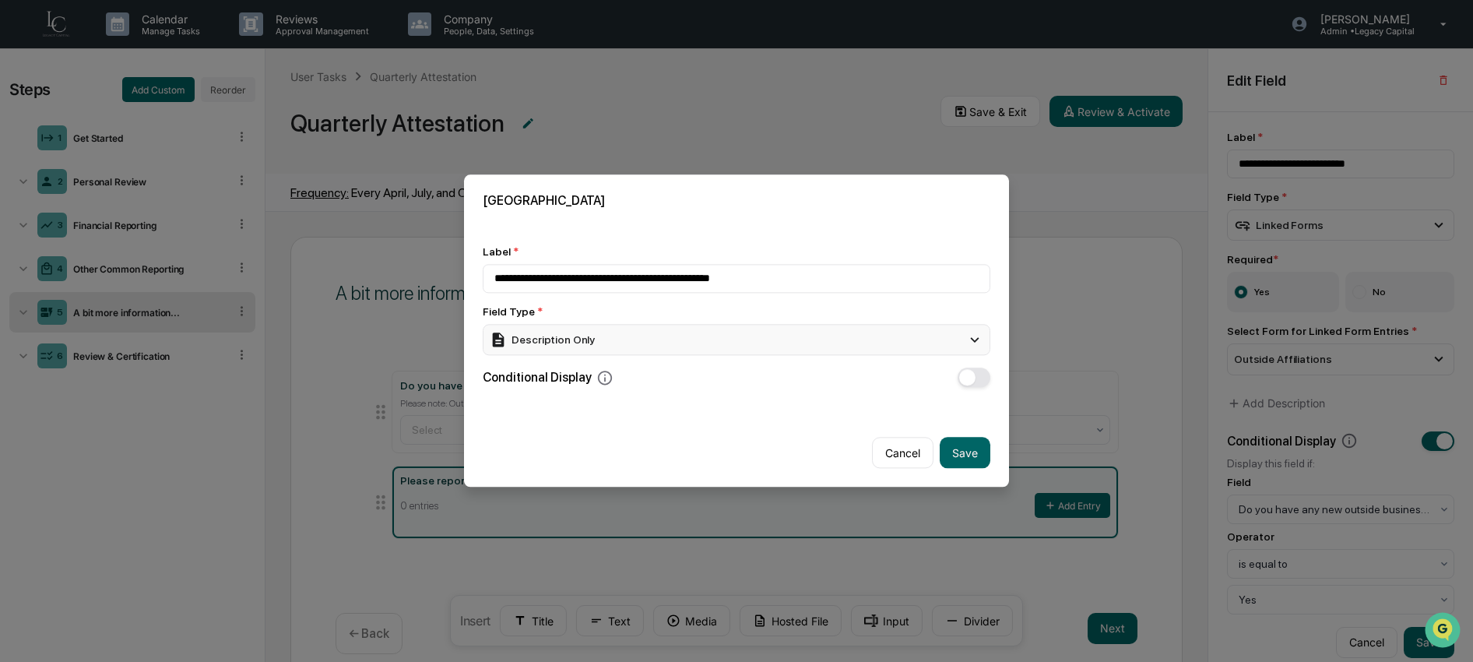
type input "**********"
click at [959, 352] on div "Description Only" at bounding box center [737, 339] width 508 height 31
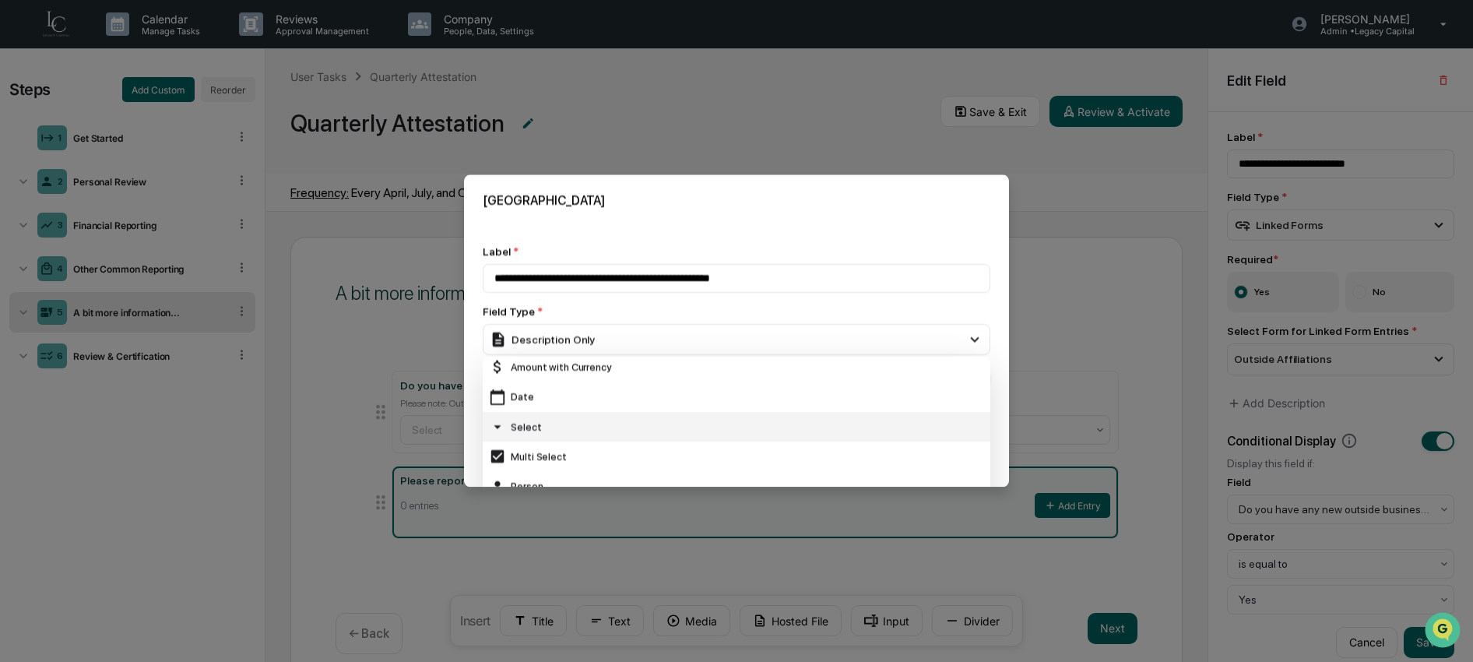
click at [736, 427] on div "Select" at bounding box center [736, 426] width 495 height 17
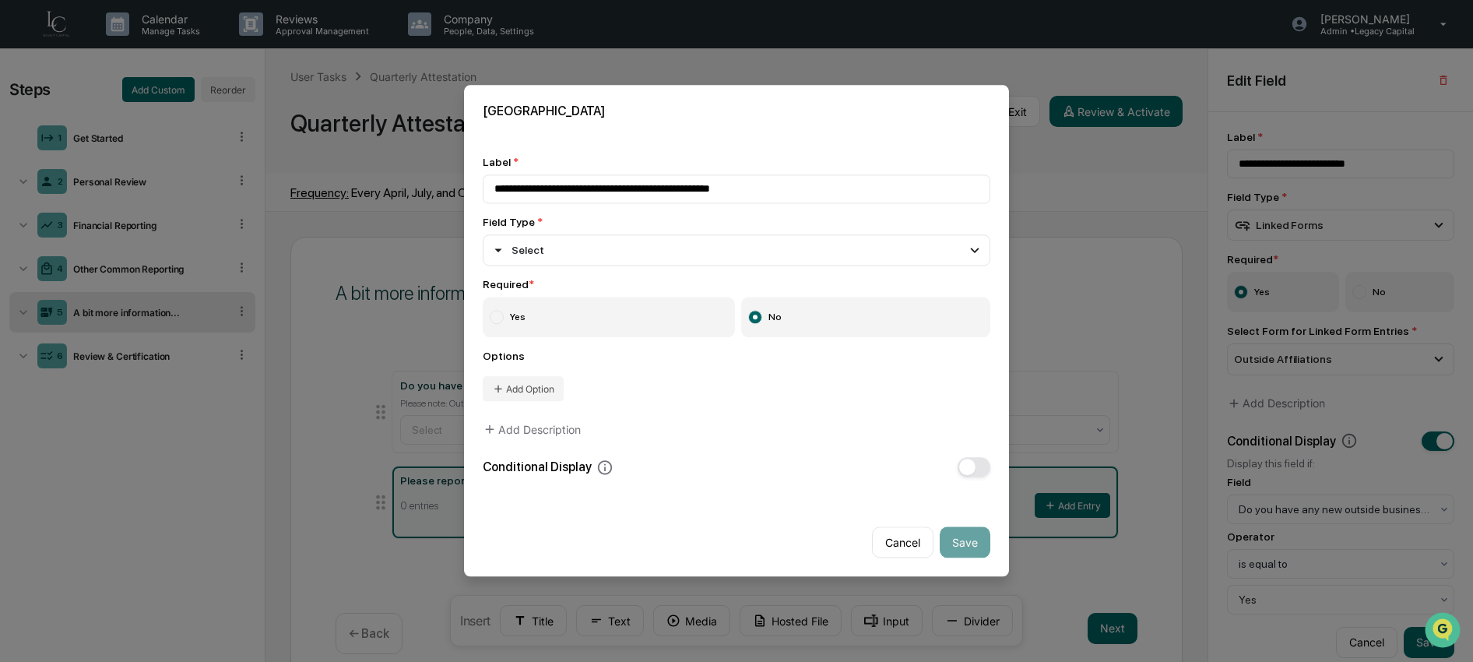
drag, startPoint x: 548, startPoint y: 317, endPoint x: 541, endPoint y: 347, distance: 31.2
click at [549, 316] on label "Yes" at bounding box center [609, 317] width 252 height 40
click at [539, 381] on button "Add Option" at bounding box center [523, 389] width 81 height 25
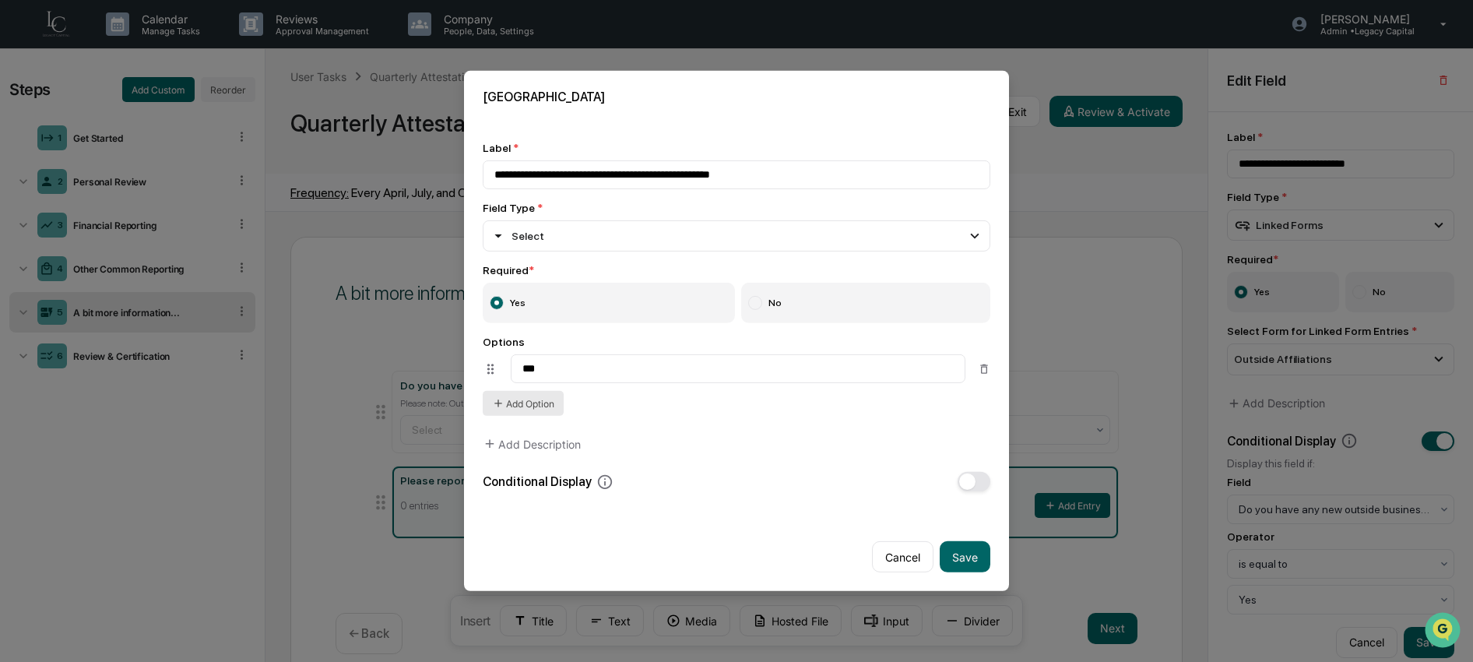
type input "***"
click at [503, 414] on button "Add Option" at bounding box center [523, 403] width 81 height 25
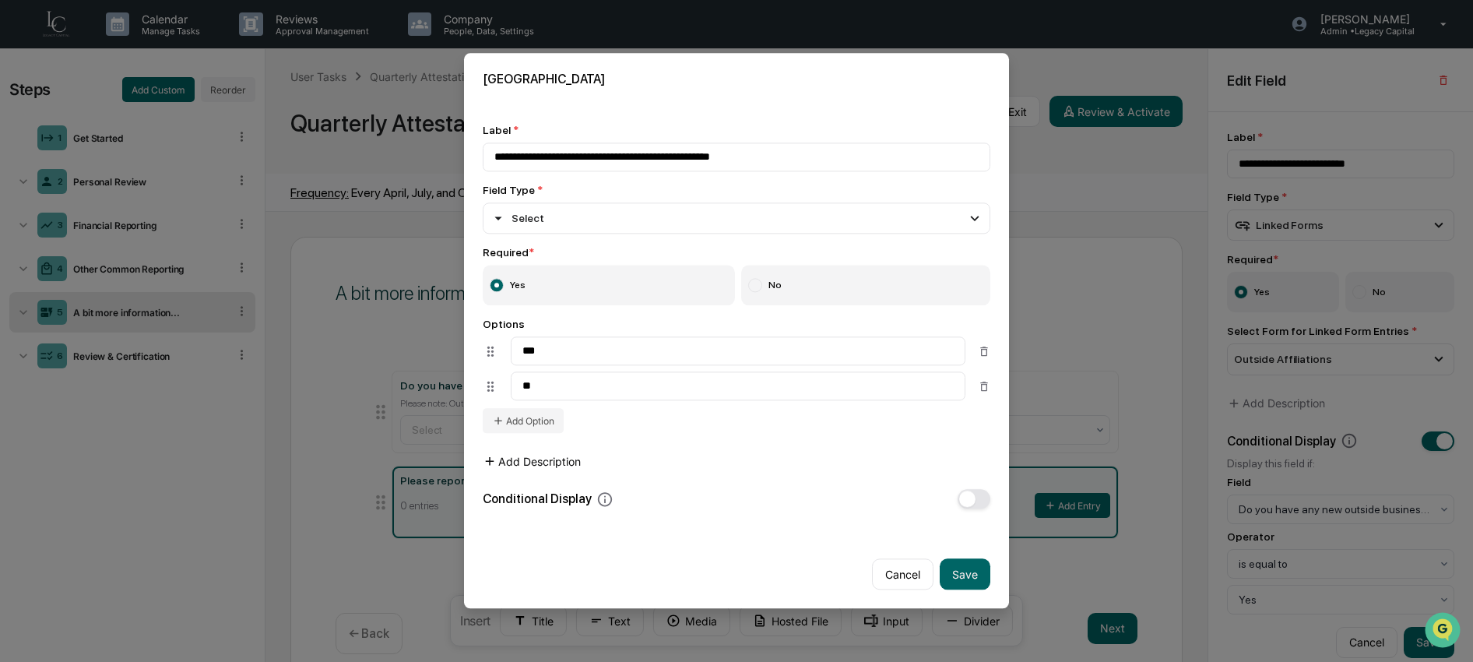
type input "**"
click at [564, 473] on button "Add Description" at bounding box center [532, 461] width 98 height 31
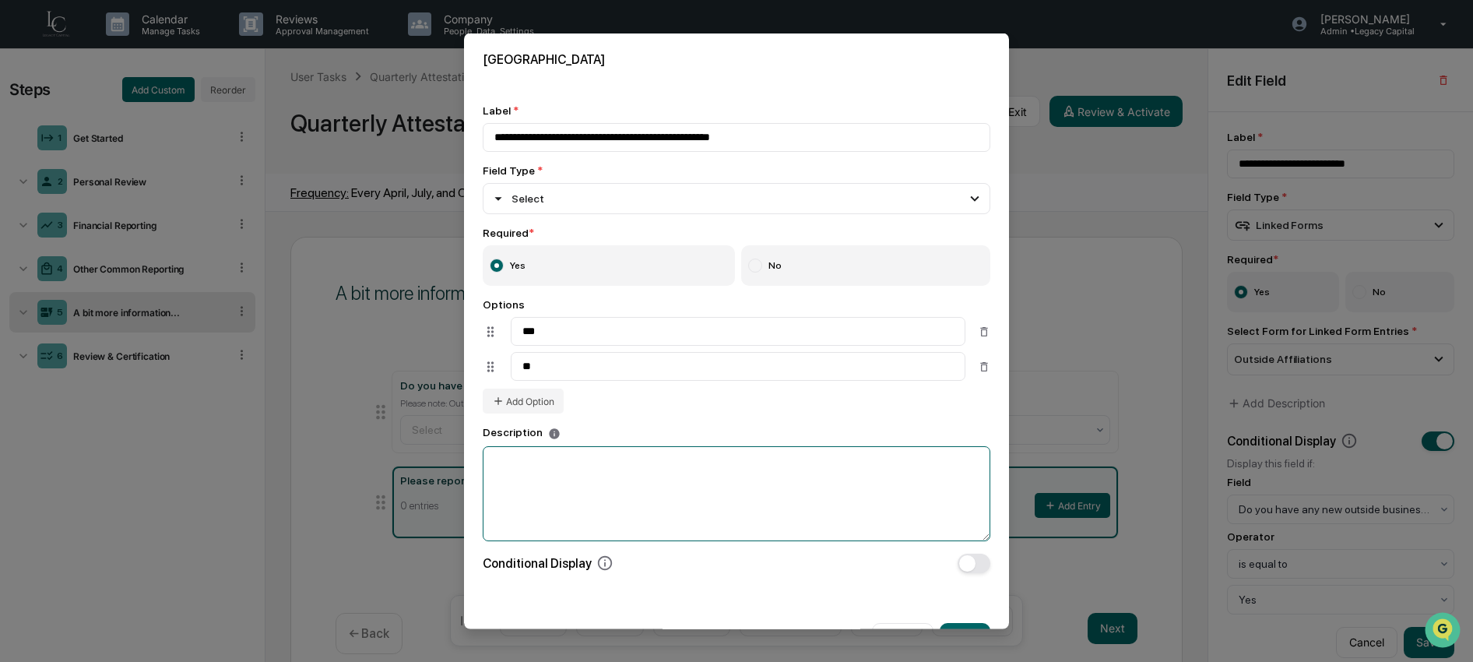
click at [620, 502] on textarea at bounding box center [737, 492] width 508 height 95
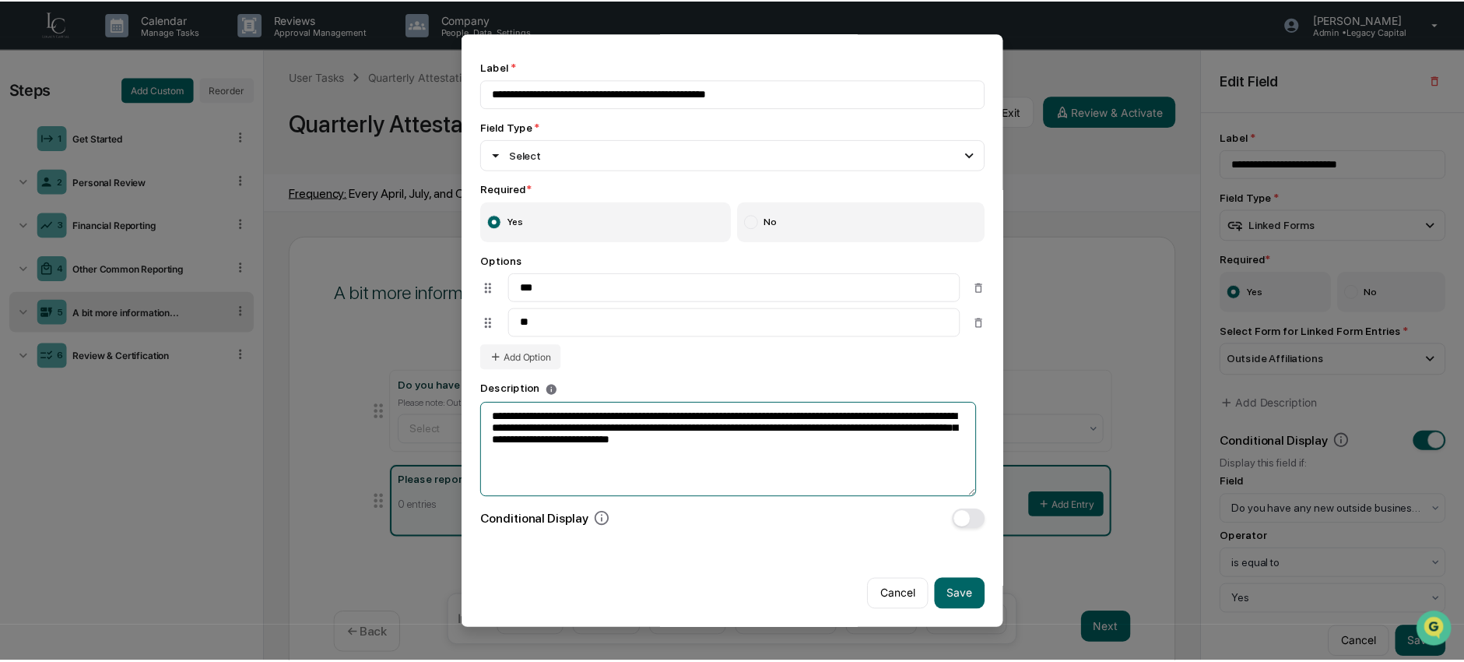
scroll to position [49, 0]
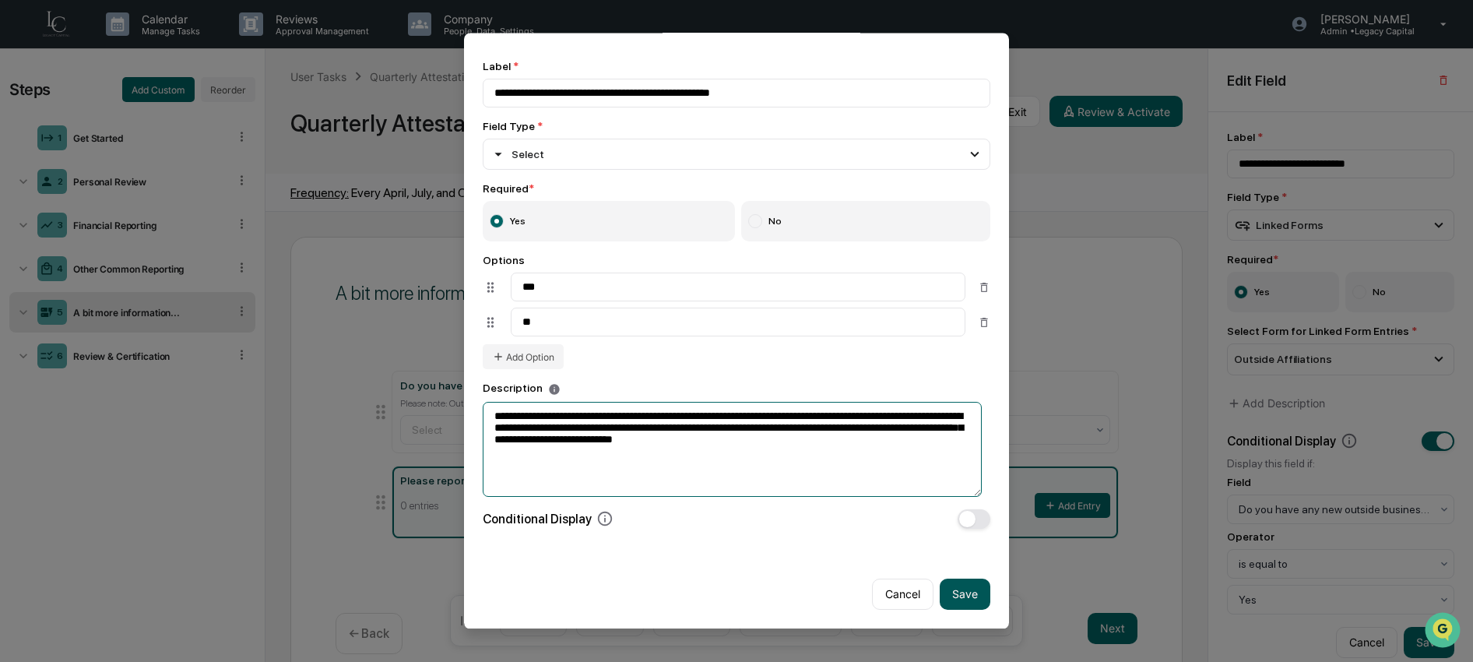
type textarea "**********"
click at [966, 585] on button "Save" at bounding box center [965, 593] width 51 height 31
type input "**********"
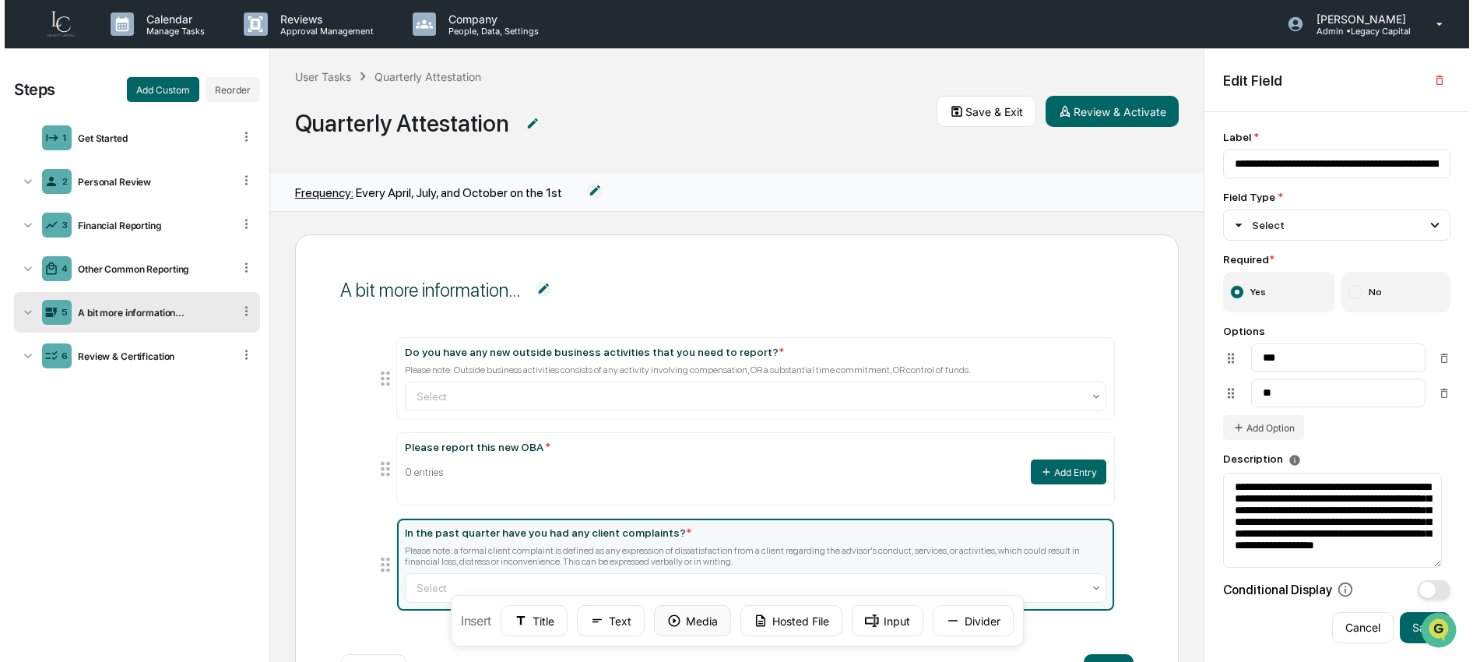
scroll to position [3, 0]
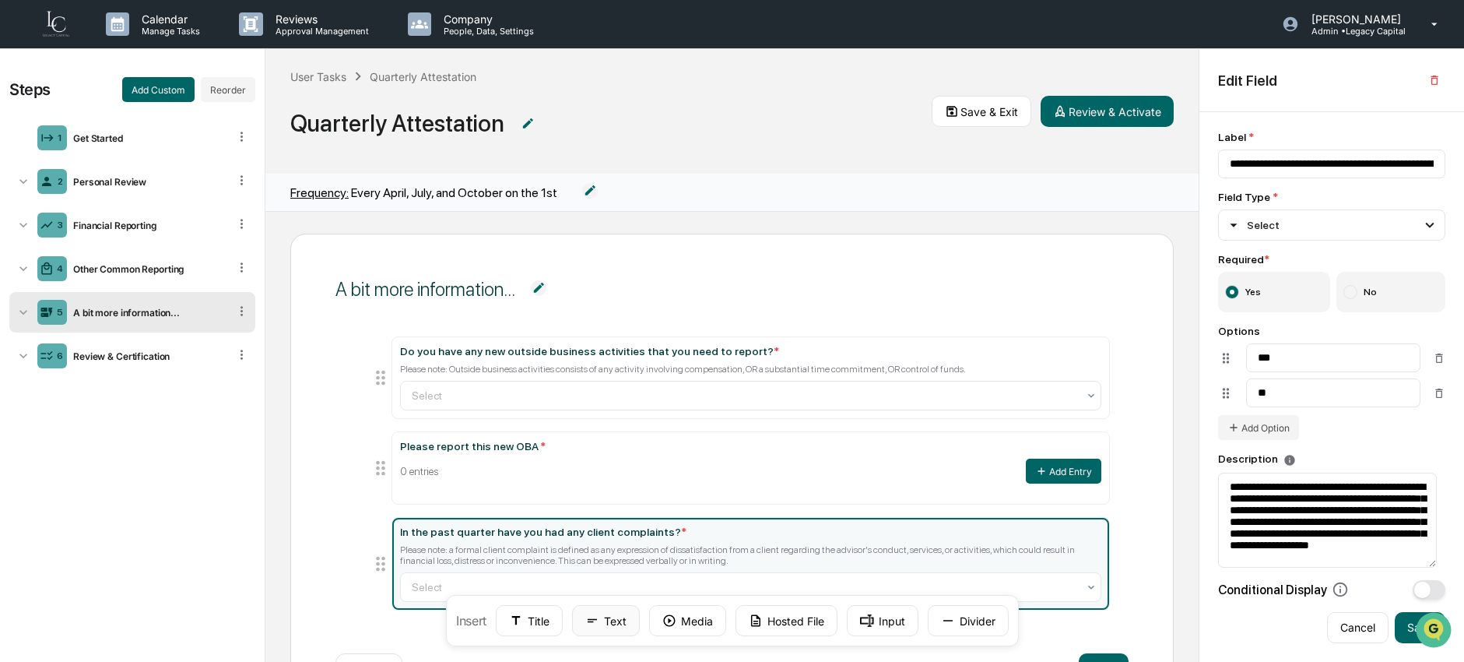
click at [610, 623] on button "Text" at bounding box center [606, 620] width 68 height 31
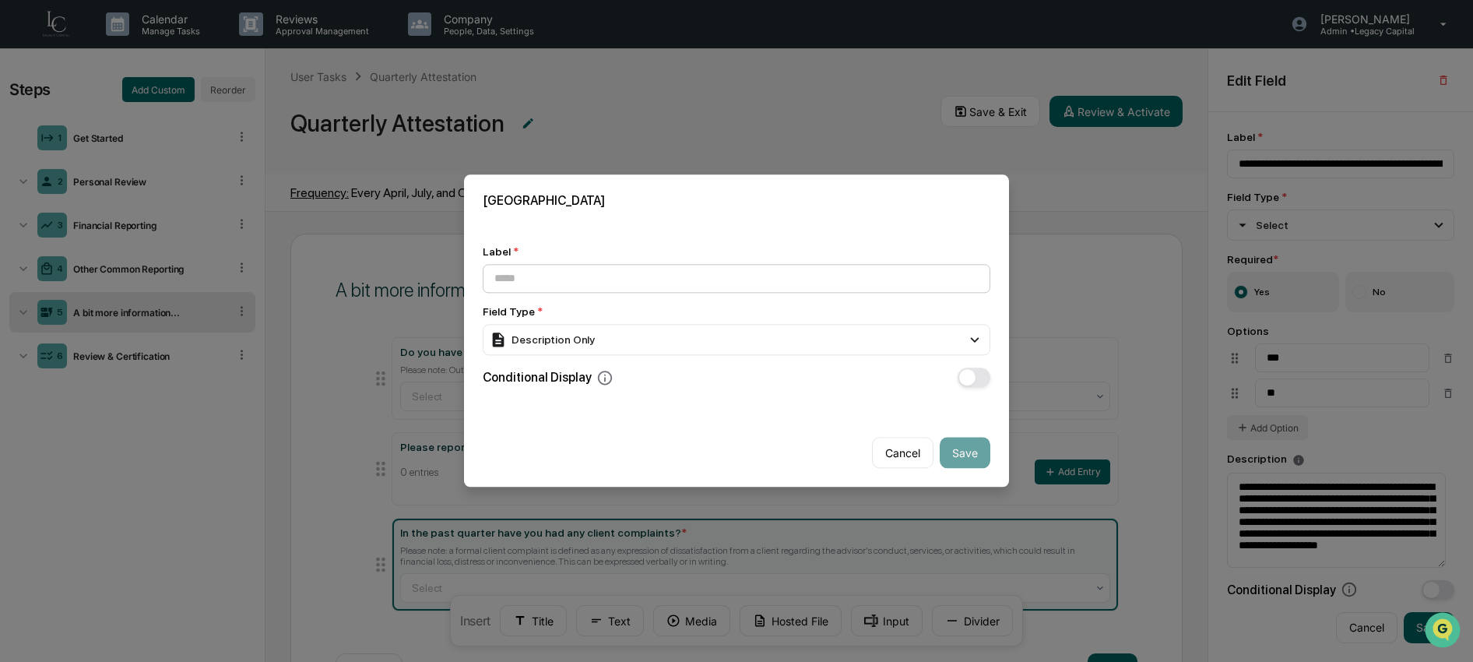
click at [610, 279] on input at bounding box center [737, 278] width 508 height 29
type input "**********"
click at [557, 360] on div "**********" at bounding box center [737, 316] width 508 height 142
click at [560, 336] on div "Description Only" at bounding box center [542, 339] width 105 height 17
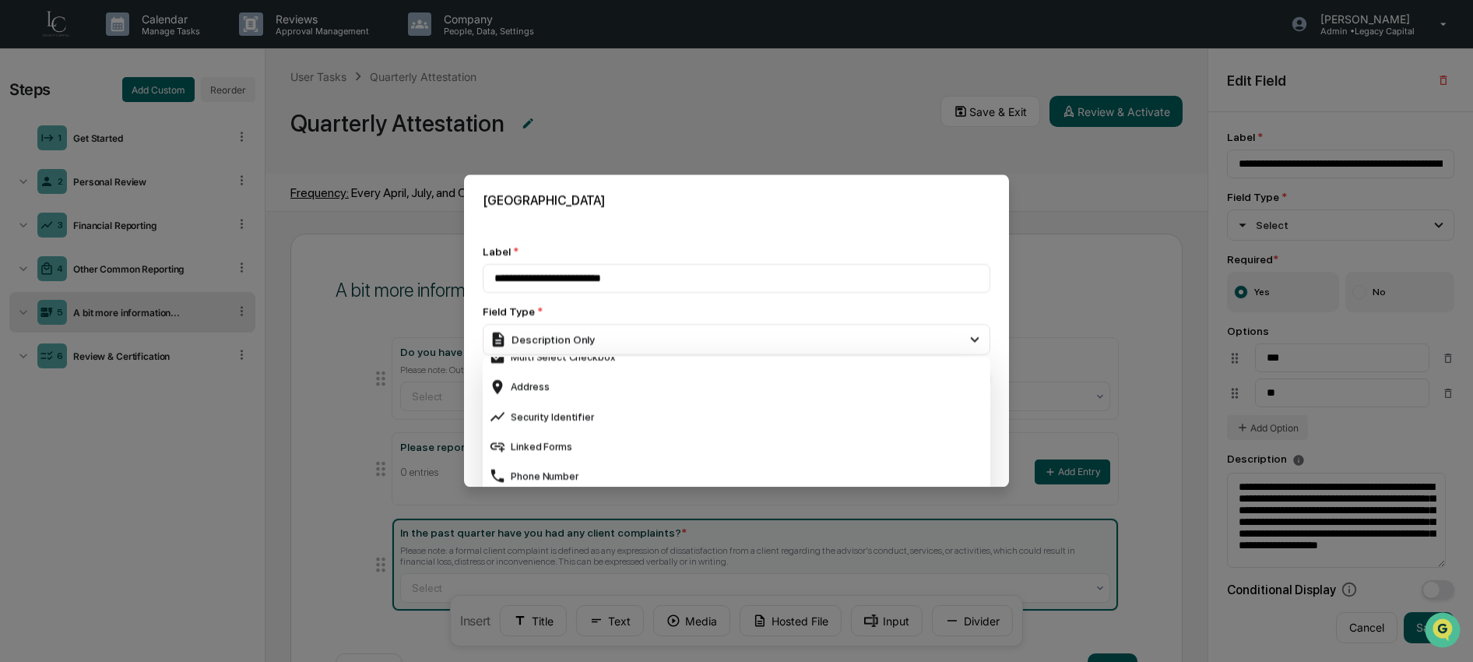
scroll to position [607, 0]
click at [603, 397] on div "Linked Forms" at bounding box center [736, 390] width 495 height 17
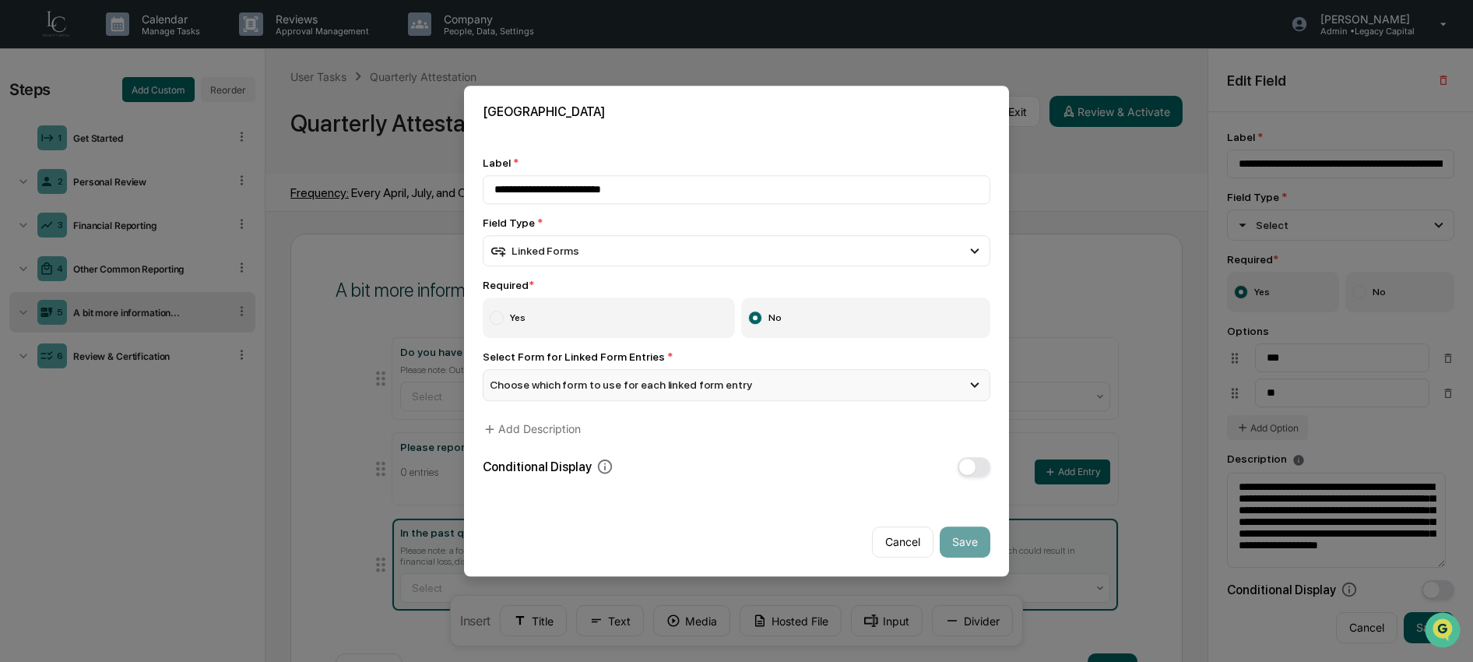
click at [609, 386] on span "Choose which form to use for each linked form entry" at bounding box center [621, 385] width 262 height 12
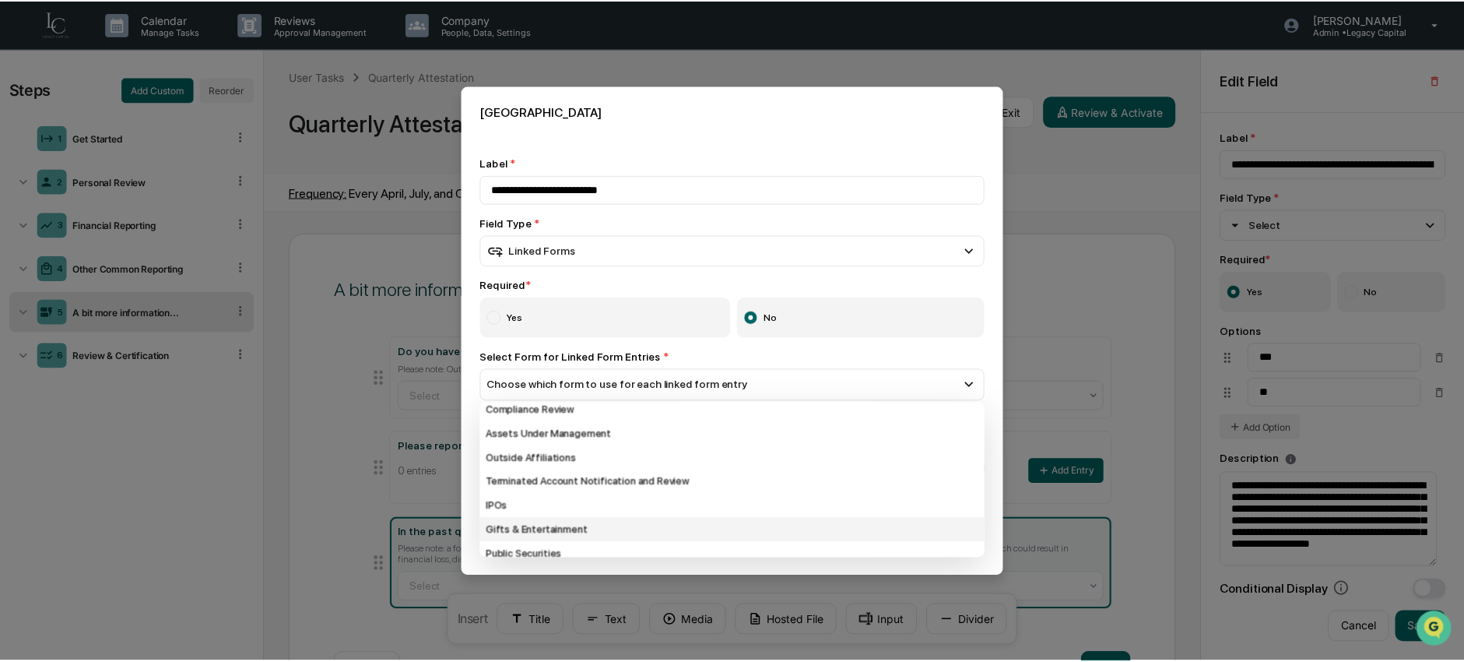
scroll to position [0, 0]
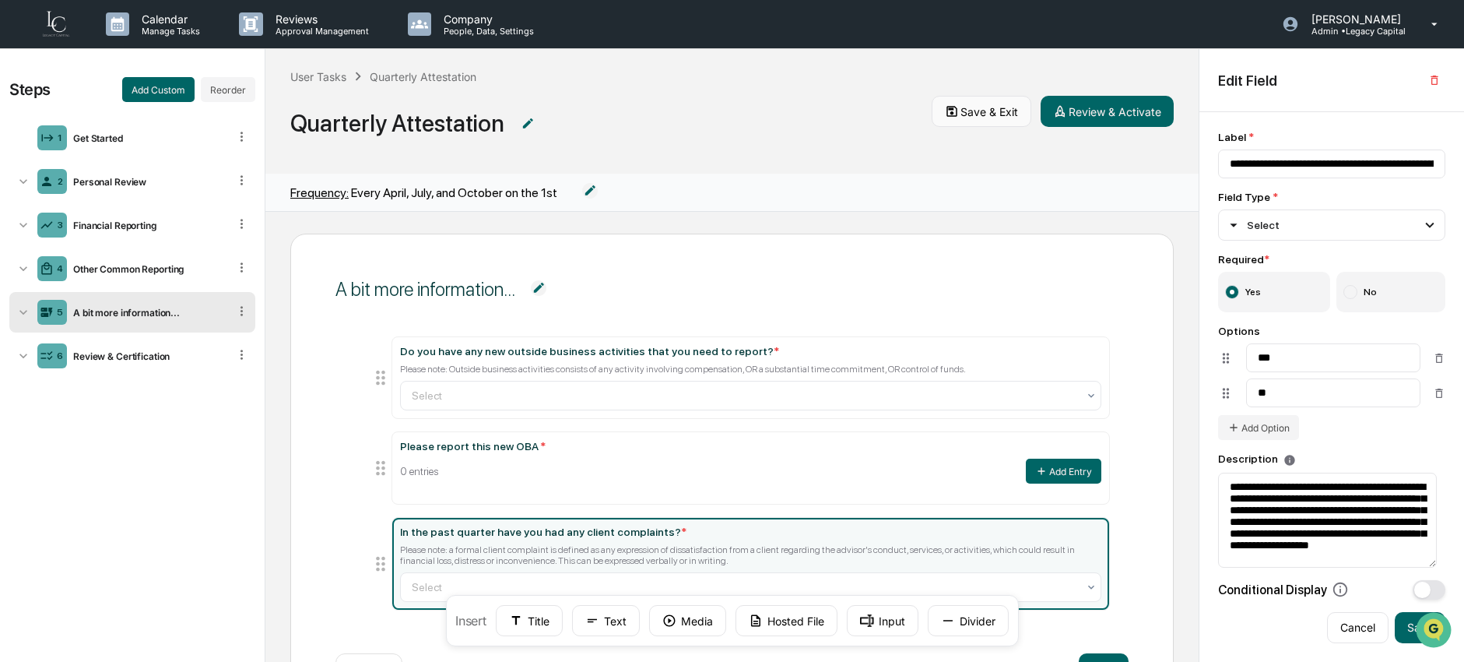
click at [980, 118] on button "Save & Exit" at bounding box center [982, 111] width 100 height 31
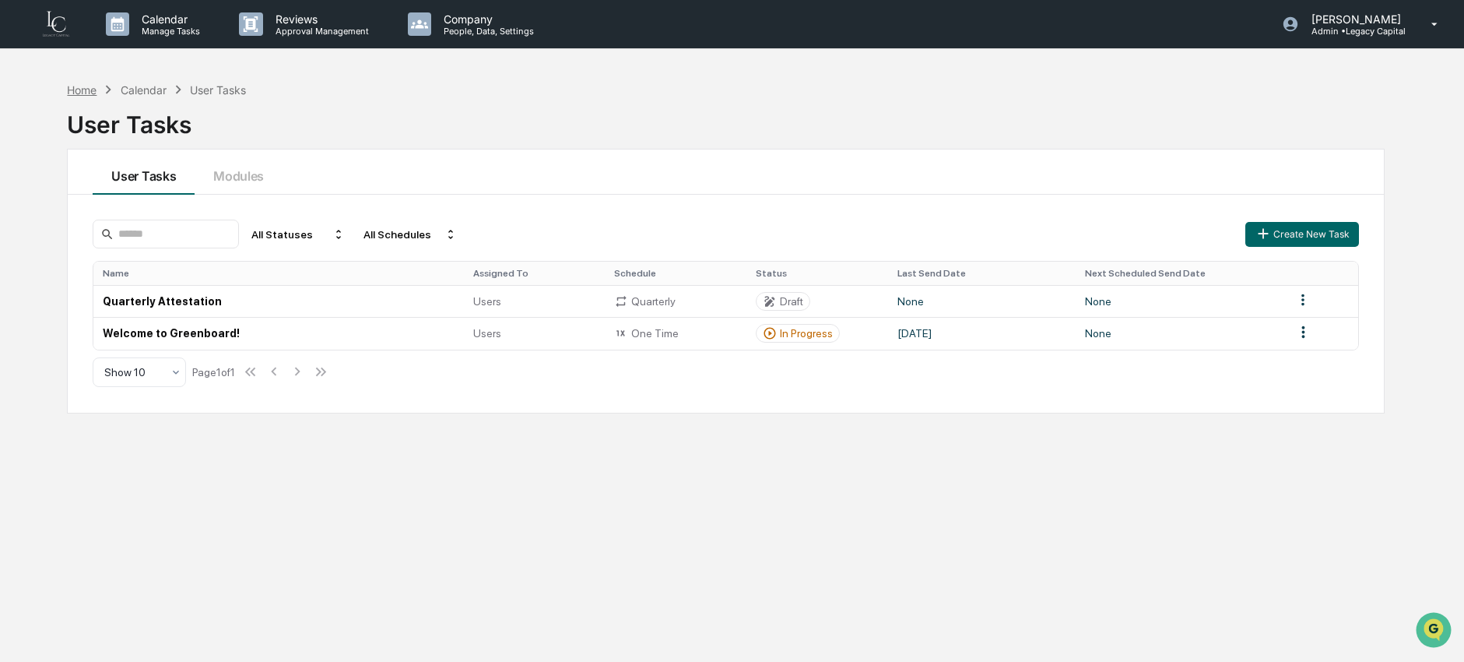
click at [93, 89] on div "Home" at bounding box center [82, 89] width 30 height 13
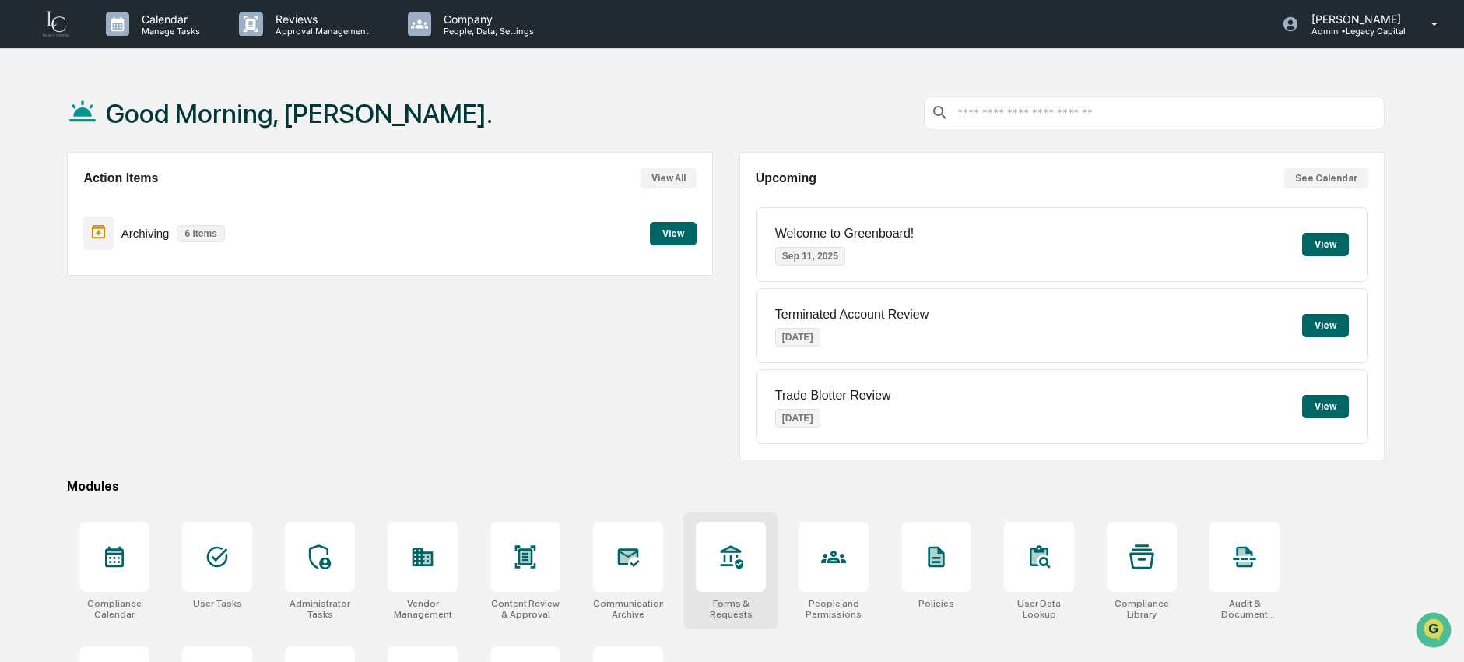
click at [736, 569] on div at bounding box center [731, 557] width 70 height 70
